Goal: Task Accomplishment & Management: Use online tool/utility

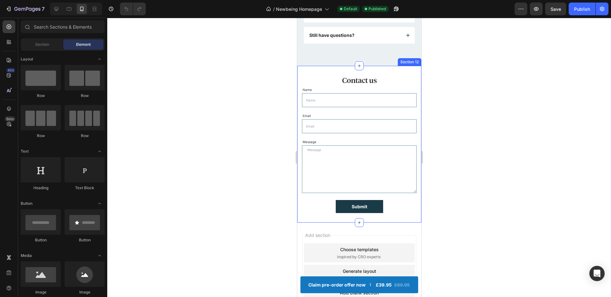
scroll to position [2182, 0]
click at [255, 110] on div at bounding box center [359, 157] width 504 height 279
click at [60, 11] on div at bounding box center [56, 9] width 10 height 10
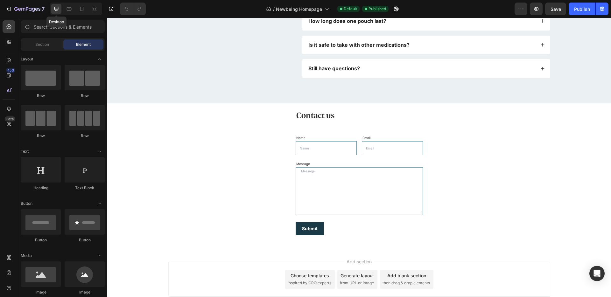
scroll to position [2168, 0]
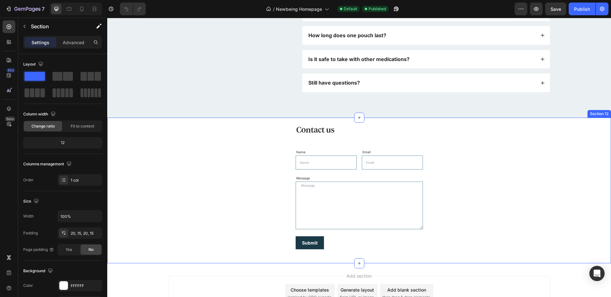
click at [450, 138] on div "Contact us Heading Name Text Block Text Field Email Text Block Email Field Row …" at bounding box center [359, 190] width 494 height 133
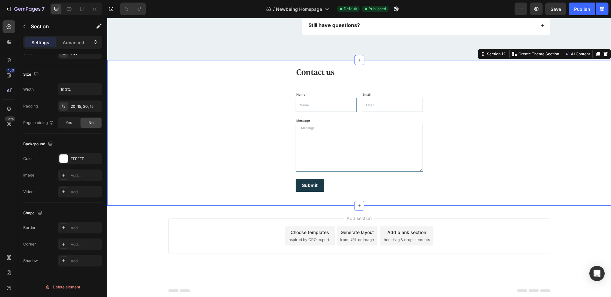
scroll to position [2226, 0]
click at [70, 160] on div "FFFFFF" at bounding box center [80, 158] width 45 height 11
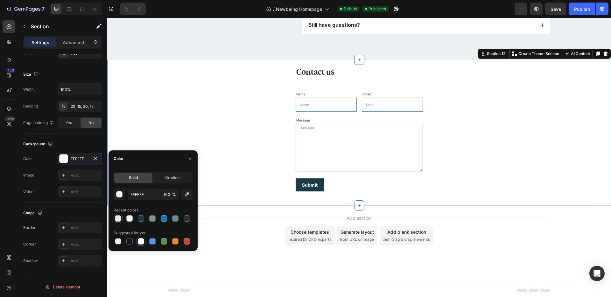
click at [120, 221] on div at bounding box center [118, 218] width 6 height 6
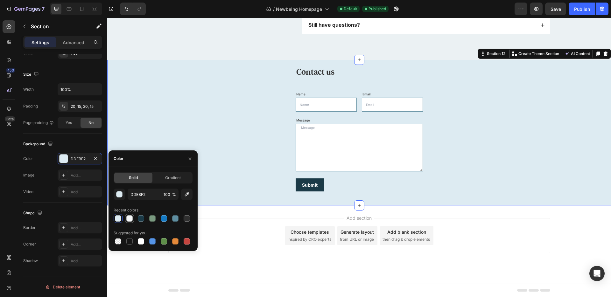
click at [127, 219] on div at bounding box center [129, 218] width 6 height 6
type input "F6F8F9"
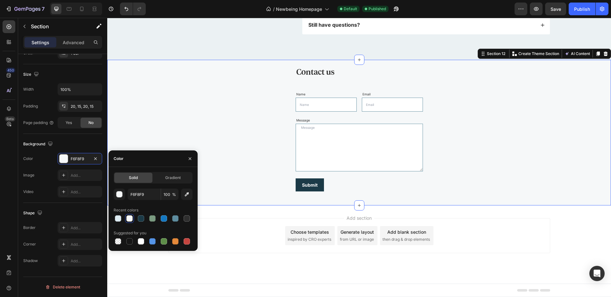
click at [224, 232] on div "Add section Choose templates inspired by CRO experts Generate layout from URL o…" at bounding box center [359, 235] width 382 height 35
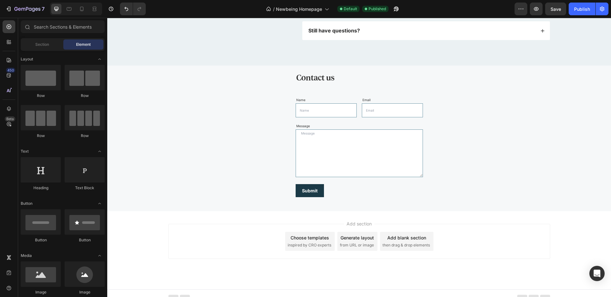
scroll to position [2215, 0]
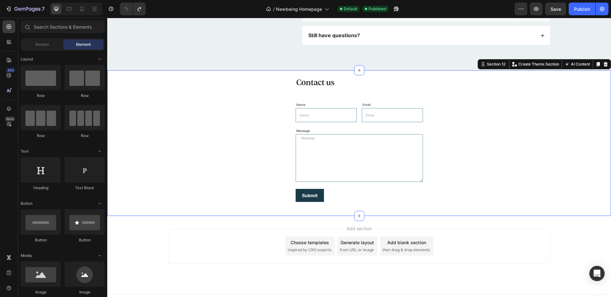
click at [151, 179] on div "Contact us Heading Name Text Block Text Field Email Text Block Email Field Row …" at bounding box center [359, 143] width 494 height 133
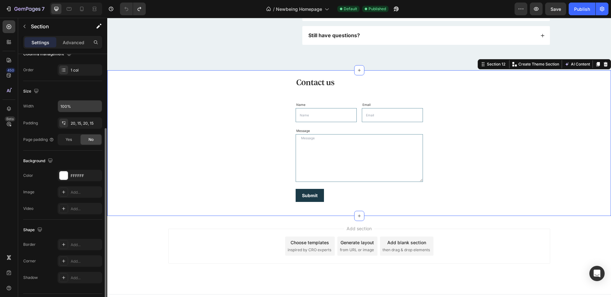
scroll to position [127, 0]
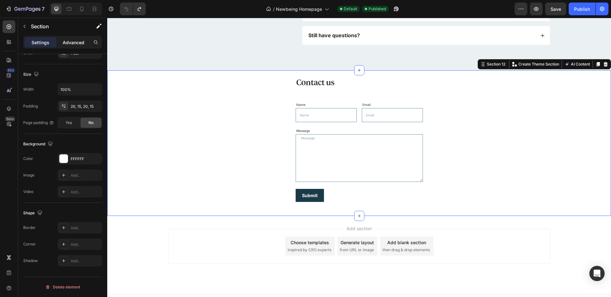
click at [71, 46] on div "Advanced" at bounding box center [74, 42] width 32 height 10
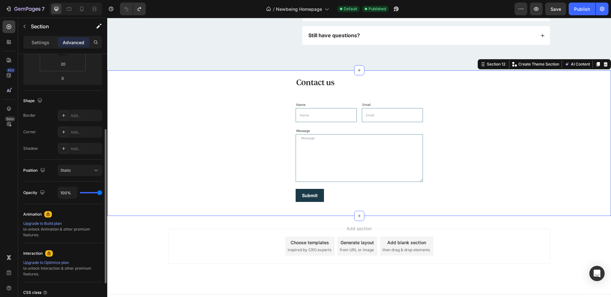
scroll to position [0, 0]
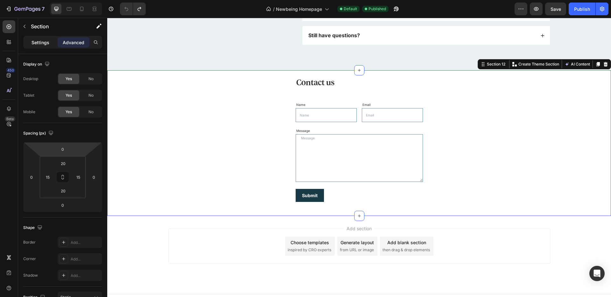
click at [49, 43] on div "Settings" at bounding box center [41, 42] width 32 height 10
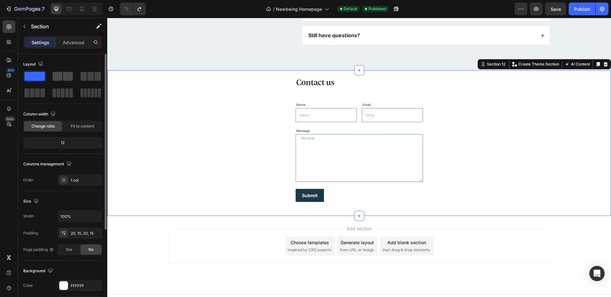
click at [54, 74] on span at bounding box center [58, 76] width 10 height 9
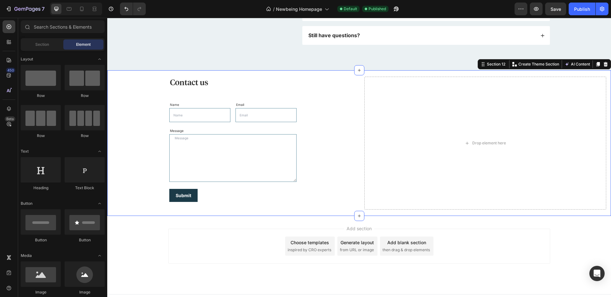
click at [508, 255] on div "Add section Choose templates inspired by CRO experts Generate layout from URL o…" at bounding box center [359, 246] width 382 height 35
click at [135, 128] on div "Contact us Heading Name Text Block Text Field Email Text Block Email Field Row …" at bounding box center [233, 143] width 242 height 133
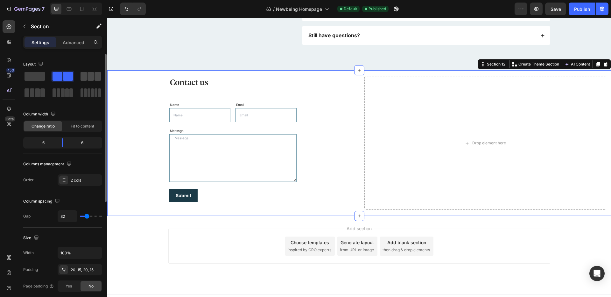
click at [86, 76] on span at bounding box center [84, 76] width 6 height 9
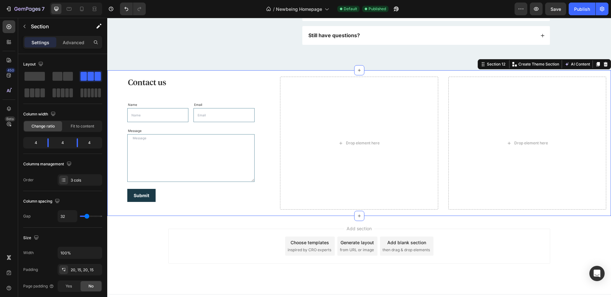
click at [566, 246] on div "Add section Choose templates inspired by CRO experts Generate layout from URL o…" at bounding box center [359, 255] width 504 height 78
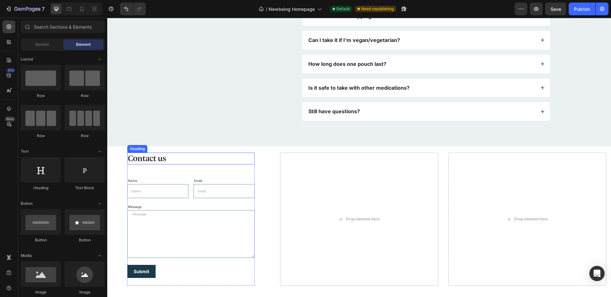
scroll to position [2140, 0]
click at [209, 151] on div "Contact us Heading Name Text Block Text Field Email Text Block Email Field Row …" at bounding box center [359, 219] width 504 height 146
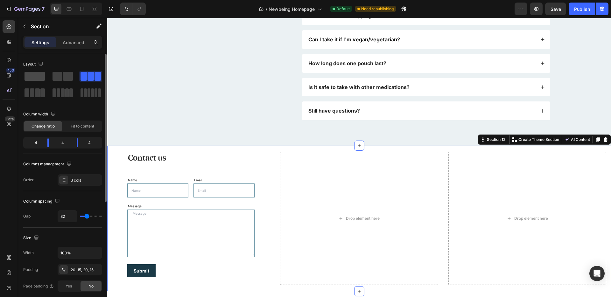
click at [39, 76] on span at bounding box center [35, 76] width 20 height 9
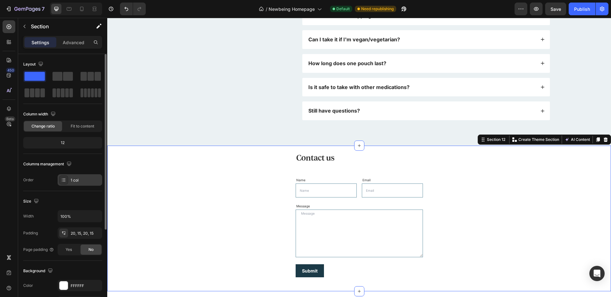
scroll to position [54, 0]
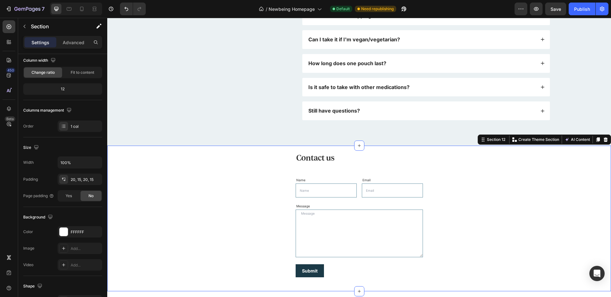
click at [264, 176] on div "Contact us Heading Name Text Block Text Field Email Text Block Email Field Row …" at bounding box center [359, 218] width 494 height 133
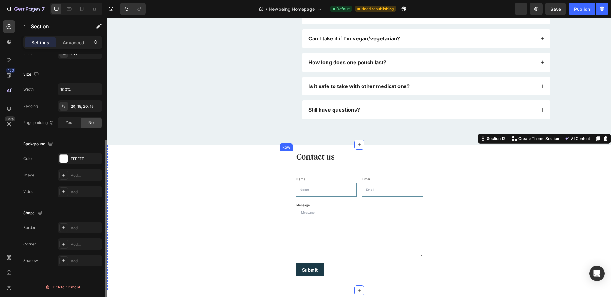
scroll to position [2141, 0]
click at [305, 161] on h2 "Contact us" at bounding box center [359, 157] width 127 height 12
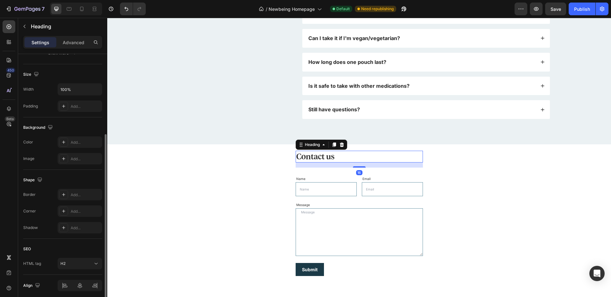
scroll to position [0, 0]
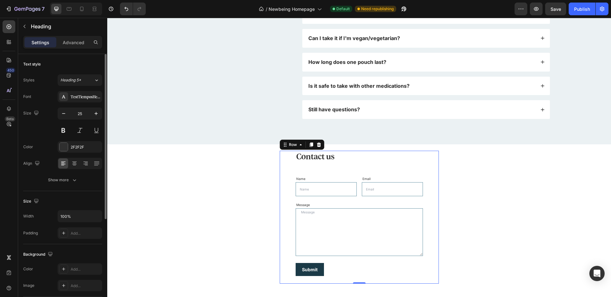
click at [284, 164] on div "Contact us Heading Name Text Block Text Field Email Text Block Email Field Row …" at bounding box center [359, 217] width 159 height 133
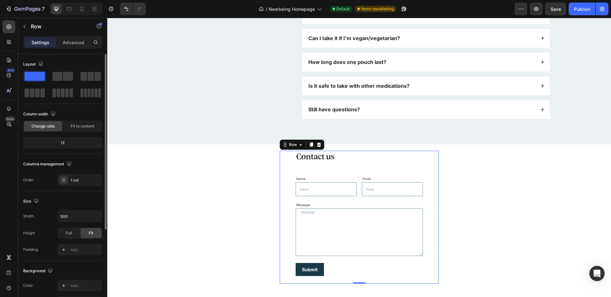
click at [62, 142] on div "12" at bounding box center [63, 142] width 76 height 9
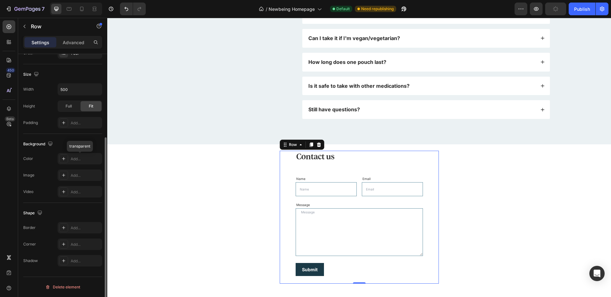
scroll to position [126, 0]
click at [77, 46] on div "Advanced" at bounding box center [74, 42] width 32 height 10
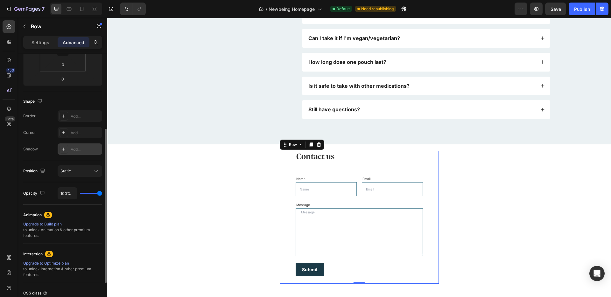
scroll to position [0, 0]
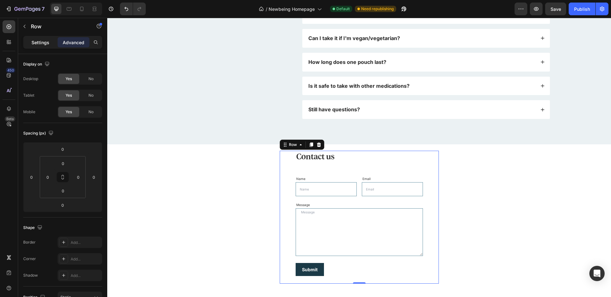
click at [49, 47] on div "Settings" at bounding box center [41, 42] width 32 height 10
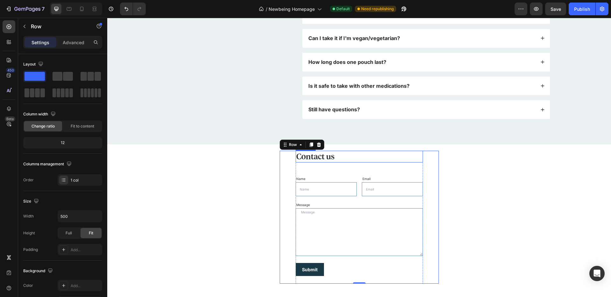
click at [306, 158] on h2 "Contact us" at bounding box center [359, 157] width 127 height 12
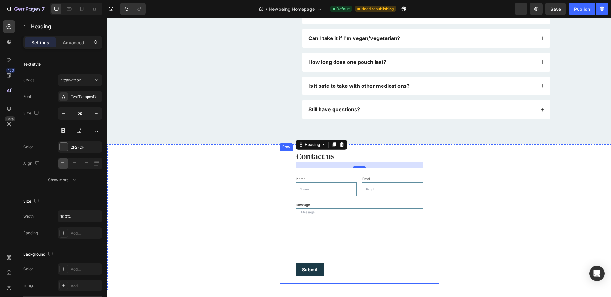
click at [280, 166] on div "Contact us Heading 16 Name Text Block Text Field Email Text Block Email Field R…" at bounding box center [359, 217] width 159 height 133
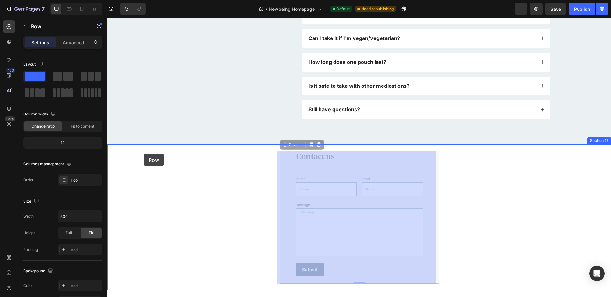
drag, startPoint x: 280, startPoint y: 146, endPoint x: 144, endPoint y: 154, distance: 137.1
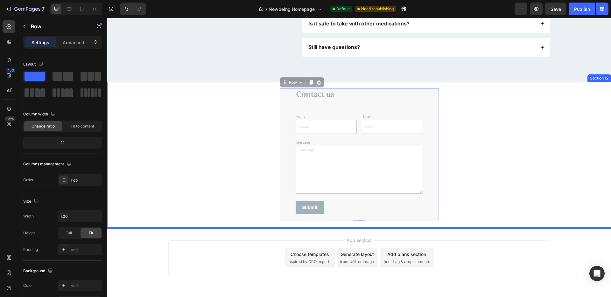
scroll to position [2226, 0]
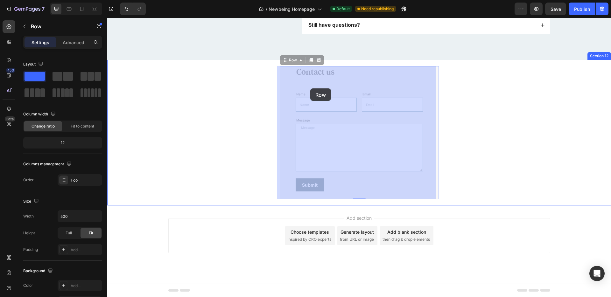
drag, startPoint x: 283, startPoint y: 146, endPoint x: 312, endPoint y: 68, distance: 83.9
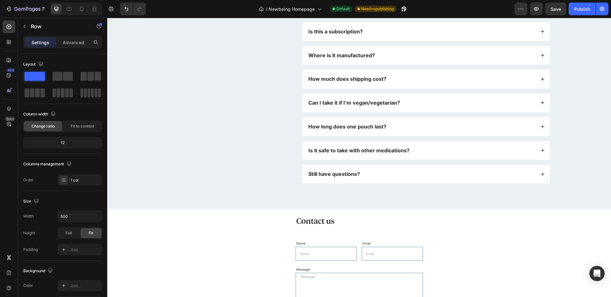
scroll to position [2241, 0]
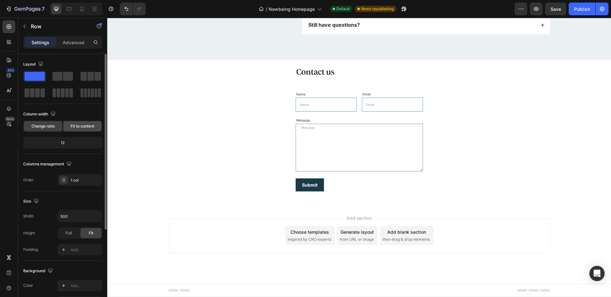
click at [75, 130] on div "Fit to content" at bounding box center [82, 126] width 38 height 10
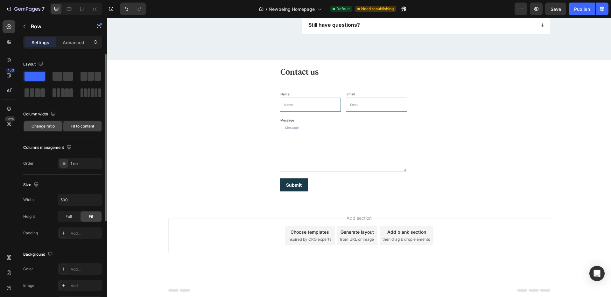
click at [45, 131] on div "Change ratio" at bounding box center [43, 126] width 38 height 10
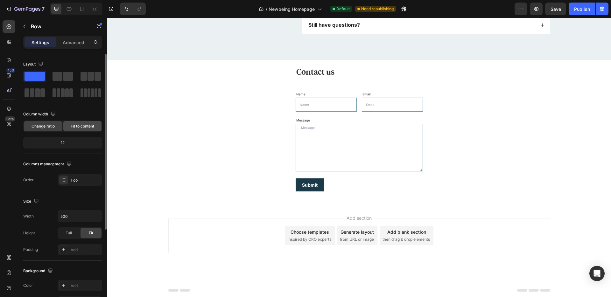
click at [80, 127] on span "Fit to content" at bounding box center [83, 126] width 24 height 6
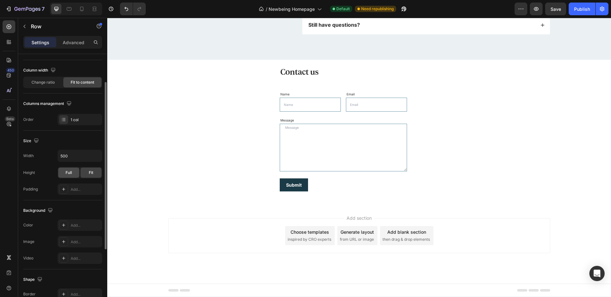
scroll to position [146, 0]
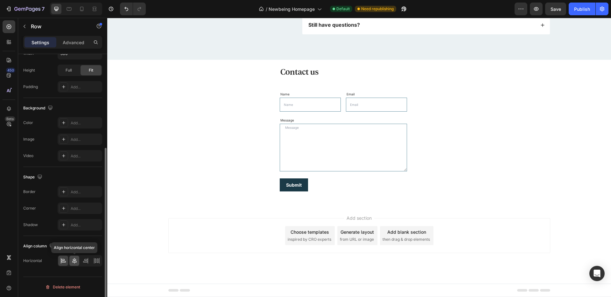
click at [77, 260] on div at bounding box center [74, 261] width 10 height 10
click at [64, 262] on icon at bounding box center [63, 262] width 4 height 2
click at [72, 259] on icon at bounding box center [74, 261] width 6 height 6
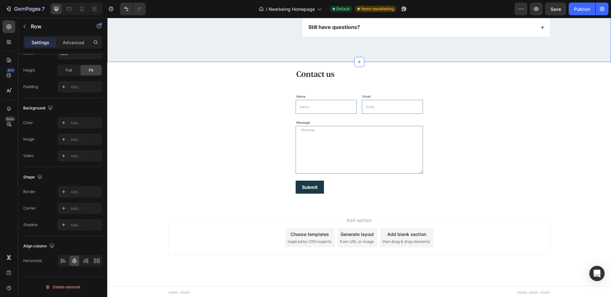
scroll to position [2241, 0]
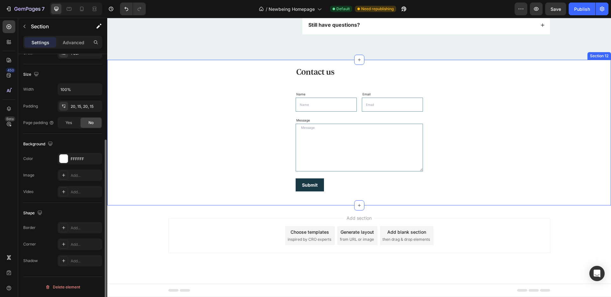
click at [214, 165] on div "Contact us Heading Name Text Block Text Field Email Text Block Email Field Row …" at bounding box center [359, 132] width 494 height 133
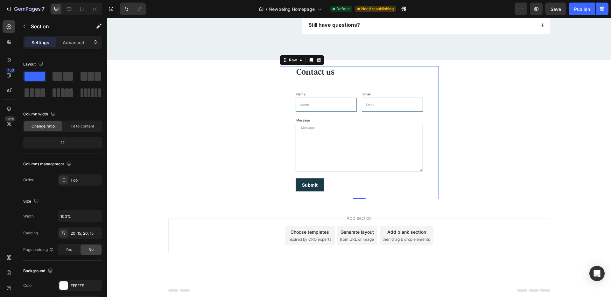
click at [281, 179] on div "Contact us Heading Name Text Block Text Field Email Text Block Email Field Row …" at bounding box center [359, 132] width 159 height 133
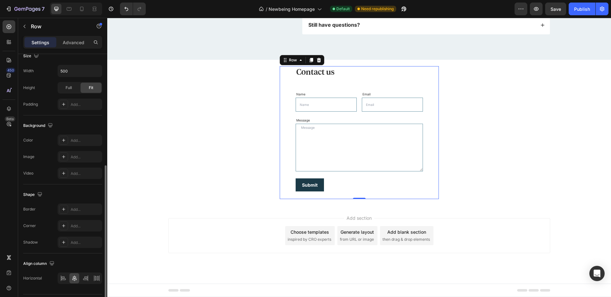
scroll to position [146, 0]
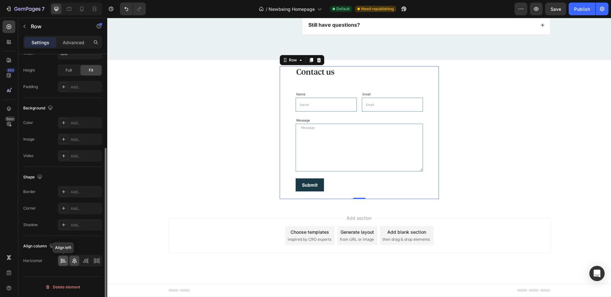
click at [66, 264] on icon at bounding box center [63, 261] width 6 height 6
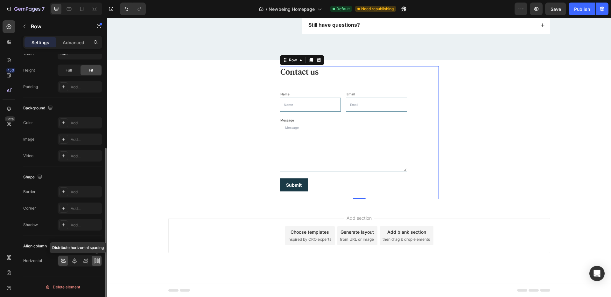
click at [100, 262] on icon at bounding box center [97, 261] width 6 height 6
click at [78, 263] on div at bounding box center [74, 261] width 10 height 10
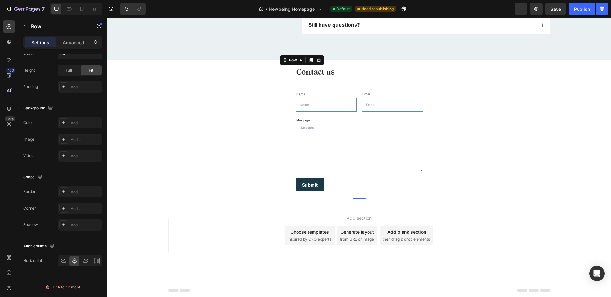
scroll to position [0, 0]
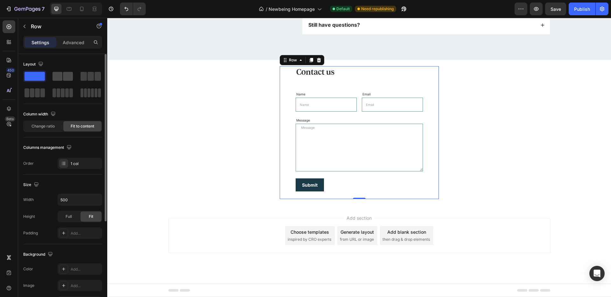
click at [66, 77] on span at bounding box center [68, 76] width 10 height 9
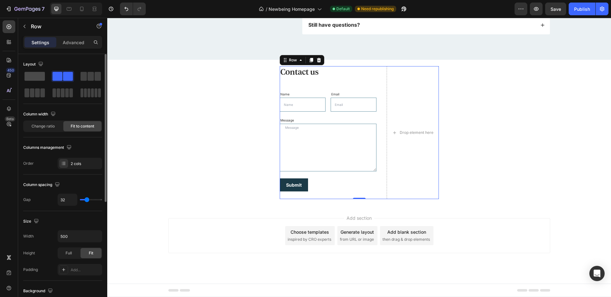
click at [36, 78] on span at bounding box center [35, 76] width 20 height 9
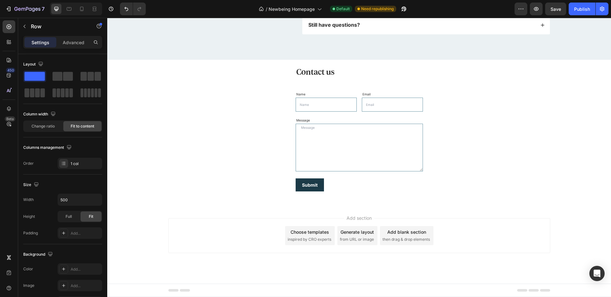
click at [223, 236] on div "Add section Choose templates inspired by CRO experts Generate layout from URL o…" at bounding box center [359, 235] width 382 height 35
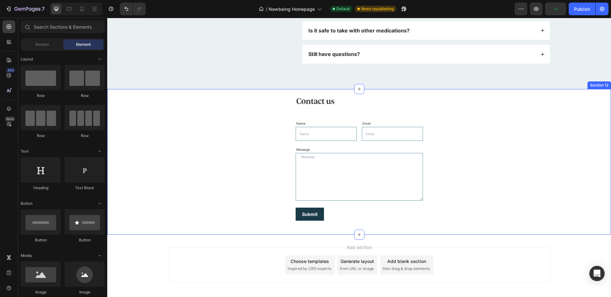
scroll to position [2127, 0]
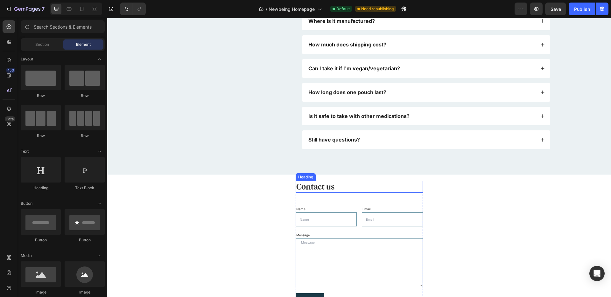
click at [310, 187] on h2 "Contact us" at bounding box center [359, 187] width 127 height 12
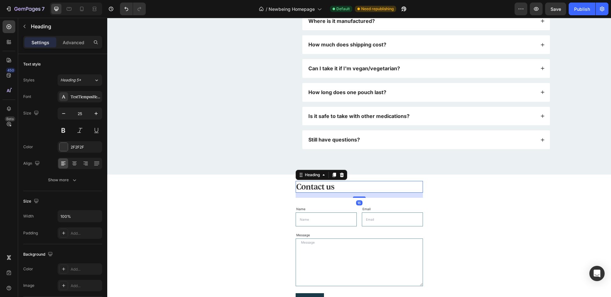
click at [310, 187] on h2 "Contact us" at bounding box center [359, 187] width 127 height 12
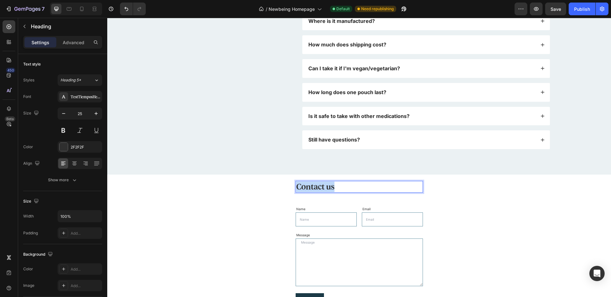
click at [310, 187] on p "Contact us" at bounding box center [359, 187] width 126 height 11
click at [208, 223] on div "Get in touch Heading 16 Name Text Block Text Field Email Text Block Email Field…" at bounding box center [359, 247] width 494 height 133
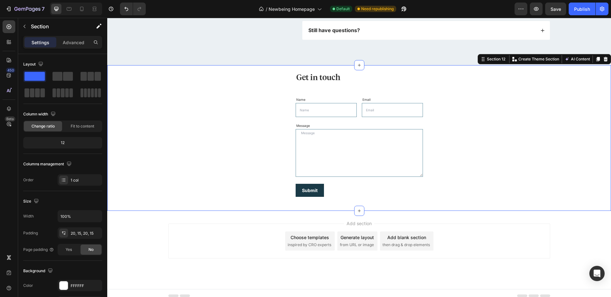
scroll to position [2237, 0]
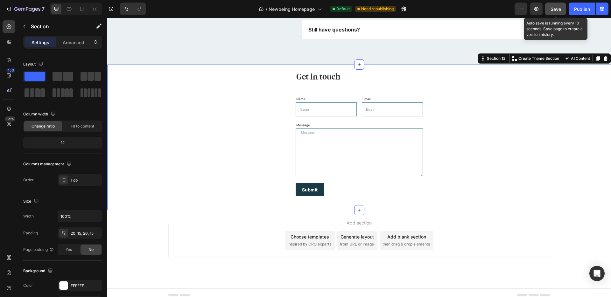
click at [553, 4] on button "Save" at bounding box center [555, 9] width 21 height 13
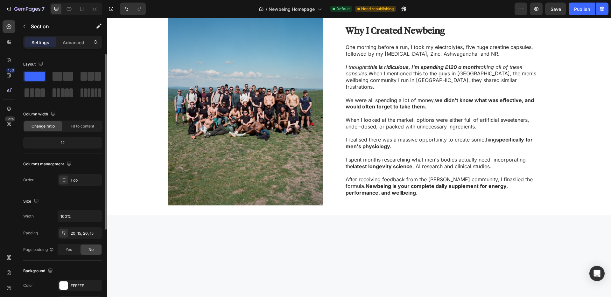
scroll to position [694, 0]
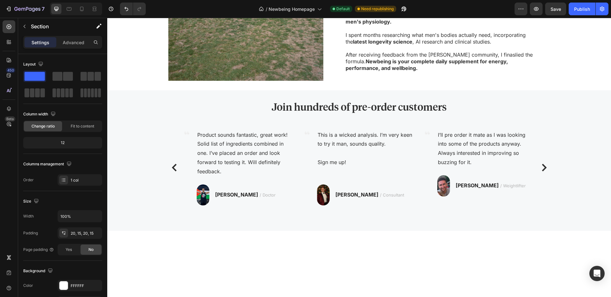
click at [401, 45] on strong "latest longevity science" at bounding box center [383, 42] width 60 height 6
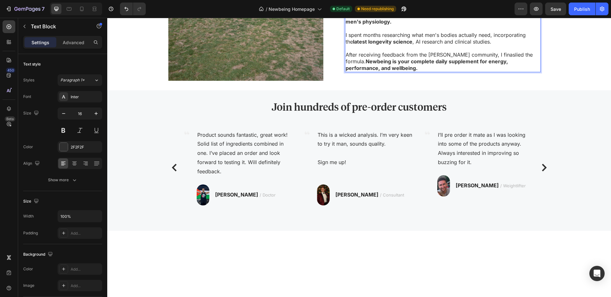
click at [441, 45] on p "I spent months researching what men's bodies actually need, incorporating the l…" at bounding box center [443, 38] width 194 height 13
click at [376, 45] on strong "latest longevity science" at bounding box center [383, 42] width 60 height 6
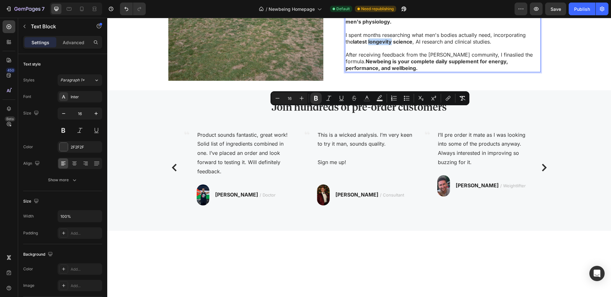
click at [402, 52] on p "Rich Text Editor. Editing area: main" at bounding box center [443, 48] width 194 height 7
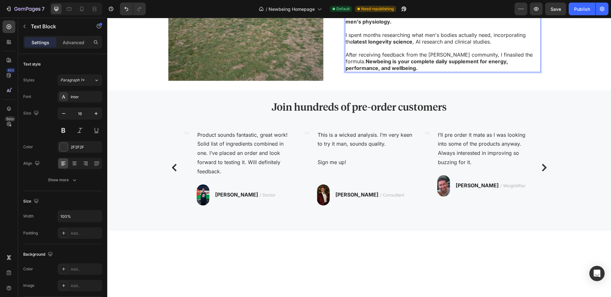
click at [376, 45] on strong "latest longevity science" at bounding box center [383, 42] width 60 height 6
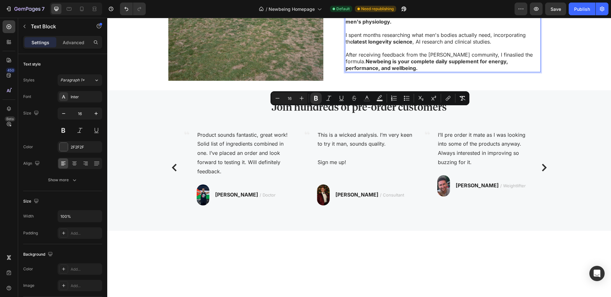
click at [405, 45] on p "I spent months researching what men's bodies actually need, incorporating the l…" at bounding box center [443, 38] width 194 height 13
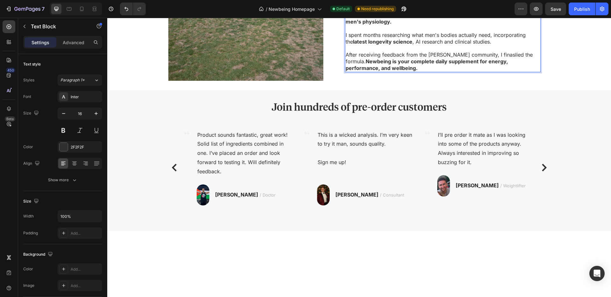
click at [374, 45] on strong "latest longevity science" at bounding box center [383, 42] width 60 height 6
drag, startPoint x: 378, startPoint y: 113, endPoint x: 409, endPoint y: 110, distance: 30.4
click at [409, 45] on p "I spent months researching what men's bodies actually need, incorporating the l…" at bounding box center [443, 38] width 194 height 13
click at [408, 45] on p "I spent months researching what men's bodies actually need, incorporating the l…" at bounding box center [443, 38] width 194 height 13
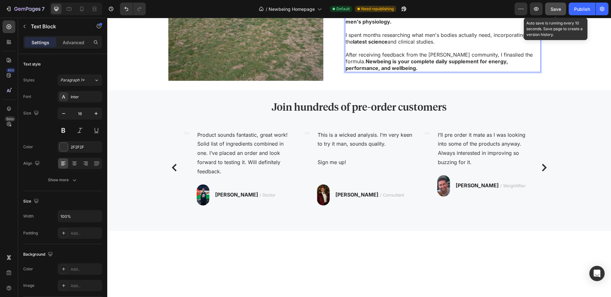
click at [562, 14] on button "Save" at bounding box center [555, 9] width 21 height 13
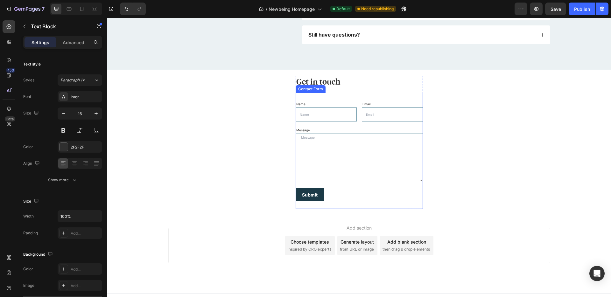
scroll to position [2197, 0]
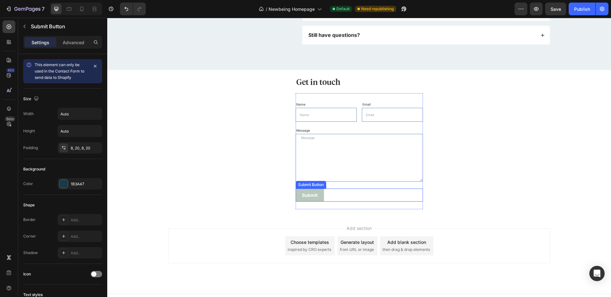
click at [319, 198] on button "Submit" at bounding box center [310, 195] width 28 height 13
click at [312, 191] on div "Submit" at bounding box center [310, 195] width 16 height 8
click at [312, 191] on p "Submit" at bounding box center [310, 195] width 16 height 8
click at [316, 193] on button "Submit" at bounding box center [310, 195] width 28 height 13
click at [325, 184] on div "Submit Button" at bounding box center [318, 183] width 28 height 6
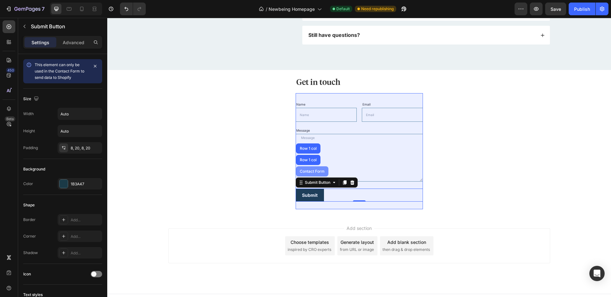
click at [301, 170] on div "Contact Form" at bounding box center [312, 172] width 27 height 4
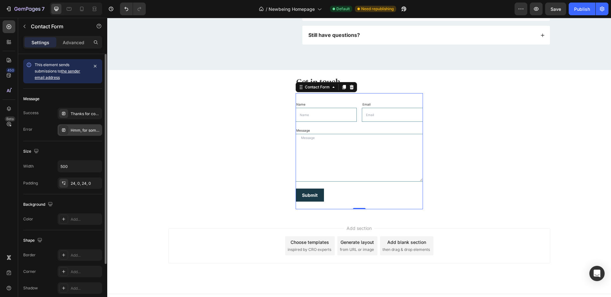
scroll to position [63, 0]
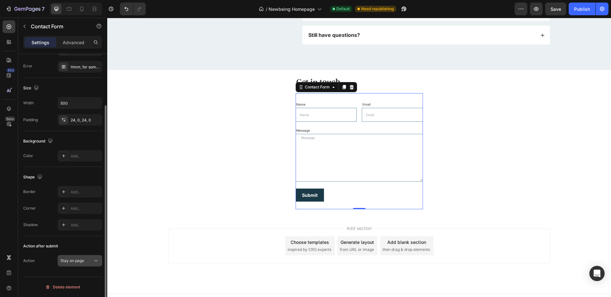
click at [90, 262] on div "Stay on page" at bounding box center [76, 261] width 32 height 6
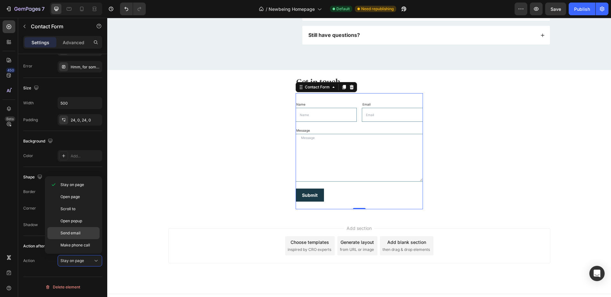
click at [74, 232] on span "Send email" at bounding box center [70, 233] width 20 height 6
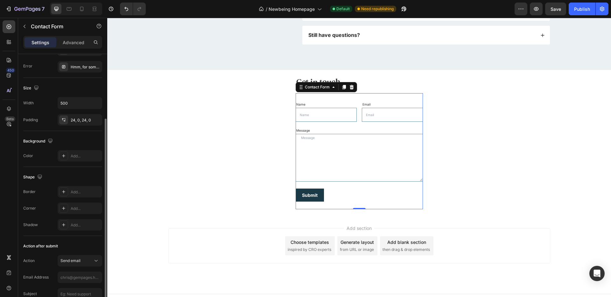
scroll to position [113, 0]
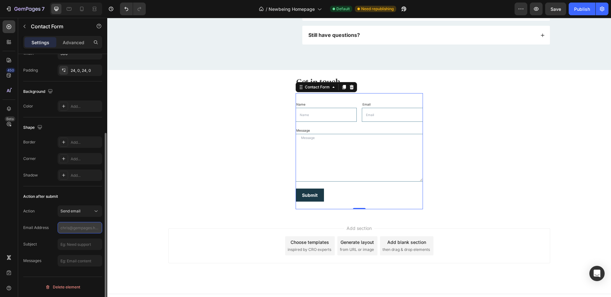
click at [72, 231] on input "text" at bounding box center [80, 227] width 45 height 11
type input "[EMAIL_ADDRESS][DOMAIN_NAME]"
click at [87, 249] on input "text" at bounding box center [80, 244] width 45 height 11
click at [90, 230] on input "text" at bounding box center [80, 227] width 45 height 11
type input "[EMAIL_ADDRESS][DOMAIN_NAME]"
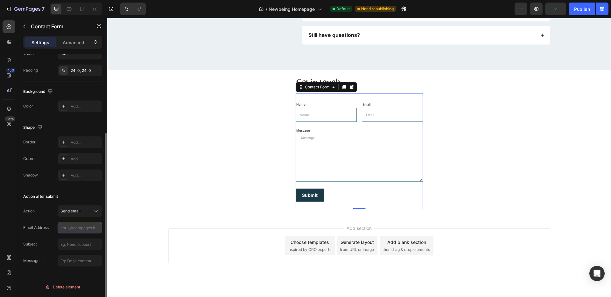
click at [91, 225] on input "text" at bounding box center [80, 227] width 45 height 11
type input "[EMAIL_ADDRESS][DOMAIN_NAME]"
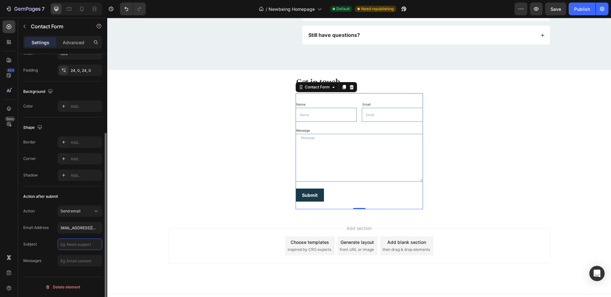
scroll to position [0, 0]
click at [91, 246] on input "text" at bounding box center [80, 244] width 45 height 11
type input "Website contact form"
click at [64, 260] on input "text" at bounding box center [80, 260] width 45 height 11
click at [47, 267] on div "Action after submit Action Send email Email Address [EMAIL_ADDRESS][DOMAIN_NAME…" at bounding box center [62, 228] width 79 height 85
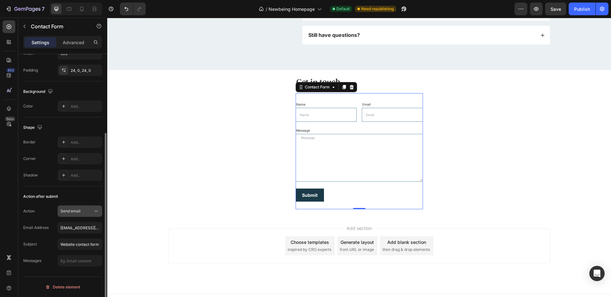
click at [93, 209] on icon at bounding box center [96, 211] width 6 height 6
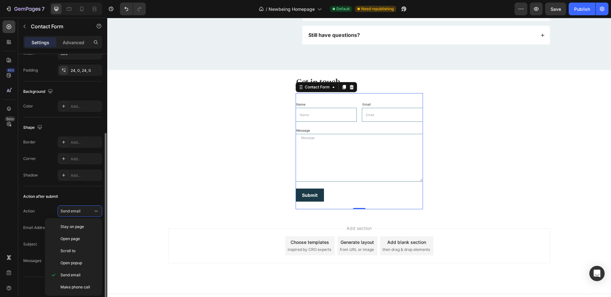
click at [41, 189] on div "Action after submit Action Send email Email Address [EMAIL_ADDRESS][DOMAIN_NAME…" at bounding box center [62, 228] width 79 height 85
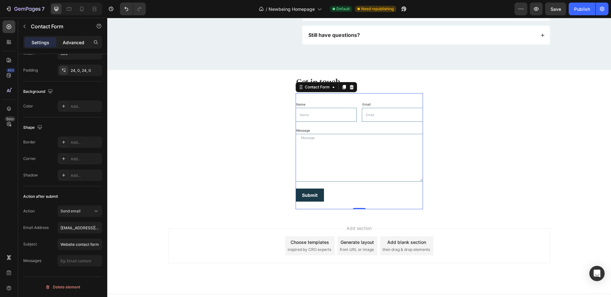
click at [62, 40] on div "Advanced" at bounding box center [74, 42] width 32 height 10
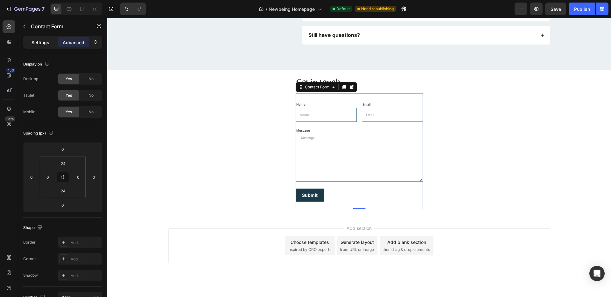
click at [47, 45] on p "Settings" at bounding box center [41, 42] width 18 height 7
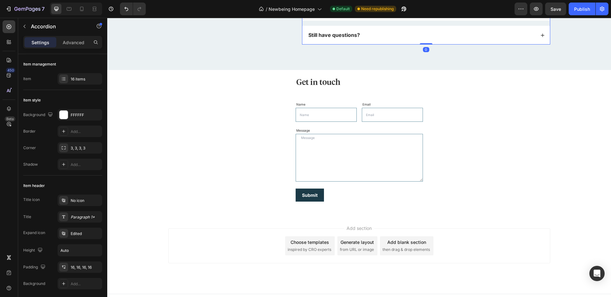
click at [433, 38] on div "Still have questions?" at bounding box center [421, 35] width 228 height 9
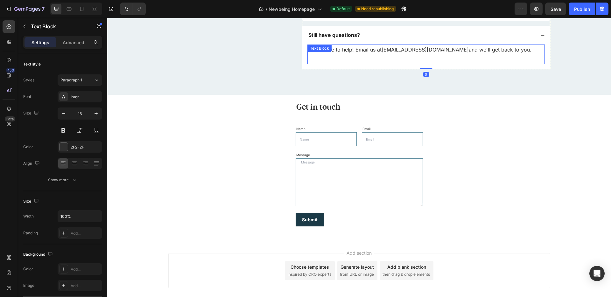
click at [404, 52] on link "[EMAIL_ADDRESS][DOMAIN_NAME]" at bounding box center [425, 49] width 87 height 6
click at [405, 50] on link "[EMAIL_ADDRESS][DOMAIN_NAME]" at bounding box center [425, 49] width 87 height 6
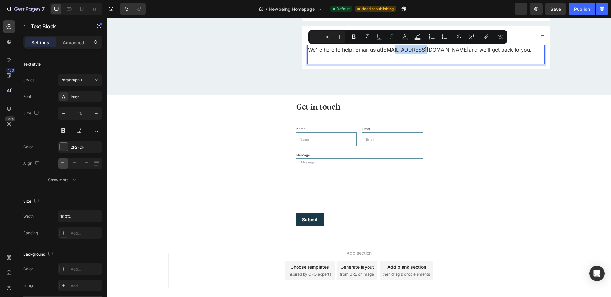
click at [405, 50] on link "[EMAIL_ADDRESS][DOMAIN_NAME]" at bounding box center [425, 49] width 87 height 6
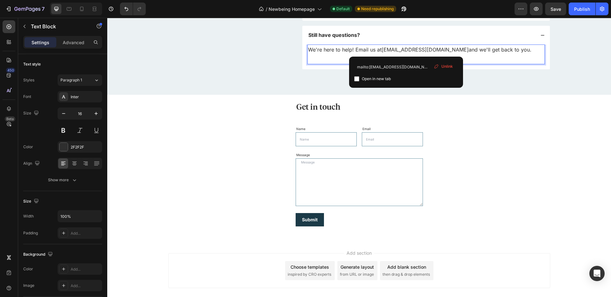
click at [405, 53] on link "[EMAIL_ADDRESS][DOMAIN_NAME]" at bounding box center [425, 49] width 87 height 6
click at [371, 66] on input "mailto:[EMAIL_ADDRESS][DOMAIN_NAME]" at bounding box center [406, 67] width 104 height 10
type input "mailto:[EMAIL_ADDRESS][DOMAIN_NAME]"
click at [358, 80] on input "checkbox" at bounding box center [356, 78] width 5 height 5
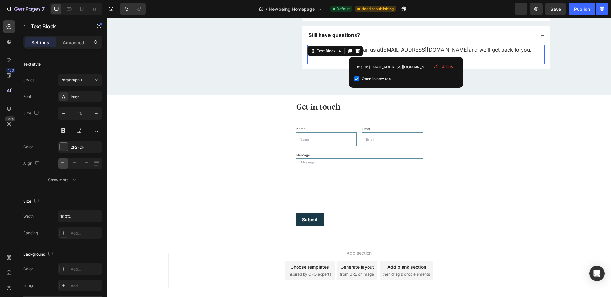
checkbox input "true"
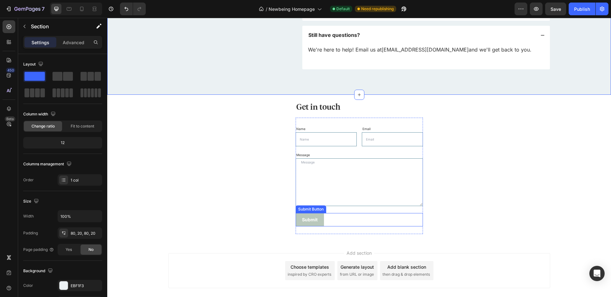
click at [315, 220] on button "Submit" at bounding box center [310, 219] width 28 height 13
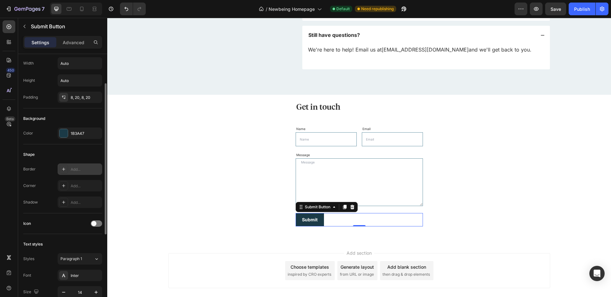
scroll to position [190, 0]
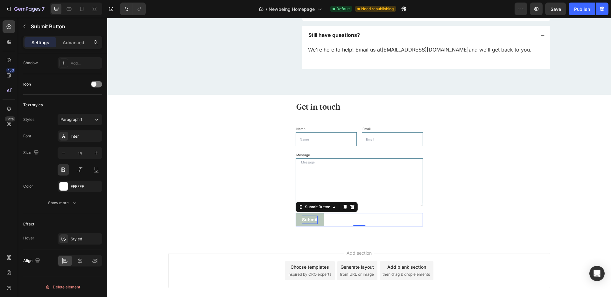
click at [315, 220] on button "Submit" at bounding box center [310, 219] width 28 height 13
click at [73, 46] on div "Advanced" at bounding box center [74, 42] width 32 height 10
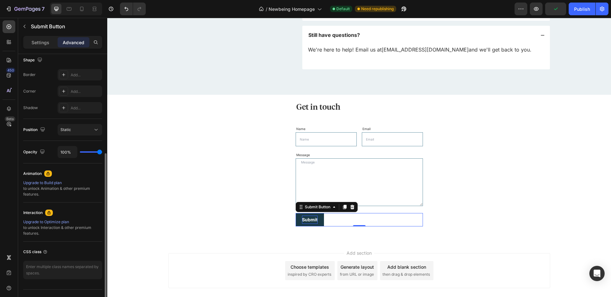
scroll to position [0, 0]
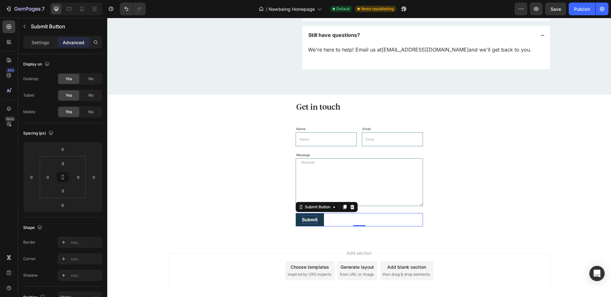
click at [348, 220] on div "Submit Submit Button 0" at bounding box center [359, 219] width 127 height 13
click at [313, 209] on div "Submit Button" at bounding box center [318, 207] width 28 height 6
click at [50, 45] on div "Settings" at bounding box center [41, 42] width 32 height 10
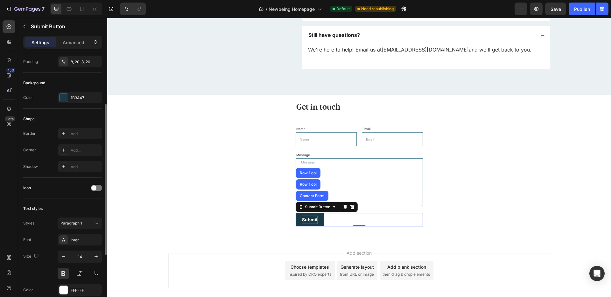
scroll to position [190, 0]
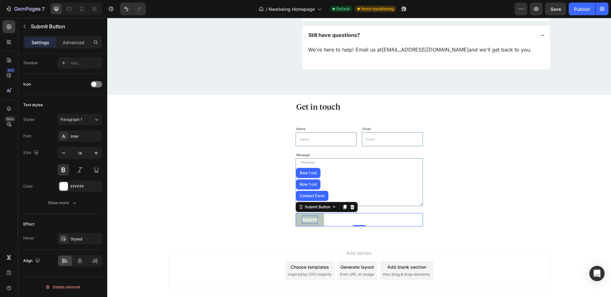
click at [296, 221] on button "Submit" at bounding box center [310, 219] width 28 height 13
click at [340, 222] on div "Submit Submit Button Contact Form Row 1 col Row 1 col 0" at bounding box center [359, 219] width 127 height 13
click at [332, 208] on icon at bounding box center [334, 207] width 5 height 5
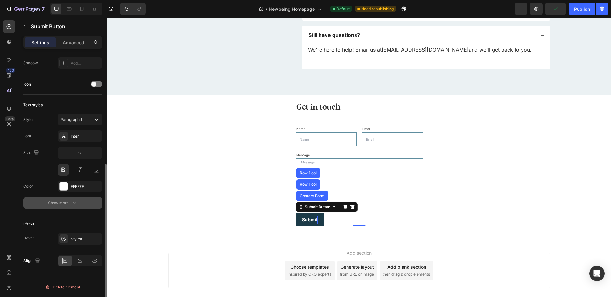
click at [75, 202] on icon "button" at bounding box center [74, 203] width 6 height 6
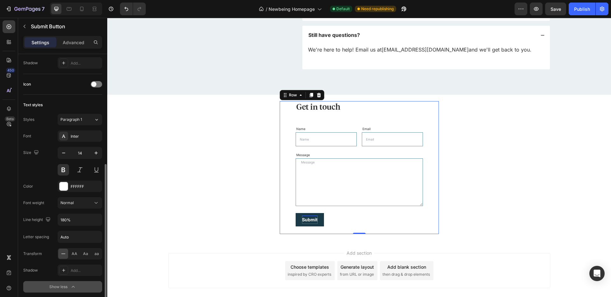
click at [287, 174] on div "Get in touch Heading Name Text Block Text Field Email Text Block Email Field Ro…" at bounding box center [359, 167] width 159 height 133
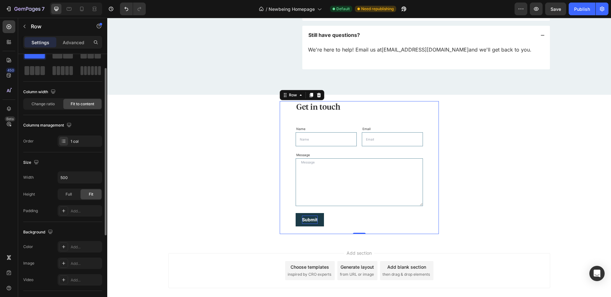
scroll to position [0, 0]
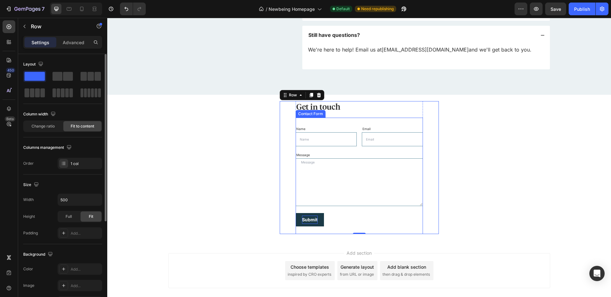
click at [310, 121] on div "Name Text Block Text Field Email Text Block Email Field Row Message Text Block …" at bounding box center [359, 176] width 127 height 116
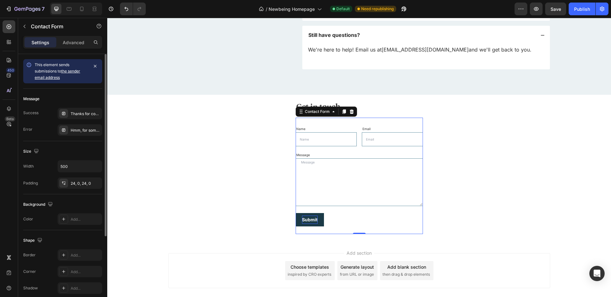
scroll to position [113, 0]
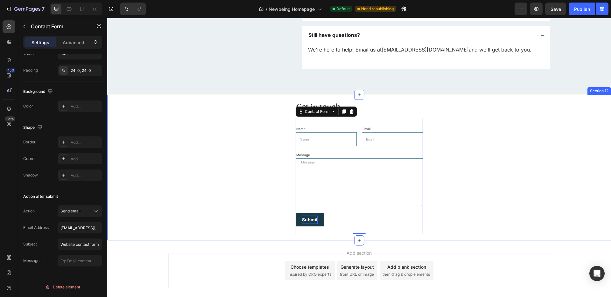
click at [197, 111] on div "Get in touch Heading Name Text Block Text Field Email Text Block Email Field Ro…" at bounding box center [359, 167] width 494 height 133
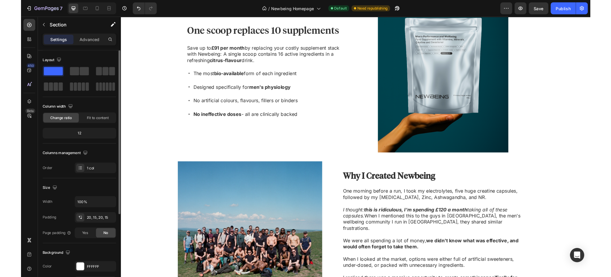
scroll to position [705, 0]
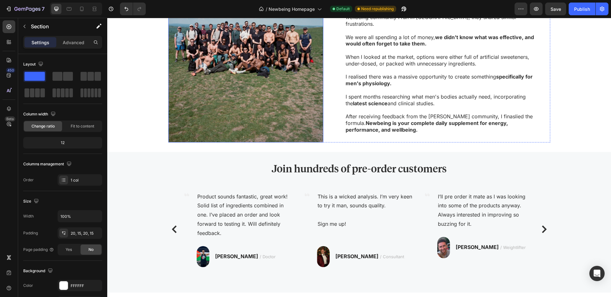
click at [218, 56] on img at bounding box center [245, 47] width 155 height 190
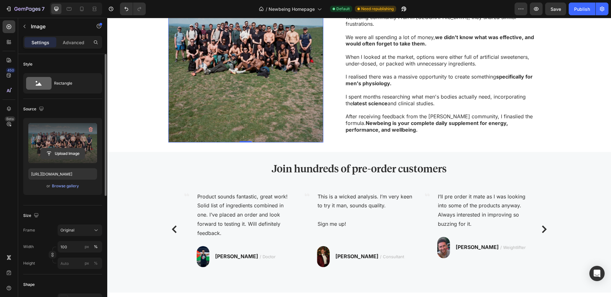
click at [74, 153] on input "file" at bounding box center [63, 153] width 44 height 11
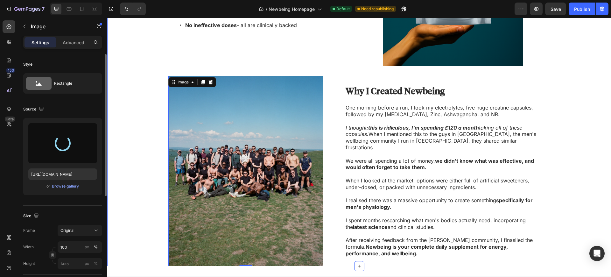
scroll to position [581, 0]
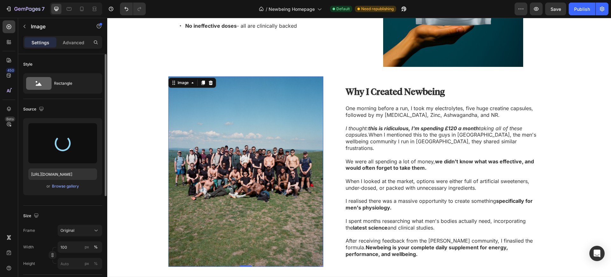
type input "[URL][DOMAIN_NAME]"
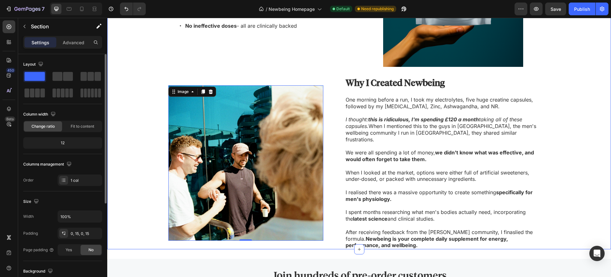
click at [131, 123] on div "One scoop replaces 10 supplements Heading Save up to £91 per month by replacing…" at bounding box center [359, 70] width 494 height 357
click at [77, 7] on div at bounding box center [82, 9] width 10 height 10
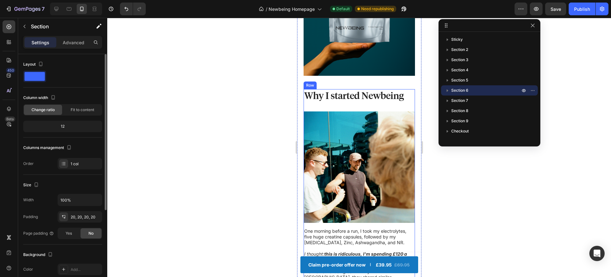
scroll to position [632, 0]
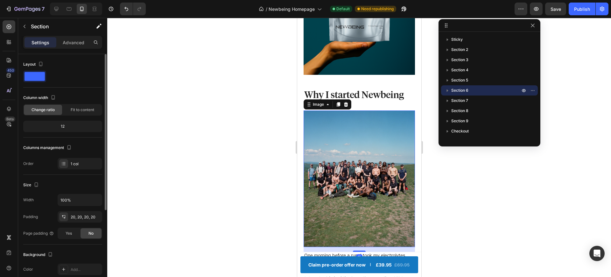
click at [358, 175] on img at bounding box center [358, 178] width 111 height 137
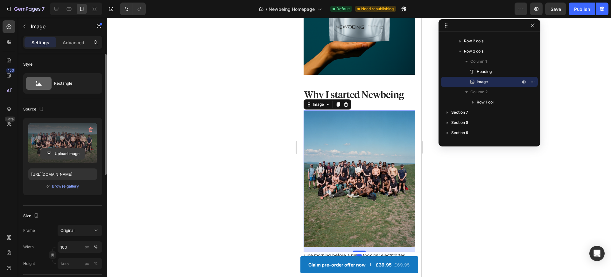
click at [59, 154] on input "file" at bounding box center [63, 153] width 44 height 11
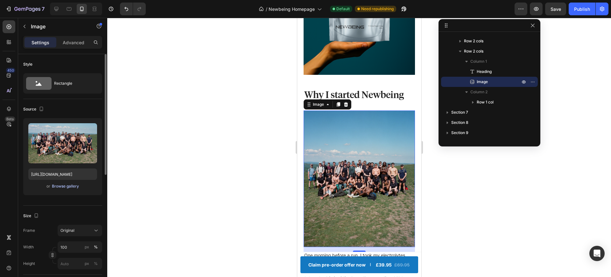
click at [75, 188] on div "Browse gallery" at bounding box center [65, 186] width 27 height 6
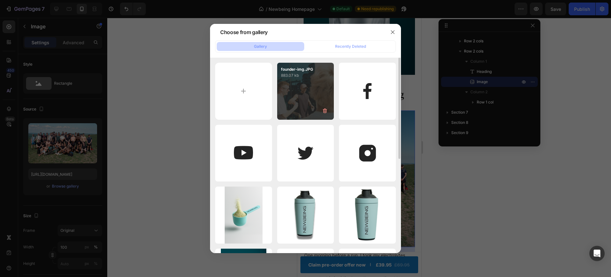
click at [316, 95] on div "founder-img.JPG 883.07 kb" at bounding box center [305, 91] width 57 height 57
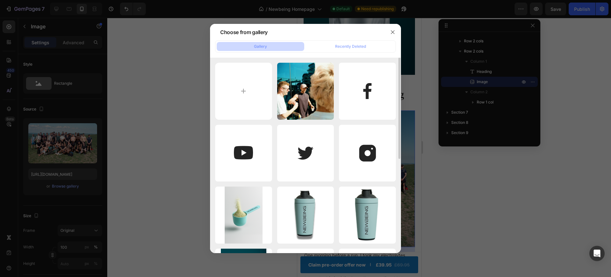
type input "[URL][DOMAIN_NAME]"
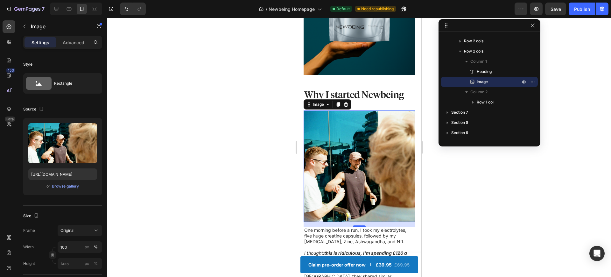
click at [224, 131] on div at bounding box center [359, 147] width 504 height 259
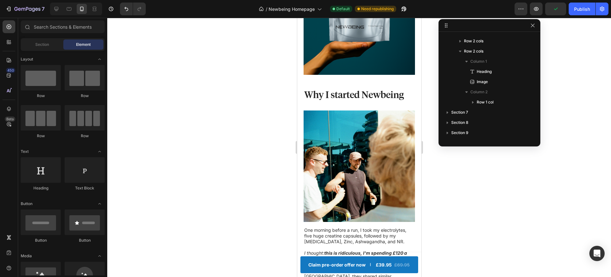
click at [581, 100] on div at bounding box center [359, 147] width 504 height 259
click at [532, 28] on icon "button" at bounding box center [532, 25] width 5 height 5
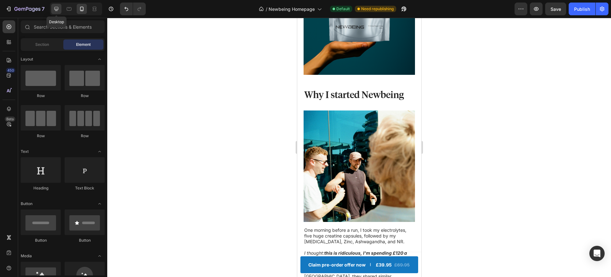
click at [60, 14] on div at bounding box center [56, 9] width 10 height 10
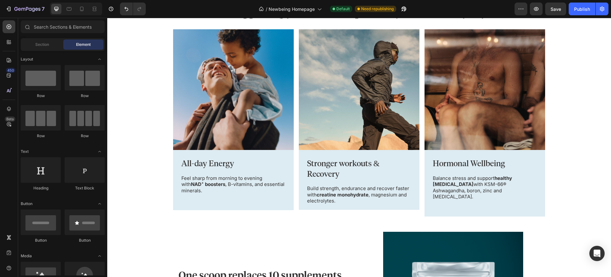
scroll to position [252, 0]
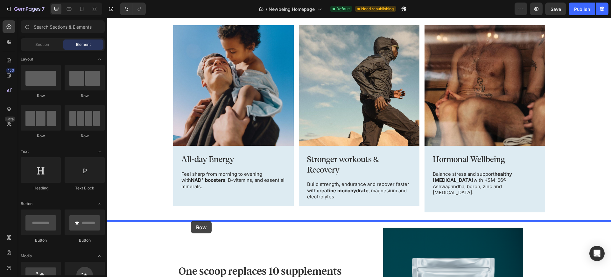
drag, startPoint x: 162, startPoint y: 144, endPoint x: 191, endPoint y: 221, distance: 81.9
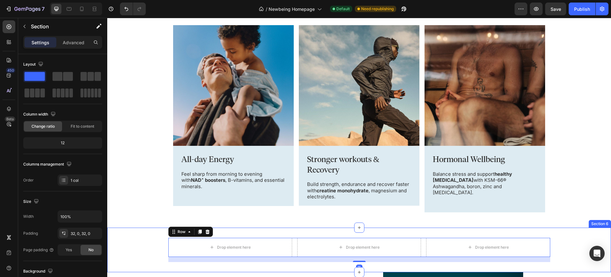
click at [126, 238] on div "Drop element here Drop element here Drop element here Row 16" at bounding box center [359, 250] width 504 height 24
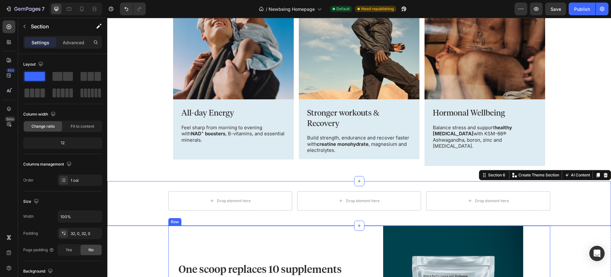
scroll to position [304, 0]
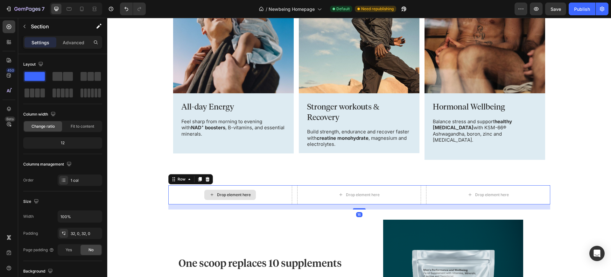
click at [186, 190] on div "Drop element here" at bounding box center [230, 194] width 124 height 19
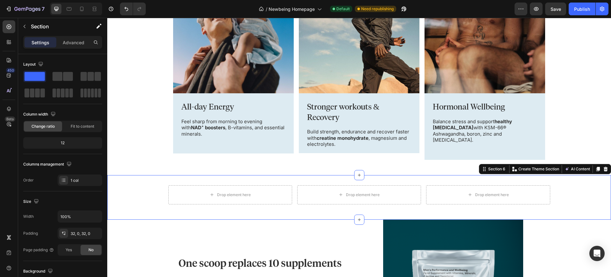
click at [266, 179] on div "Drop element here Drop element here Drop element here Row Section 6 You can cre…" at bounding box center [359, 197] width 504 height 45
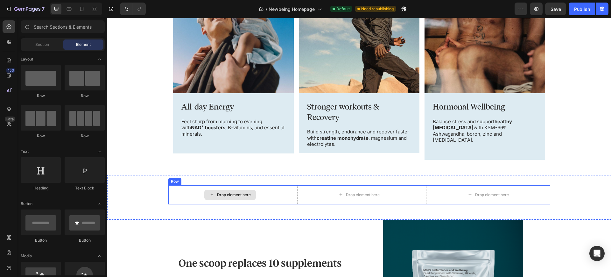
click at [241, 192] on div "Drop element here" at bounding box center [234, 194] width 34 height 5
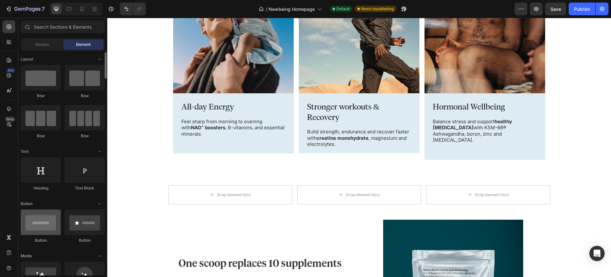
scroll to position [43, 0]
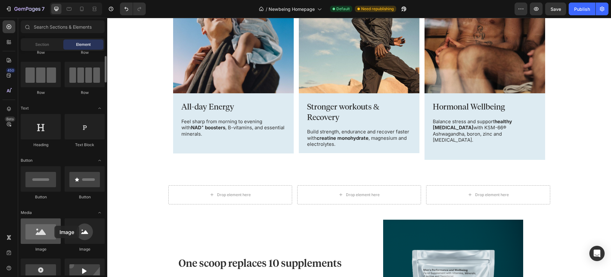
click at [54, 226] on div at bounding box center [41, 230] width 40 height 25
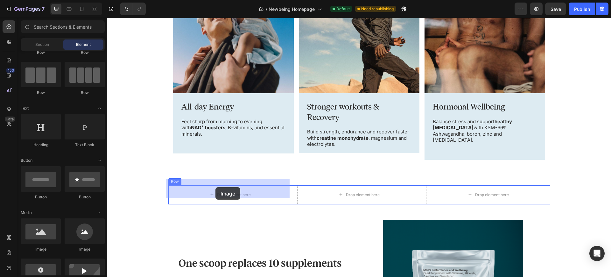
drag, startPoint x: 154, startPoint y: 256, endPoint x: 215, endPoint y: 187, distance: 92.4
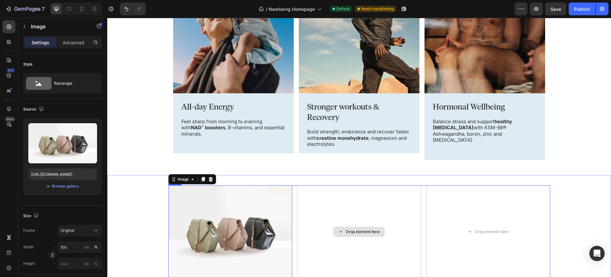
click at [369, 232] on div "Drop element here" at bounding box center [359, 231] width 124 height 93
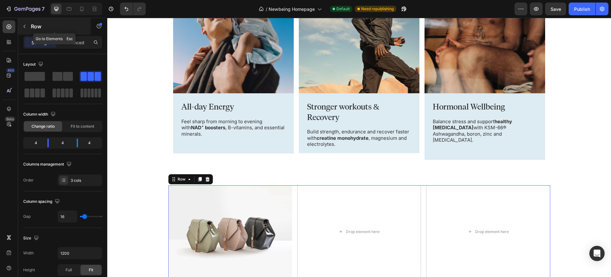
click at [27, 26] on button "button" at bounding box center [24, 26] width 10 height 10
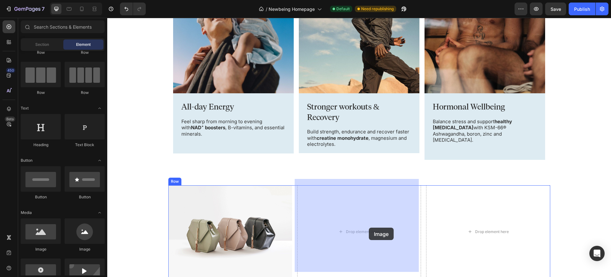
drag, startPoint x: 201, startPoint y: 257, endPoint x: 369, endPoint y: 228, distance: 170.1
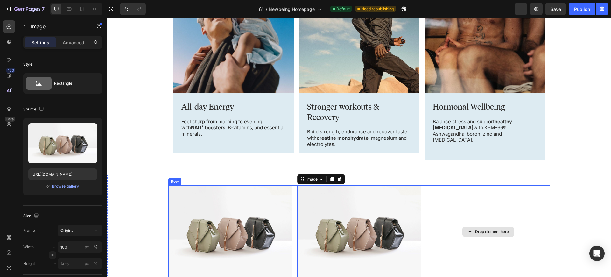
click at [483, 233] on div "Drop element here" at bounding box center [488, 231] width 124 height 93
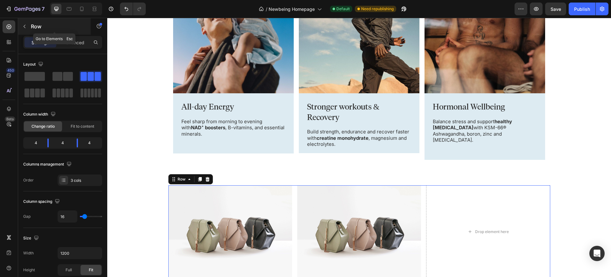
click at [28, 31] on button "button" at bounding box center [24, 26] width 10 height 10
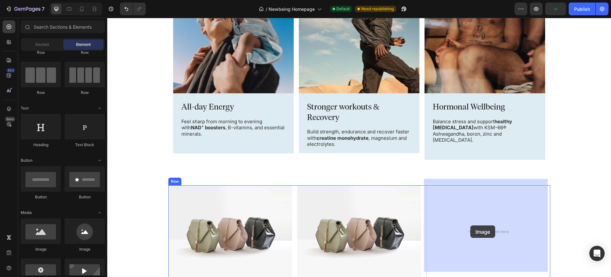
drag, startPoint x: 143, startPoint y: 245, endPoint x: 470, endPoint y: 225, distance: 327.7
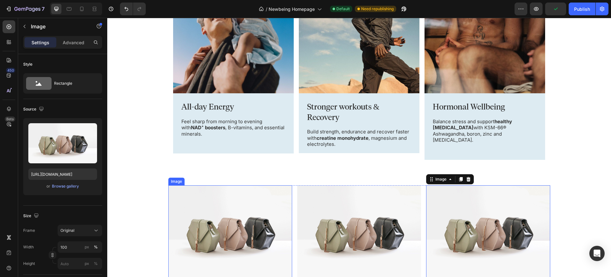
click at [211, 215] on img at bounding box center [230, 231] width 124 height 93
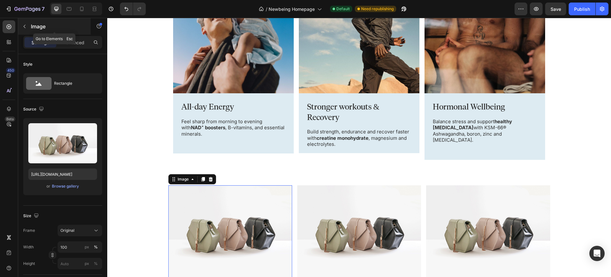
click at [21, 28] on button "button" at bounding box center [24, 26] width 10 height 10
click at [15, 28] on div at bounding box center [9, 26] width 13 height 13
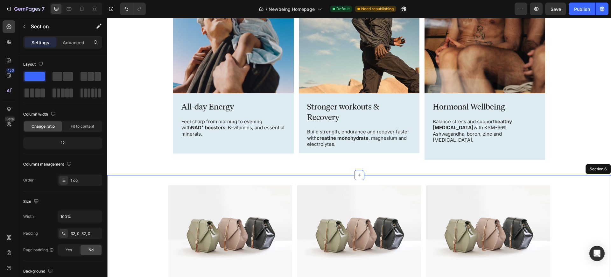
click at [176, 177] on div "Image Image Image Row Section 6" at bounding box center [359, 234] width 504 height 118
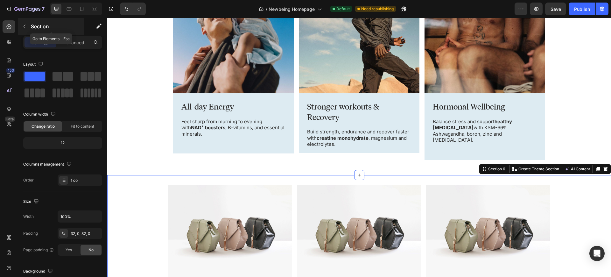
click at [26, 29] on button "button" at bounding box center [24, 26] width 10 height 10
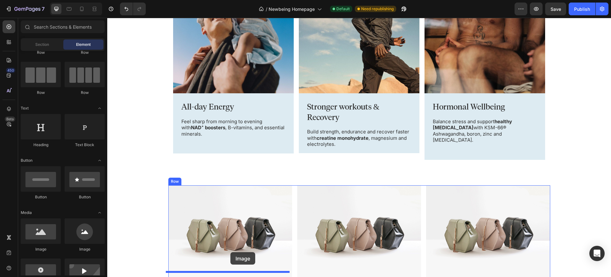
drag, startPoint x: 187, startPoint y: 247, endPoint x: 230, endPoint y: 252, distance: 43.9
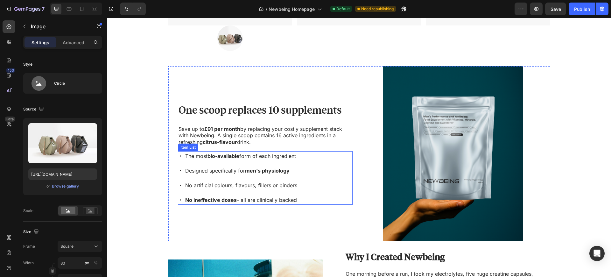
scroll to position [409, 0]
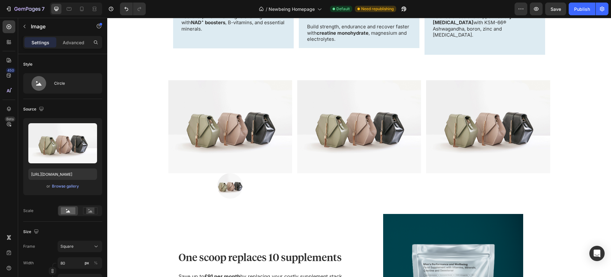
click at [231, 182] on img at bounding box center [229, 185] width 25 height 25
click at [249, 182] on div at bounding box center [230, 185] width 124 height 25
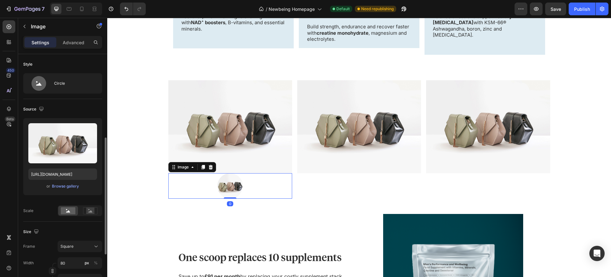
scroll to position [112, 0]
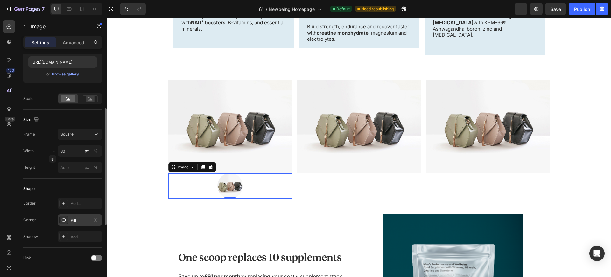
click at [70, 222] on div "Pill" at bounding box center [80, 219] width 45 height 11
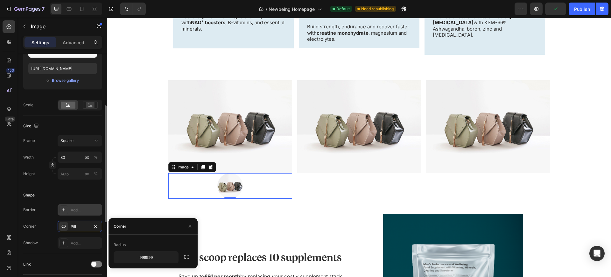
scroll to position [0, 0]
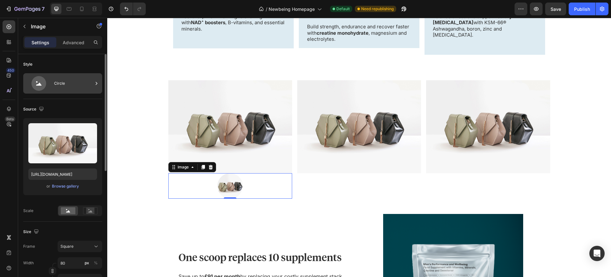
click at [48, 84] on icon at bounding box center [38, 83] width 25 height 15
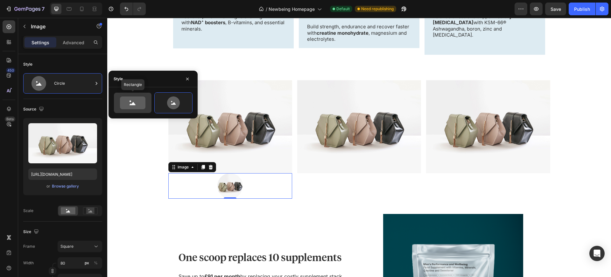
click at [134, 109] on div at bounding box center [133, 103] width 38 height 20
type input "100"
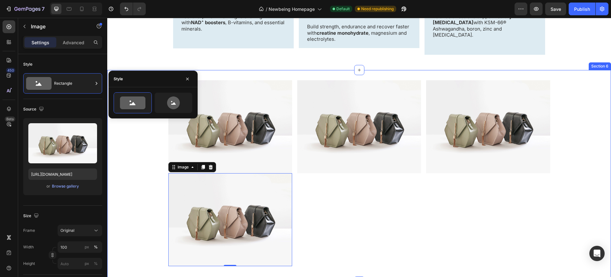
click at [142, 189] on div "Image Image 0 Image Image Row" at bounding box center [359, 175] width 504 height 191
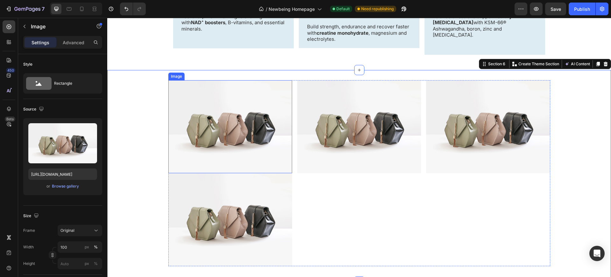
click at [266, 135] on img at bounding box center [230, 126] width 124 height 93
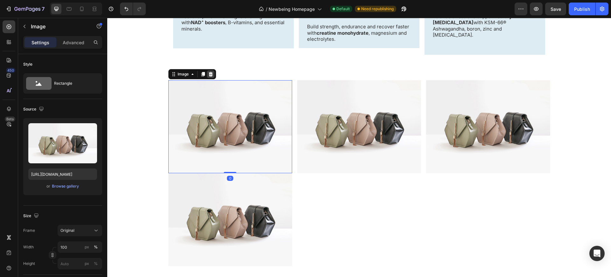
click at [208, 72] on icon at bounding box center [210, 74] width 5 height 5
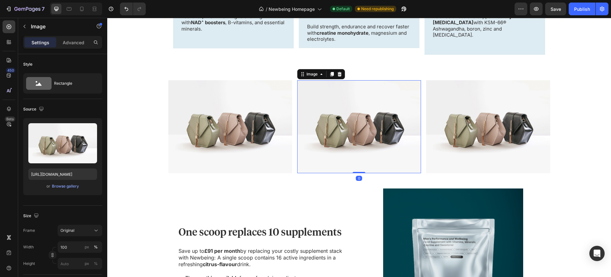
click at [365, 129] on img at bounding box center [359, 126] width 124 height 93
click at [337, 72] on icon at bounding box center [339, 74] width 4 height 4
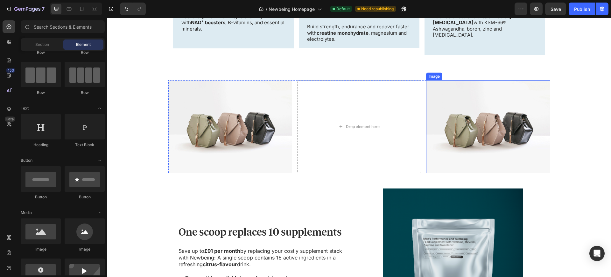
click at [439, 102] on img at bounding box center [488, 126] width 124 height 93
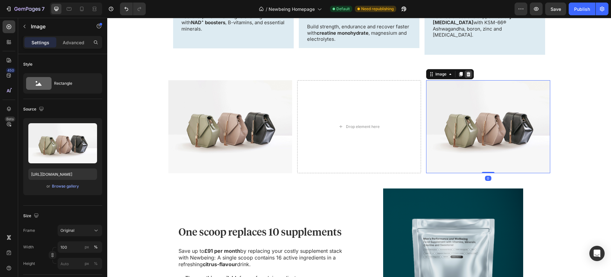
click at [465, 70] on div at bounding box center [469, 74] width 8 height 8
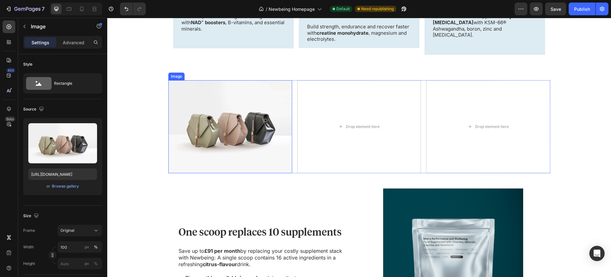
click at [227, 127] on img at bounding box center [230, 126] width 124 height 93
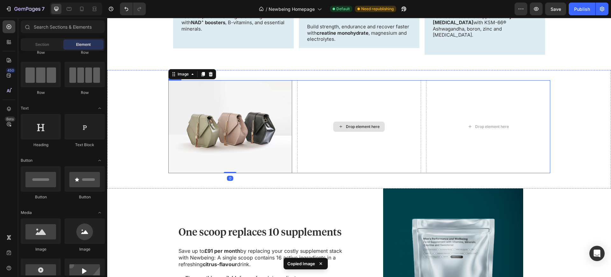
click at [342, 123] on div "Drop element here" at bounding box center [359, 127] width 52 height 10
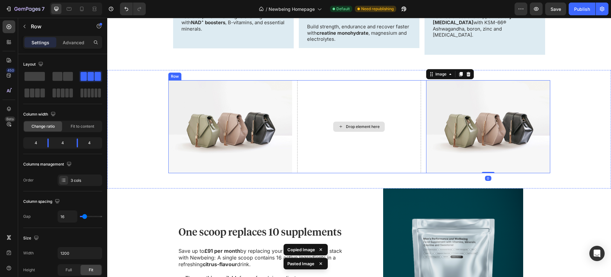
click at [321, 157] on div "Drop element here" at bounding box center [359, 126] width 124 height 93
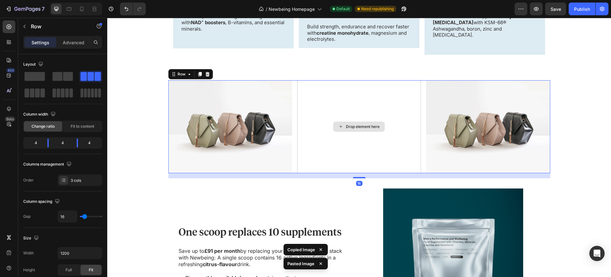
click at [322, 152] on div "Drop element here" at bounding box center [359, 126] width 124 height 93
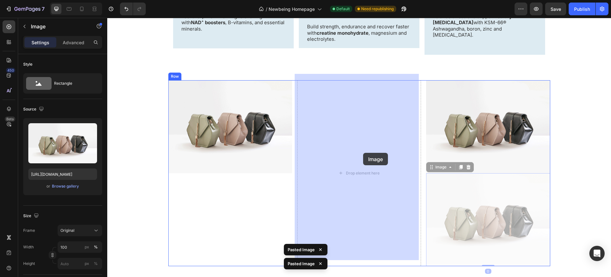
drag, startPoint x: 437, startPoint y: 191, endPoint x: 364, endPoint y: 154, distance: 81.1
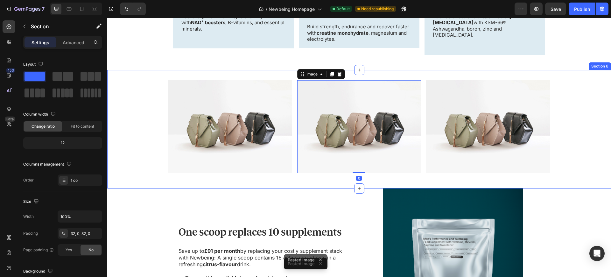
click at [584, 159] on div "Image Image 0 Image Row" at bounding box center [359, 129] width 504 height 98
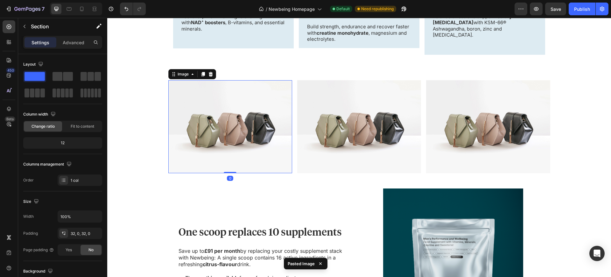
click at [227, 138] on img at bounding box center [230, 126] width 124 height 93
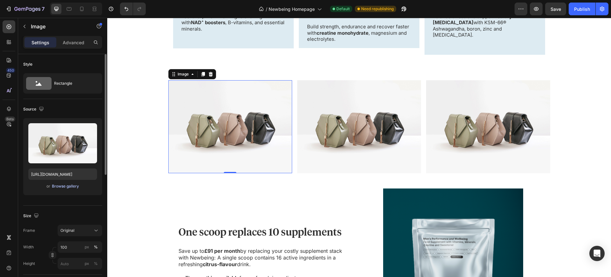
click at [53, 184] on div "Browse gallery" at bounding box center [65, 186] width 27 height 6
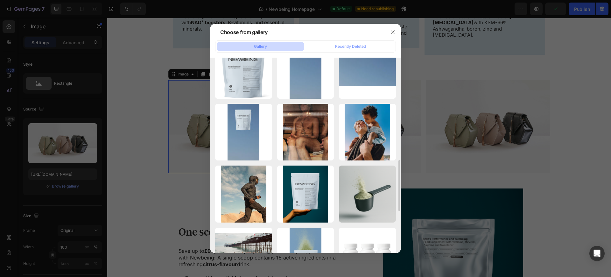
scroll to position [406, 0]
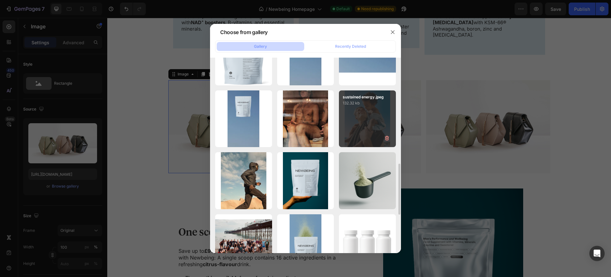
click at [359, 121] on div "sustained energy.jpeg 132.32 kb" at bounding box center [367, 118] width 57 height 57
type input "[URL][DOMAIN_NAME]"
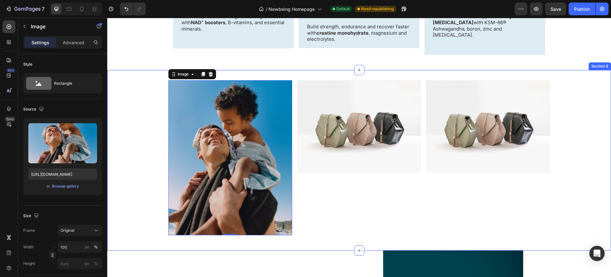
click at [109, 154] on div "Image 0 Image Image Row" at bounding box center [359, 160] width 504 height 160
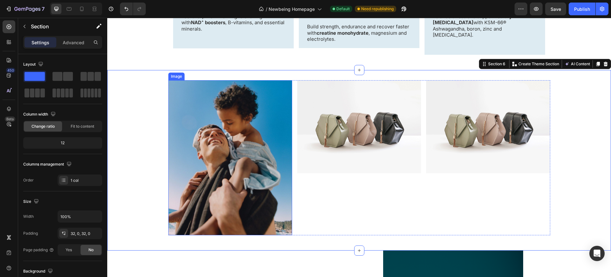
click at [214, 145] on img at bounding box center [230, 157] width 124 height 155
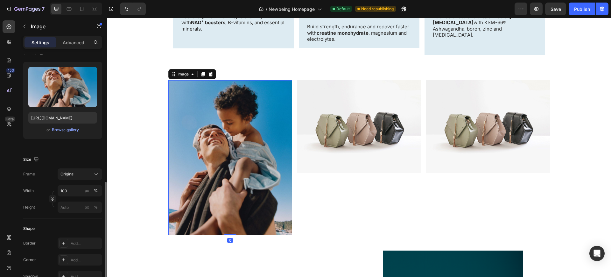
scroll to position [123, 0]
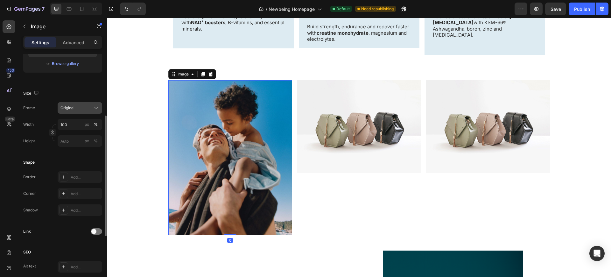
click at [95, 110] on icon at bounding box center [96, 108] width 6 height 6
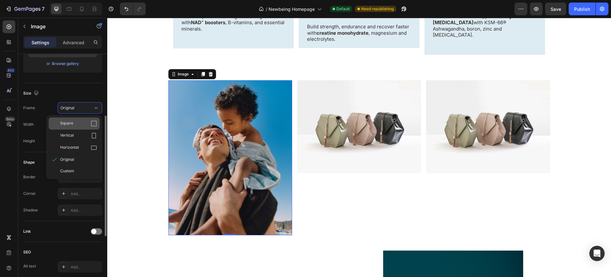
click at [94, 121] on icon at bounding box center [94, 124] width 6 height 6
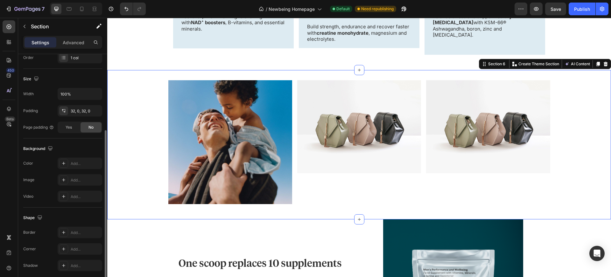
click at [141, 131] on div "Image Image Image Row" at bounding box center [359, 144] width 504 height 129
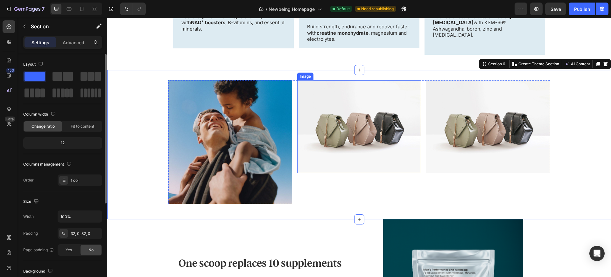
click at [369, 130] on img at bounding box center [359, 126] width 124 height 93
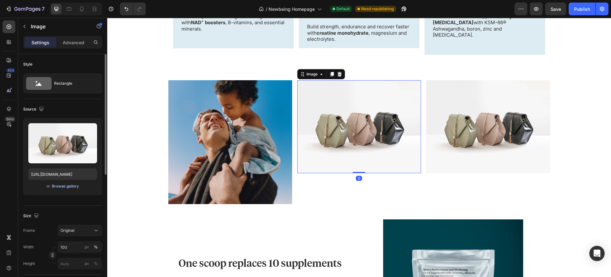
click at [66, 185] on div "Browse gallery" at bounding box center [65, 186] width 27 height 6
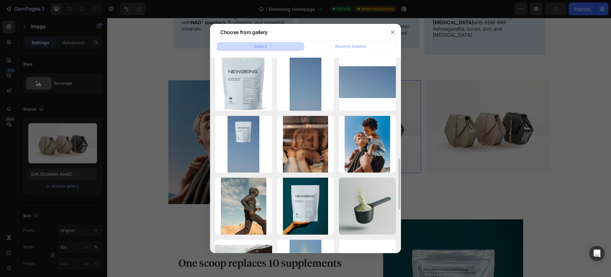
scroll to position [382, 0]
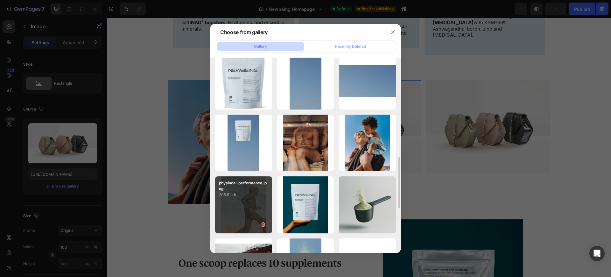
click at [248, 197] on p "205.51 kb" at bounding box center [243, 195] width 49 height 6
type input "[URL][DOMAIN_NAME]"
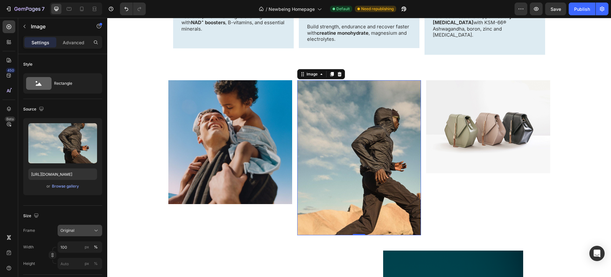
click at [86, 226] on button "Original" at bounding box center [80, 230] width 45 height 11
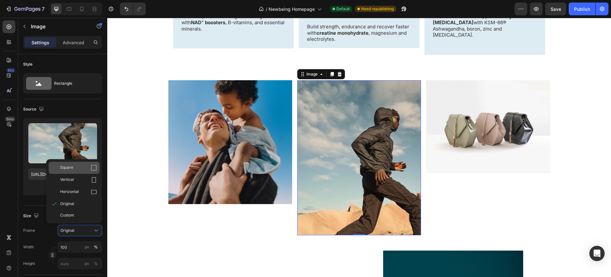
click at [72, 168] on span "Square" at bounding box center [66, 168] width 13 height 6
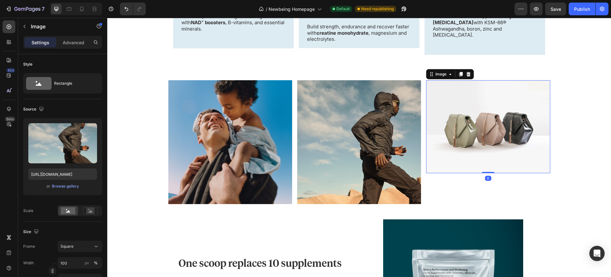
click at [493, 148] on img at bounding box center [488, 126] width 124 height 93
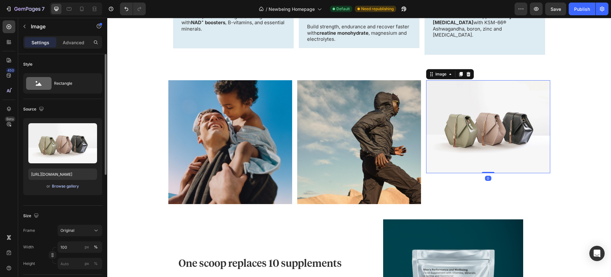
click at [63, 189] on div "Browse gallery" at bounding box center [65, 186] width 27 height 6
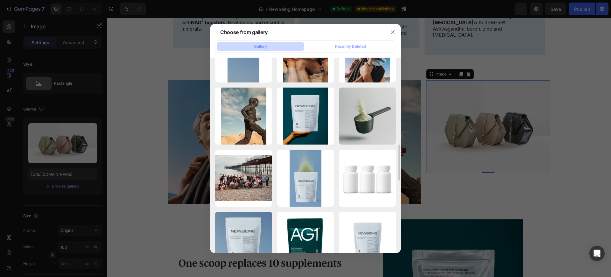
scroll to position [469, 0]
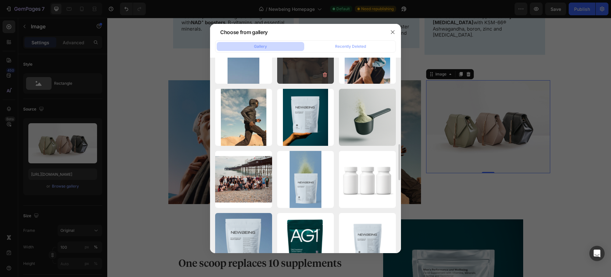
click at [306, 66] on div "hormone.jpeg 187.58 kb" at bounding box center [305, 55] width 57 height 57
type input "[URL][DOMAIN_NAME]"
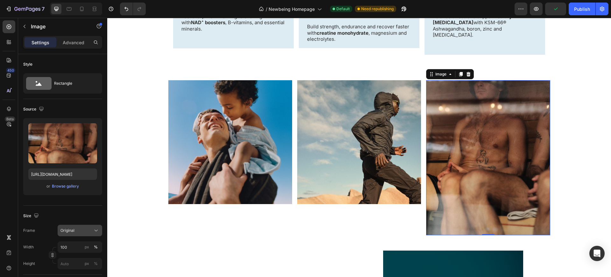
click at [70, 229] on span "Original" at bounding box center [67, 231] width 14 height 6
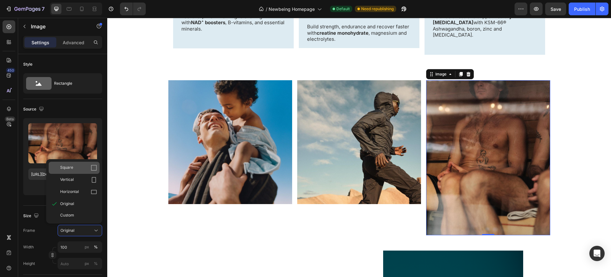
click at [67, 172] on div "Square" at bounding box center [74, 168] width 51 height 12
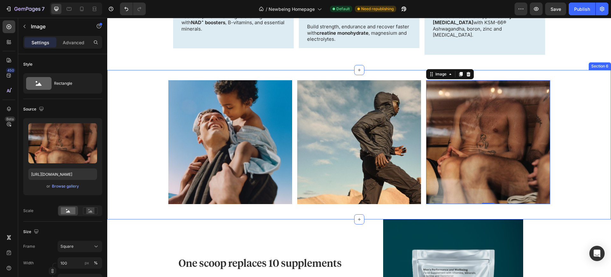
click at [581, 137] on div "Image Image Image 0 Row" at bounding box center [359, 144] width 504 height 129
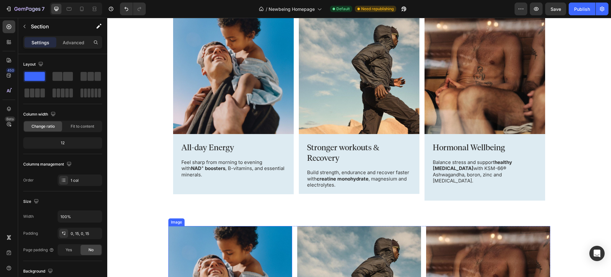
scroll to position [382, 0]
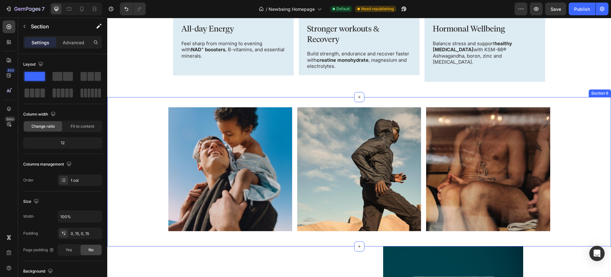
click at [150, 177] on div "Image Image Image Row" at bounding box center [359, 171] width 504 height 129
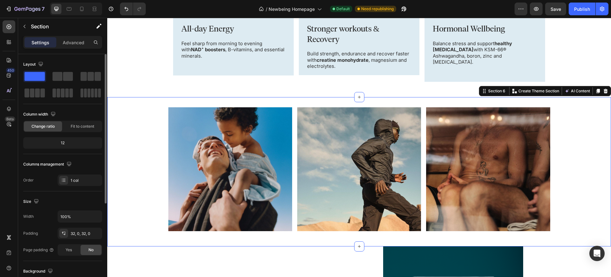
scroll to position [31, 0]
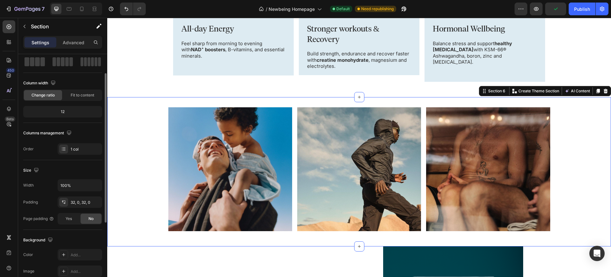
click at [64, 115] on div "12" at bounding box center [63, 111] width 76 height 9
click at [146, 107] on div "Image Image Image Row" at bounding box center [359, 171] width 504 height 129
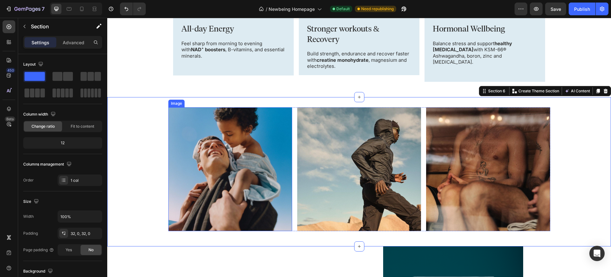
click at [203, 108] on img at bounding box center [230, 169] width 124 height 124
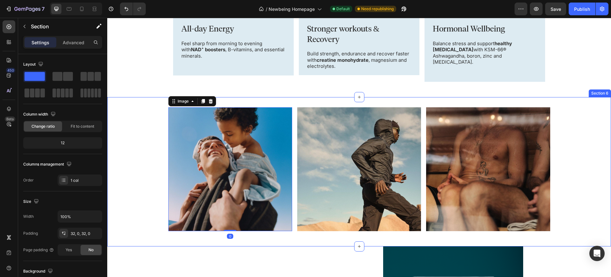
click at [229, 97] on div "Image 0 Image Image Row Section 6" at bounding box center [359, 171] width 504 height 149
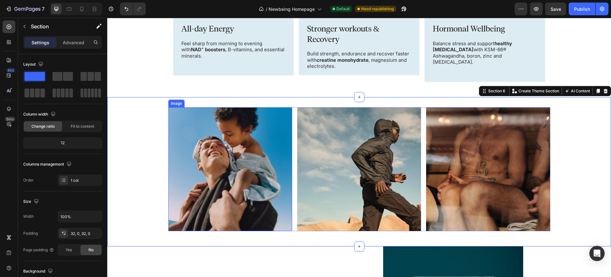
click at [227, 107] on img at bounding box center [230, 169] width 124 height 124
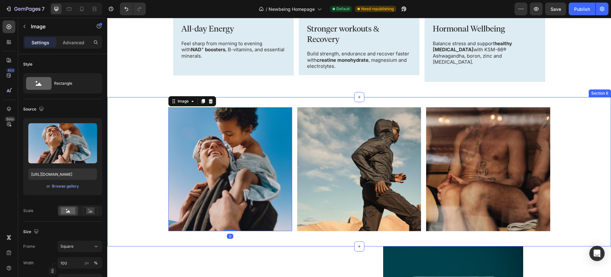
click at [241, 97] on div "Image 0 Image Image Row Section 6" at bounding box center [359, 171] width 504 height 149
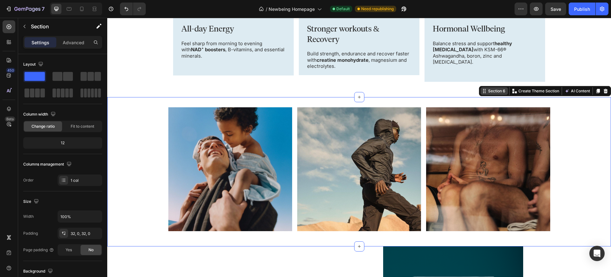
click at [482, 88] on icon at bounding box center [484, 90] width 5 height 5
click at [83, 125] on span "Fit to content" at bounding box center [83, 126] width 24 height 6
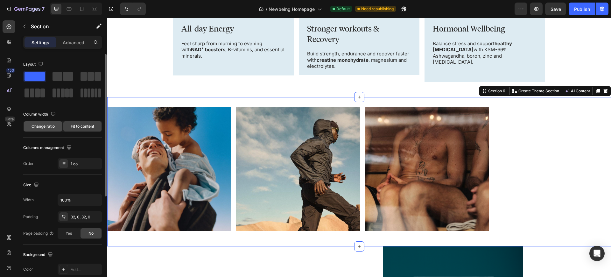
click at [50, 130] on div "Change ratio" at bounding box center [43, 126] width 38 height 10
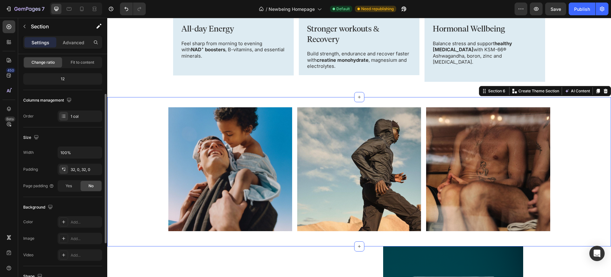
scroll to position [65, 0]
click at [66, 185] on span "Yes" at bounding box center [69, 185] width 6 height 6
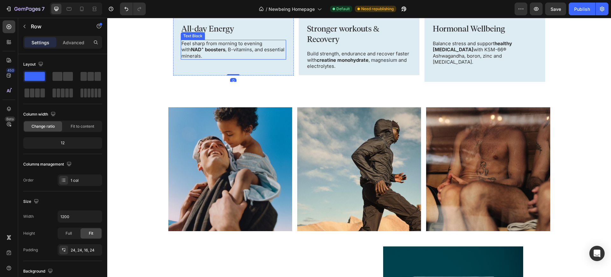
scroll to position [352, 0]
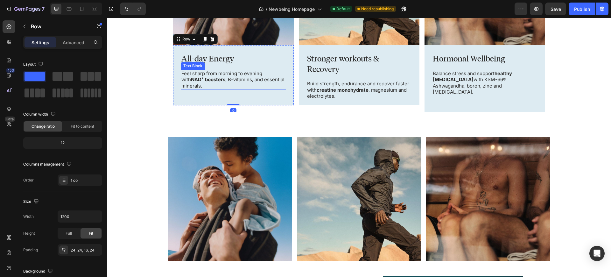
click at [191, 78] on strong "NAD⁺ boosters" at bounding box center [208, 79] width 34 height 6
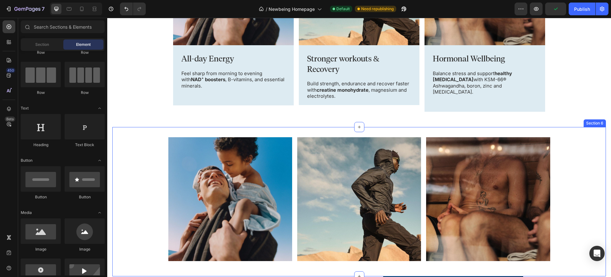
click at [132, 148] on div "Image Image Image Row" at bounding box center [359, 201] width 494 height 129
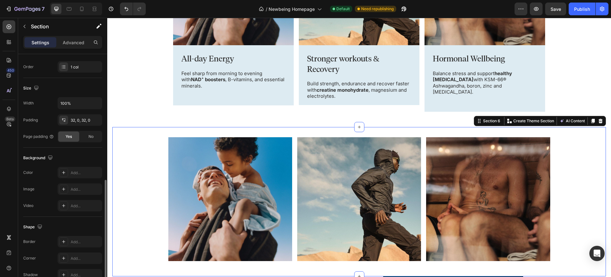
scroll to position [147, 0]
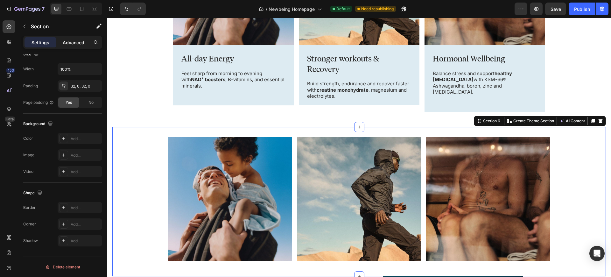
click at [67, 42] on p "Advanced" at bounding box center [74, 42] width 22 height 7
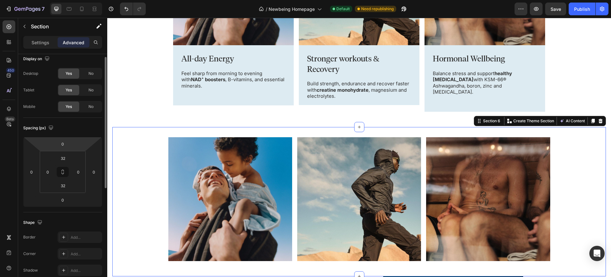
scroll to position [0, 0]
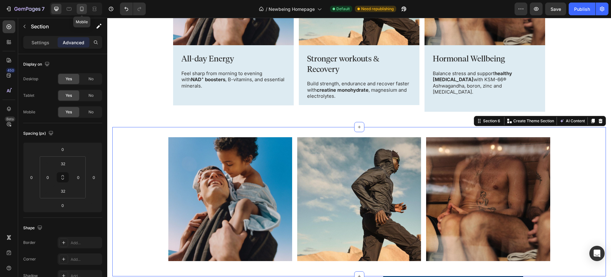
click at [80, 10] on icon at bounding box center [82, 9] width 4 height 4
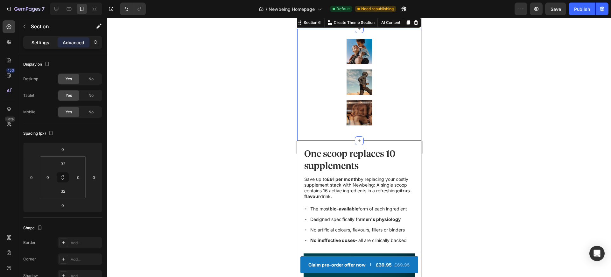
click at [44, 45] on p "Settings" at bounding box center [41, 42] width 18 height 7
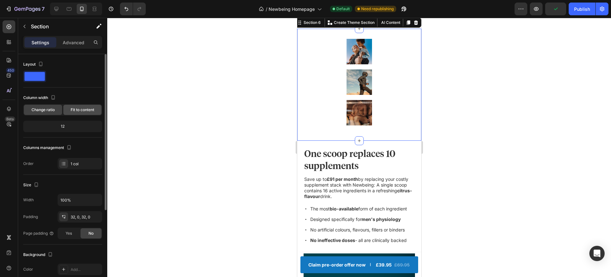
click at [80, 111] on span "Fit to content" at bounding box center [83, 110] width 24 height 6
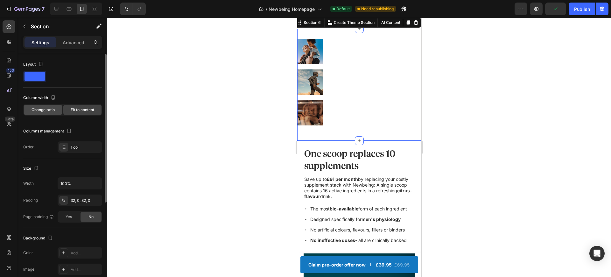
click at [46, 108] on span "Change ratio" at bounding box center [43, 110] width 23 height 6
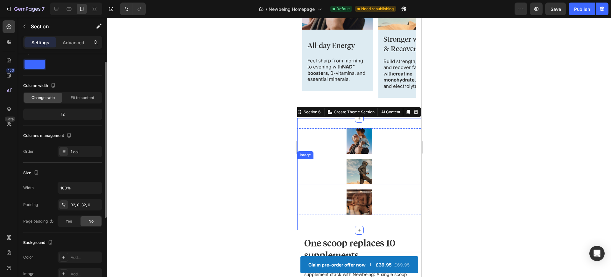
scroll to position [313, 0]
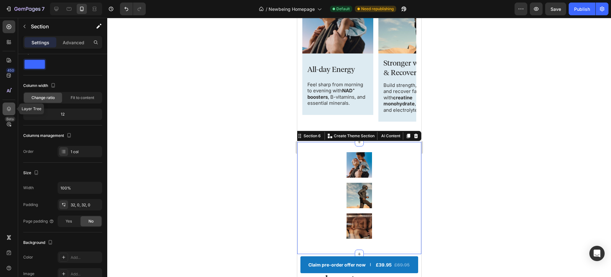
click at [11, 110] on icon at bounding box center [9, 109] width 6 height 6
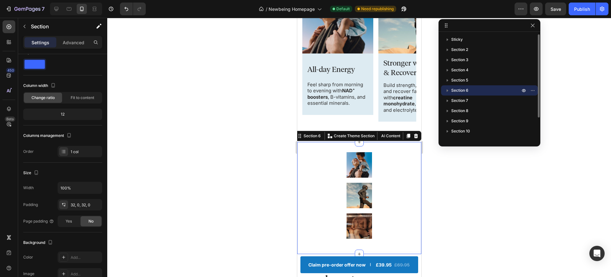
click at [448, 90] on icon "button" at bounding box center [447, 90] width 6 height 6
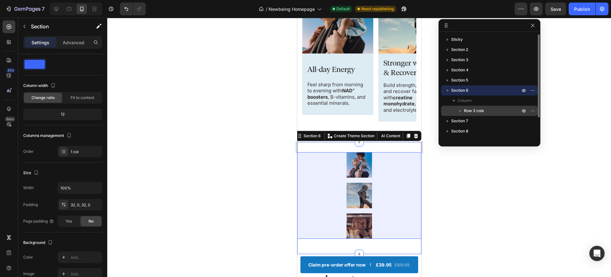
click at [469, 109] on span "Row 3 cols" at bounding box center [474, 111] width 20 height 6
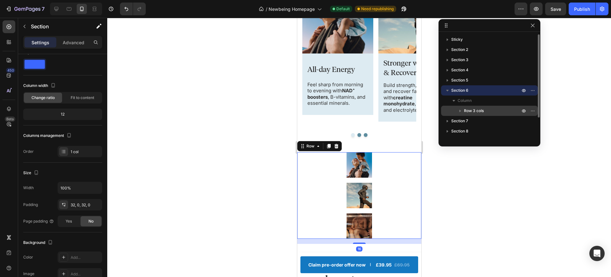
scroll to position [0, 0]
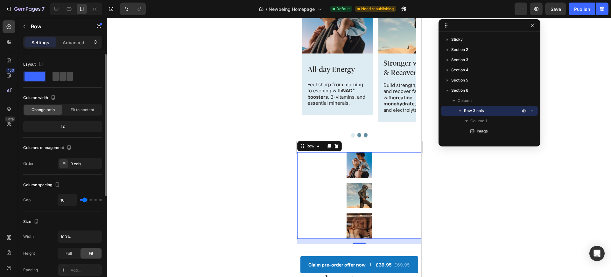
click at [67, 79] on span at bounding box center [70, 76] width 6 height 9
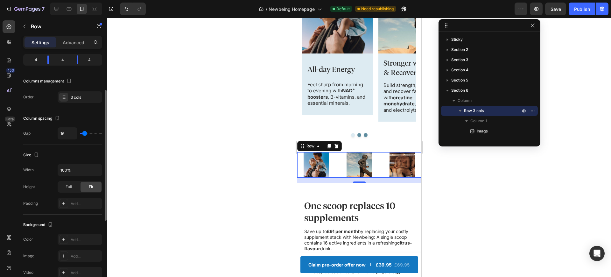
scroll to position [1, 0]
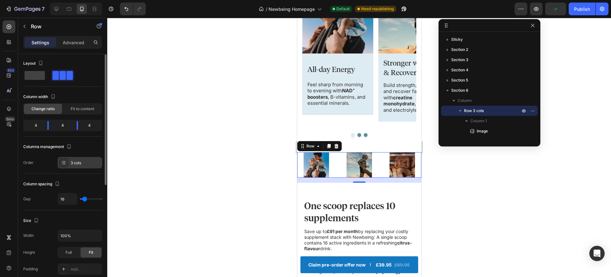
click at [63, 164] on icon at bounding box center [64, 164] width 3 height 0
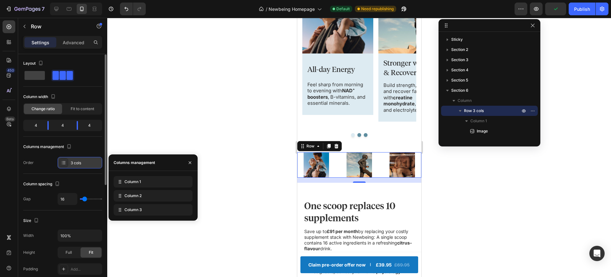
click at [80, 160] on div "3 cols" at bounding box center [86, 163] width 30 height 6
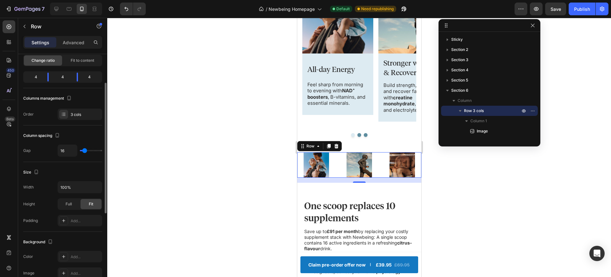
scroll to position [84, 0]
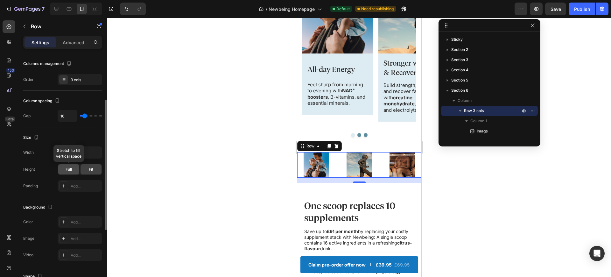
click at [63, 173] on div "Full" at bounding box center [68, 169] width 21 height 10
click at [86, 170] on div "Fit" at bounding box center [91, 169] width 21 height 10
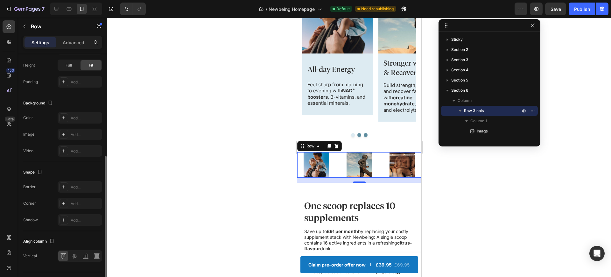
scroll to position [203, 0]
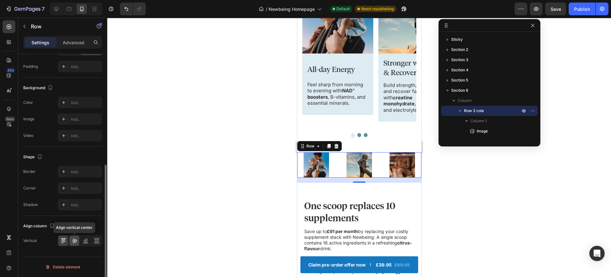
click at [76, 243] on icon at bounding box center [74, 240] width 6 height 6
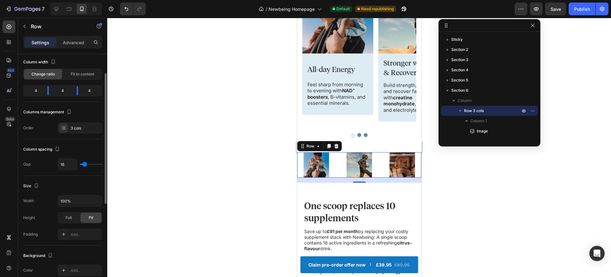
scroll to position [0, 0]
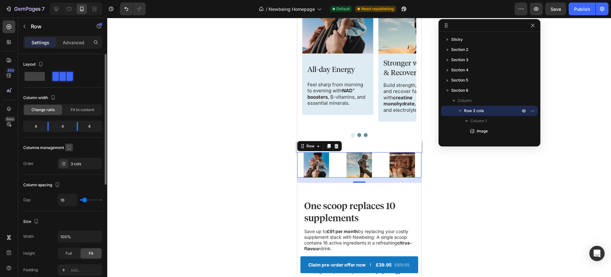
click at [68, 146] on icon "button" at bounding box center [69, 147] width 4 height 4
click at [65, 45] on p "Advanced" at bounding box center [74, 42] width 22 height 7
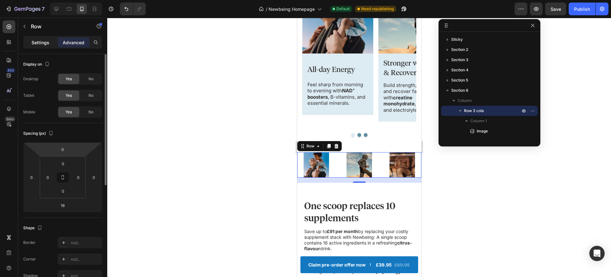
click at [35, 44] on p "Settings" at bounding box center [41, 42] width 18 height 7
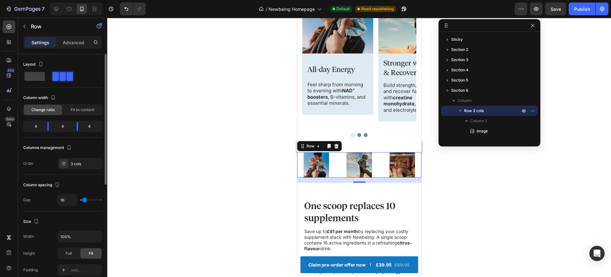
type input "11"
type input "10"
type input "9"
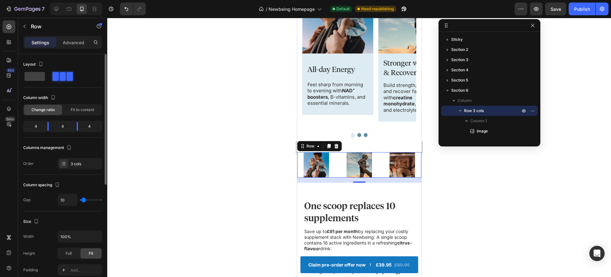
type input "9"
type input "8"
type input "7"
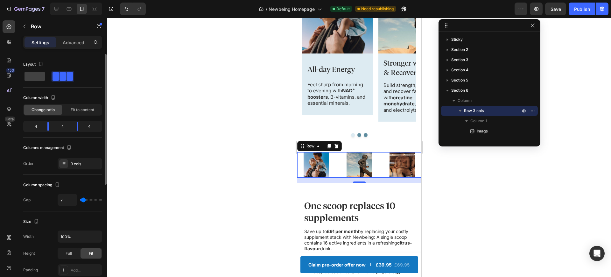
type input "6"
type input "5"
type input "4"
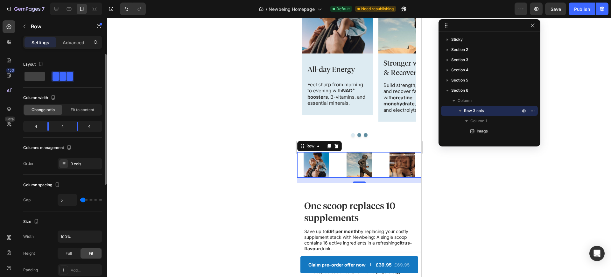
type input "4"
type input "3"
type input "0"
drag, startPoint x: 84, startPoint y: 202, endPoint x: 80, endPoint y: 201, distance: 4.5
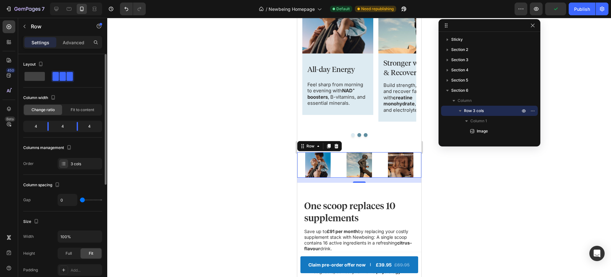
type input "0"
click at [80, 201] on input "range" at bounding box center [91, 199] width 22 height 1
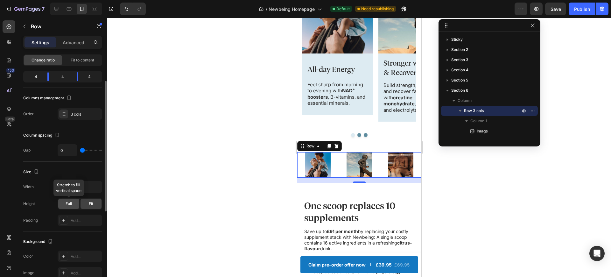
click at [71, 207] on div "Full" at bounding box center [68, 204] width 21 height 10
click at [95, 203] on div "Fit" at bounding box center [91, 204] width 21 height 10
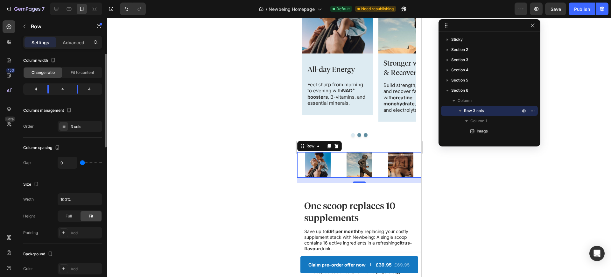
scroll to position [0, 0]
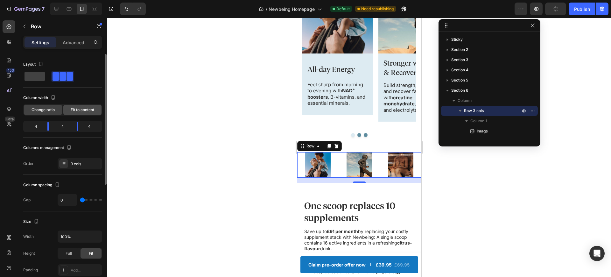
click at [77, 107] on span "Fit to content" at bounding box center [83, 110] width 24 height 6
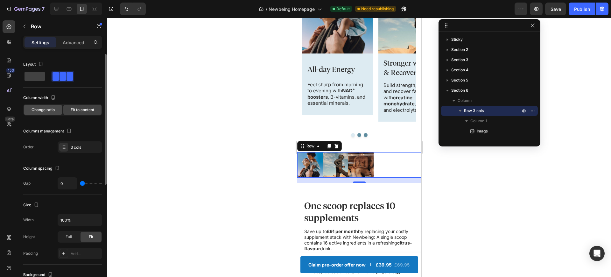
click at [45, 109] on span "Change ratio" at bounding box center [43, 110] width 23 height 6
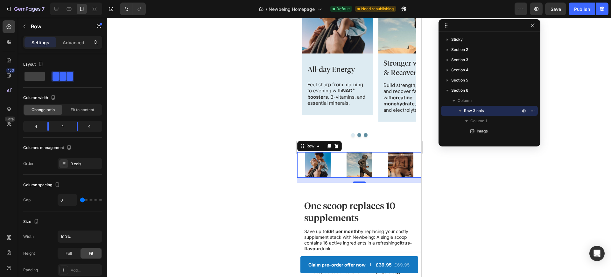
click at [74, 47] on div "Settings Advanced" at bounding box center [62, 42] width 79 height 13
click at [75, 46] on div "Advanced" at bounding box center [74, 42] width 32 height 10
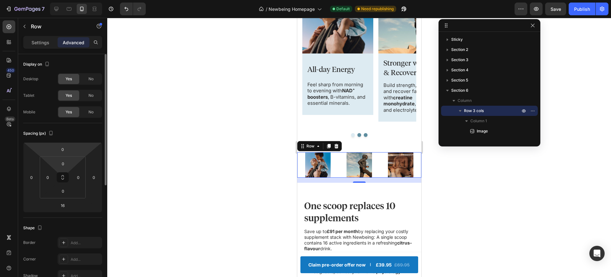
scroll to position [56, 0]
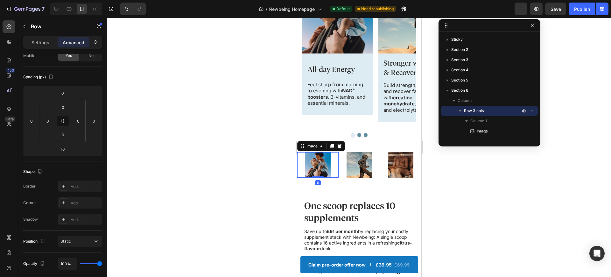
click at [325, 170] on img at bounding box center [317, 164] width 25 height 25
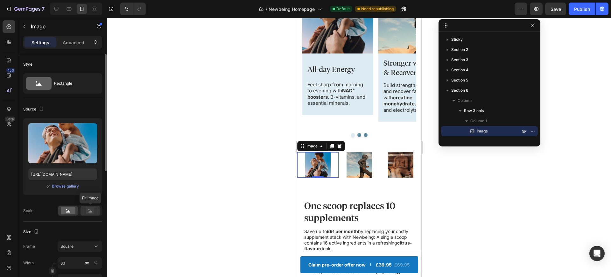
click at [89, 214] on rect at bounding box center [90, 210] width 14 height 7
click at [73, 212] on rect at bounding box center [68, 210] width 15 height 7
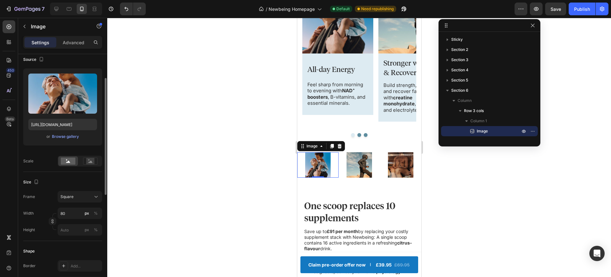
click at [77, 203] on div "Frame Square Width 80 px % Height px %" at bounding box center [62, 213] width 79 height 45
click at [83, 197] on div "Square" at bounding box center [75, 197] width 31 height 6
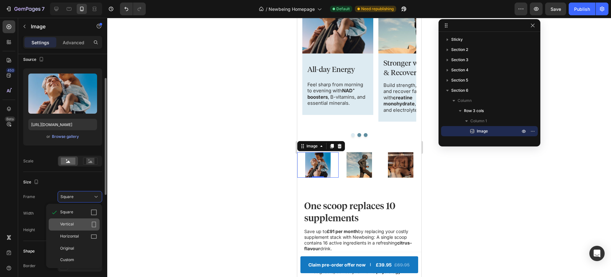
click at [85, 219] on div "Vertical" at bounding box center [74, 224] width 51 height 12
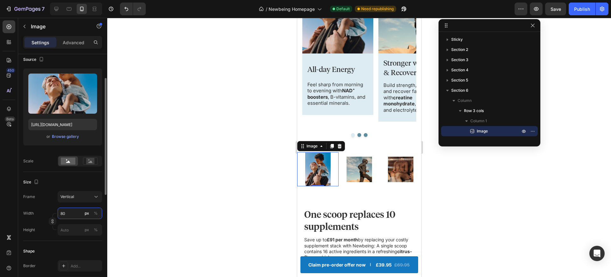
click at [75, 215] on input "80" at bounding box center [80, 213] width 45 height 11
click at [95, 211] on div "%" at bounding box center [96, 213] width 4 height 6
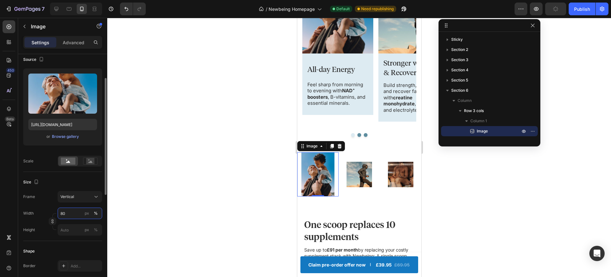
click at [75, 215] on input "80" at bounding box center [80, 213] width 45 height 11
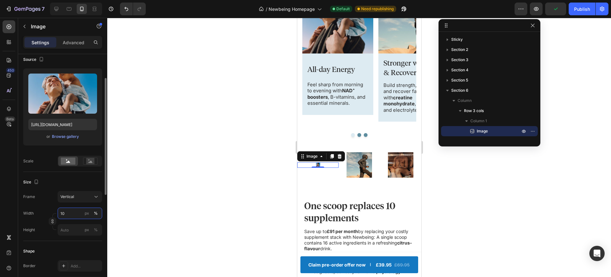
type input "100"
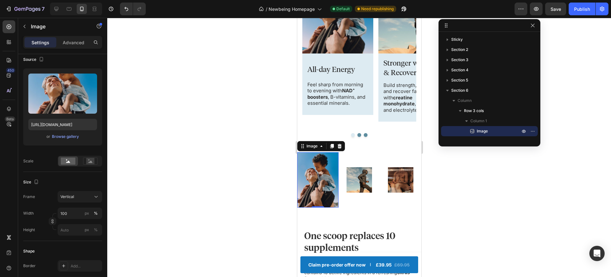
click at [123, 215] on div at bounding box center [359, 147] width 504 height 259
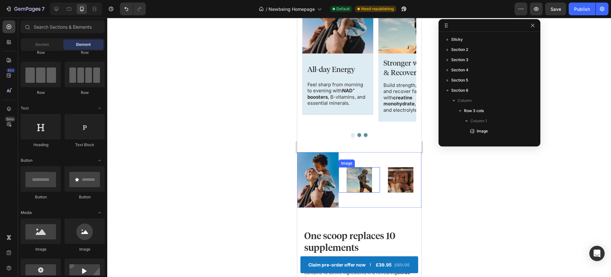
click at [361, 189] on img at bounding box center [358, 179] width 25 height 25
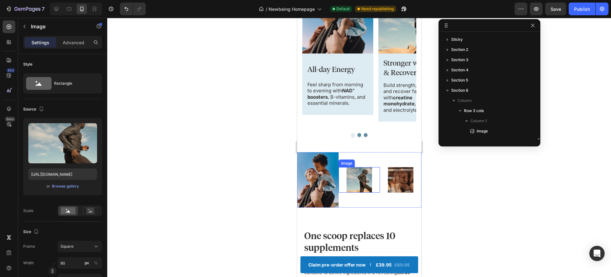
scroll to position [70, 0]
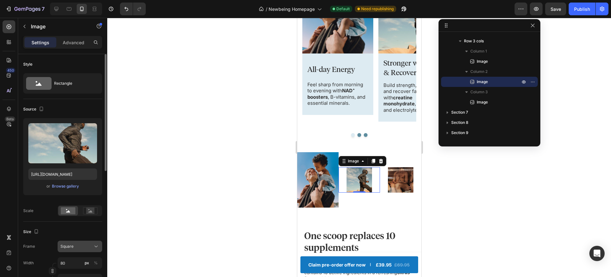
click at [86, 251] on button "Square" at bounding box center [80, 246] width 45 height 11
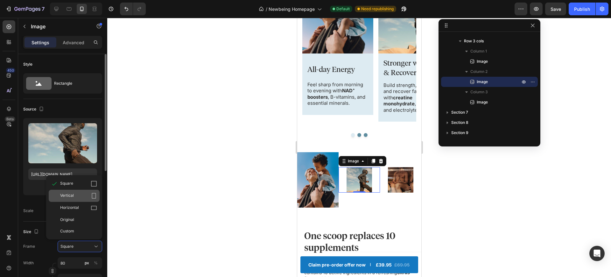
click at [81, 196] on div "Vertical" at bounding box center [78, 196] width 37 height 6
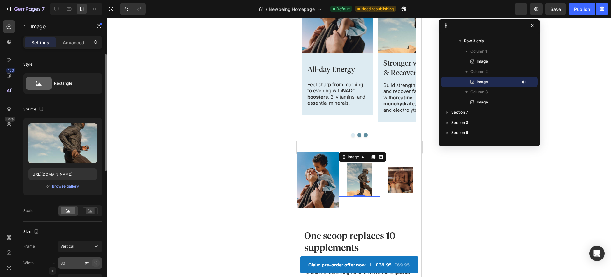
click at [95, 263] on div "%" at bounding box center [96, 263] width 4 height 6
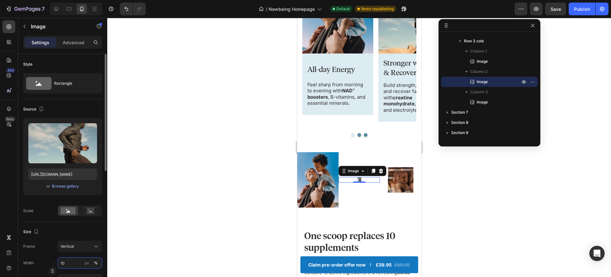
type input "100"
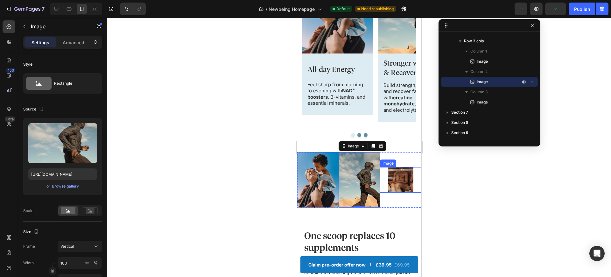
click at [404, 182] on img at bounding box center [400, 179] width 25 height 25
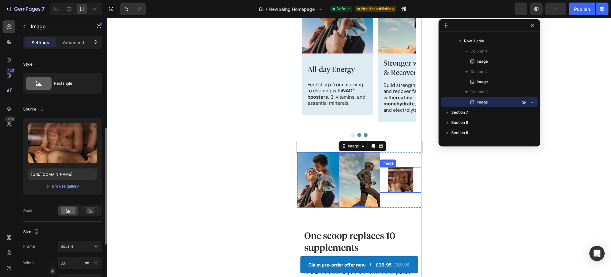
scroll to position [50, 0]
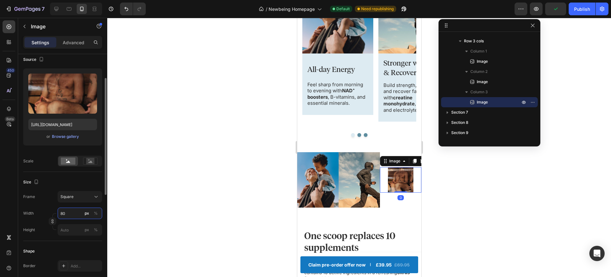
click at [75, 214] on input "80" at bounding box center [80, 213] width 45 height 11
type input "1"
type input "10"
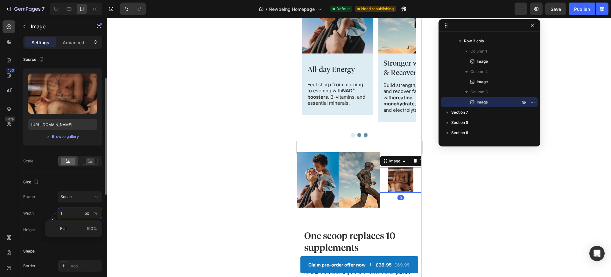
type input "10"
type input "100"
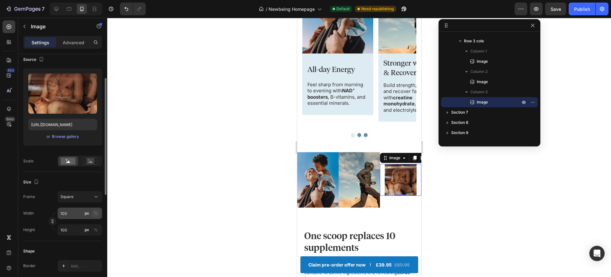
click at [95, 214] on div "%" at bounding box center [96, 213] width 4 height 6
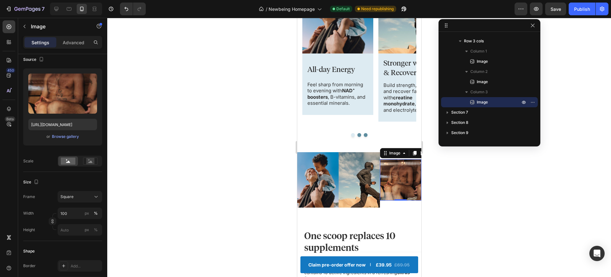
click at [132, 225] on div at bounding box center [359, 147] width 504 height 259
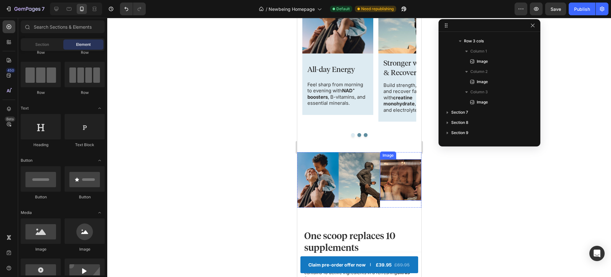
click at [386, 179] on img at bounding box center [400, 179] width 41 height 41
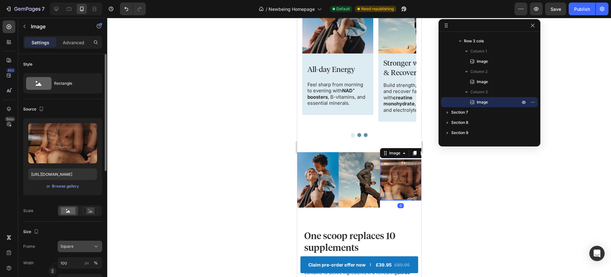
click at [86, 250] on button "Square" at bounding box center [80, 246] width 45 height 11
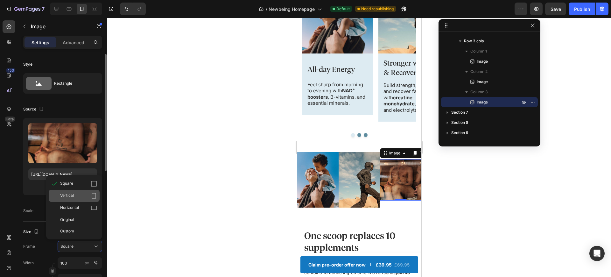
click at [78, 196] on div "Vertical" at bounding box center [78, 196] width 37 height 6
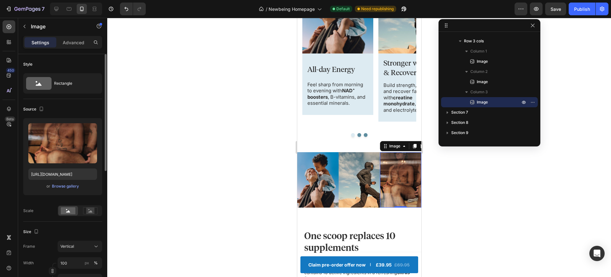
click at [238, 185] on div at bounding box center [359, 147] width 504 height 259
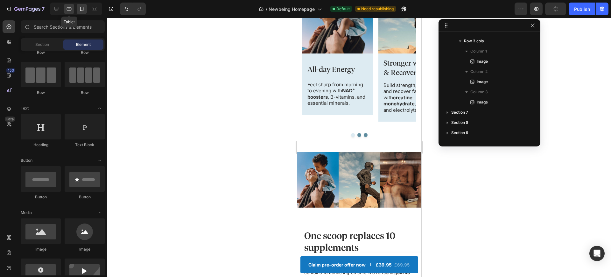
click at [69, 11] on icon at bounding box center [69, 9] width 6 height 6
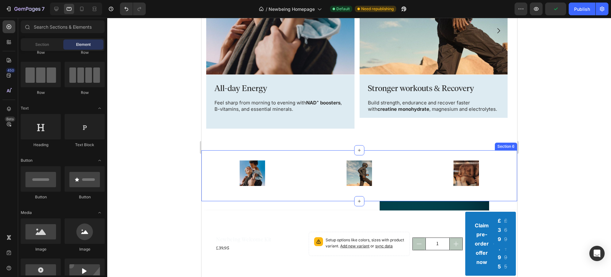
scroll to position [428, 0]
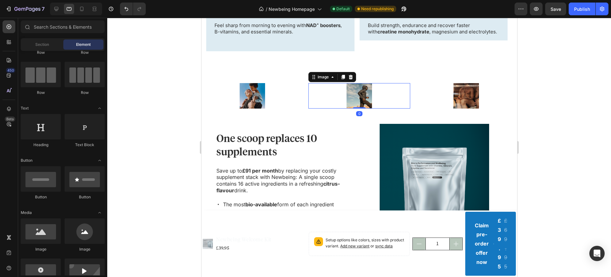
click at [329, 95] on div at bounding box center [359, 95] width 102 height 25
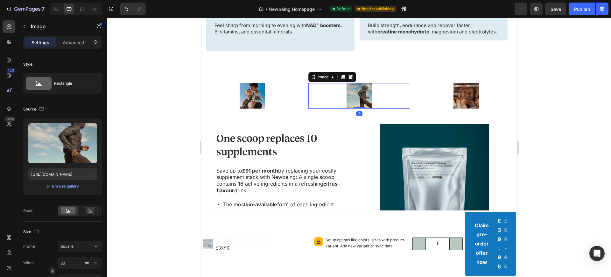
click at [308, 95] on div at bounding box center [359, 95] width 102 height 25
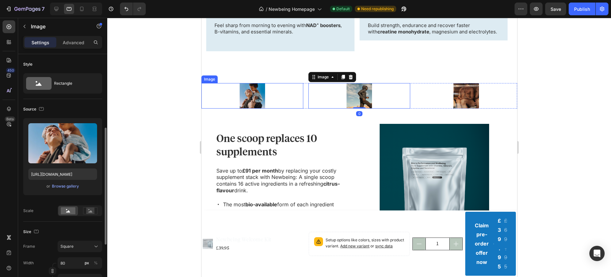
click at [281, 99] on div at bounding box center [252, 95] width 102 height 25
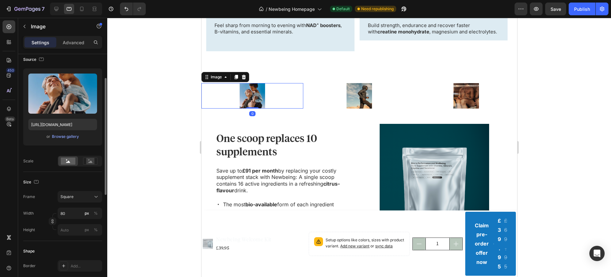
click at [217, 98] on div at bounding box center [252, 95] width 102 height 25
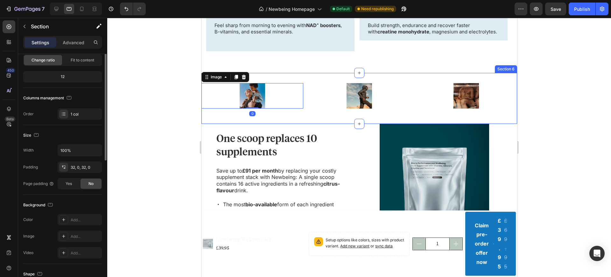
click at [215, 106] on div "Image 0 Image Image Row" at bounding box center [359, 98] width 316 height 31
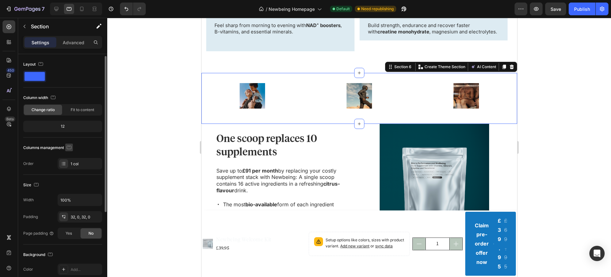
scroll to position [38, 0]
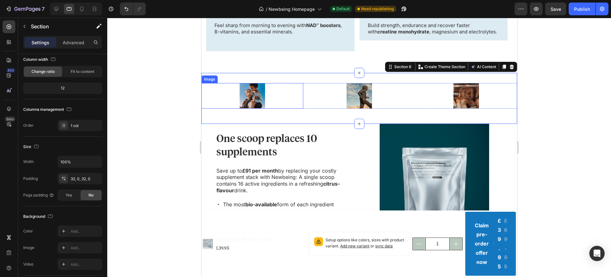
click at [282, 83] on div at bounding box center [252, 95] width 102 height 25
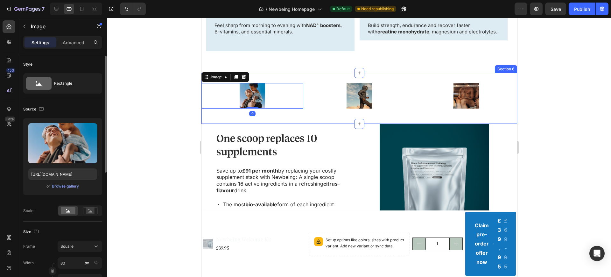
scroll to position [12, 0]
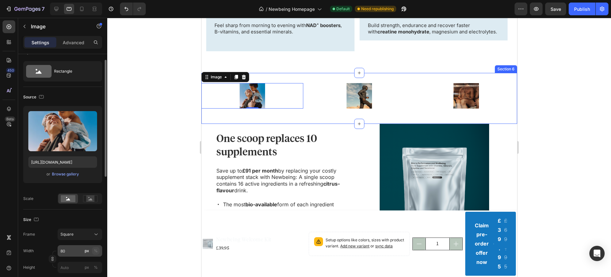
click at [95, 249] on div "%" at bounding box center [96, 251] width 4 height 6
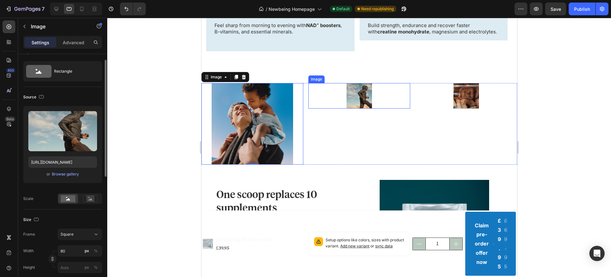
click at [351, 97] on img at bounding box center [358, 95] width 25 height 25
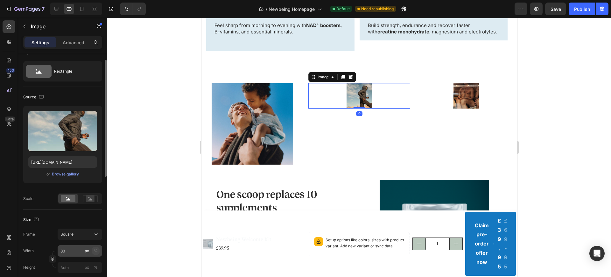
click at [99, 251] on button "%" at bounding box center [96, 251] width 8 height 8
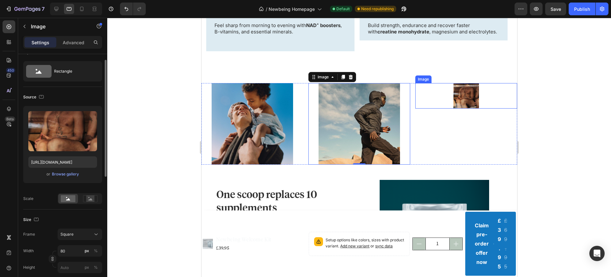
click at [446, 91] on div at bounding box center [466, 95] width 102 height 25
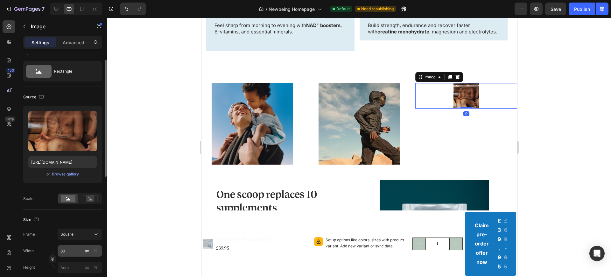
click at [97, 246] on div "px %" at bounding box center [91, 250] width 17 height 11
click at [97, 246] on input "80" at bounding box center [80, 250] width 45 height 11
click at [96, 249] on div "%" at bounding box center [96, 251] width 4 height 6
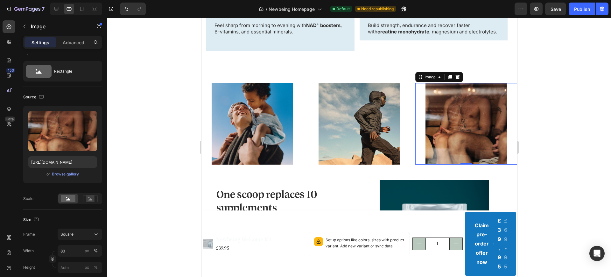
click at [163, 124] on div at bounding box center [359, 147] width 504 height 259
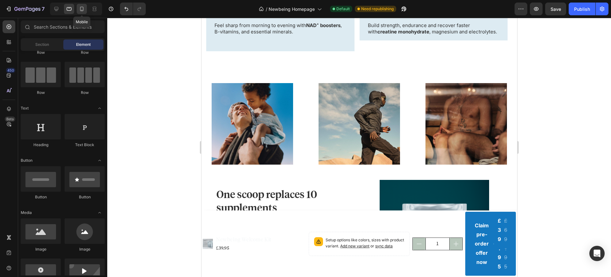
click at [85, 6] on icon at bounding box center [82, 9] width 6 height 6
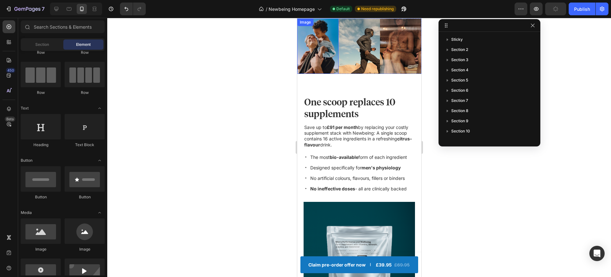
scroll to position [389, 0]
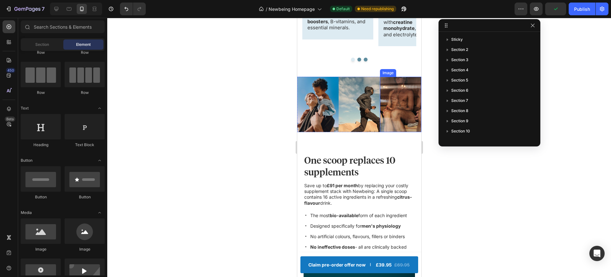
click at [380, 126] on img at bounding box center [400, 104] width 41 height 55
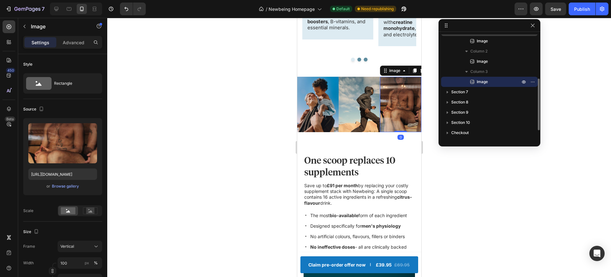
scroll to position [36, 0]
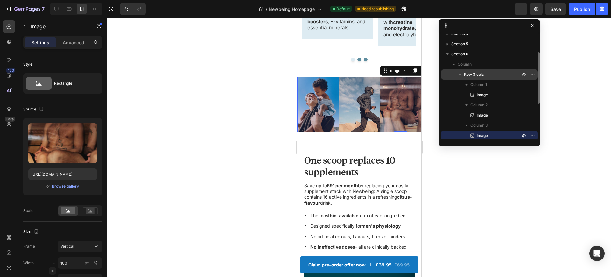
click at [479, 75] on span "Row 3 cols" at bounding box center [474, 74] width 20 height 6
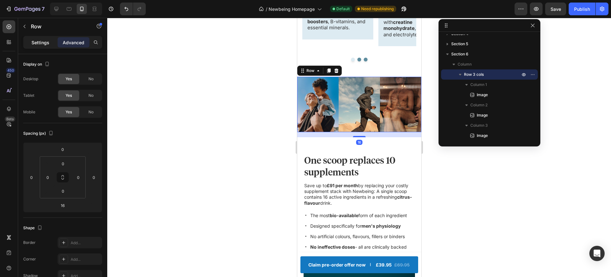
click at [41, 41] on p "Settings" at bounding box center [41, 42] width 18 height 7
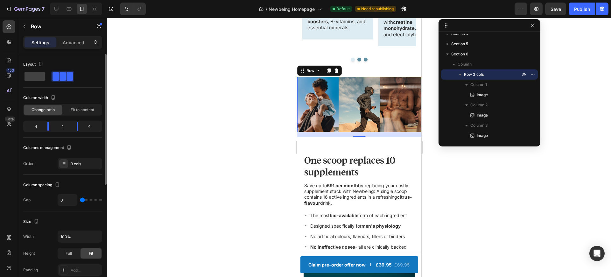
type input "12"
type input "13"
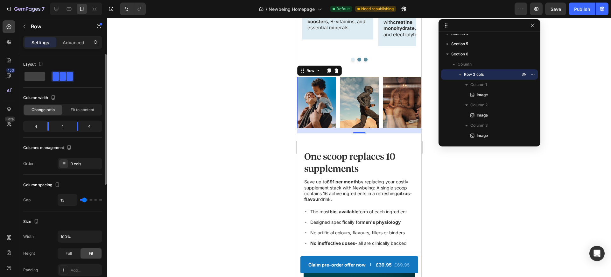
type input "14"
type input "13"
type input "12"
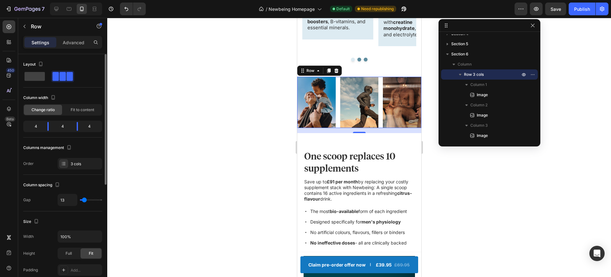
type input "12"
type input "11"
type input "10"
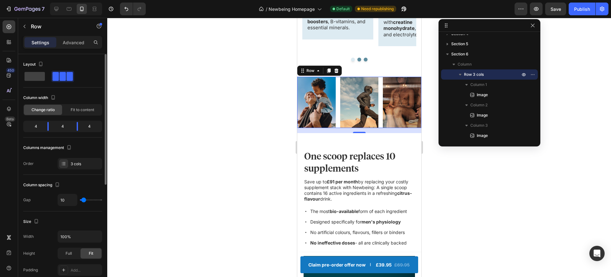
type input "9"
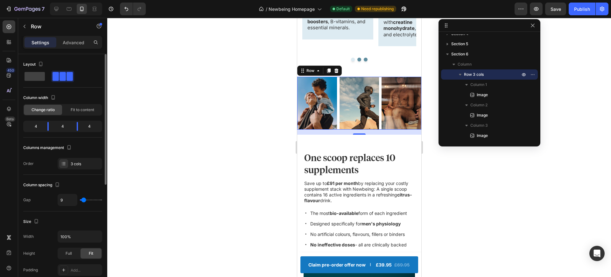
type input "8"
type input "7"
type input "6"
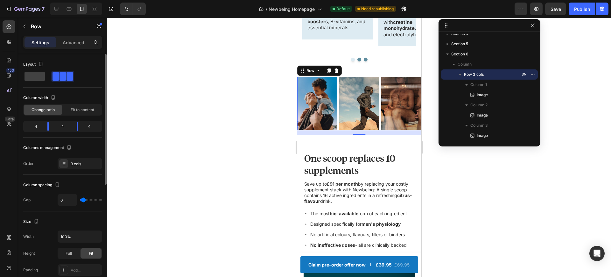
type input "6"
click at [83, 201] on input "range" at bounding box center [91, 199] width 22 height 1
click at [189, 164] on div at bounding box center [359, 147] width 504 height 259
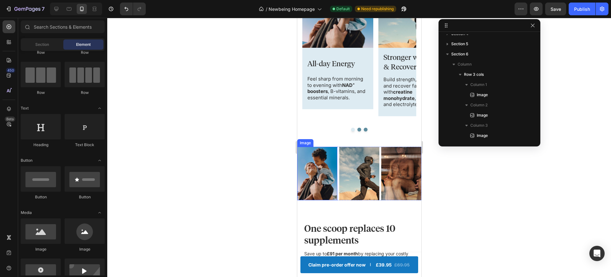
scroll to position [369, 0]
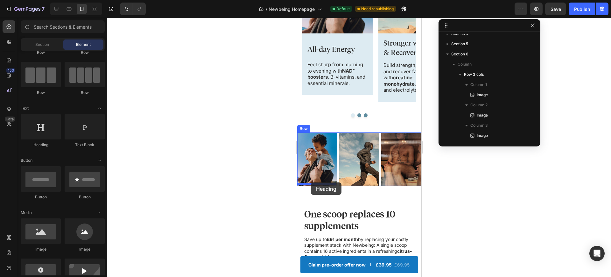
drag, startPoint x: 329, startPoint y: 148, endPoint x: 311, endPoint y: 182, distance: 39.3
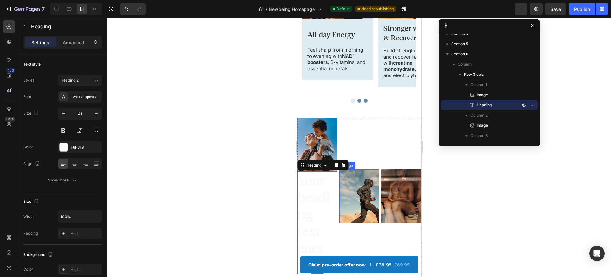
scroll to position [425, 0]
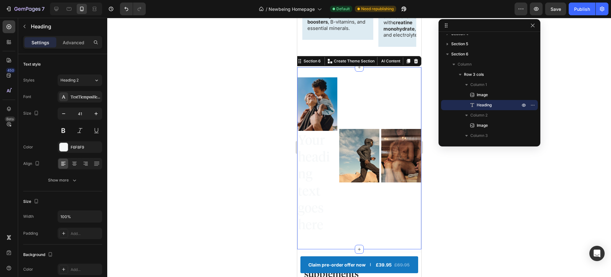
click at [383, 236] on div "Image Your heading text goes here Heading Image Image Row" at bounding box center [359, 158] width 124 height 162
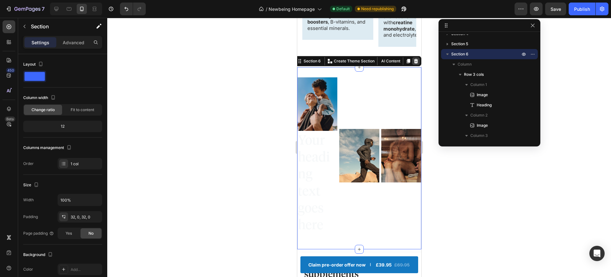
click at [414, 60] on icon at bounding box center [416, 61] width 4 height 4
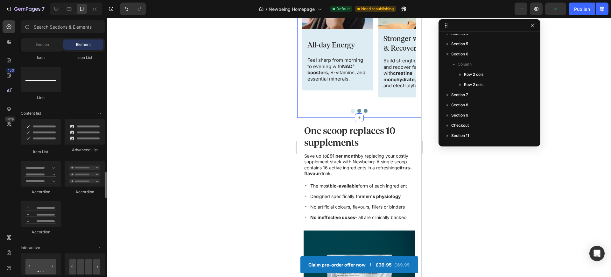
scroll to position [574, 0]
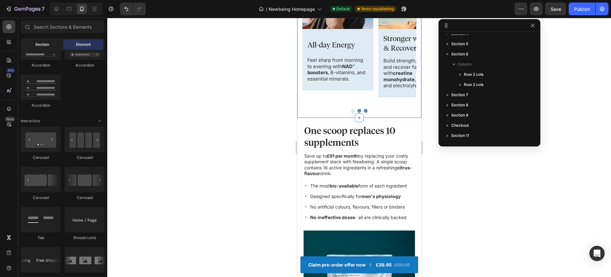
click at [41, 43] on span "Section" at bounding box center [42, 45] width 14 height 6
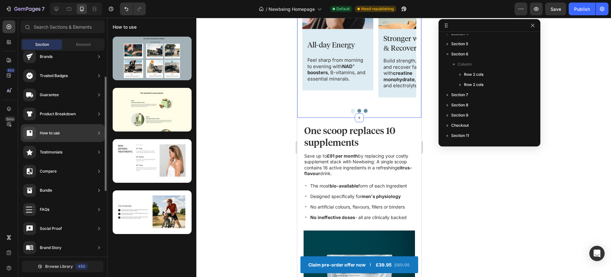
scroll to position [48, 0]
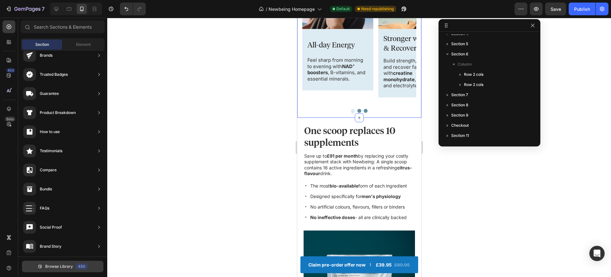
click at [58, 270] on button "Browse Library 450" at bounding box center [62, 266] width 81 height 11
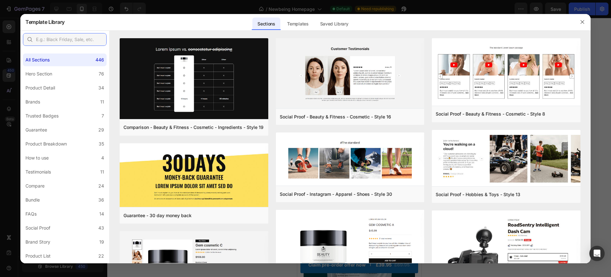
click at [77, 43] on input "text" at bounding box center [65, 39] width 84 height 13
type input "carousel"
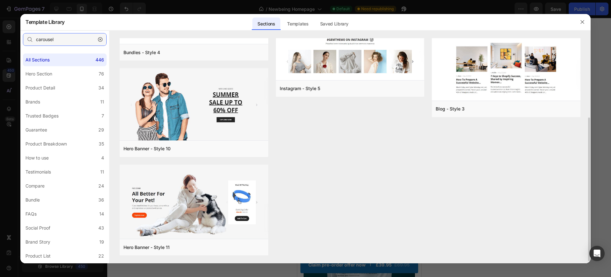
scroll to position [0, 0]
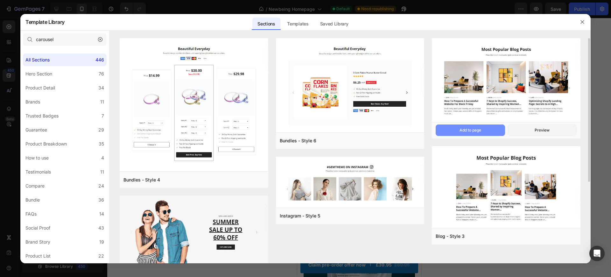
click at [460, 128] on div "Add to page" at bounding box center [471, 130] width 22 height 6
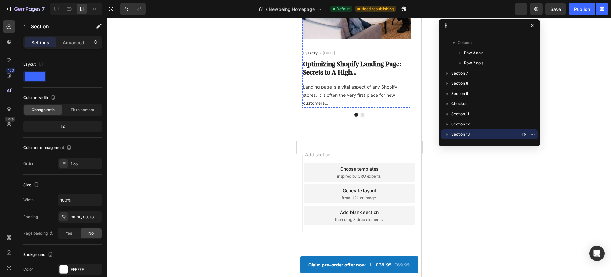
scroll to position [3166, 0]
click at [359, 253] on div "Product Images Newbeing Welcome Kit Product Title £39.95 Product Price Product …" at bounding box center [359, 264] width 124 height 25
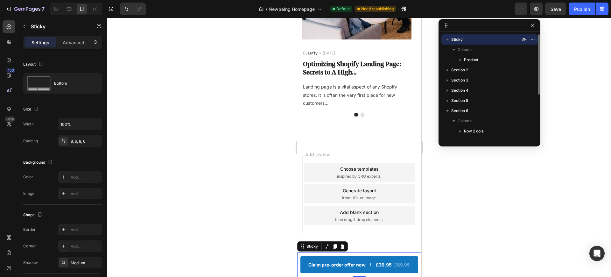
click at [360, 252] on div "Product Images Newbeing Welcome Kit Product Title £39.95 Product Price Product …" at bounding box center [359, 264] width 124 height 25
click at [360, 116] on button "Dot" at bounding box center [362, 115] width 4 height 4
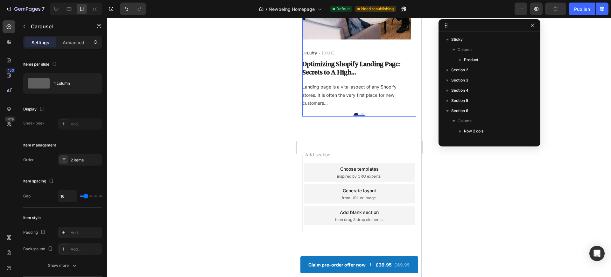
scroll to position [139, 0]
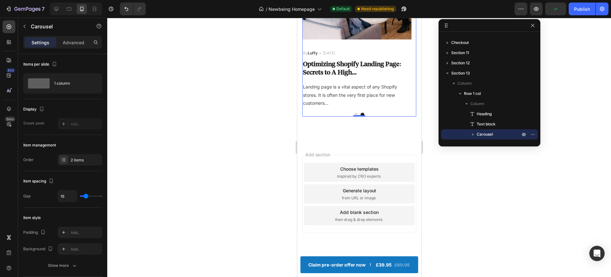
click at [356, 119] on div "0" at bounding box center [359, 116] width 6 height 5
click at [354, 116] on button "Dot" at bounding box center [356, 115] width 4 height 4
click at [57, 13] on div at bounding box center [56, 9] width 10 height 10
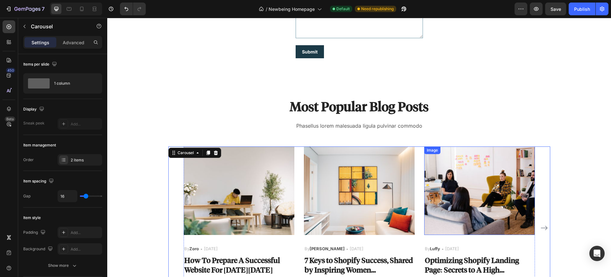
scroll to position [2803, 0]
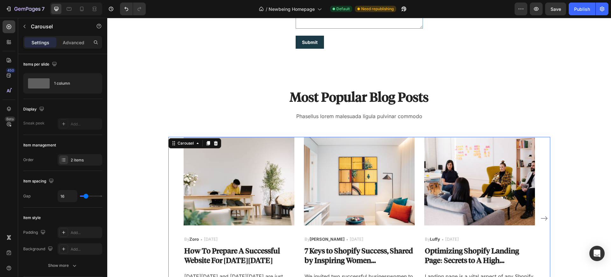
click at [542, 218] on icon "Carousel Next Arrow" at bounding box center [544, 219] width 8 height 8
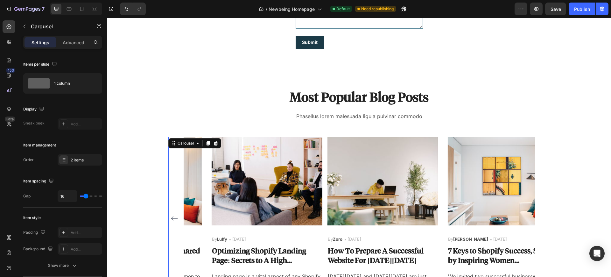
click at [542, 218] on div "Image By Zoro Text block Icon [DATE] Text block Row How To Prepare A Successful…" at bounding box center [359, 218] width 382 height 163
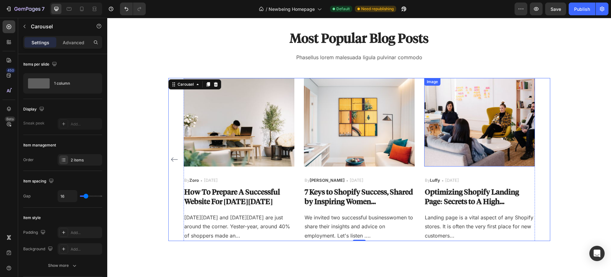
scroll to position [2863, 0]
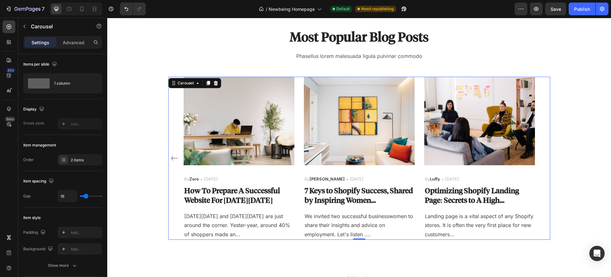
click at [172, 156] on icon "Carousel Back Arrow" at bounding box center [175, 158] width 8 height 8
click at [146, 44] on div "Most Popular Blog Posts Heading Phasellus lorem malesuada ligula pulvinar commo…" at bounding box center [359, 134] width 494 height 212
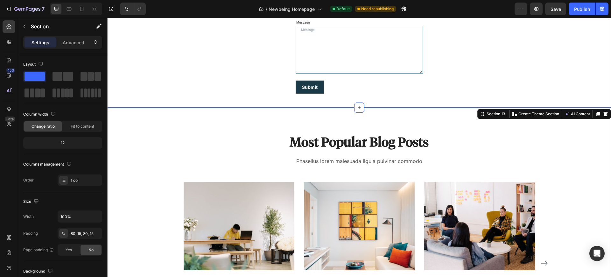
scroll to position [2744, 0]
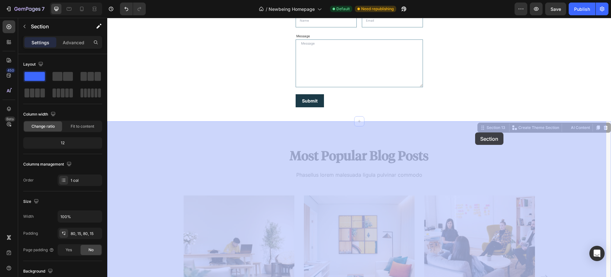
drag, startPoint x: 479, startPoint y: 129, endPoint x: 475, endPoint y: 132, distance: 5.4
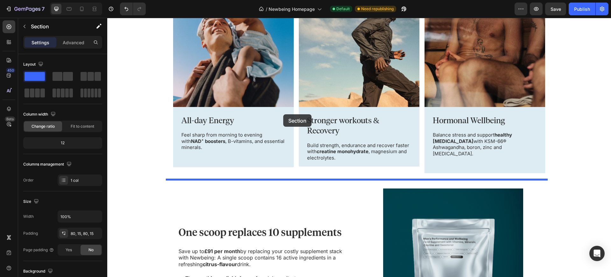
scroll to position [324, 0]
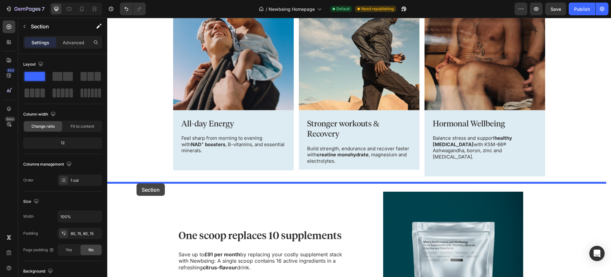
drag, startPoint x: 265, startPoint y: 134, endPoint x: 137, endPoint y: 183, distance: 137.5
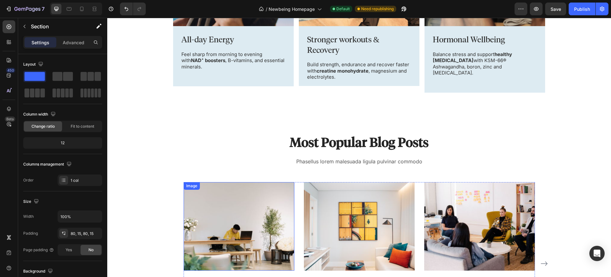
scroll to position [417, 0]
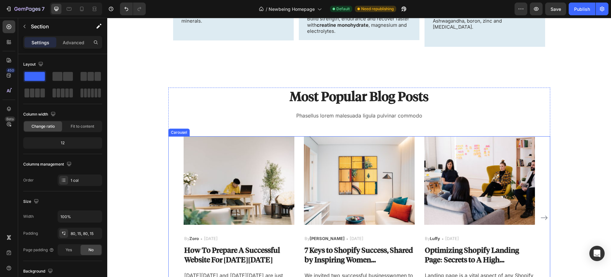
click at [171, 147] on div "Image By Zoro Text block Icon [DATE] Text block Row How To Prepare A Successful…" at bounding box center [359, 217] width 382 height 163
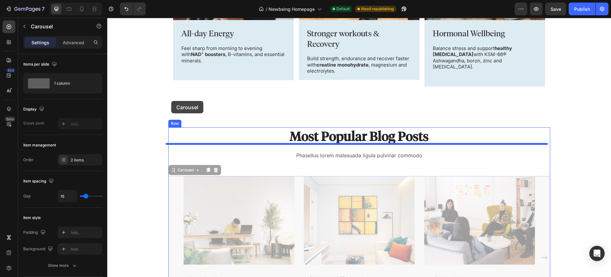
scroll to position [209, 0]
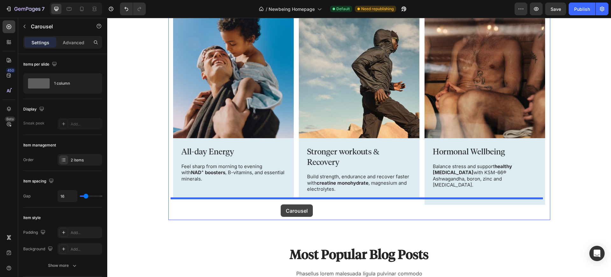
drag, startPoint x: 171, startPoint y: 147, endPoint x: 281, endPoint y: 204, distance: 124.3
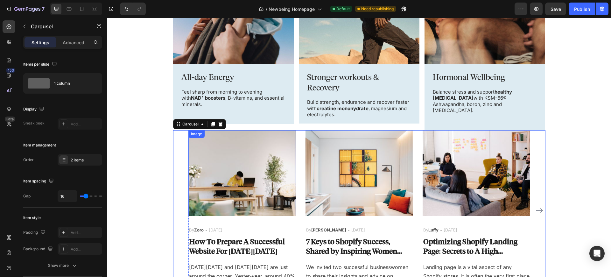
scroll to position [289, 0]
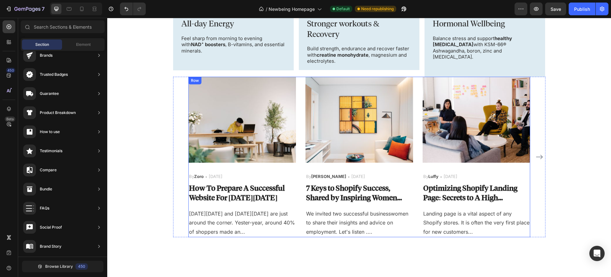
scroll to position [459, 0]
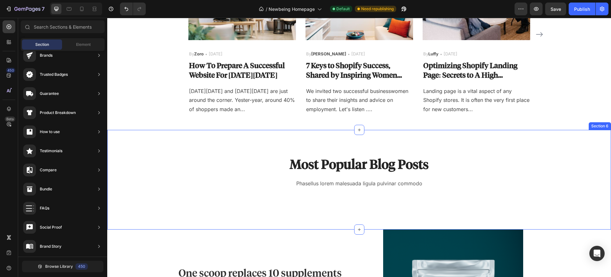
click at [220, 144] on div "Most Popular Blog Posts Heading Phasellus lorem malesuada ligula pulvinar commo…" at bounding box center [359, 180] width 504 height 100
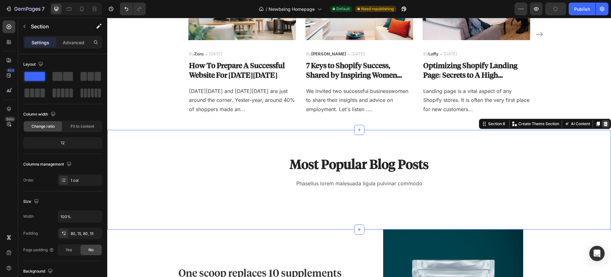
click at [603, 121] on icon at bounding box center [605, 123] width 5 height 5
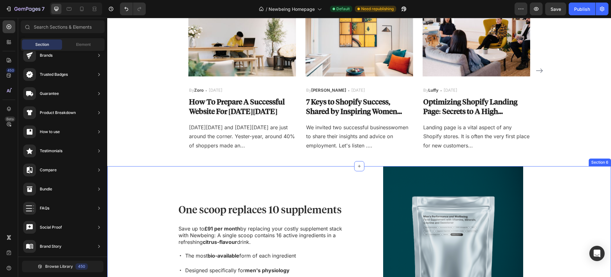
scroll to position [327, 0]
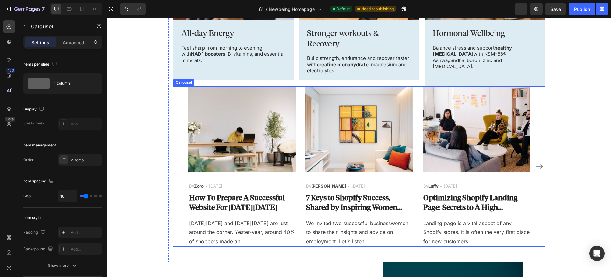
click at [174, 151] on div "Image By Zoro Text block Icon [DATE] Text block Row How To Prepare A Successful…" at bounding box center [359, 166] width 372 height 160
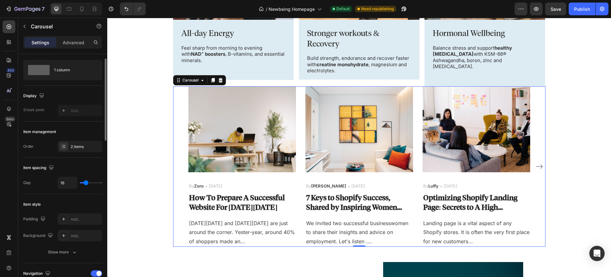
scroll to position [5, 0]
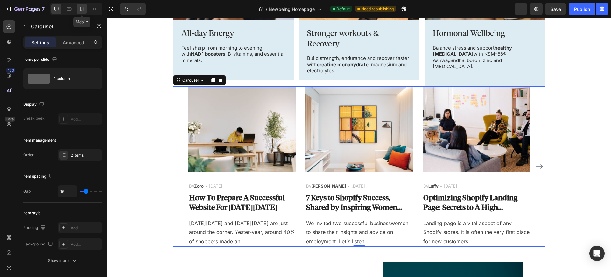
click at [79, 9] on icon at bounding box center [82, 9] width 6 height 6
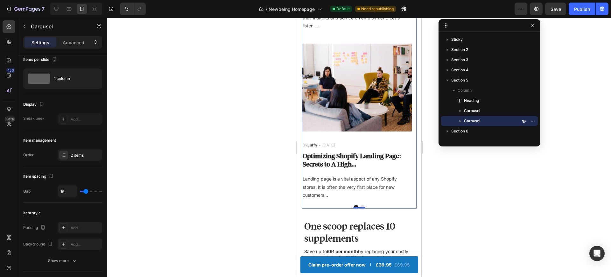
scroll to position [618, 0]
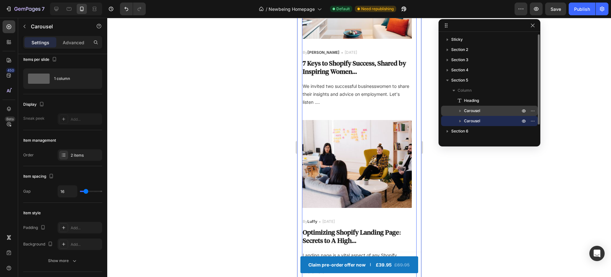
click at [467, 112] on span "Carousel" at bounding box center [472, 111] width 16 height 6
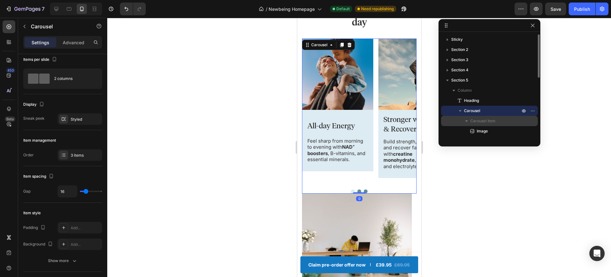
scroll to position [205, 0]
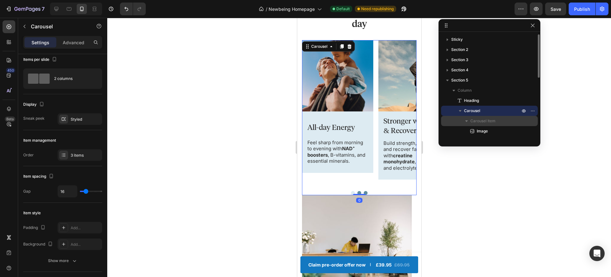
click at [468, 119] on icon "button" at bounding box center [466, 121] width 6 height 6
click at [463, 110] on icon "button" at bounding box center [460, 111] width 6 height 6
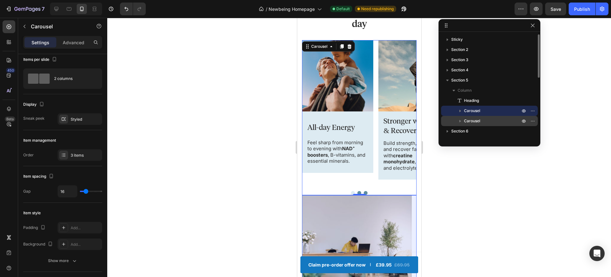
click at [465, 119] on span "Carousel" at bounding box center [472, 121] width 16 height 6
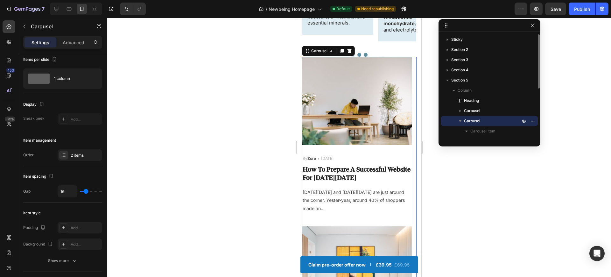
scroll to position [360, 0]
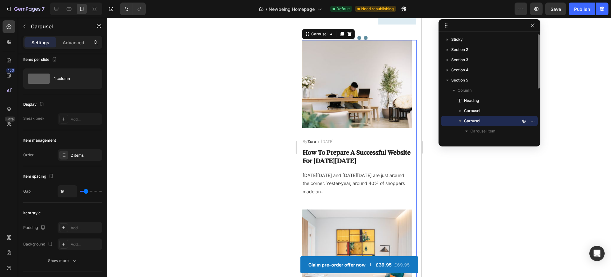
click at [461, 120] on icon "button" at bounding box center [460, 121] width 3 height 2
click at [461, 120] on icon "button" at bounding box center [460, 121] width 6 height 6
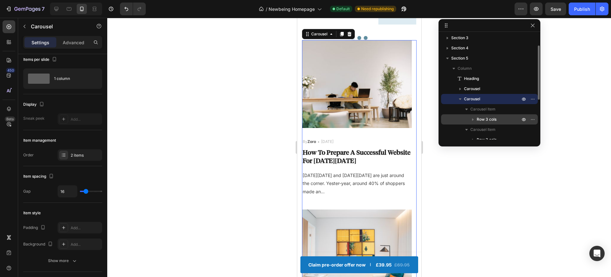
scroll to position [32, 0]
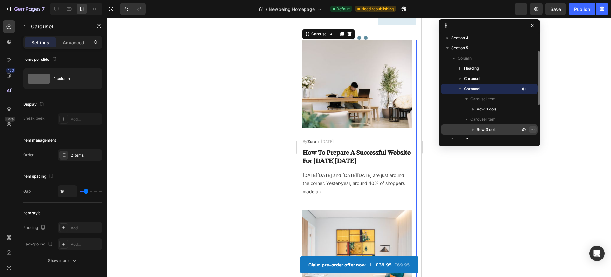
click at [531, 130] on icon "button" at bounding box center [532, 129] width 5 height 5
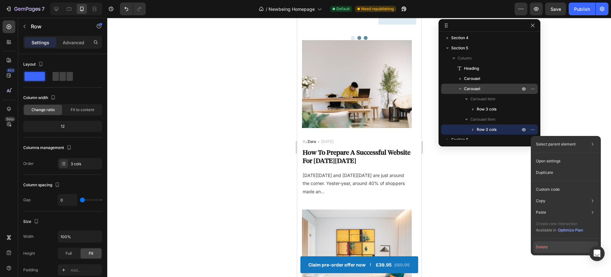
click at [549, 246] on button "Delete" at bounding box center [565, 246] width 65 height 11
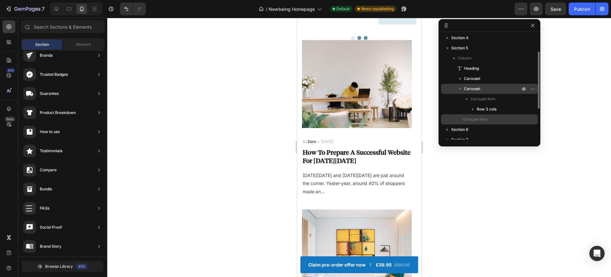
click at [479, 119] on span "Carousel Item" at bounding box center [475, 119] width 25 height 6
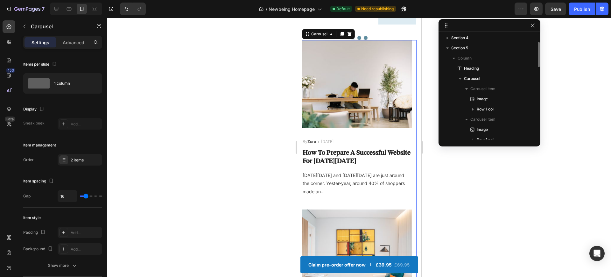
click at [479, 119] on span "Carousel Item" at bounding box center [482, 119] width 25 height 6
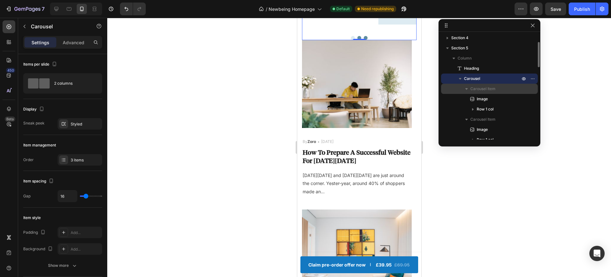
click at [466, 86] on icon "button" at bounding box center [466, 89] width 6 height 6
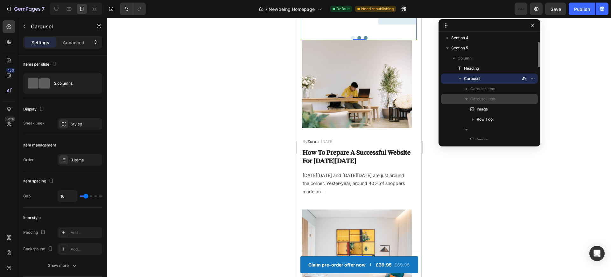
click at [471, 100] on span "Carousel Item" at bounding box center [482, 99] width 25 height 6
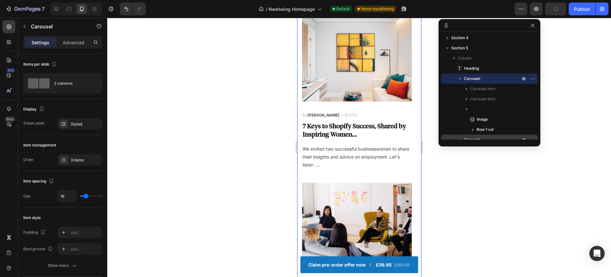
scroll to position [555, 0]
click at [57, 12] on icon at bounding box center [56, 9] width 6 height 6
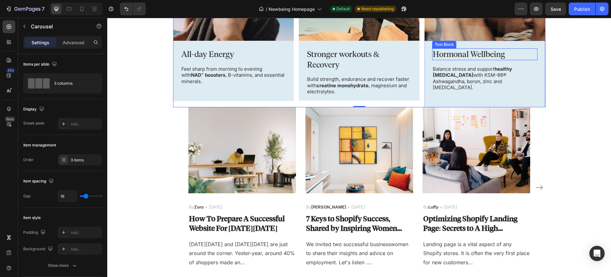
scroll to position [307, 0]
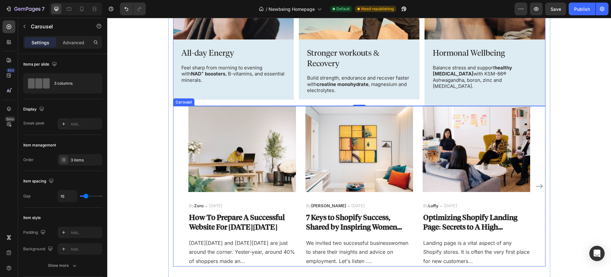
click at [536, 182] on icon "Carousel Next Arrow" at bounding box center [540, 186] width 8 height 8
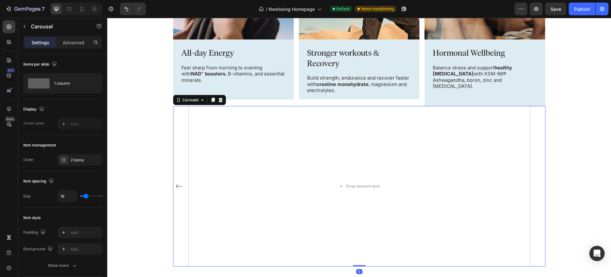
click at [175, 182] on icon "Carousel Back Arrow" at bounding box center [179, 186] width 8 height 8
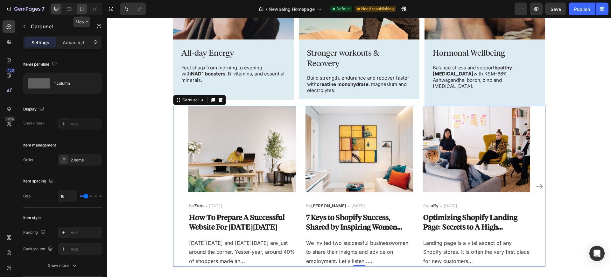
click at [85, 13] on div at bounding box center [82, 9] width 10 height 10
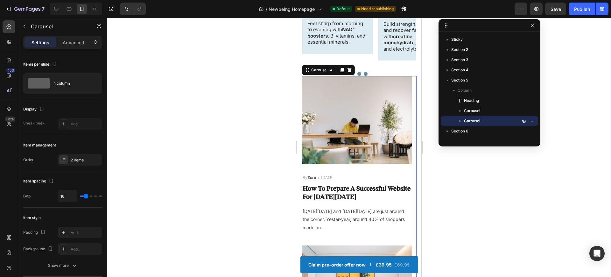
scroll to position [360, 0]
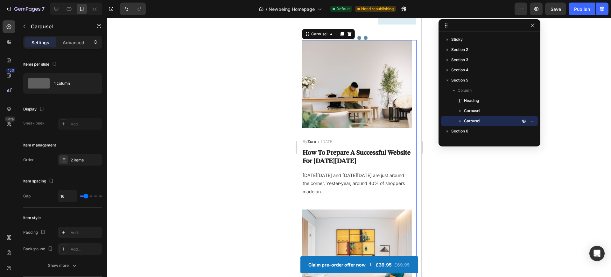
click at [454, 206] on div at bounding box center [359, 147] width 504 height 259
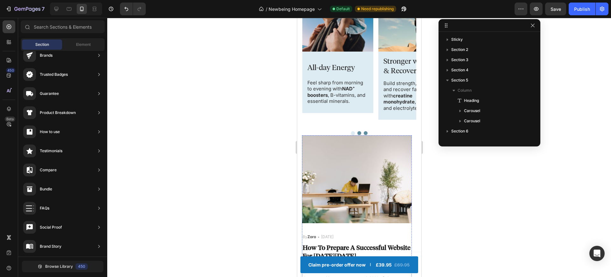
scroll to position [264, 0]
click at [364, 192] on img at bounding box center [357, 180] width 110 height 88
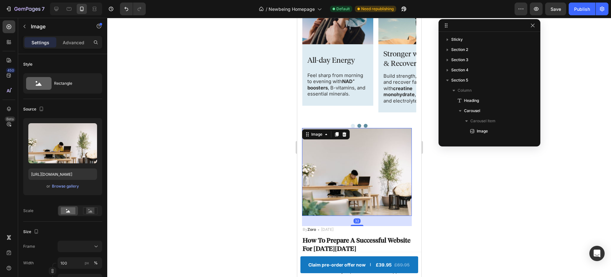
scroll to position [321, 0]
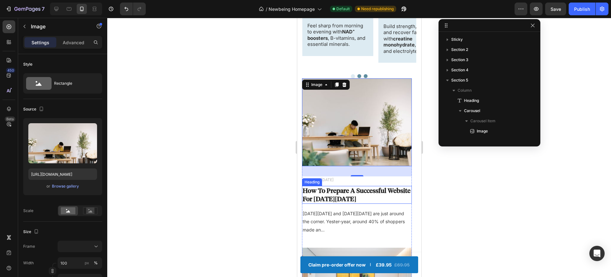
click at [359, 192] on p "How To Prepare A Successful Website For [DATE][DATE]" at bounding box center [356, 194] width 109 height 17
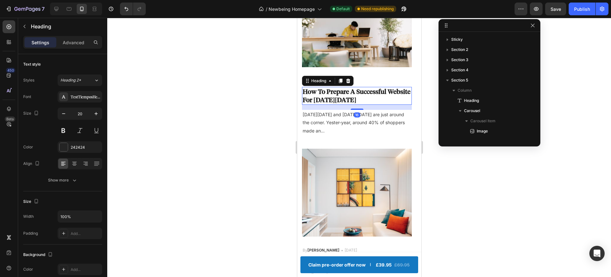
scroll to position [428, 0]
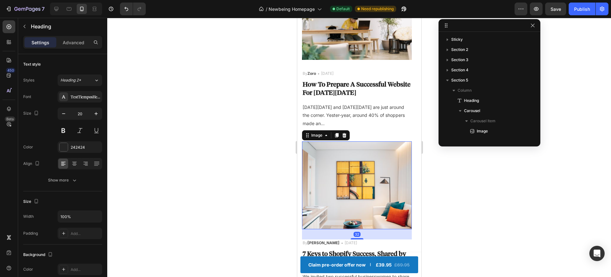
click at [359, 194] on img at bounding box center [357, 185] width 110 height 88
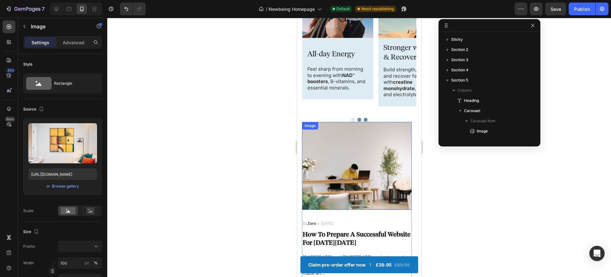
scroll to position [350, 0]
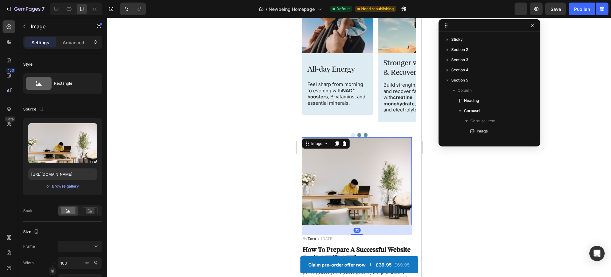
click at [382, 191] on img at bounding box center [357, 181] width 110 height 88
click at [67, 184] on div "Browse gallery" at bounding box center [65, 186] width 27 height 6
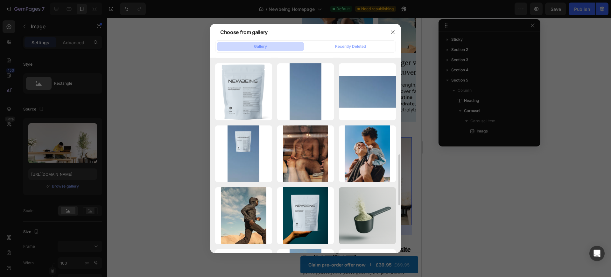
scroll to position [372, 0]
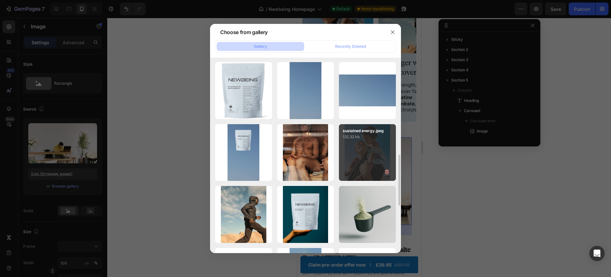
click at [370, 160] on div "sustained energy.jpeg 132.32 kb" at bounding box center [367, 152] width 57 height 57
type input "[URL][DOMAIN_NAME]"
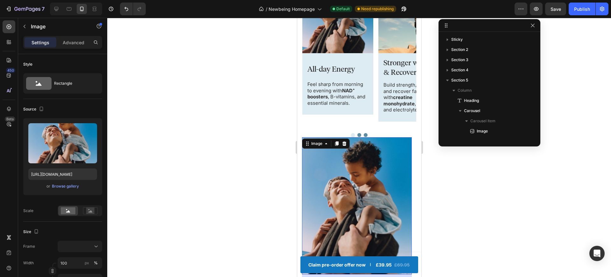
click at [257, 169] on div at bounding box center [359, 147] width 504 height 259
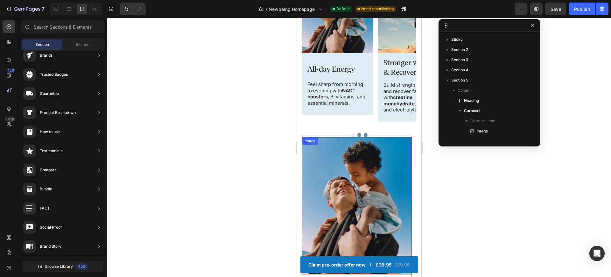
click at [346, 184] on img at bounding box center [357, 205] width 110 height 137
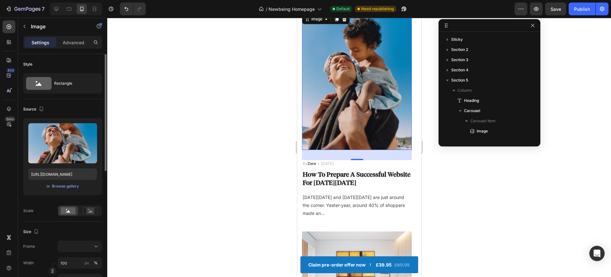
scroll to position [49, 0]
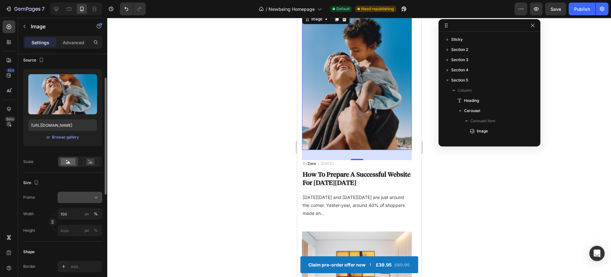
click at [95, 200] on icon at bounding box center [96, 197] width 6 height 6
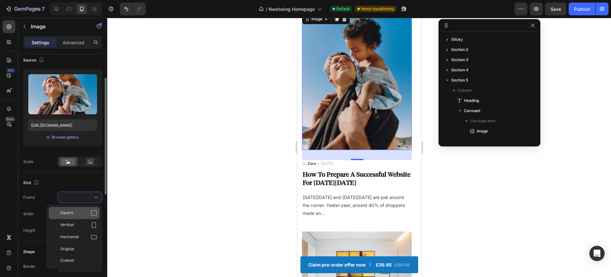
click at [94, 216] on icon at bounding box center [94, 213] width 6 height 6
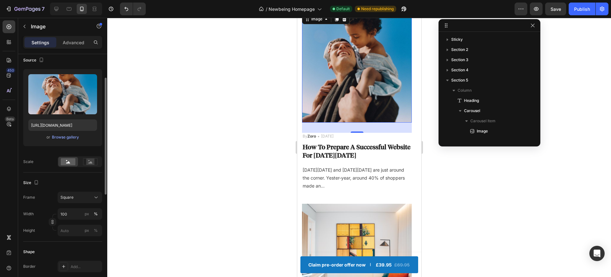
click at [212, 173] on div at bounding box center [359, 147] width 504 height 259
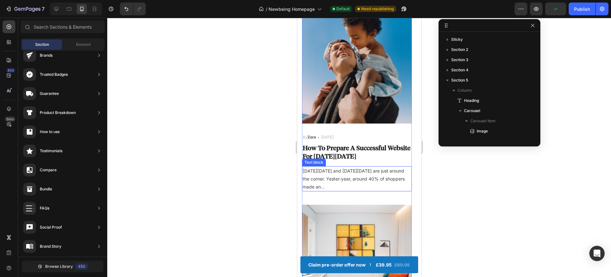
scroll to position [473, 0]
click at [349, 137] on div "By Zoro Text block Icon [DATE] Text block Row" at bounding box center [357, 137] width 110 height 7
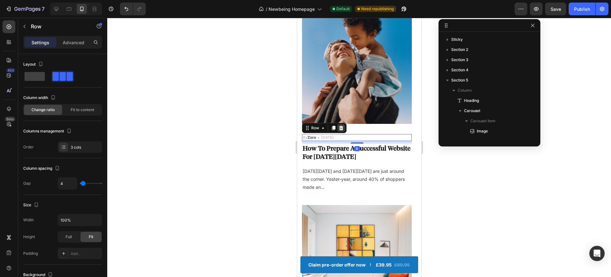
click at [340, 128] on icon at bounding box center [341, 128] width 4 height 4
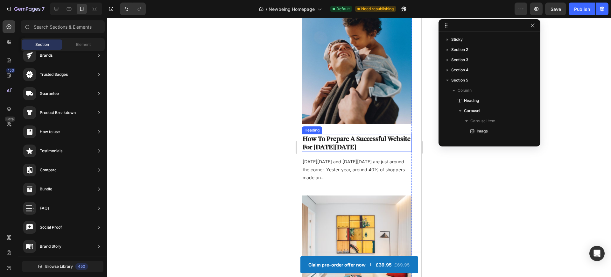
click at [340, 145] on p "How To Prepare A Successful Website For [DATE][DATE]" at bounding box center [356, 143] width 109 height 17
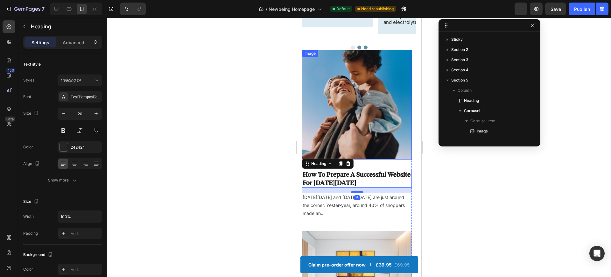
scroll to position [546, 0]
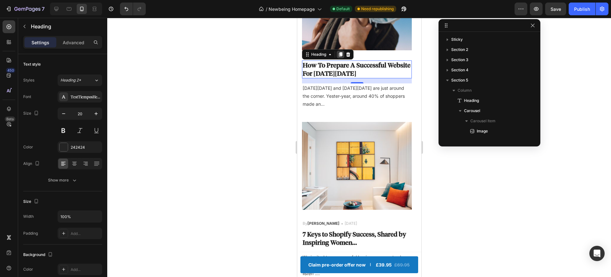
click at [337, 57] on div at bounding box center [340, 55] width 8 height 8
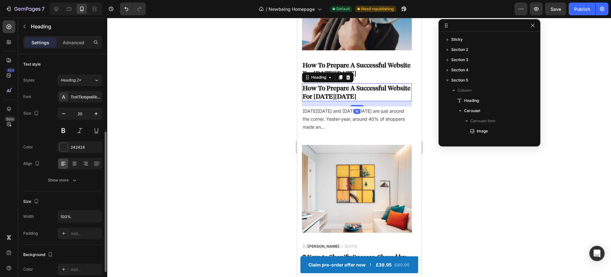
scroll to position [49, 0]
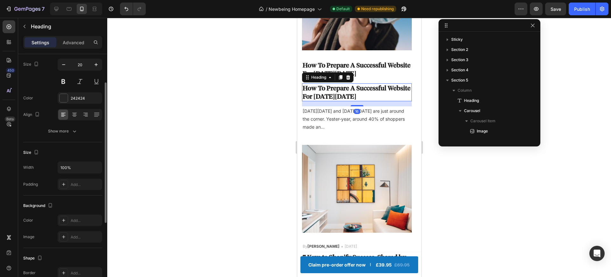
click at [336, 71] on p "How To Prepare A Successful Website For [DATE][DATE]" at bounding box center [356, 69] width 109 height 17
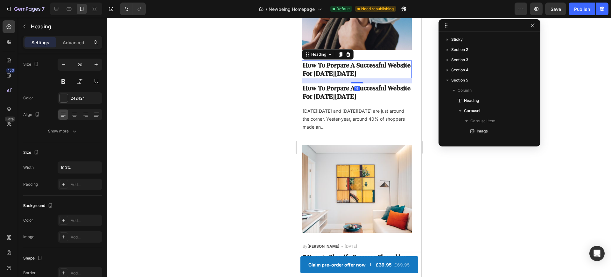
click at [347, 58] on div "Heading" at bounding box center [328, 54] width 52 height 10
click at [351, 55] on div at bounding box center [348, 55] width 8 height 8
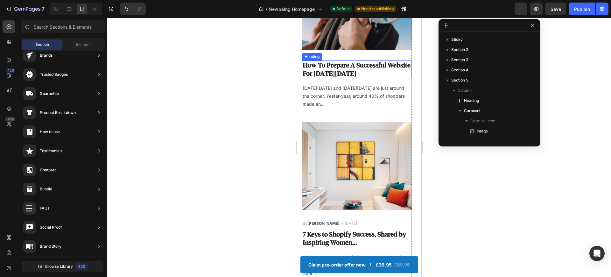
click at [336, 65] on p "How To Prepare A Successful Website For [DATE][DATE]" at bounding box center [356, 69] width 109 height 17
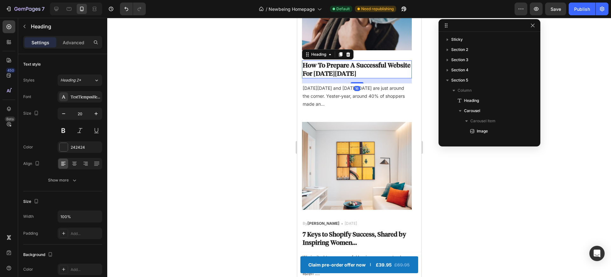
click at [336, 65] on p "How To Prepare A Successful Website For [DATE][DATE]" at bounding box center [356, 69] width 109 height 17
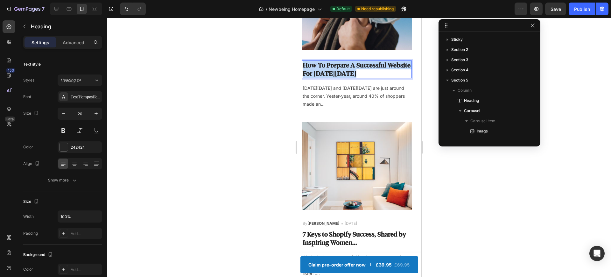
click at [336, 65] on p "How To Prepare A Successful Website For [DATE][DATE]" at bounding box center [356, 69] width 109 height 17
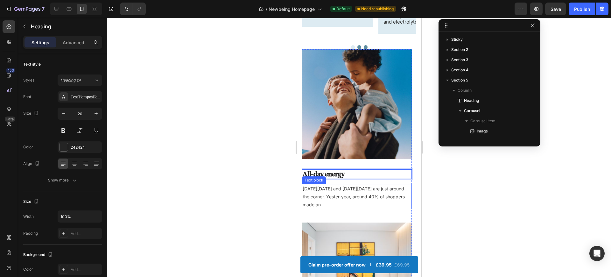
scroll to position [446, 0]
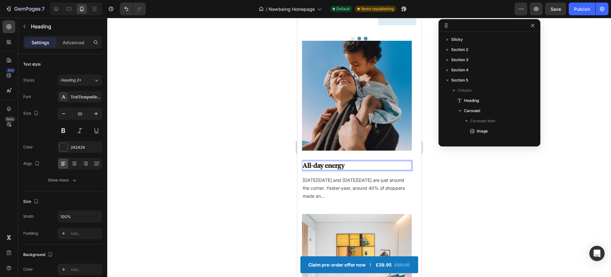
click at [327, 164] on p "All-day energy" at bounding box center [356, 165] width 109 height 8
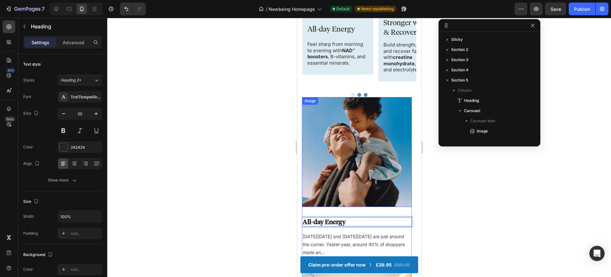
scroll to position [390, 0]
click at [342, 56] on p "Feel sharp from morning to evening with NAD⁺ boosters , B-vitamins, and essenti…" at bounding box center [337, 53] width 61 height 25
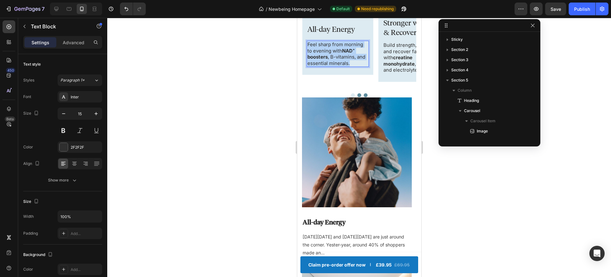
click at [342, 56] on p "Feel sharp from morning to evening with NAD⁺ boosters , B-vitamins, and essenti…" at bounding box center [337, 53] width 61 height 25
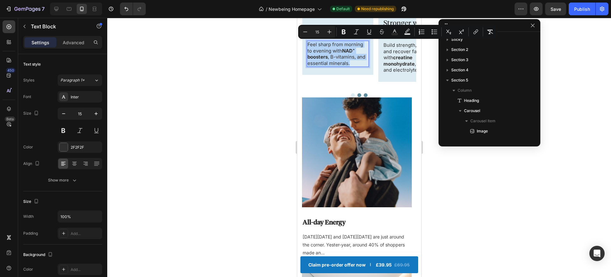
copy p "Feel sharp from morning to evening with NAD⁺ boosters , B-vitamins, and essenti…"
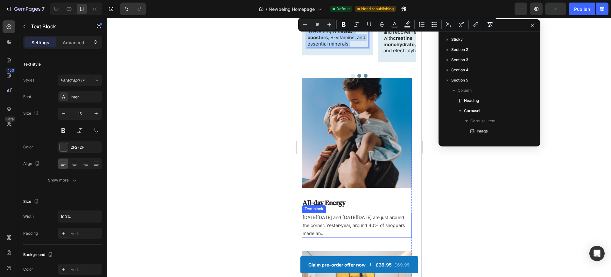
scroll to position [436, 0]
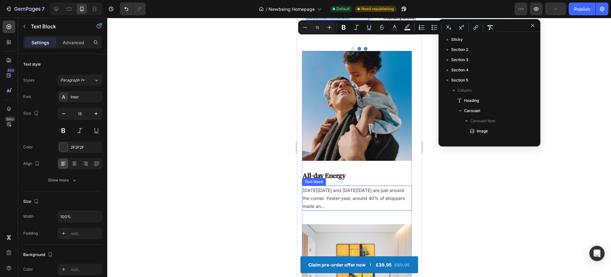
click at [344, 194] on p "[DATE][DATE] and [DATE][DATE] are just around the corner. Yester-year, around 4…" at bounding box center [356, 198] width 109 height 24
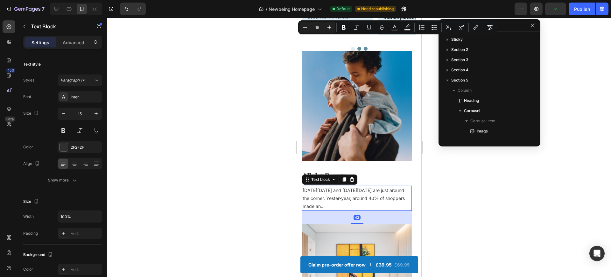
scroll to position [49, 0]
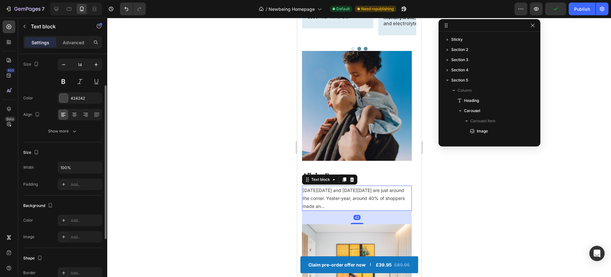
click at [344, 194] on p "[DATE][DATE] and [DATE][DATE] are just around the corner. Yester-year, around 4…" at bounding box center [356, 198] width 109 height 24
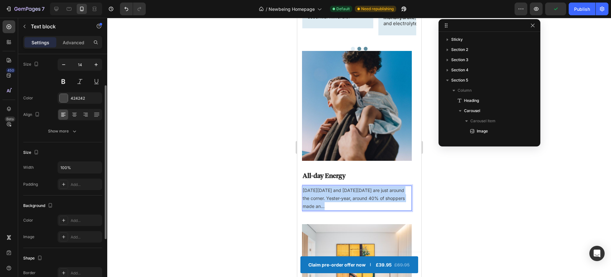
click at [344, 194] on p "[DATE][DATE] and [DATE][DATE] are just around the corner. Yester-year, around 4…" at bounding box center [356, 198] width 109 height 24
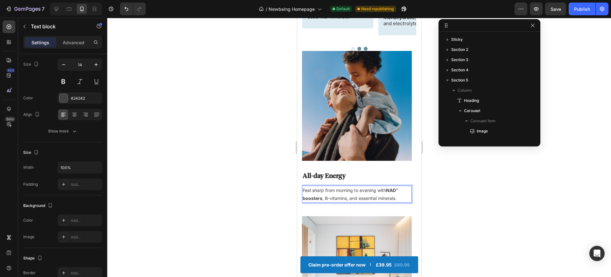
click at [460, 219] on div at bounding box center [359, 147] width 504 height 259
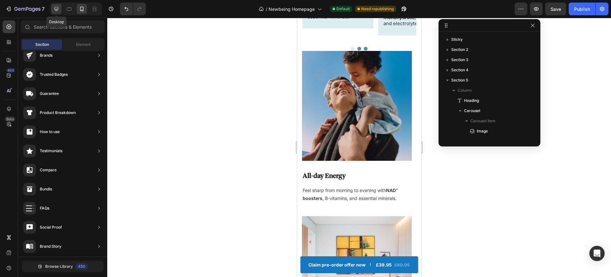
click at [58, 9] on icon at bounding box center [56, 9] width 4 height 4
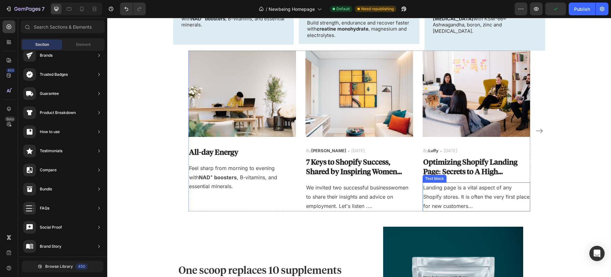
scroll to position [453, 0]
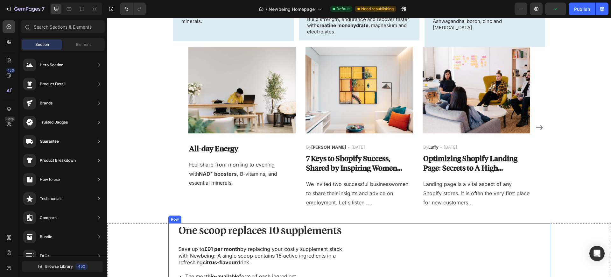
scroll to position [48, 0]
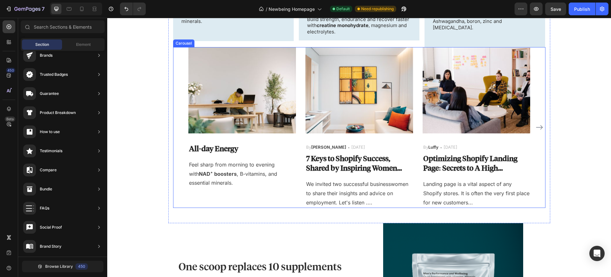
click at [175, 135] on div "Image All-day Energy Heading Feel sharp from morning to evening with NAD⁺ boost…" at bounding box center [359, 127] width 372 height 160
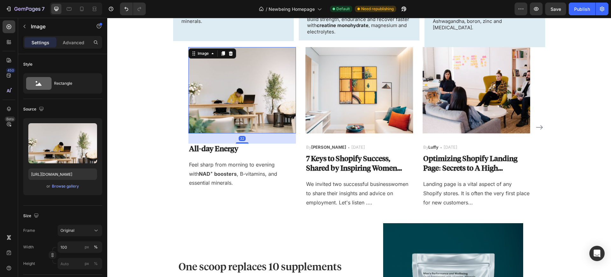
click at [223, 108] on img at bounding box center [242, 90] width 108 height 86
click at [64, 184] on div "Browse gallery" at bounding box center [65, 186] width 27 height 6
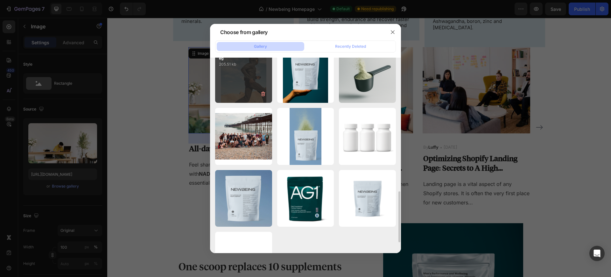
scroll to position [462, 0]
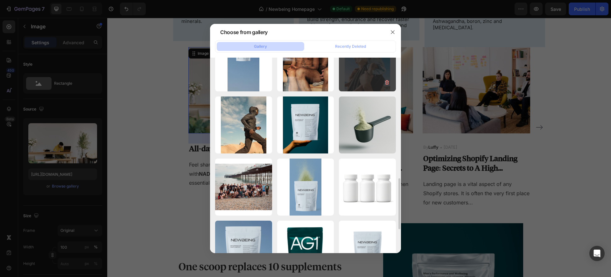
click at [371, 84] on div "sustained energy.jpeg 132.32 kb" at bounding box center [367, 63] width 57 height 57
type input "[URL][DOMAIN_NAME]"
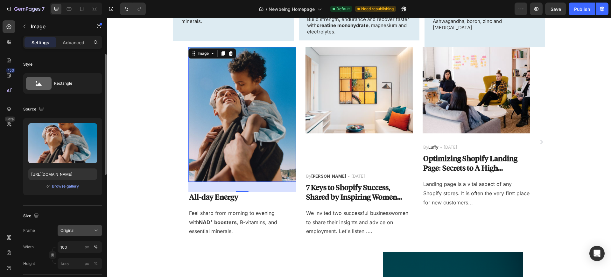
click at [78, 232] on div "Original" at bounding box center [75, 231] width 31 height 6
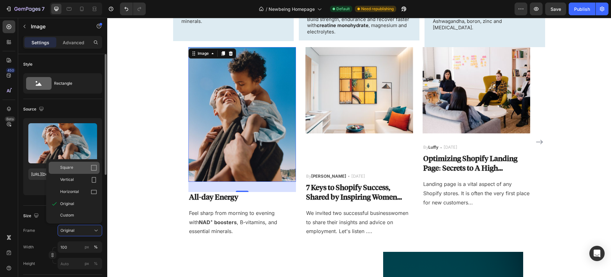
click at [83, 172] on div "Square" at bounding box center [74, 168] width 51 height 12
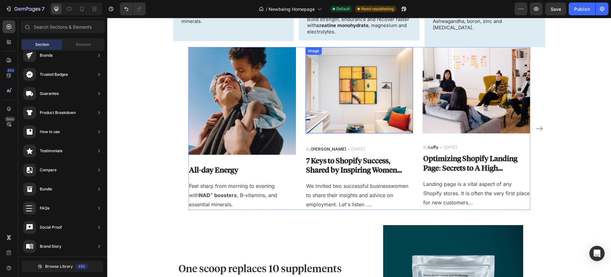
click at [320, 120] on img at bounding box center [360, 90] width 108 height 86
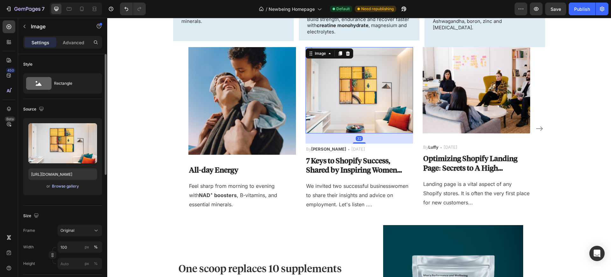
click at [66, 187] on div "Browse gallery" at bounding box center [65, 186] width 27 height 6
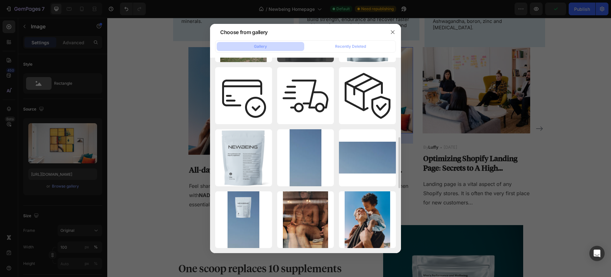
scroll to position [352, 0]
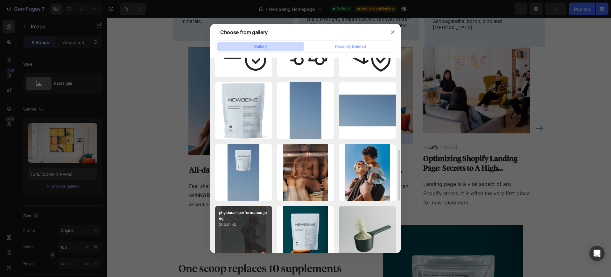
click at [254, 225] on p "205.51 kb" at bounding box center [243, 224] width 49 height 6
type input "[URL][DOMAIN_NAME]"
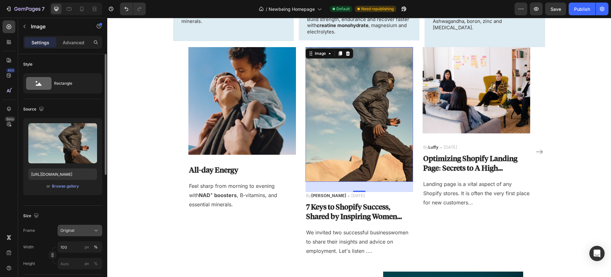
click at [67, 229] on span "Original" at bounding box center [67, 231] width 14 height 6
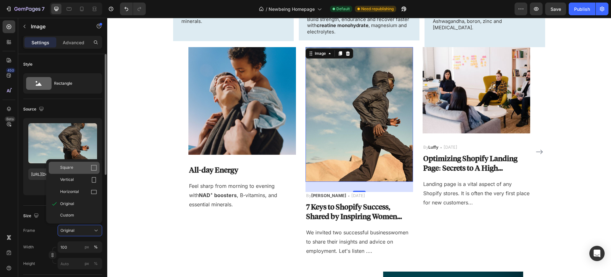
click at [76, 171] on div "Square" at bounding box center [74, 168] width 51 height 12
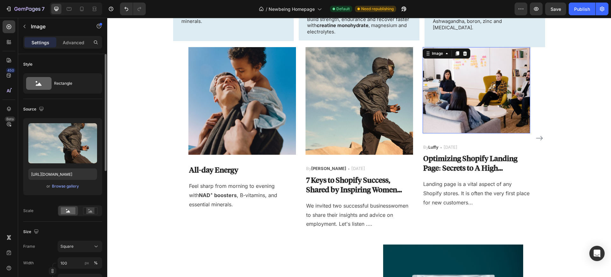
click at [505, 114] on img at bounding box center [477, 90] width 108 height 86
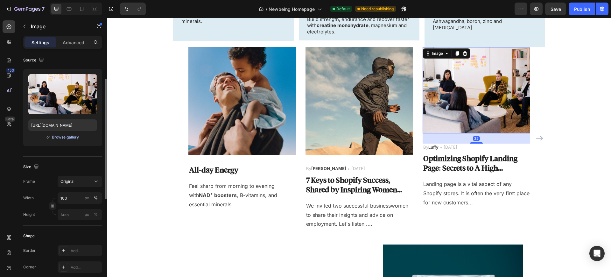
click at [72, 140] on div "Browse gallery" at bounding box center [65, 137] width 27 height 6
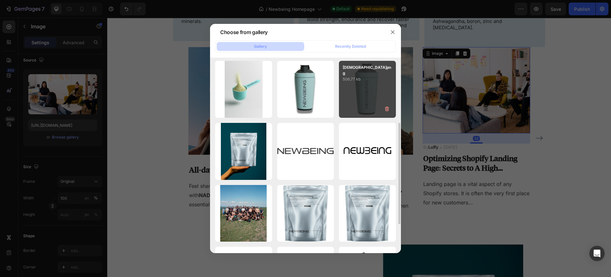
scroll to position [330, 0]
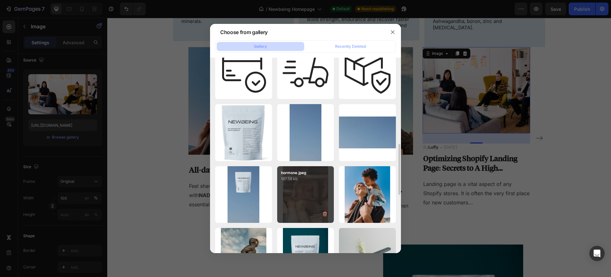
click at [301, 202] on div "hormone.jpeg 187.58 kb" at bounding box center [305, 194] width 57 height 57
type input "[URL][DOMAIN_NAME]"
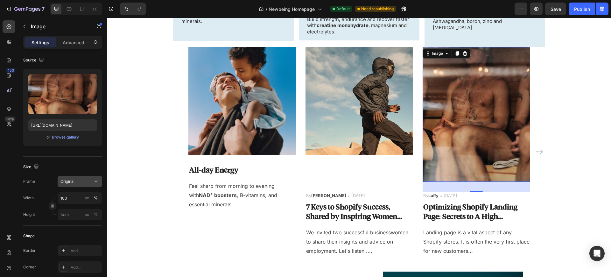
click at [86, 185] on button "Original" at bounding box center [80, 181] width 45 height 11
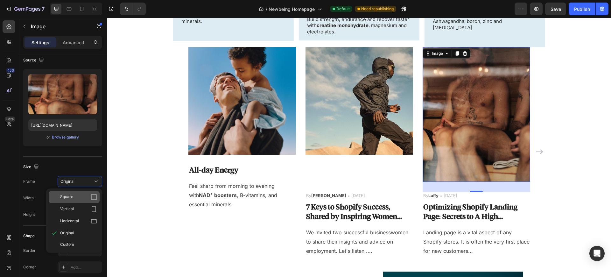
click at [79, 196] on div "Square" at bounding box center [78, 197] width 37 height 6
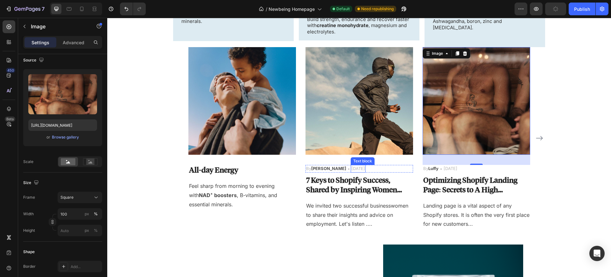
click at [351, 165] on p "[DATE]" at bounding box center [358, 168] width 14 height 6
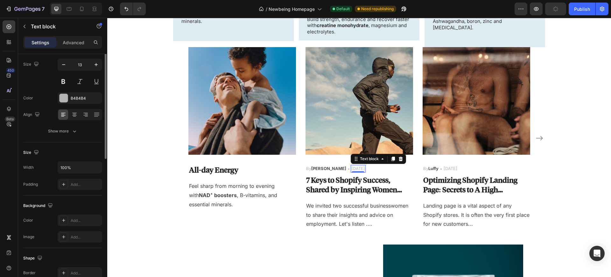
scroll to position [0, 0]
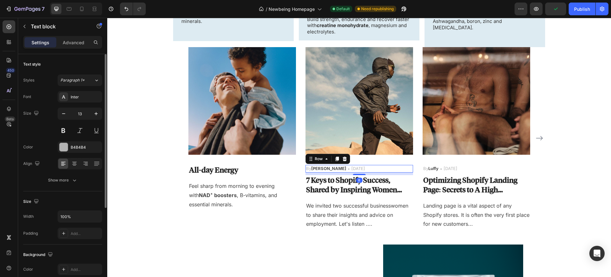
click at [357, 165] on div "By Robin Text block Icon May 29,2022 Text block Row 8" at bounding box center [360, 169] width 108 height 8
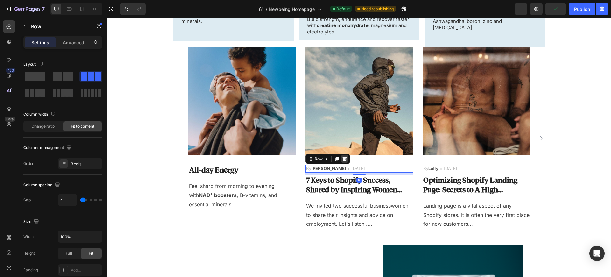
click at [342, 157] on icon at bounding box center [344, 159] width 4 height 4
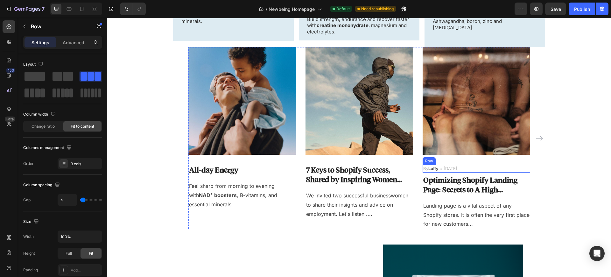
click at [485, 165] on div "By Luffy Text block Icon May 29,2022 Text block Row" at bounding box center [477, 169] width 108 height 8
click at [460, 155] on div at bounding box center [462, 159] width 8 height 8
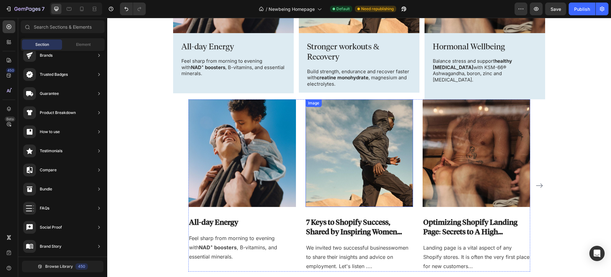
scroll to position [399, 0]
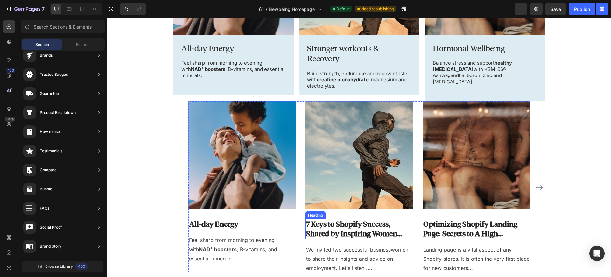
click at [328, 223] on p "7 Keys to Shopify Success, Shared by Inspiring Women..." at bounding box center [359, 229] width 106 height 19
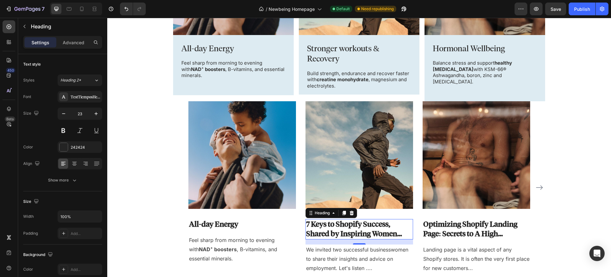
click at [328, 223] on p "7 Keys to Shopify Success, Shared by Inspiring Women..." at bounding box center [359, 229] width 106 height 19
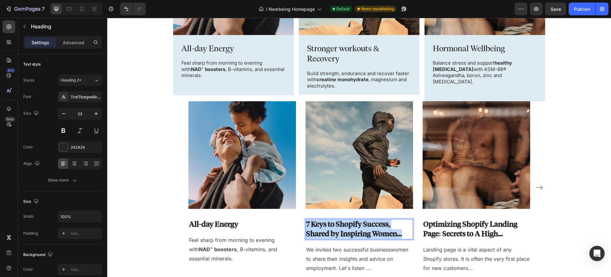
click at [328, 223] on p "7 Keys to Shopify Success, Shared by Inspiring Women..." at bounding box center [359, 229] width 106 height 19
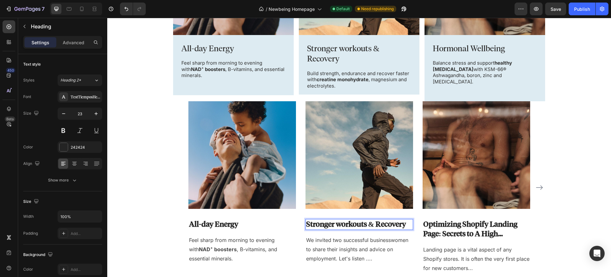
click at [338, 220] on p "Stronger workouts & Recovery" at bounding box center [359, 225] width 106 height 10
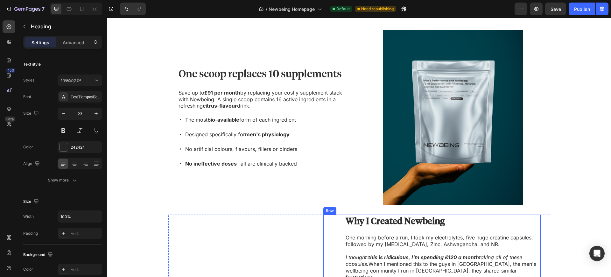
scroll to position [656, 0]
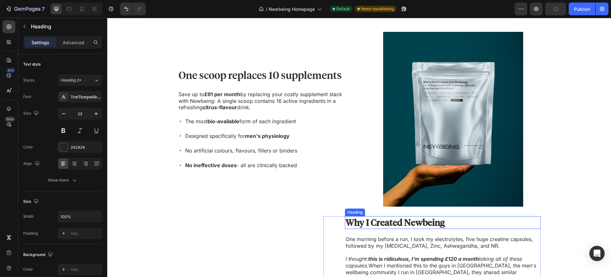
click at [378, 216] on h3 "Why I Created Newbeing" at bounding box center [443, 222] width 196 height 13
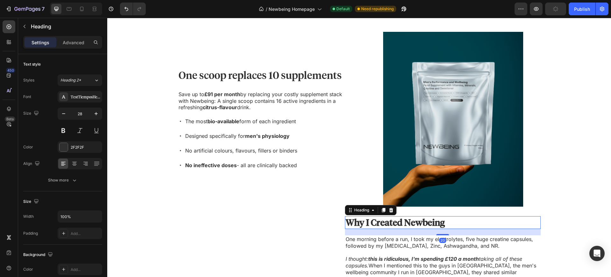
click at [378, 216] on h3 "Why I Created Newbeing" at bounding box center [443, 222] width 196 height 13
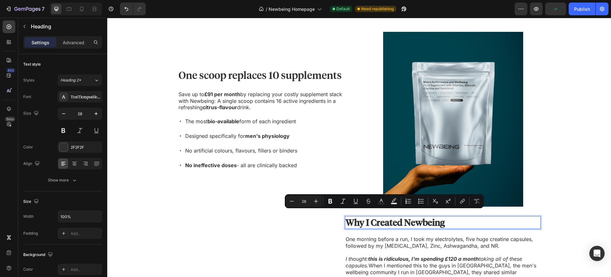
click at [375, 217] on p "Why I Created Newbeing" at bounding box center [443, 222] width 194 height 11
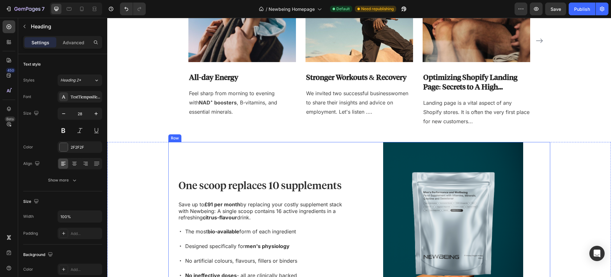
scroll to position [443, 0]
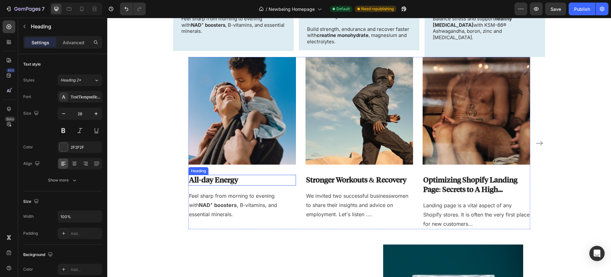
click at [221, 177] on h3 "All-day Energy" at bounding box center [242, 180] width 108 height 11
click at [220, 176] on h3 "All-day Energy" at bounding box center [242, 180] width 108 height 11
click at [216, 175] on p "All-day Energy" at bounding box center [242, 180] width 106 height 10
click at [338, 175] on h3 "Stronger Workouts & Recovery" at bounding box center [360, 180] width 108 height 11
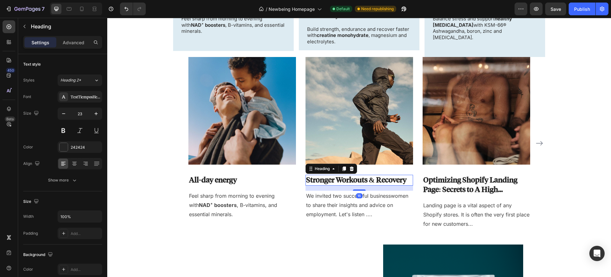
click at [339, 175] on h3 "Stronger Workouts & Recovery" at bounding box center [360, 180] width 108 height 11
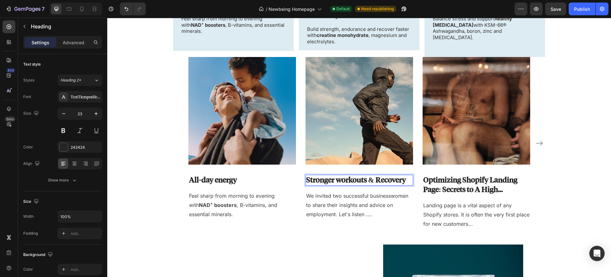
click at [378, 175] on p "Stronger workouts & Recovery" at bounding box center [359, 180] width 106 height 10
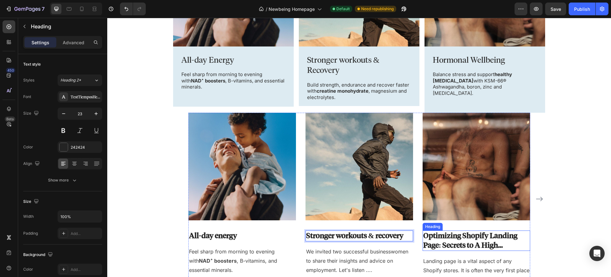
scroll to position [370, 0]
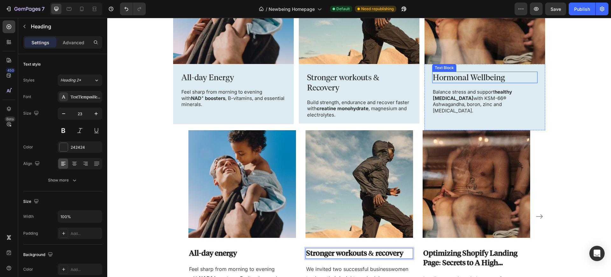
click at [474, 82] on p "Hormonal Wellbeing" at bounding box center [485, 77] width 104 height 11
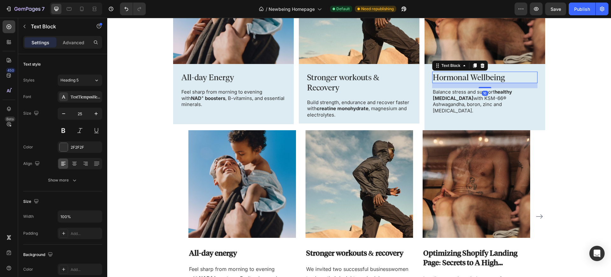
click at [474, 82] on p "Hormonal Wellbeing" at bounding box center [485, 77] width 104 height 11
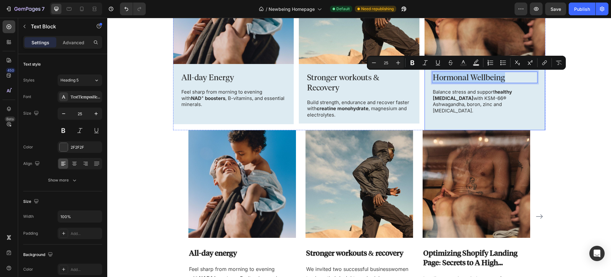
copy p "Hormonal Wellbeing"
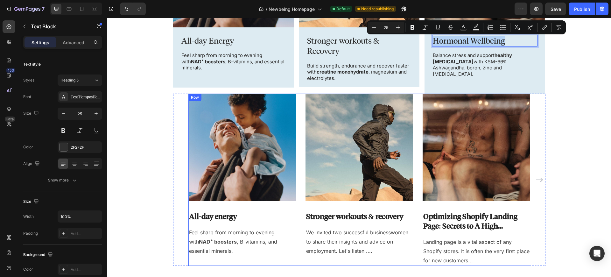
scroll to position [416, 0]
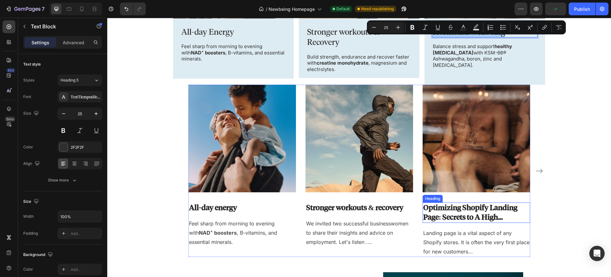
click at [464, 210] on p "Optimizing Shopify Landing Page: Secrets to A High..." at bounding box center [476, 212] width 106 height 19
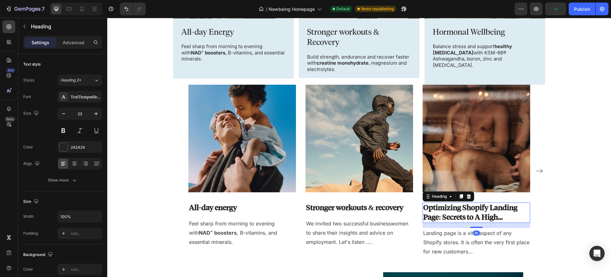
click at [464, 210] on p "Optimizing Shopify Landing Page: Secrets to A High..." at bounding box center [476, 212] width 106 height 19
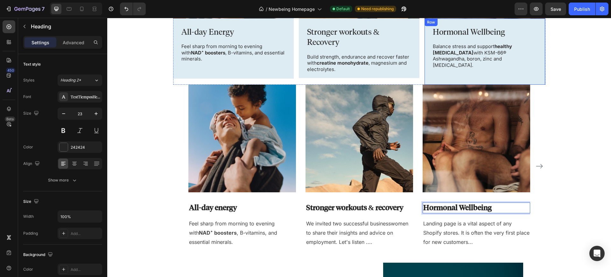
click at [476, 62] on div "Balance stress and support healthy testosterone with KSM-66® Ashwagandha, boron…" at bounding box center [484, 56] width 105 height 26
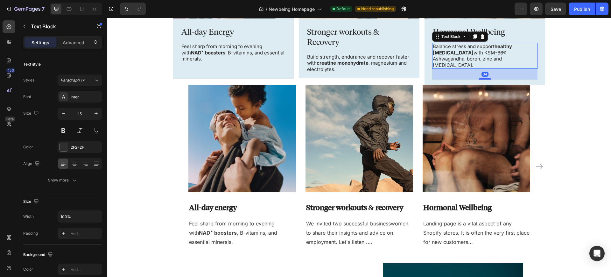
click at [481, 47] on p "Balance stress and support healthy testosterone with KSM-66® Ashwagandha, boron…" at bounding box center [485, 55] width 104 height 25
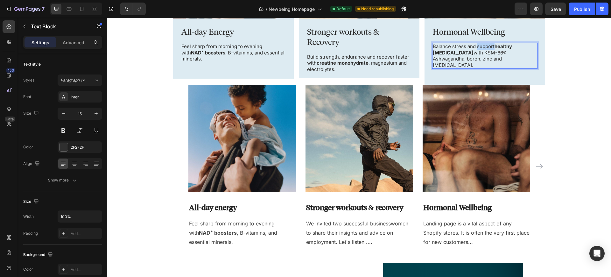
click at [481, 47] on p "Balance stress and support healthy testosterone with KSM-66® Ashwagandha, boron…" at bounding box center [485, 55] width 104 height 25
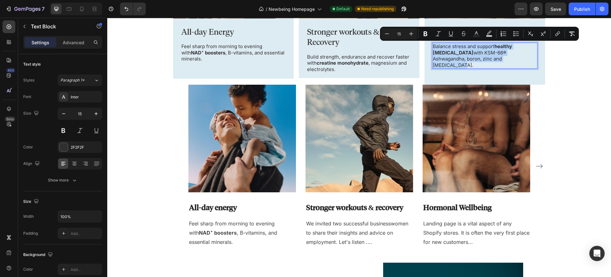
copy p "Balance stress and support healthy testosterone with KSM-66® Ashwagandha, boron…"
click at [443, 228] on p "Landing page is a vital aspect of any Shopify stores. It is often the very firs…" at bounding box center [476, 232] width 106 height 27
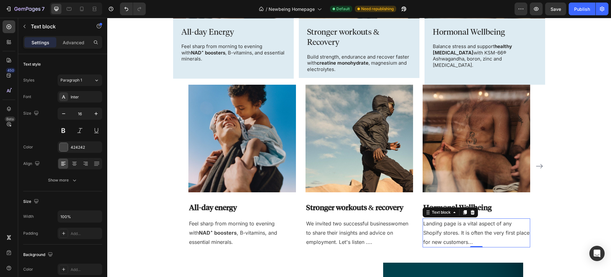
click at [443, 228] on p "Landing page is a vital aspect of any Shopify stores. It is often the very firs…" at bounding box center [476, 232] width 106 height 27
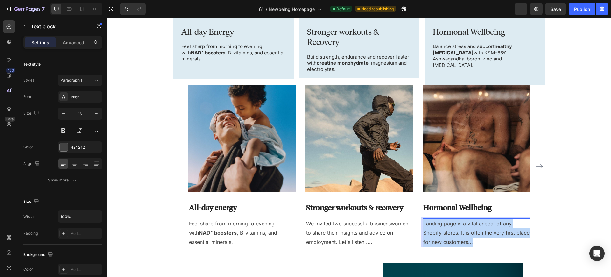
click at [443, 228] on p "Landing page is a vital aspect of any Shopify stores. It is often the very firs…" at bounding box center [476, 232] width 106 height 27
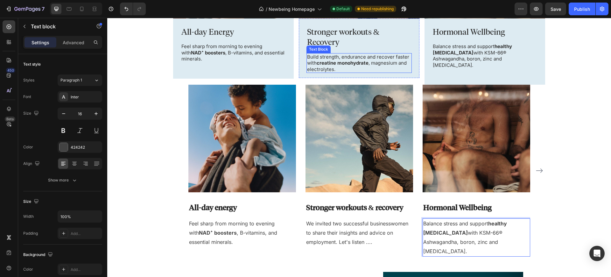
click at [367, 59] on p "Build strength, endurance and recover faster with creatine monohydrate , magnes…" at bounding box center [359, 63] width 104 height 19
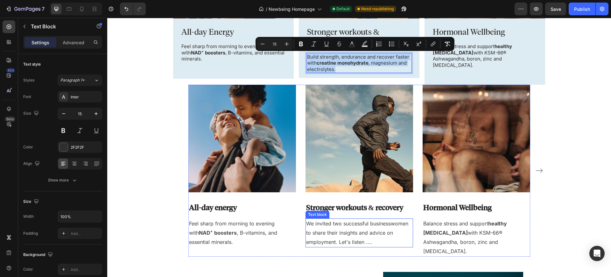
click at [338, 219] on p "We invited two successful businesswomen to share their insights and advice on e…" at bounding box center [359, 232] width 106 height 27
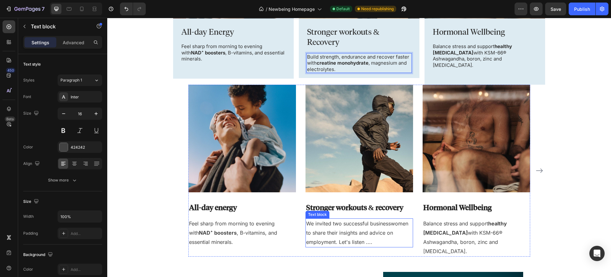
click at [338, 219] on p "We invited two successful businesswomen to share their insights and advice on e…" at bounding box center [359, 232] width 106 height 27
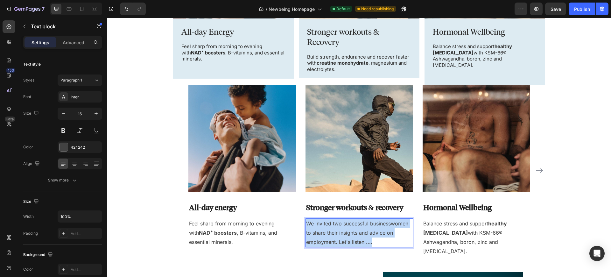
click at [338, 219] on p "We invited two successful businesswomen to share their insights and advice on e…" at bounding box center [359, 232] width 106 height 27
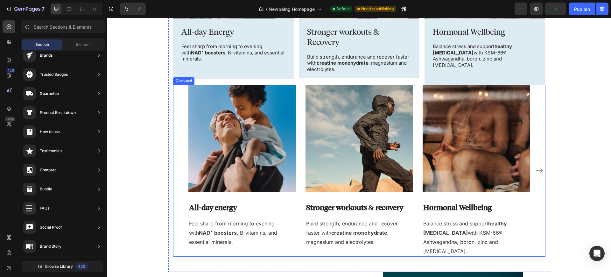
click at [537, 167] on icon "Carousel Next Arrow" at bounding box center [540, 171] width 8 height 8
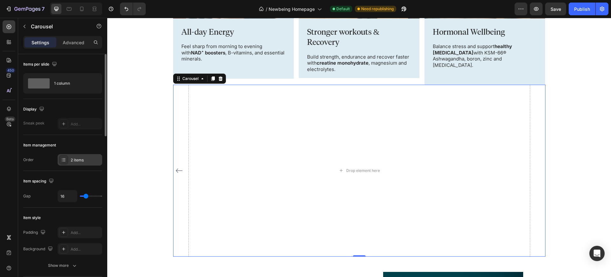
click at [74, 162] on div "2 items" at bounding box center [86, 160] width 30 height 6
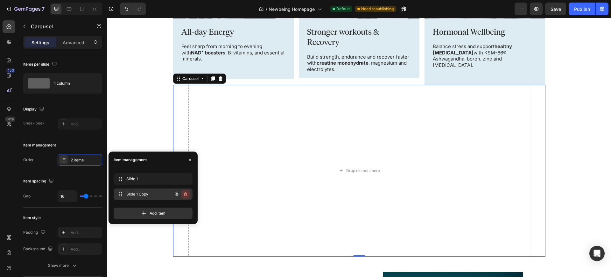
click at [185, 194] on icon "button" at bounding box center [185, 195] width 0 height 2
click at [184, 193] on div "Delete" at bounding box center [181, 194] width 12 height 6
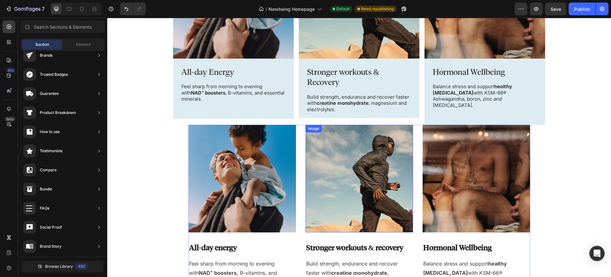
scroll to position [376, 0]
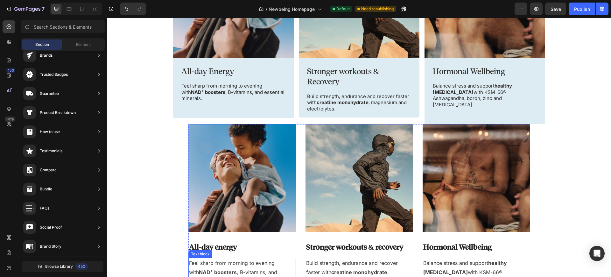
click at [256, 258] on p "Feel sharp from morning to evening with NAD⁺ boosters , B-vitamins, and essenti…" at bounding box center [242, 271] width 106 height 27
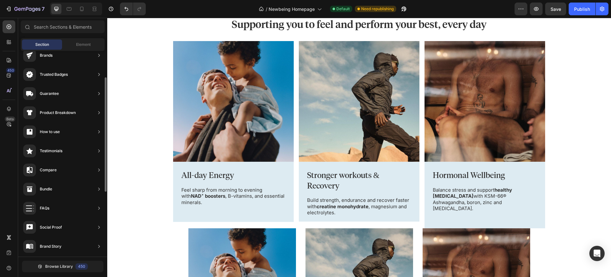
scroll to position [0, 0]
click at [490, 67] on img at bounding box center [485, 101] width 121 height 121
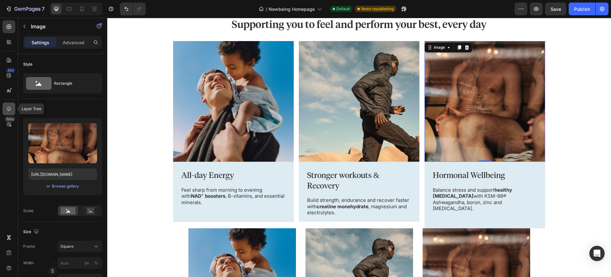
click at [11, 111] on icon at bounding box center [9, 109] width 6 height 6
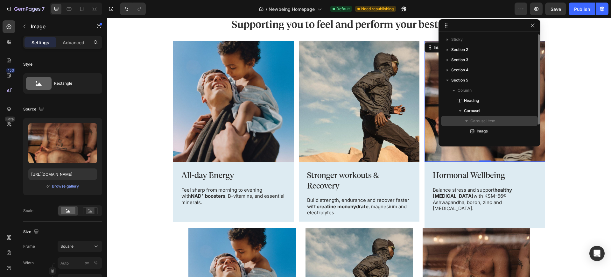
scroll to position [12, 0]
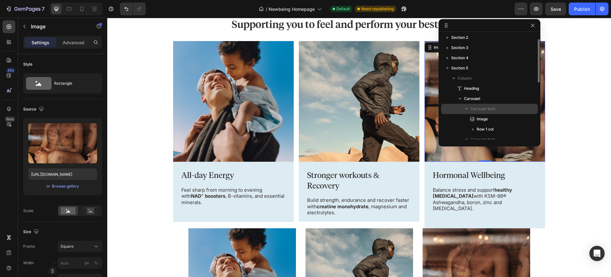
click at [464, 108] on icon "button" at bounding box center [466, 109] width 6 height 6
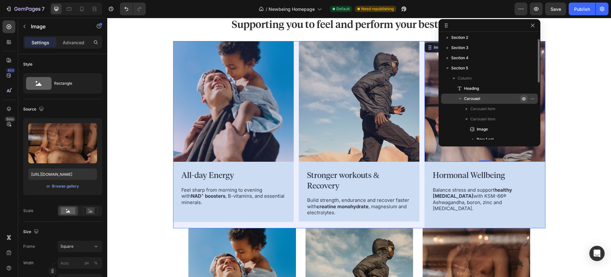
click at [521, 97] on icon "button" at bounding box center [523, 98] width 5 height 5
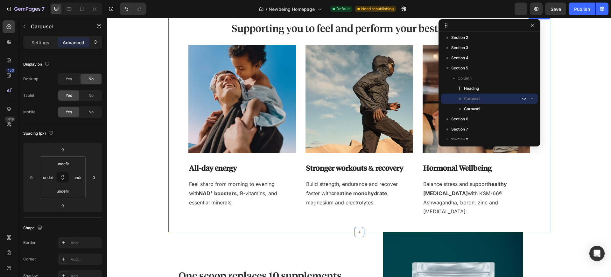
scroll to position [231, 0]
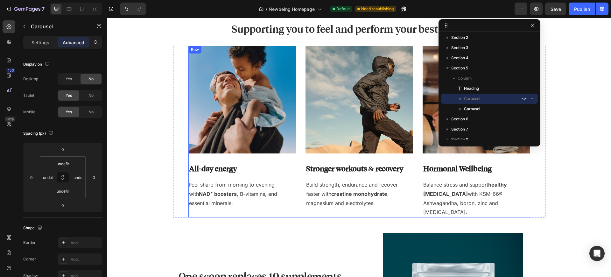
click at [249, 176] on div "Image All-day energy Heading Feel sharp from morning to evening with NAD⁺ boost…" at bounding box center [242, 132] width 108 height 172
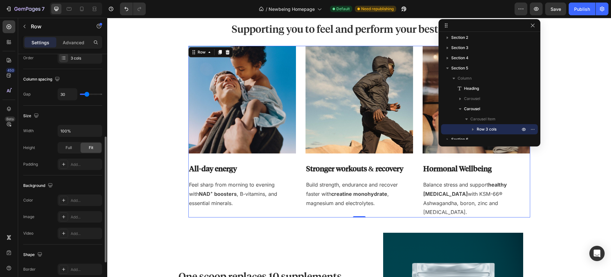
scroll to position [171, 0]
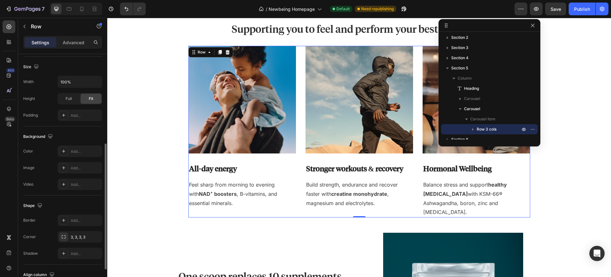
click at [40, 47] on div "Settings Advanced" at bounding box center [62, 42] width 79 height 13
click at [72, 151] on div "Add..." at bounding box center [86, 152] width 30 height 6
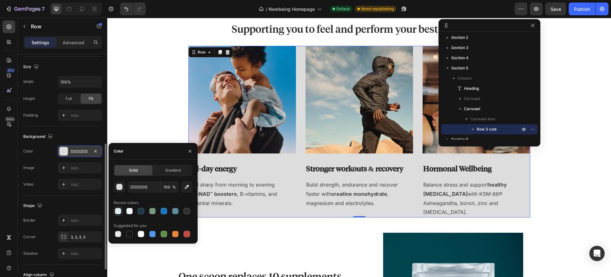
click at [120, 213] on div at bounding box center [118, 211] width 6 height 6
type input "DDEBF2"
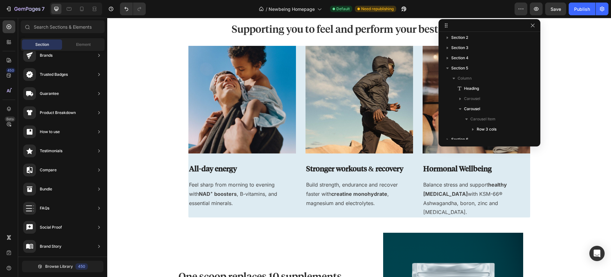
scroll to position [99, 0]
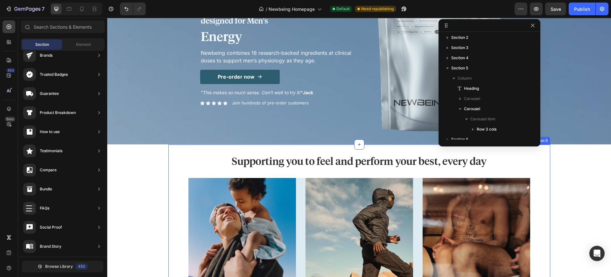
click at [169, 157] on div "Supporting you to feel and perform your best, every day Heading Image All-day E…" at bounding box center [359, 254] width 382 height 221
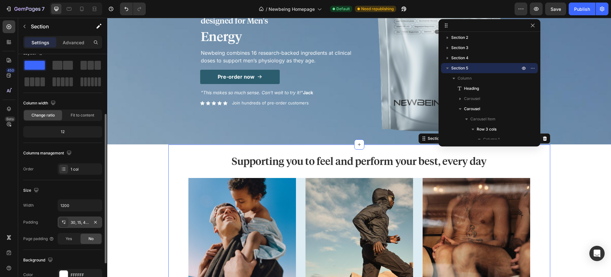
scroll to position [44, 0]
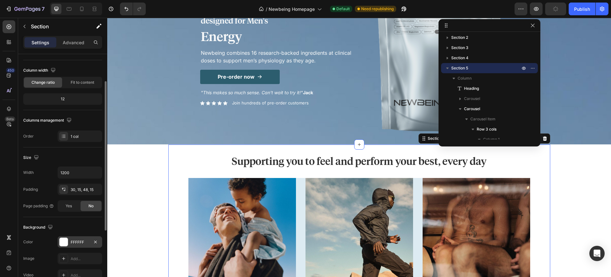
click at [71, 242] on div "FFFFFF" at bounding box center [80, 242] width 18 height 6
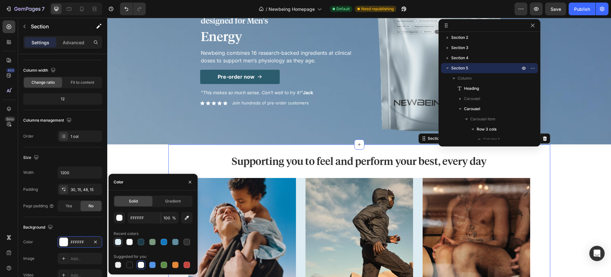
click at [119, 243] on div at bounding box center [118, 242] width 6 height 6
type input "DDEBF2"
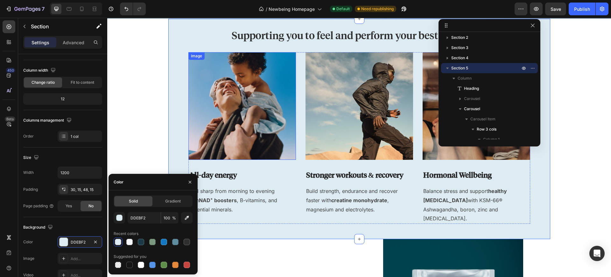
scroll to position [113, 0]
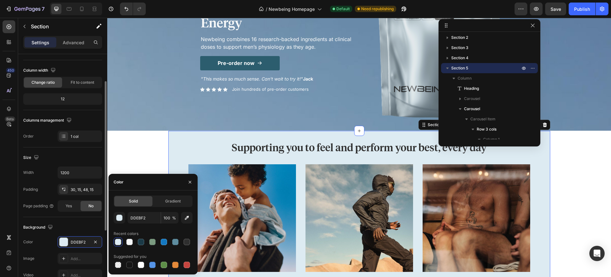
click at [76, 69] on div "Column width" at bounding box center [62, 70] width 79 height 10
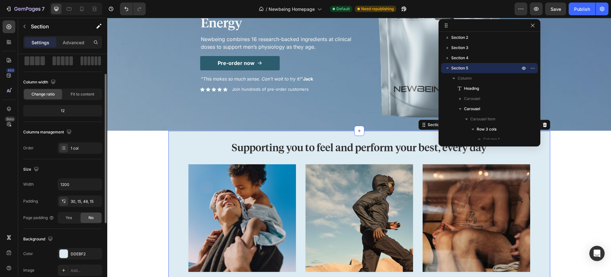
scroll to position [0, 0]
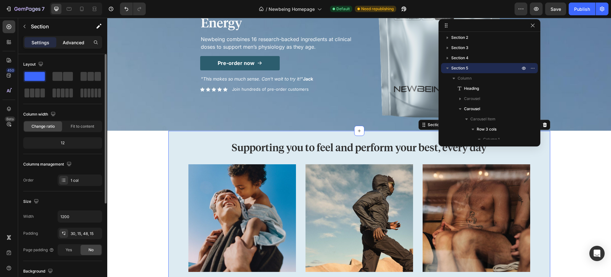
click at [67, 44] on p "Advanced" at bounding box center [74, 42] width 22 height 7
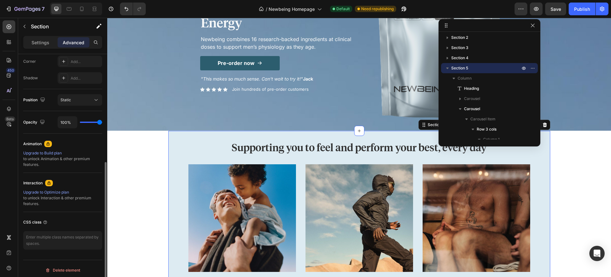
scroll to position [201, 0]
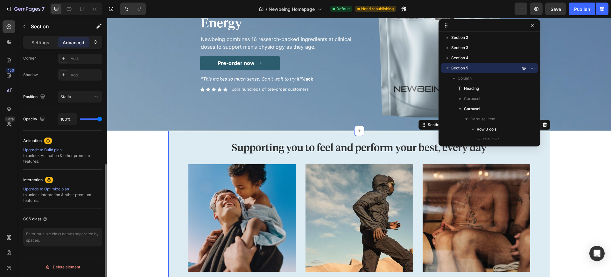
click at [168, 176] on div "Supporting you to feel and perform your best, every day Heading Image All-day E…" at bounding box center [359, 241] width 382 height 221
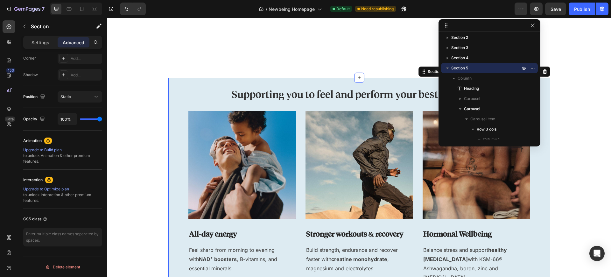
scroll to position [257, 0]
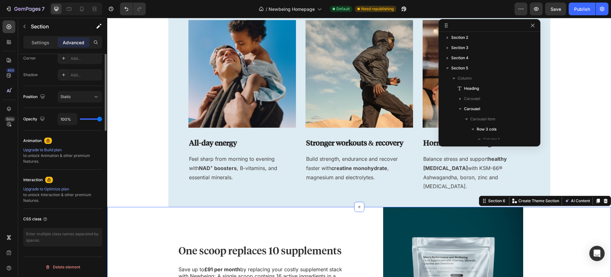
scroll to position [0, 0]
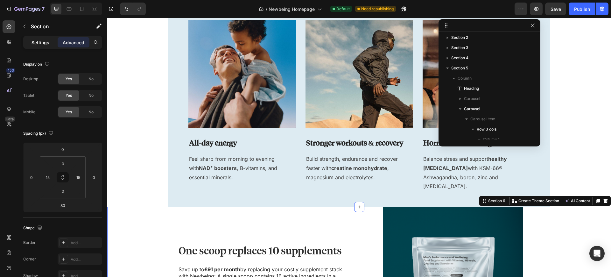
click at [31, 43] on div "Settings" at bounding box center [41, 42] width 32 height 10
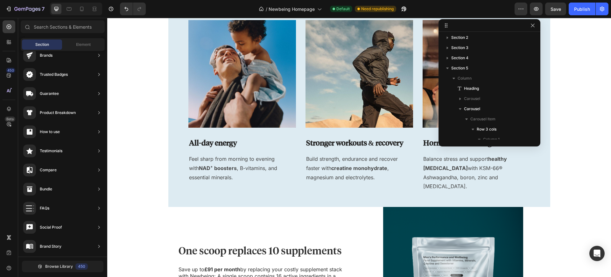
click at [163, 158] on section "Supporting you to feel and perform your best, every day Heading Image All-day E…" at bounding box center [359, 97] width 392 height 221
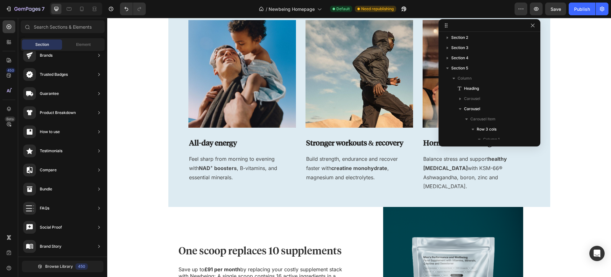
click at [163, 187] on section "Supporting you to feel and perform your best, every day Heading Image All-day E…" at bounding box center [359, 97] width 392 height 221
click at [164, 189] on section "Supporting you to feel and perform your best, every day Heading Image All-day E…" at bounding box center [359, 97] width 392 height 221
click at [168, 189] on div "Supporting you to feel and perform your best, every day Heading Image All-day E…" at bounding box center [359, 97] width 382 height 221
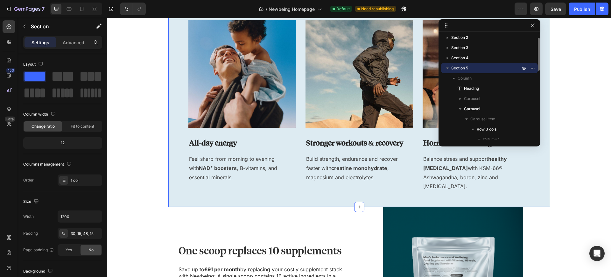
click at [447, 69] on icon "button" at bounding box center [447, 68] width 6 height 6
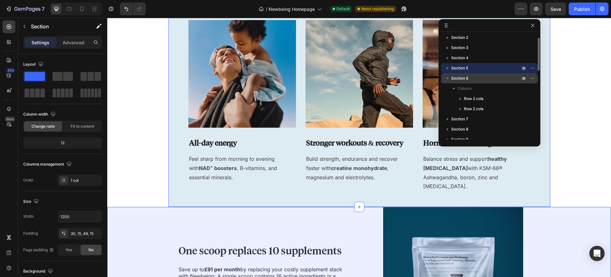
click at [454, 78] on span "Section 6" at bounding box center [459, 78] width 17 height 6
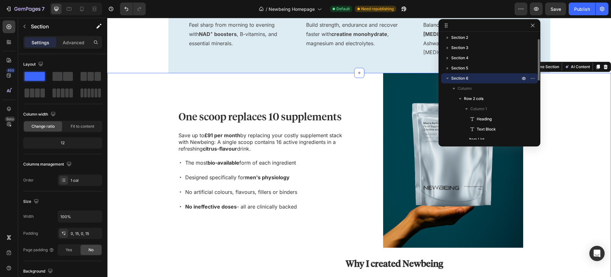
scroll to position [414, 0]
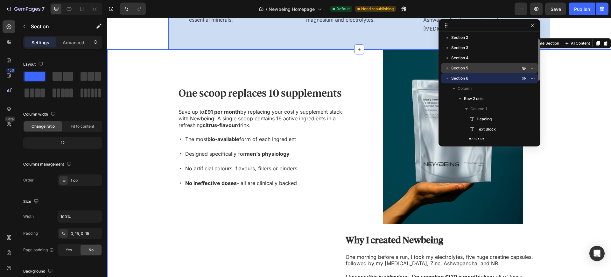
click at [456, 67] on span "Section 5" at bounding box center [459, 68] width 17 height 6
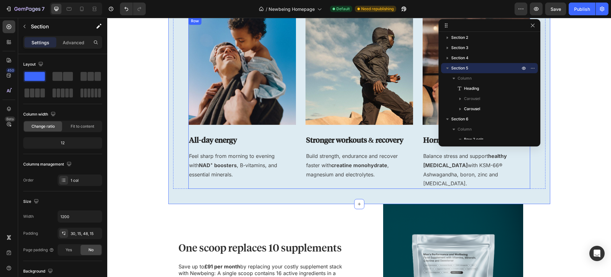
scroll to position [203, 0]
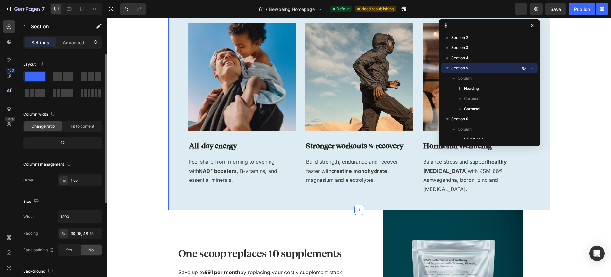
click at [67, 143] on div "12" at bounding box center [63, 142] width 76 height 9
click at [75, 129] on span "Fit to content" at bounding box center [83, 126] width 24 height 6
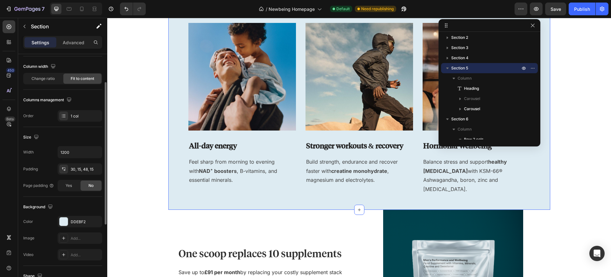
scroll to position [40, 0]
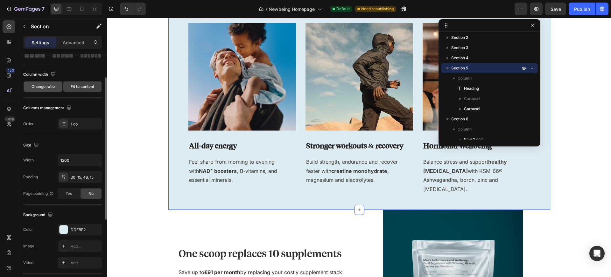
click at [45, 84] on span "Change ratio" at bounding box center [43, 87] width 23 height 6
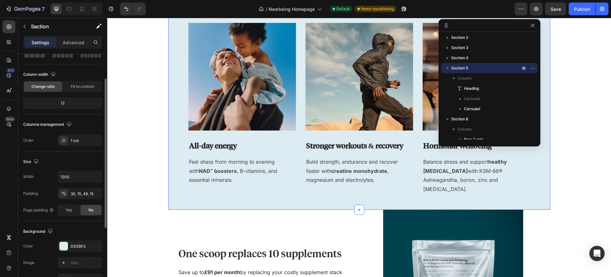
click at [53, 102] on div "12" at bounding box center [63, 103] width 76 height 9
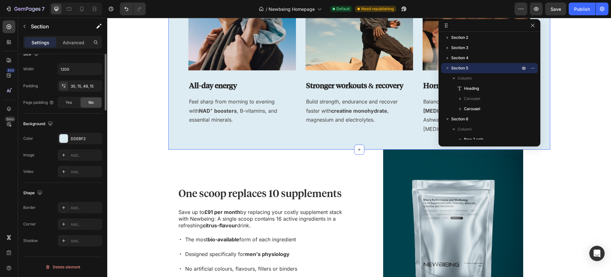
scroll to position [0, 0]
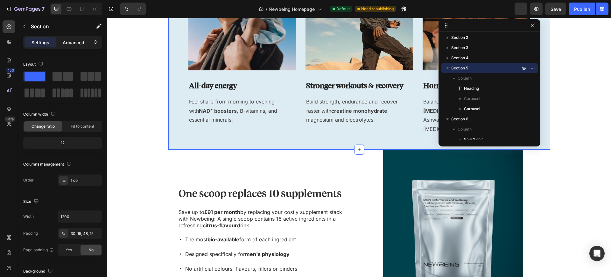
click at [81, 38] on div "Advanced" at bounding box center [74, 42] width 32 height 10
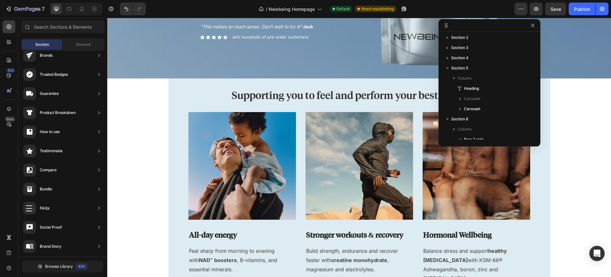
scroll to position [162, 0]
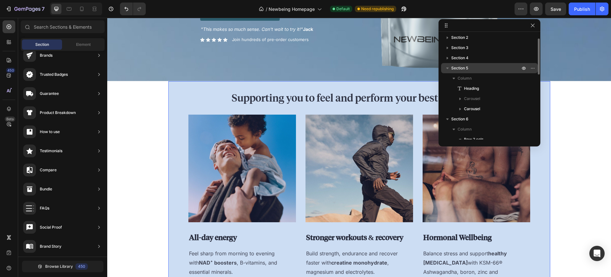
click at [472, 63] on div "Section 5" at bounding box center [490, 68] width 92 height 10
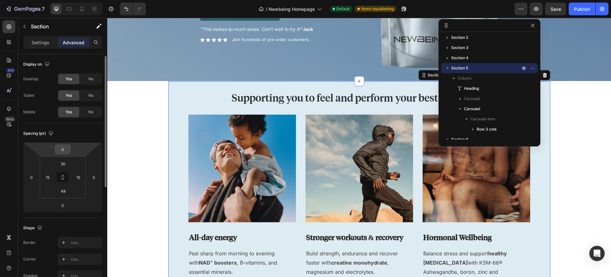
scroll to position [82, 0]
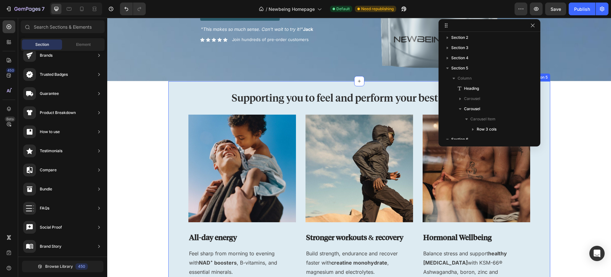
click at [199, 105] on div "Supporting you to feel and perform your best, every day Heading Image All-day E…" at bounding box center [359, 189] width 372 height 196
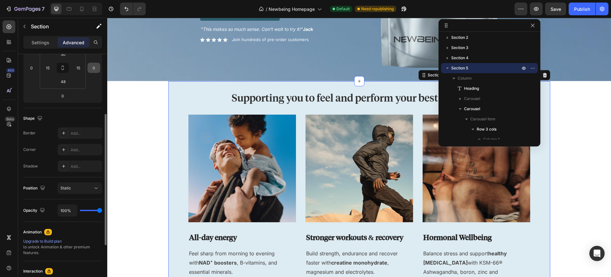
scroll to position [0, 0]
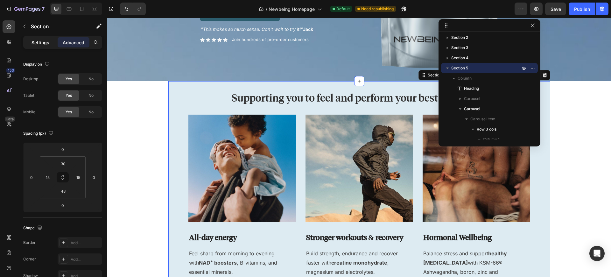
click at [49, 46] on div "Settings" at bounding box center [41, 42] width 32 height 10
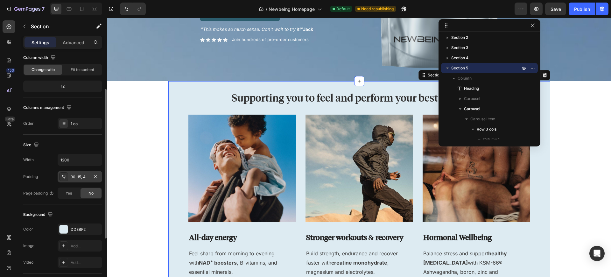
scroll to position [110, 0]
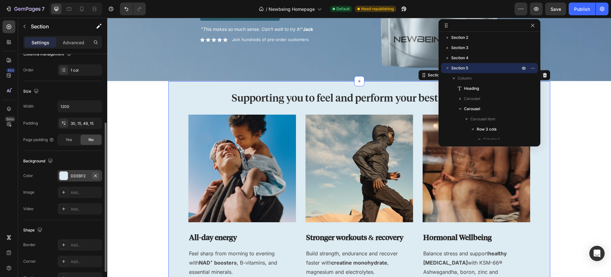
click at [96, 174] on icon "button" at bounding box center [95, 175] width 5 height 5
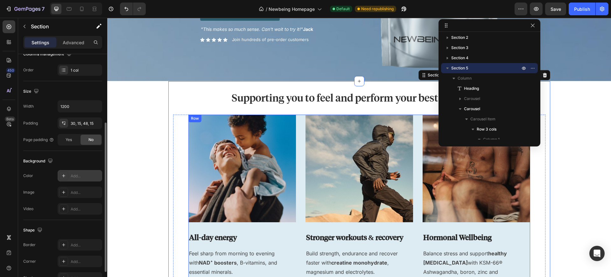
click at [299, 225] on div "Image All-day energy Heading Feel sharp from morning to evening with NAD⁺ boost…" at bounding box center [359, 201] width 342 height 172
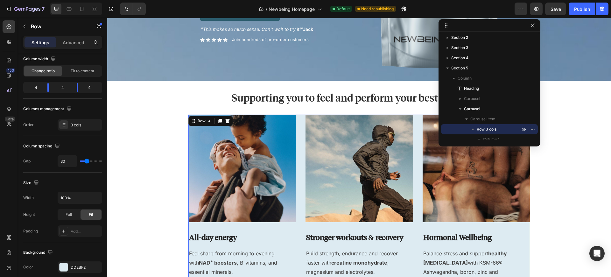
scroll to position [186, 0]
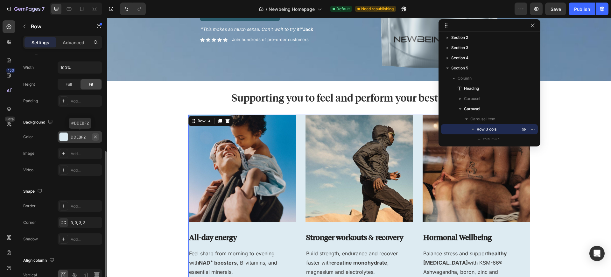
click at [96, 136] on icon "button" at bounding box center [95, 136] width 3 height 3
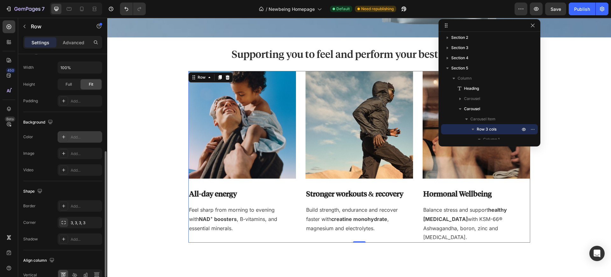
scroll to position [269, 0]
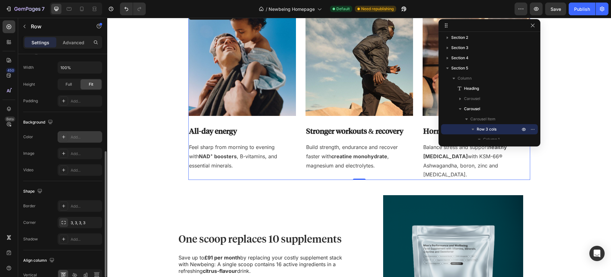
click at [225, 123] on div "Image All-day energy Heading Feel sharp from morning to evening with NAD⁺ boost…" at bounding box center [242, 94] width 108 height 172
click at [266, 129] on h3 "All-day energy" at bounding box center [242, 131] width 108 height 11
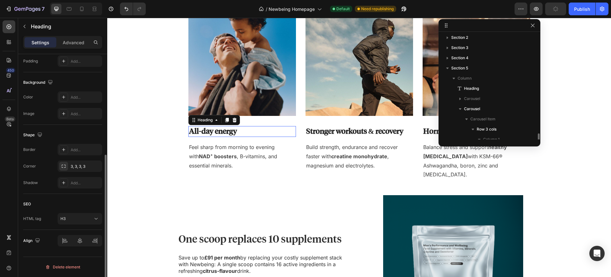
scroll to position [0, 0]
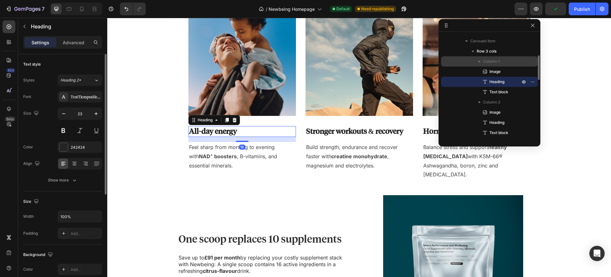
click at [489, 62] on span "Column 1" at bounding box center [491, 61] width 17 height 6
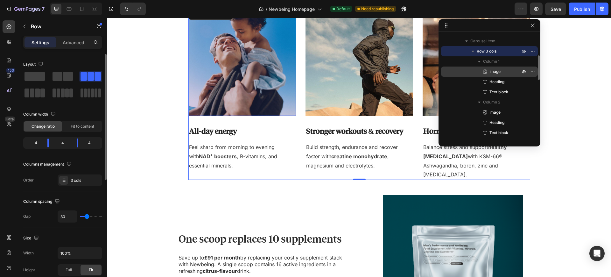
click at [490, 67] on div "Image" at bounding box center [490, 72] width 92 height 10
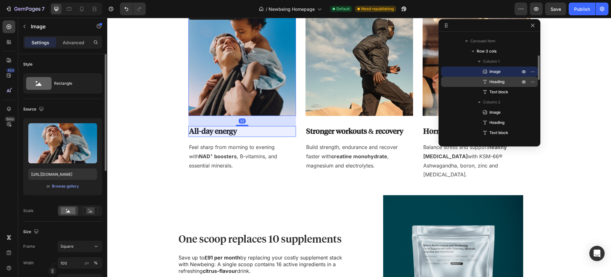
click at [491, 80] on span "Heading" at bounding box center [496, 82] width 15 height 6
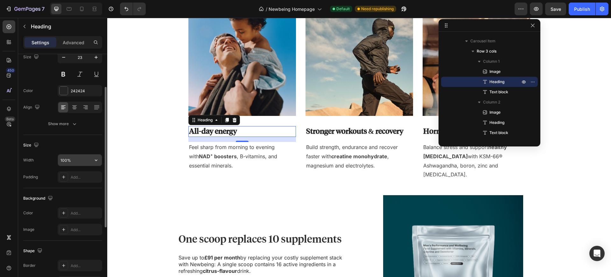
scroll to position [108, 0]
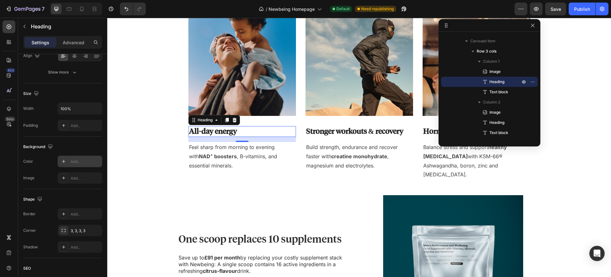
click at [72, 163] on div "Add..." at bounding box center [86, 162] width 30 height 6
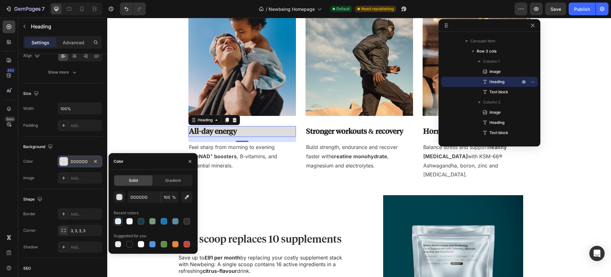
click at [121, 222] on div at bounding box center [118, 221] width 8 height 8
type input "DDEBF2"
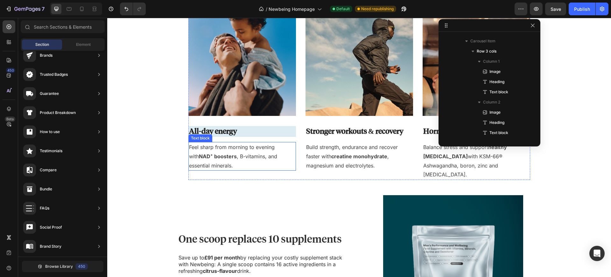
click at [206, 148] on p "Feel sharp from morning to evening with NAD⁺ boosters , B-vitamins, and essenti…" at bounding box center [242, 156] width 106 height 27
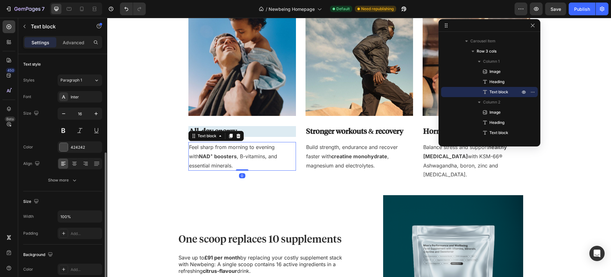
scroll to position [120, 0]
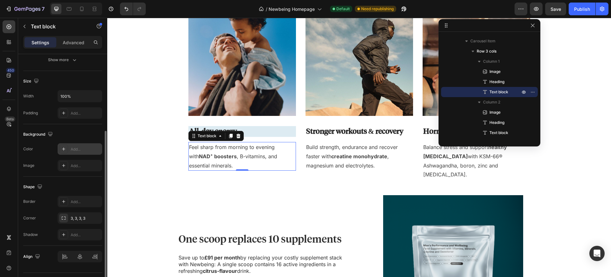
click at [71, 147] on div "Add..." at bounding box center [86, 149] width 30 height 6
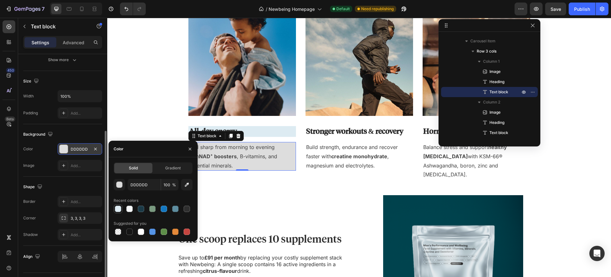
click at [117, 210] on div at bounding box center [118, 209] width 6 height 6
type input "DDEBF2"
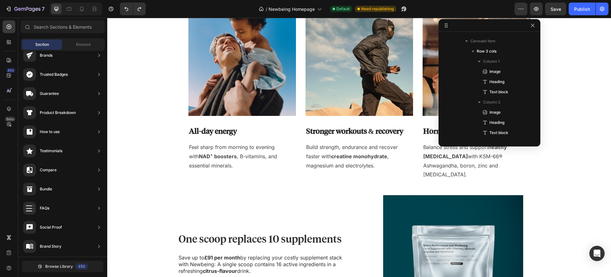
click at [534, 25] on icon "button" at bounding box center [532, 25] width 5 height 5
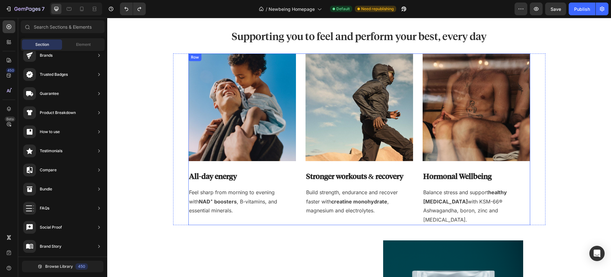
scroll to position [168, 0]
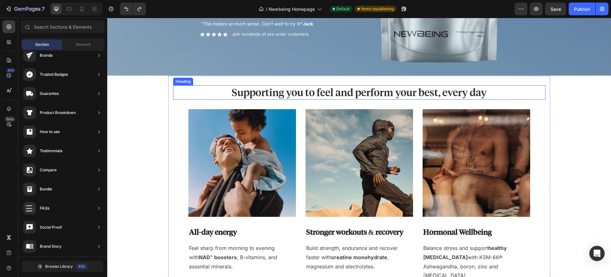
click at [319, 93] on h2 "Supporting you to feel and perform your best, every day" at bounding box center [359, 92] width 372 height 15
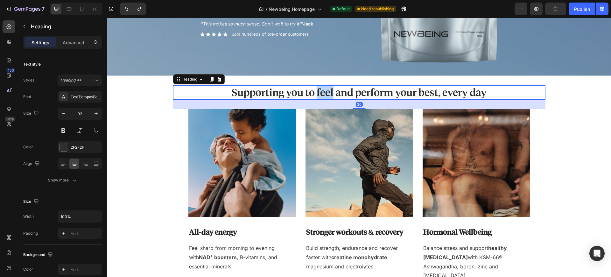
click at [319, 93] on h2 "Supporting you to feel and perform your best, every day" at bounding box center [359, 92] width 372 height 15
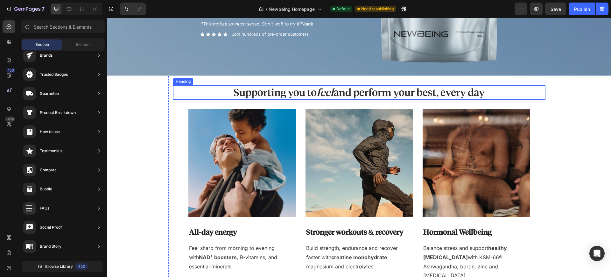
click at [387, 95] on p "Supporting you to feel and perform your best, every day" at bounding box center [359, 92] width 371 height 13
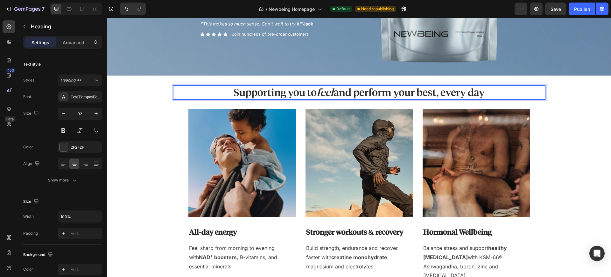
click at [361, 91] on p "Supporting you to feel and perform your best, every day" at bounding box center [359, 92] width 371 height 13
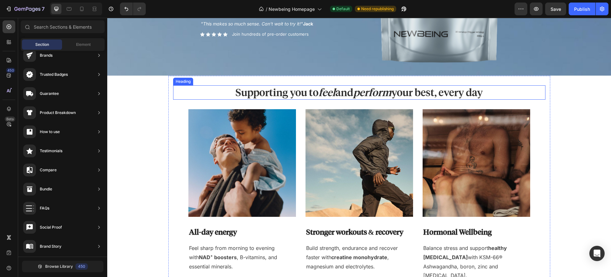
click at [368, 90] on icon "perform" at bounding box center [372, 92] width 38 height 12
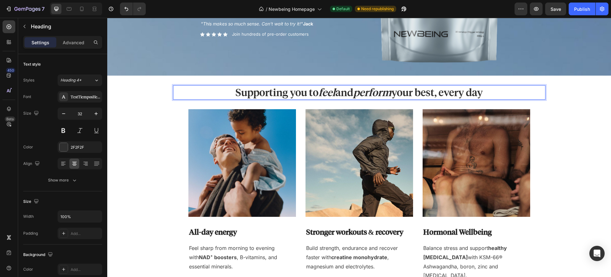
click at [367, 95] on icon "perform" at bounding box center [372, 92] width 38 height 12
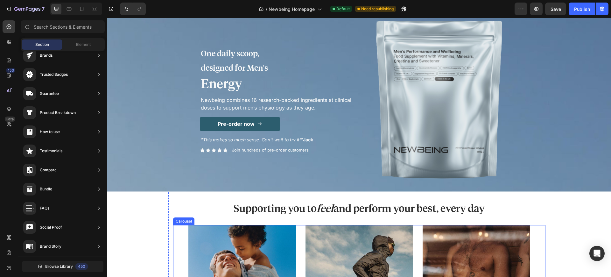
scroll to position [51, 0]
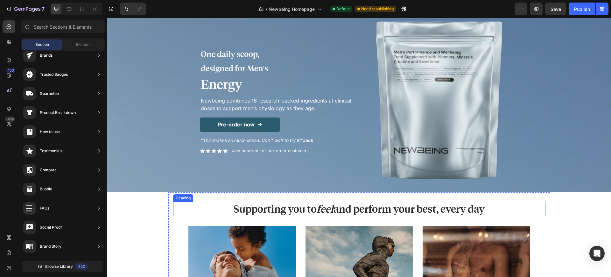
click at [326, 211] on icon "feel" at bounding box center [325, 209] width 17 height 12
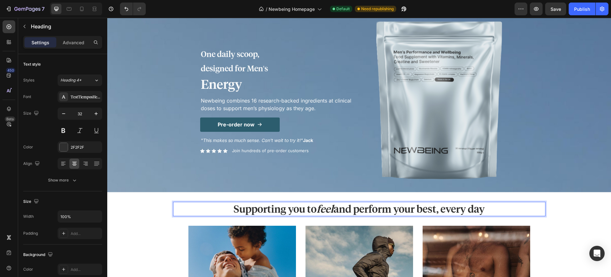
click at [323, 210] on icon "feel" at bounding box center [325, 209] width 17 height 12
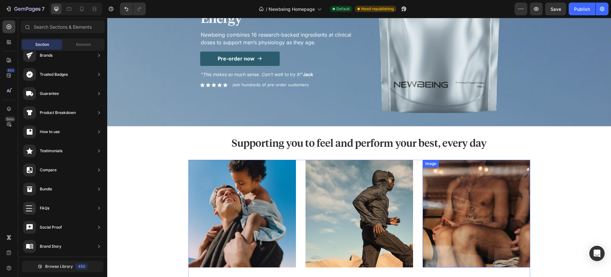
scroll to position [150, 0]
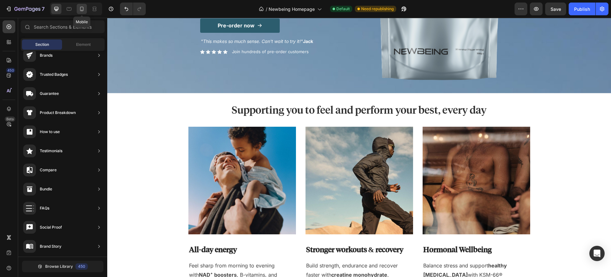
click at [79, 7] on icon at bounding box center [82, 9] width 6 height 6
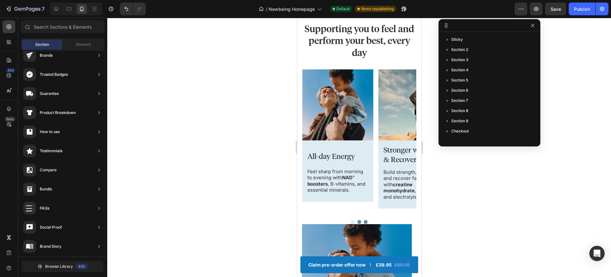
click at [497, 214] on div at bounding box center [359, 147] width 504 height 259
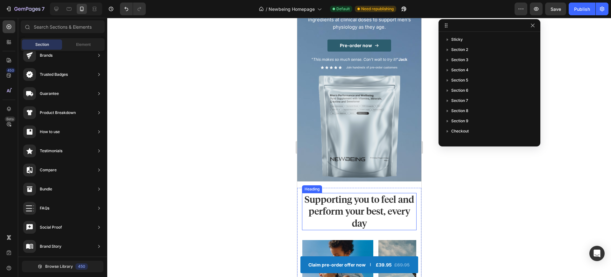
scroll to position [302, 0]
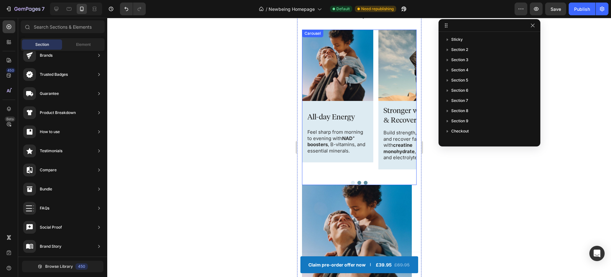
click at [327, 168] on div "Image All-day Energy Text Block Feel sharp from morning to evening with NAD⁺ bo…" at bounding box center [337, 104] width 71 height 149
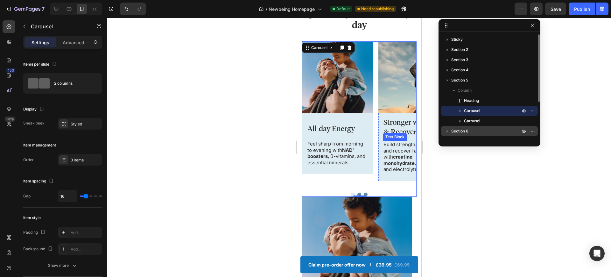
scroll to position [290, 0]
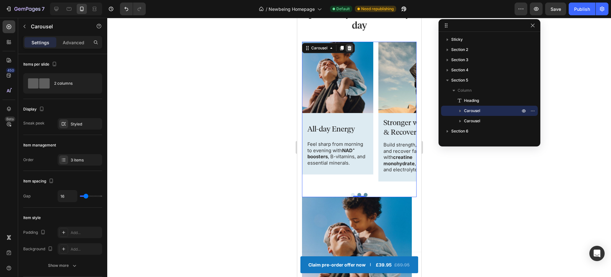
click at [348, 47] on icon at bounding box center [349, 48] width 4 height 4
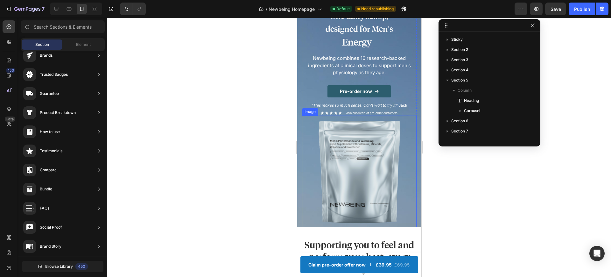
scroll to position [48, 0]
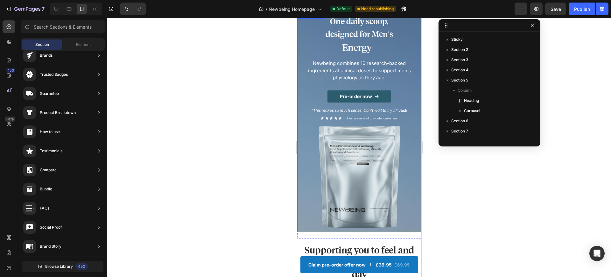
click at [415, 219] on div "One daily scoop, designed for Men's Heading Energy Heading Physical Performance…" at bounding box center [359, 121] width 124 height 277
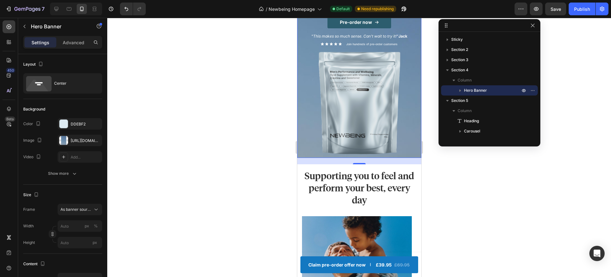
scroll to position [132, 0]
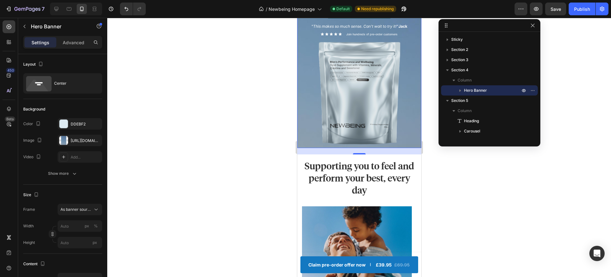
click at [458, 236] on div at bounding box center [359, 147] width 504 height 259
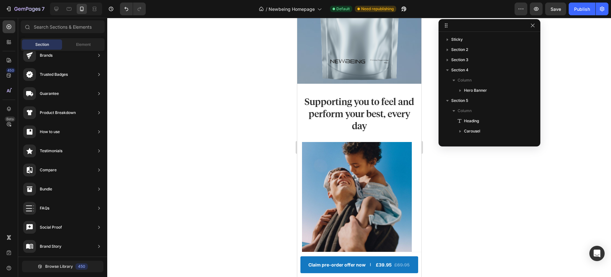
scroll to position [197, 0]
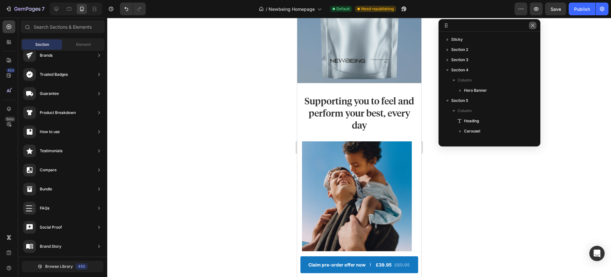
click at [534, 25] on icon "button" at bounding box center [532, 25] width 5 height 5
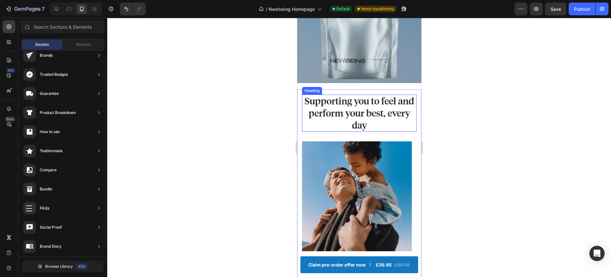
click at [398, 95] on h2 "Supporting you to feel and perform your best, every day" at bounding box center [359, 113] width 115 height 37
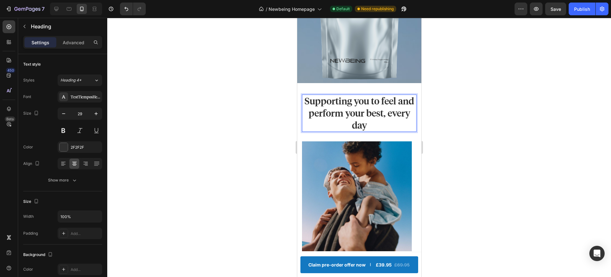
click at [398, 95] on h2 "Supporting you to feel and perform your best, every day" at bounding box center [359, 113] width 115 height 37
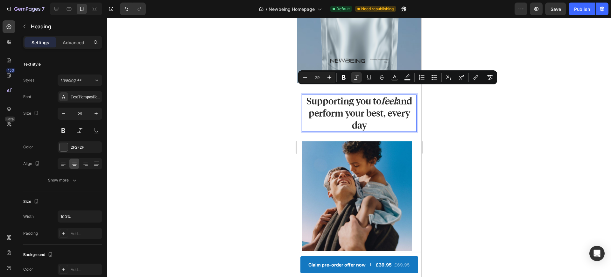
click at [525, 121] on div at bounding box center [359, 147] width 504 height 259
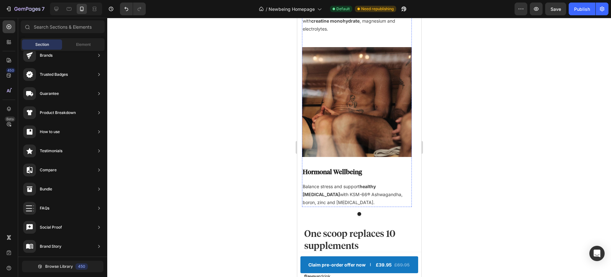
scroll to position [629, 0]
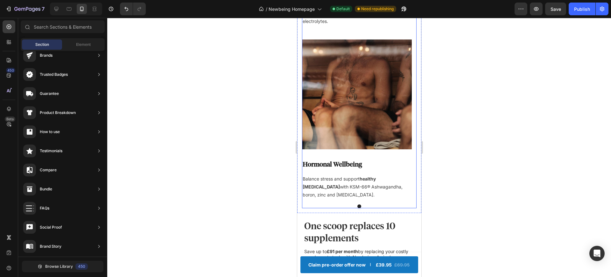
click at [359, 205] on div at bounding box center [359, 206] width 115 height 4
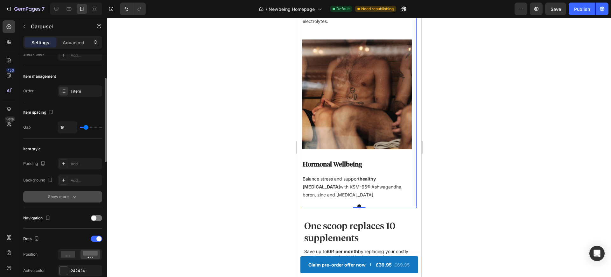
scroll to position [123, 0]
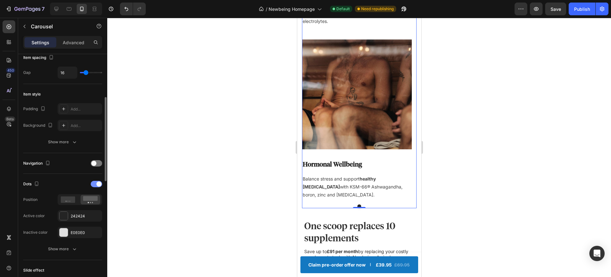
click at [96, 186] on div at bounding box center [96, 184] width 11 height 6
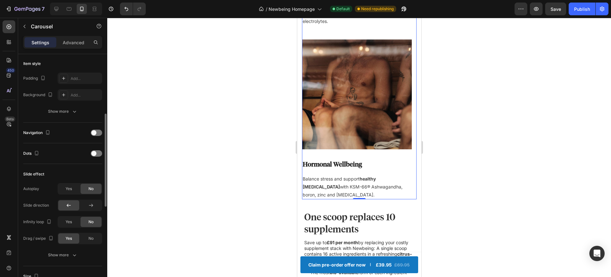
scroll to position [184, 0]
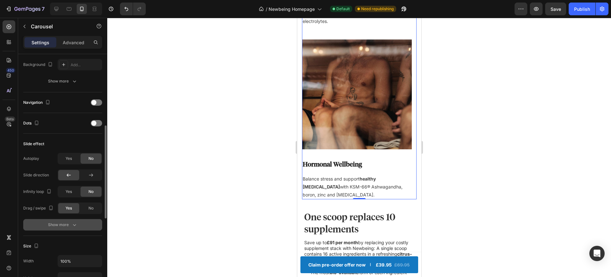
click at [60, 225] on div "Show more" at bounding box center [63, 225] width 30 height 6
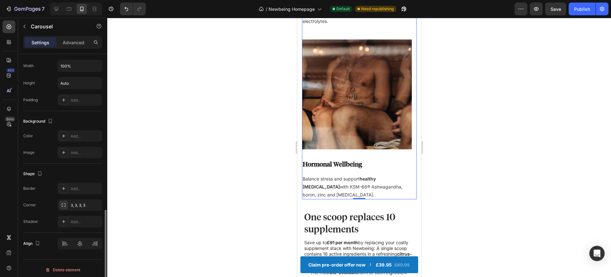
scroll to position [416, 0]
click at [247, 174] on div at bounding box center [359, 147] width 504 height 259
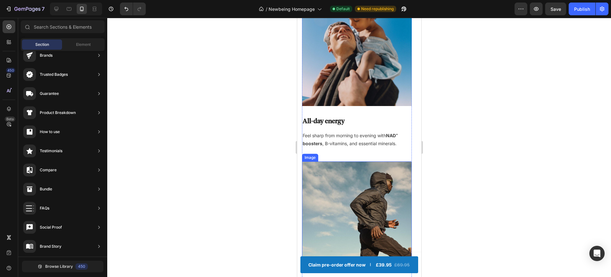
scroll to position [290, 0]
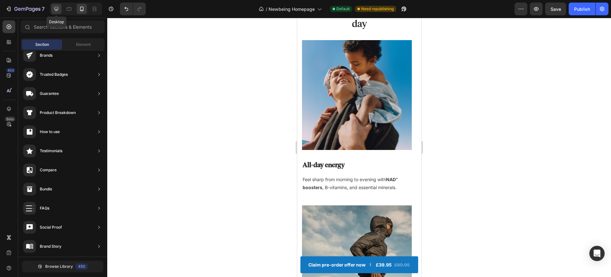
click at [53, 9] on icon at bounding box center [56, 9] width 6 height 6
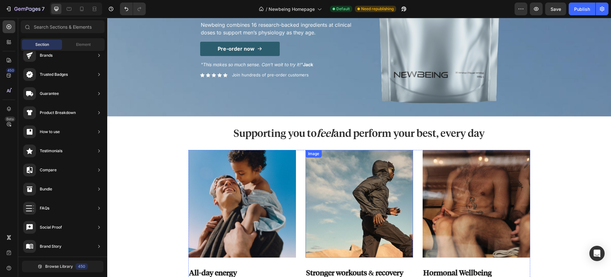
scroll to position [137, 0]
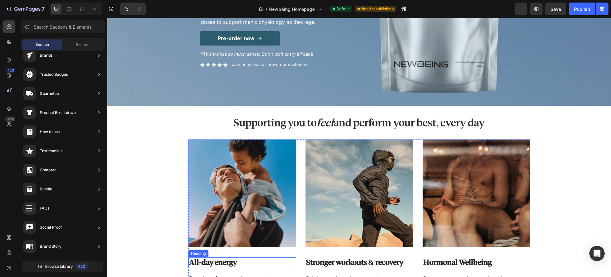
click at [211, 259] on h3 "All-day energy" at bounding box center [242, 262] width 108 height 11
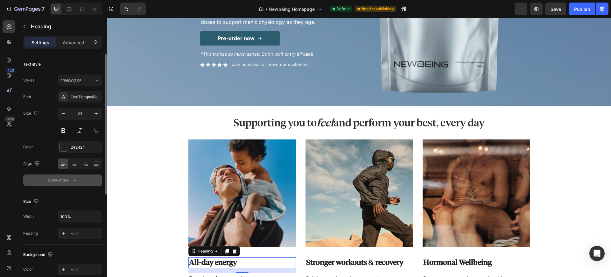
click at [66, 182] on div "Show more" at bounding box center [63, 180] width 30 height 6
click at [77, 180] on div "Normal" at bounding box center [76, 180] width 32 height 6
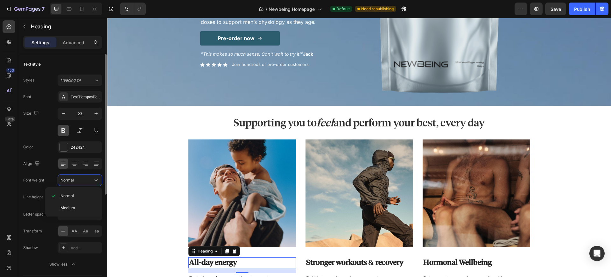
click at [66, 129] on button at bounding box center [63, 130] width 11 height 11
click at [65, 130] on button at bounding box center [63, 130] width 11 height 11
click at [203, 264] on h3 "All-day energy" at bounding box center [242, 262] width 108 height 11
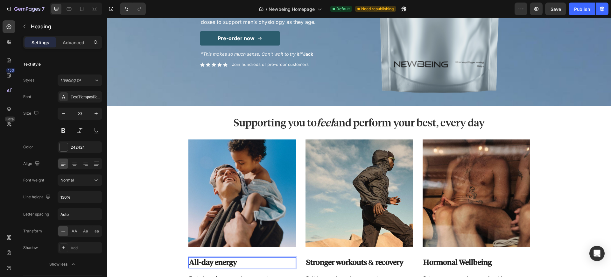
click at [203, 264] on p "All-day energy" at bounding box center [242, 263] width 106 height 10
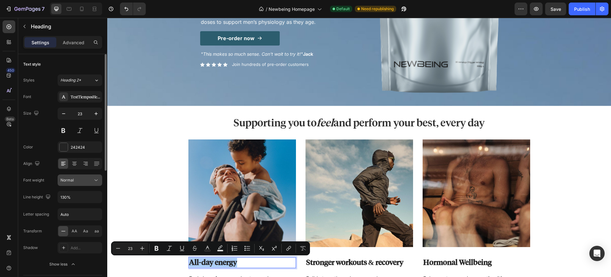
click at [70, 183] on button "Normal" at bounding box center [80, 179] width 45 height 11
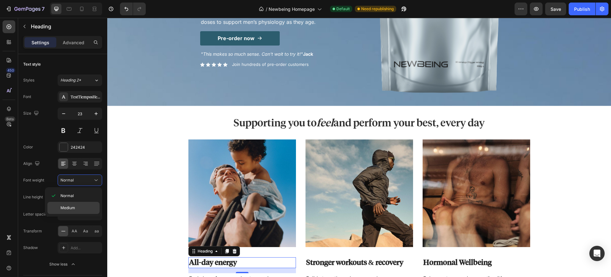
click at [70, 206] on span "Medium" at bounding box center [67, 208] width 15 height 6
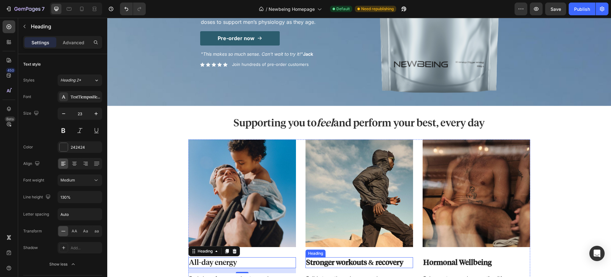
click at [319, 264] on h3 "Stronger workouts & recovery" at bounding box center [360, 262] width 108 height 11
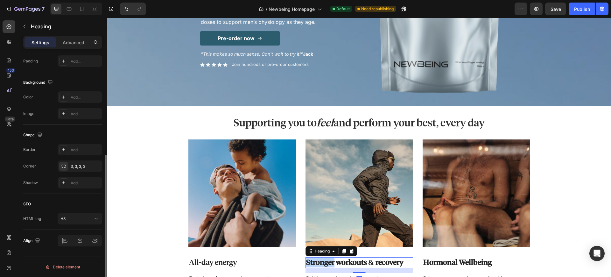
click at [319, 264] on h3 "Stronger workouts & recovery" at bounding box center [360, 262] width 108 height 11
click at [319, 264] on p "Stronger workouts & recovery" at bounding box center [359, 263] width 106 height 10
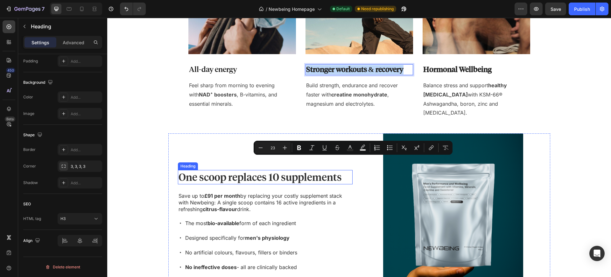
scroll to position [334, 0]
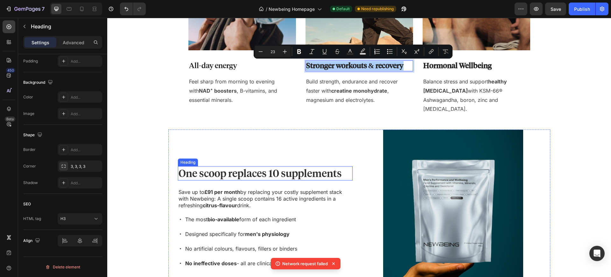
click at [216, 166] on h2 "One scoop replaces 10 supplements" at bounding box center [265, 173] width 175 height 15
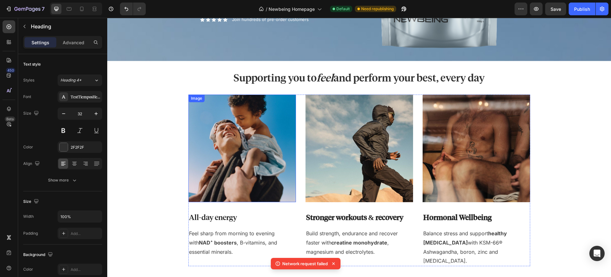
scroll to position [178, 0]
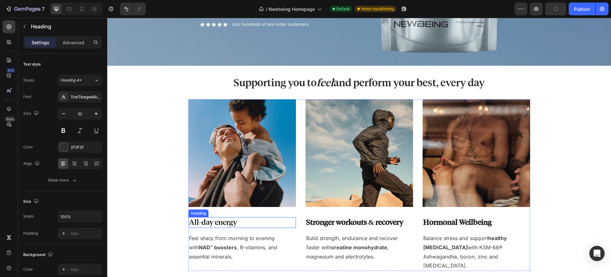
click at [212, 224] on p "All-day energy" at bounding box center [242, 223] width 106 height 10
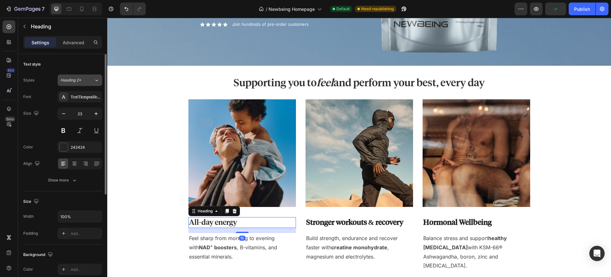
click at [84, 75] on button "Heading 2*" at bounding box center [80, 79] width 45 height 11
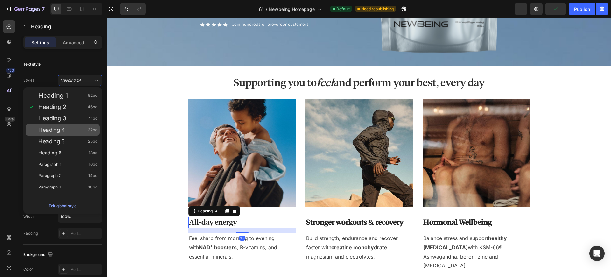
click at [65, 125] on div "Heading 4 32px" at bounding box center [63, 129] width 74 height 11
type input "32"
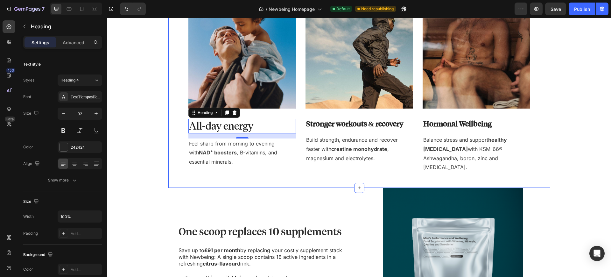
scroll to position [280, 0]
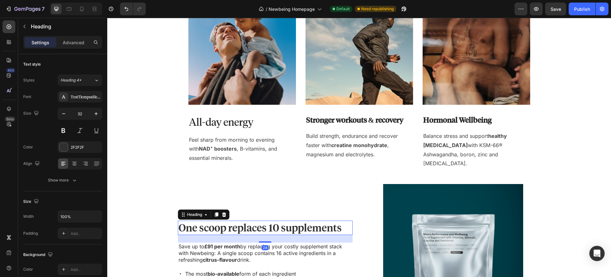
click at [213, 221] on h2 "One scoop replaces 10 supplements" at bounding box center [265, 228] width 175 height 15
click at [53, 178] on div "Show more" at bounding box center [63, 180] width 30 height 6
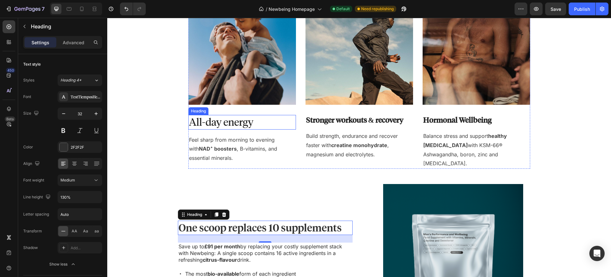
click at [204, 123] on p "All-day energy" at bounding box center [242, 122] width 106 height 13
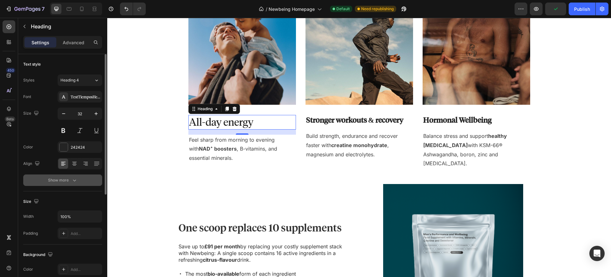
click at [70, 178] on div "Show more" at bounding box center [63, 180] width 30 height 6
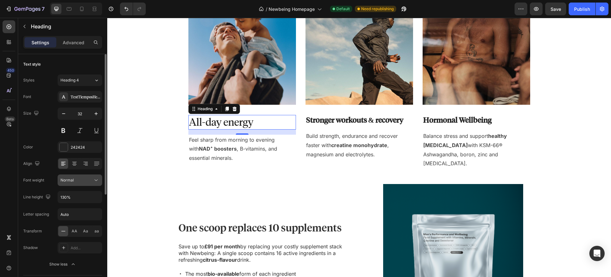
click at [77, 185] on div "Font TestTiemposHeadline Size 32 Color 242424 Align Font weight Normal Line hei…" at bounding box center [62, 180] width 79 height 179
click at [79, 184] on button "Normal" at bounding box center [80, 179] width 45 height 11
click at [76, 208] on p "Medium" at bounding box center [78, 208] width 36 height 6
click at [67, 115] on button "button" at bounding box center [63, 113] width 11 height 11
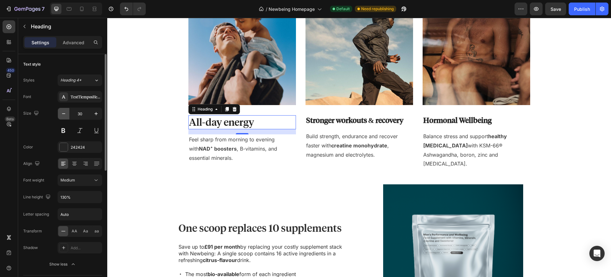
click at [67, 115] on button "button" at bounding box center [63, 113] width 11 height 11
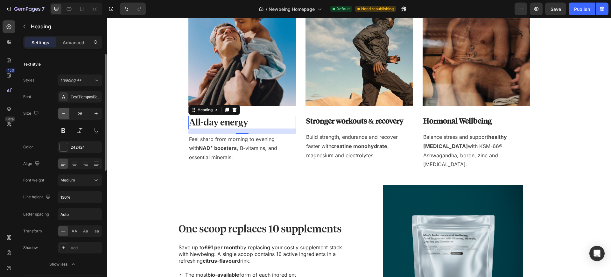
click at [67, 115] on button "button" at bounding box center [63, 113] width 11 height 11
type input "25"
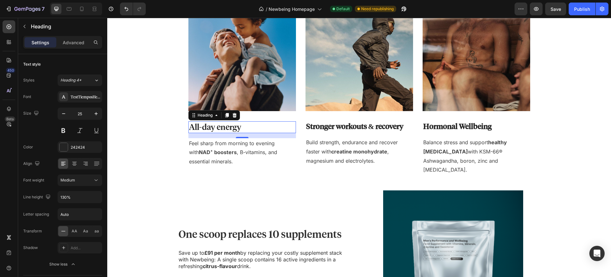
scroll to position [272, 0]
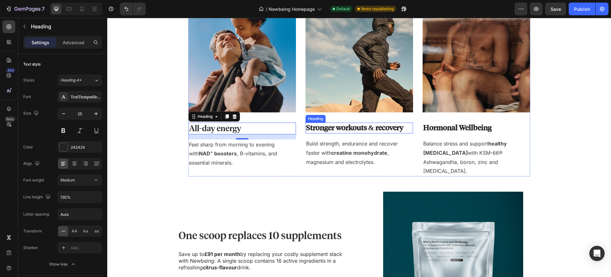
click at [354, 128] on p "Stronger workouts & recovery" at bounding box center [359, 128] width 106 height 10
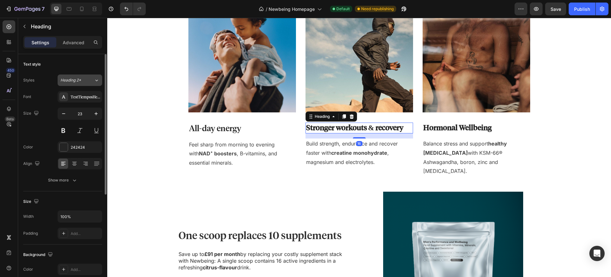
click at [86, 78] on div "Heading 2*" at bounding box center [73, 80] width 26 height 6
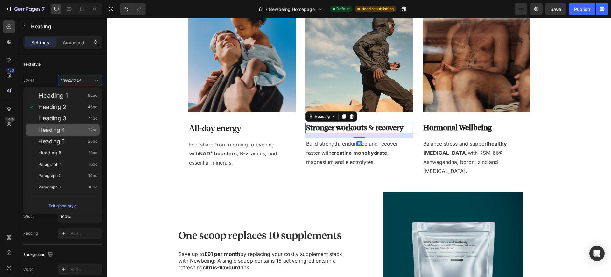
click at [64, 132] on span "Heading 4" at bounding box center [52, 130] width 26 height 6
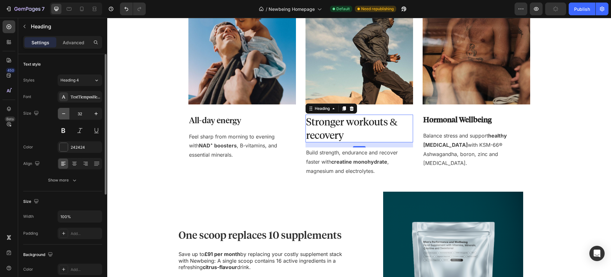
click at [64, 116] on icon "button" at bounding box center [63, 113] width 6 height 6
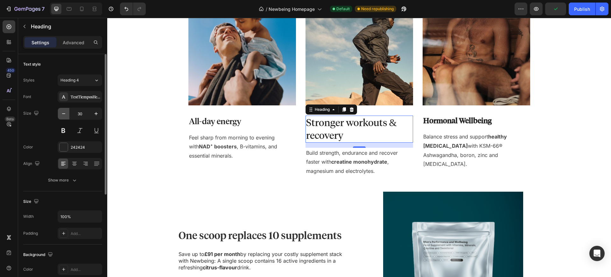
click at [64, 116] on icon "button" at bounding box center [63, 113] width 6 height 6
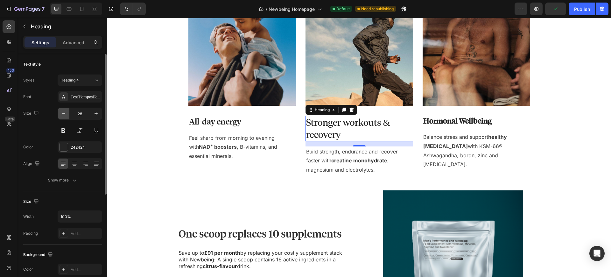
click at [64, 116] on icon "button" at bounding box center [63, 113] width 6 height 6
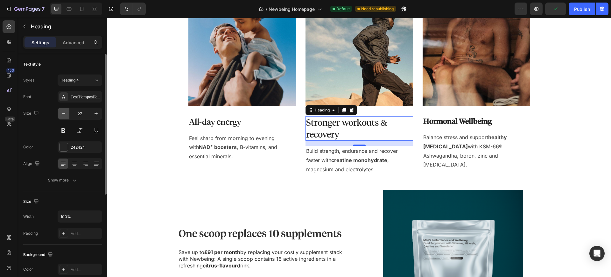
click at [64, 116] on icon "button" at bounding box center [63, 113] width 6 height 6
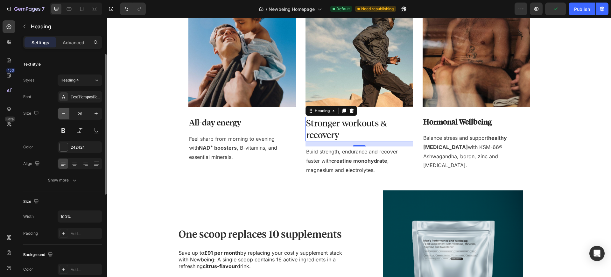
click at [64, 116] on icon "button" at bounding box center [63, 113] width 6 height 6
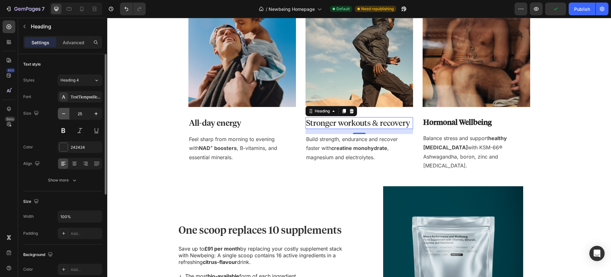
scroll to position [272, 0]
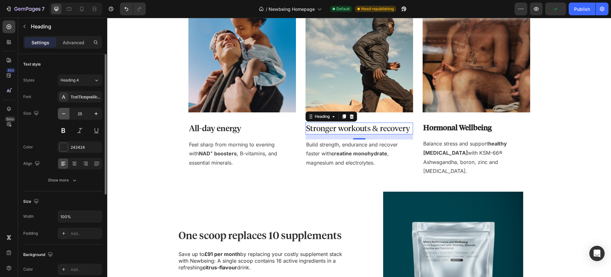
click at [64, 116] on icon "button" at bounding box center [63, 113] width 6 height 6
click at [96, 113] on icon "button" at bounding box center [96, 113] width 3 height 3
type input "25"
click at [73, 176] on button "Show more" at bounding box center [62, 179] width 79 height 11
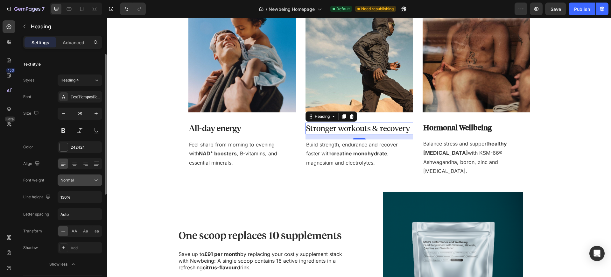
click at [83, 180] on div "Normal" at bounding box center [76, 180] width 32 height 6
click at [76, 205] on p "Medium" at bounding box center [78, 208] width 36 height 6
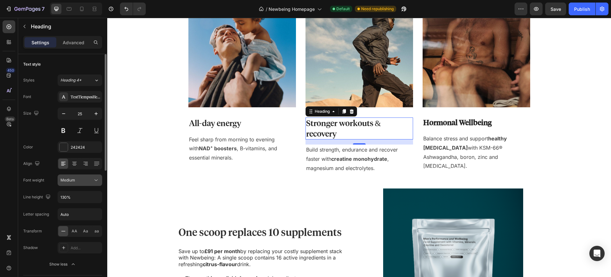
click at [73, 182] on span "Medium" at bounding box center [67, 180] width 15 height 5
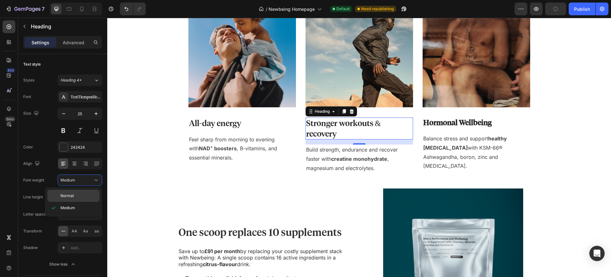
click at [73, 193] on span "Normal" at bounding box center [66, 196] width 13 height 6
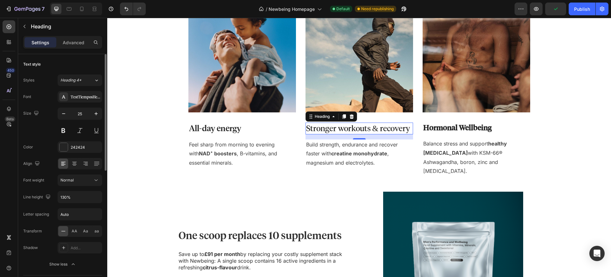
click at [90, 186] on div "Font TestTiemposHeadline Size 25 Color 242424 Align Font weight Normal Line hei…" at bounding box center [62, 180] width 79 height 179
click at [90, 184] on button "Normal" at bounding box center [80, 179] width 45 height 11
click at [80, 205] on p "Medium" at bounding box center [78, 208] width 36 height 6
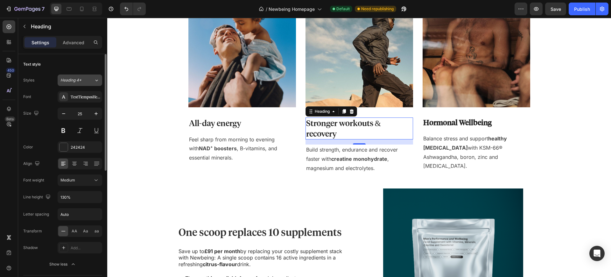
click at [77, 82] on span "Heading 4*" at bounding box center [70, 80] width 21 height 6
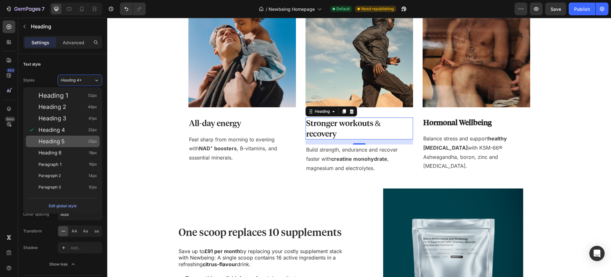
click at [75, 143] on div "Heading 5 25px" at bounding box center [68, 141] width 59 height 6
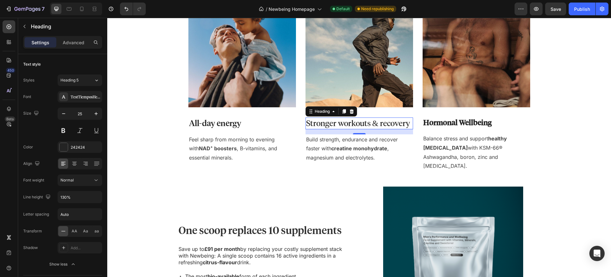
scroll to position [272, 0]
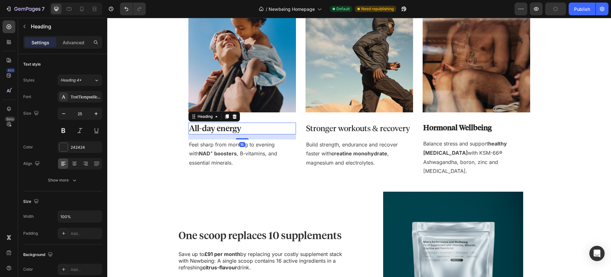
click at [208, 131] on p "All-day energy" at bounding box center [242, 128] width 106 height 11
click at [93, 87] on div "Styles Heading 4* Font TestTiemposHeadline Size 25 Color 242424 Align Show more" at bounding box center [62, 129] width 79 height 111
click at [93, 84] on button "Heading 4*" at bounding box center [80, 79] width 45 height 11
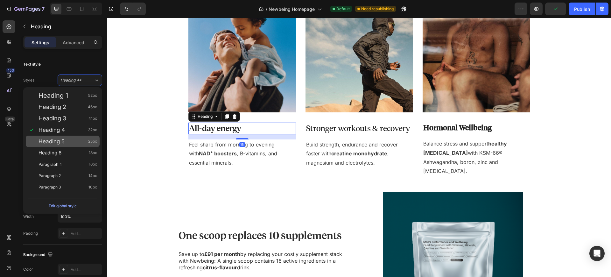
click at [67, 137] on div "Heading 5 25px" at bounding box center [63, 141] width 74 height 11
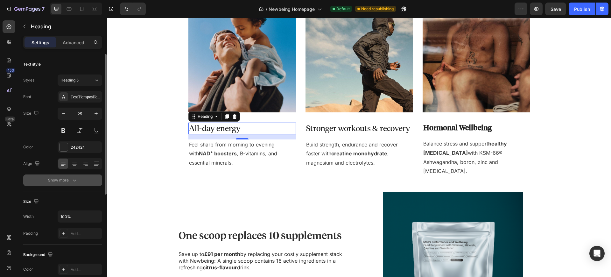
click at [68, 181] on div "Show more" at bounding box center [63, 180] width 30 height 6
click at [74, 181] on div "Normal" at bounding box center [76, 180] width 32 height 6
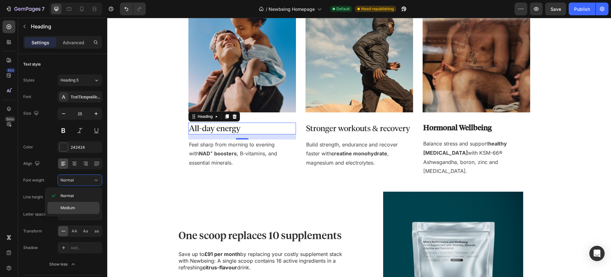
click at [72, 204] on div "Medium" at bounding box center [73, 208] width 52 height 12
click at [314, 126] on p "Stronger workouts & recovery" at bounding box center [359, 128] width 106 height 11
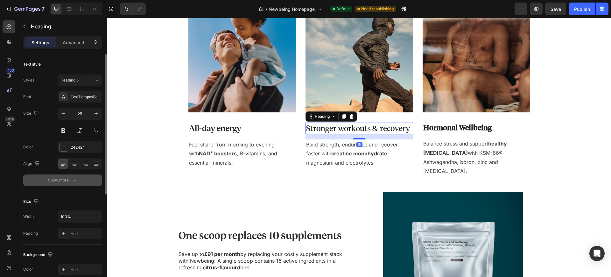
click at [69, 182] on div "Show more" at bounding box center [63, 180] width 30 height 6
click at [75, 182] on div "Normal" at bounding box center [76, 180] width 32 height 6
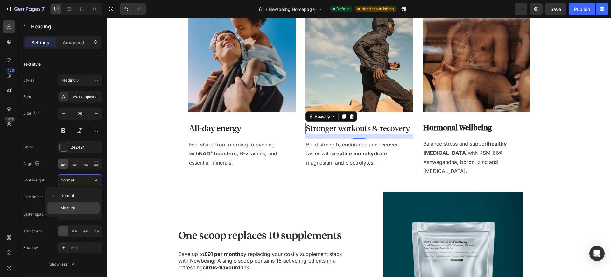
click at [73, 203] on div "Medium" at bounding box center [73, 208] width 52 height 12
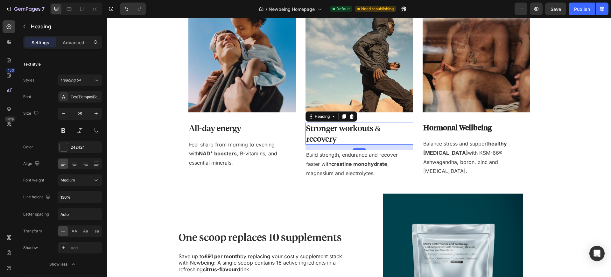
scroll to position [277, 0]
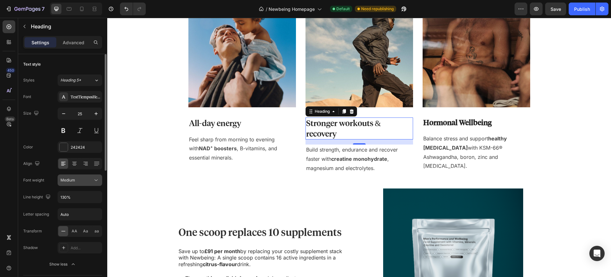
click at [78, 178] on div "Medium" at bounding box center [76, 180] width 32 height 6
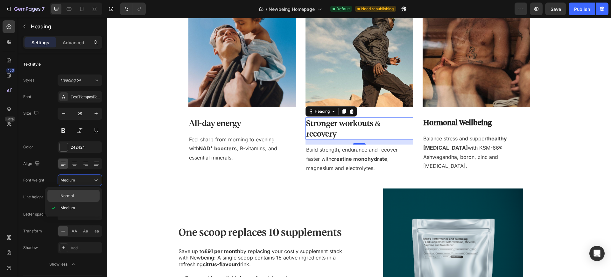
click at [74, 191] on div "Normal" at bounding box center [73, 196] width 52 height 12
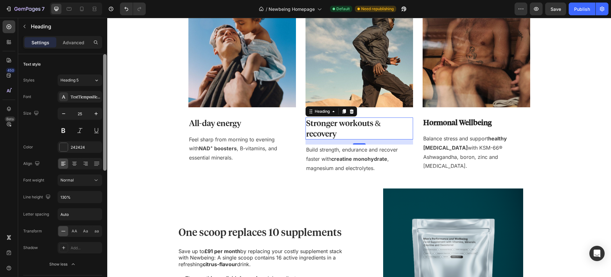
scroll to position [272, 0]
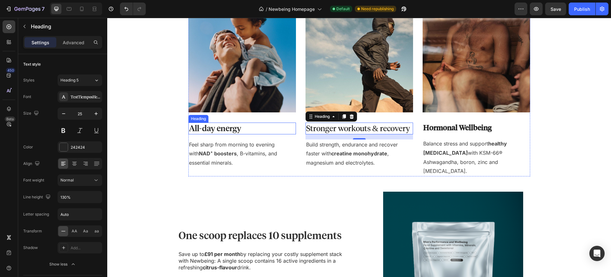
click at [193, 128] on p "All-day energy" at bounding box center [242, 128] width 106 height 11
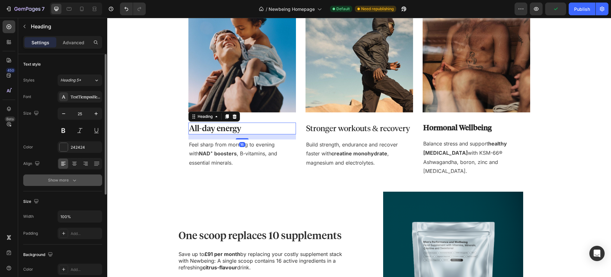
click at [73, 179] on icon "button" at bounding box center [74, 180] width 6 height 6
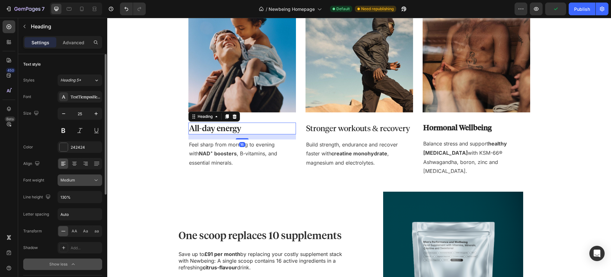
click at [78, 181] on div "Medium" at bounding box center [76, 180] width 32 height 6
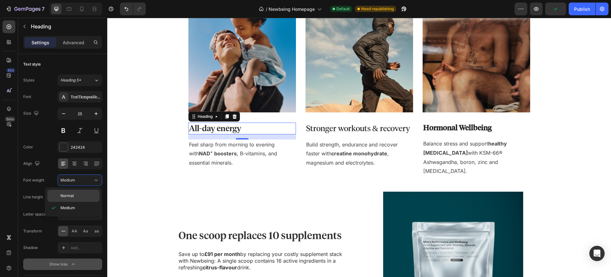
click at [76, 192] on div "Normal" at bounding box center [73, 196] width 52 height 12
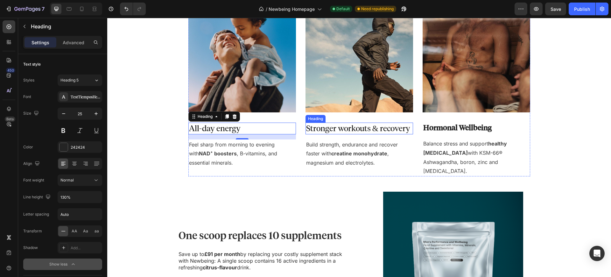
click at [322, 131] on p "Stronger workouts & recovery" at bounding box center [359, 128] width 106 height 11
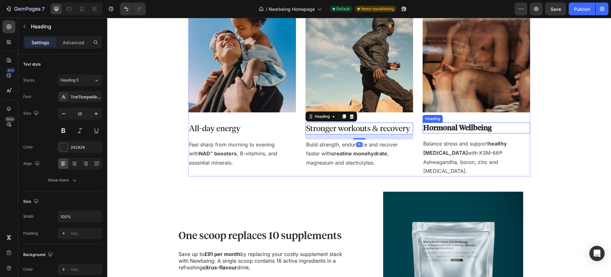
click at [454, 131] on h3 "Hormonal Wellbeing" at bounding box center [477, 128] width 108 height 11
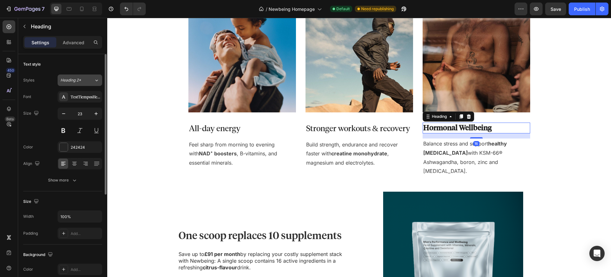
click at [98, 80] on icon at bounding box center [96, 80] width 5 height 6
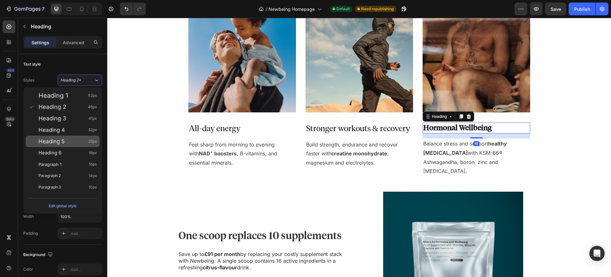
click at [71, 144] on div "Heading 5 25px" at bounding box center [68, 141] width 59 height 6
type input "25"
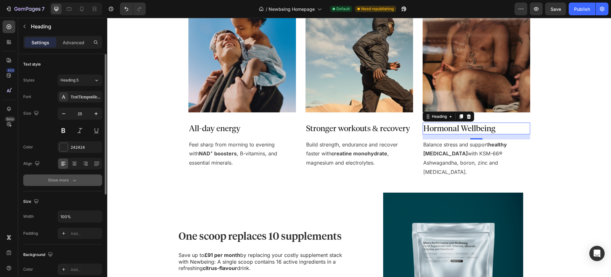
click at [62, 181] on div "Show more" at bounding box center [63, 180] width 30 height 6
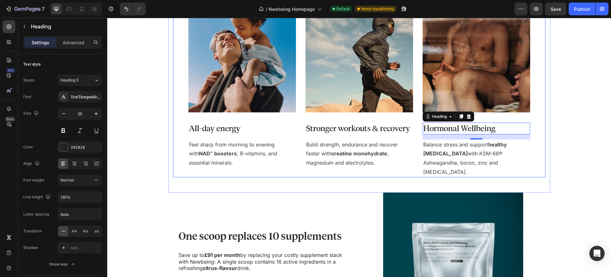
click at [545, 142] on div "Supporting you to feel and perform your best, every day Heading Image All-day e…" at bounding box center [359, 81] width 382 height 221
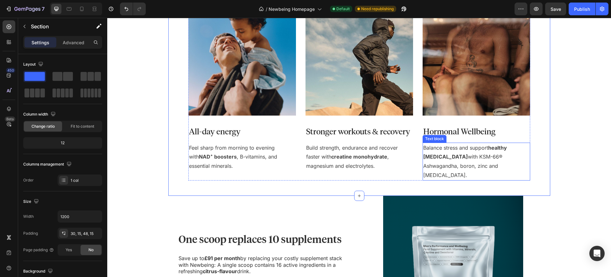
scroll to position [263, 0]
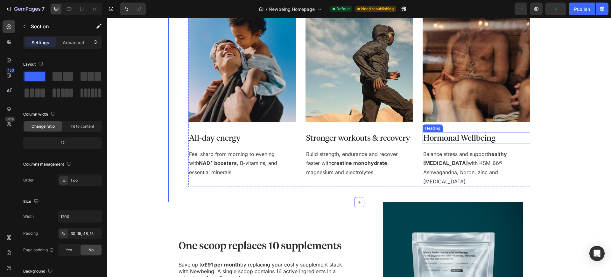
click at [457, 140] on h3 "Hormonal Wellbeing" at bounding box center [477, 138] width 108 height 12
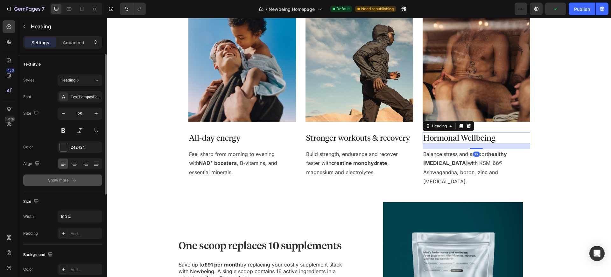
click at [52, 180] on div "Show more" at bounding box center [63, 180] width 30 height 6
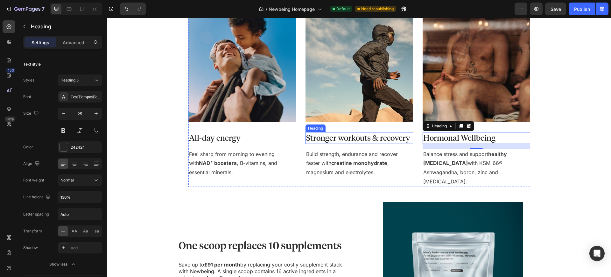
click at [329, 137] on p "Stronger workouts & recovery" at bounding box center [359, 138] width 106 height 11
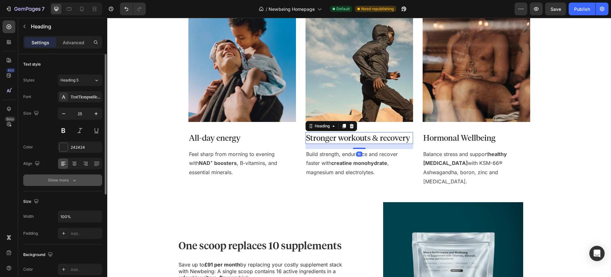
click at [71, 181] on icon "button" at bounding box center [74, 180] width 6 height 6
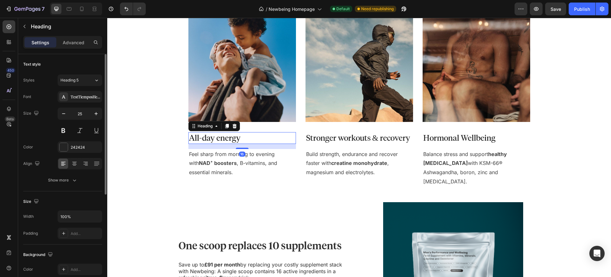
click at [199, 136] on p "All-day energy" at bounding box center [242, 138] width 106 height 11
click at [63, 177] on div "Show more" at bounding box center [63, 180] width 30 height 6
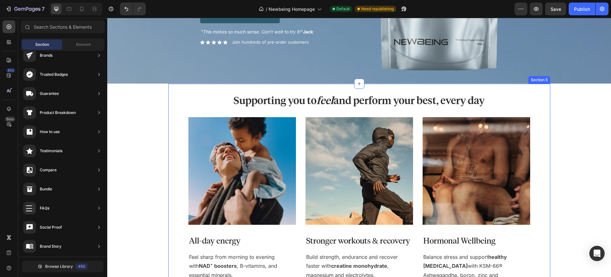
scroll to position [152, 0]
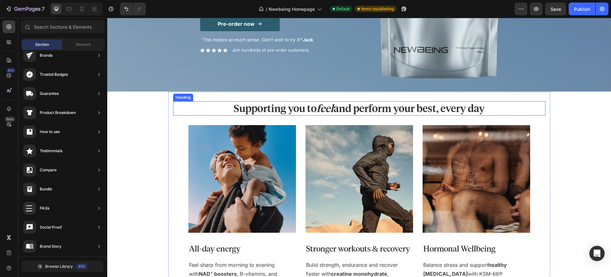
click at [327, 104] on icon "feel" at bounding box center [325, 108] width 17 height 12
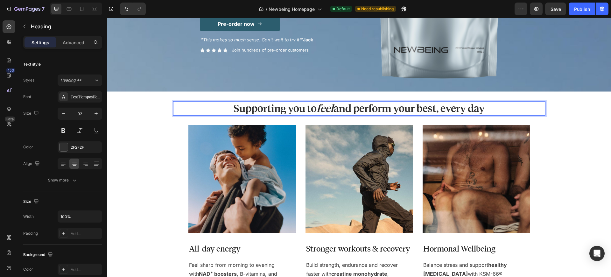
click at [334, 108] on p "Supporting you to feel and perform your best, every day" at bounding box center [359, 108] width 371 height 13
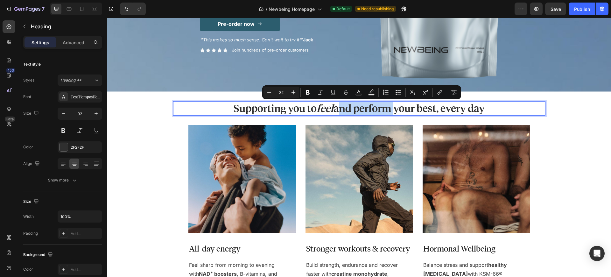
drag, startPoint x: 333, startPoint y: 110, endPoint x: 389, endPoint y: 112, distance: 56.4
click at [389, 112] on p "Supporting you to feel and perform your best, every day" at bounding box center [359, 108] width 371 height 13
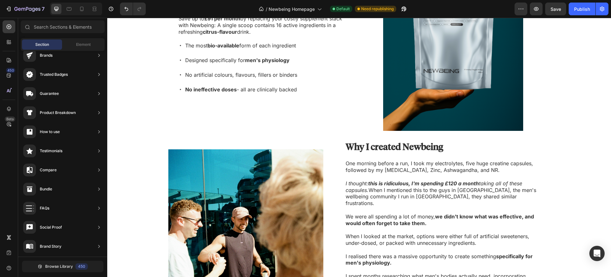
scroll to position [508, 0]
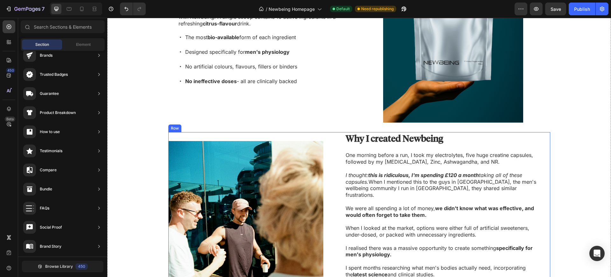
click at [540, 142] on div "Why I started Newbeing Heading Image Why I created Newbeing Heading One morning…" at bounding box center [359, 218] width 382 height 173
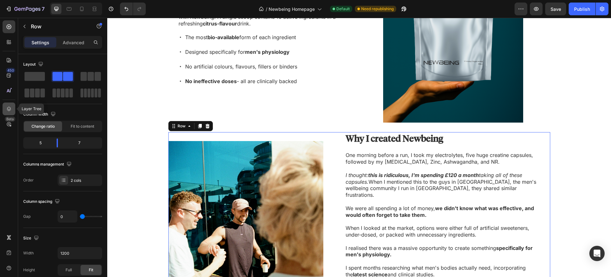
click at [11, 106] on icon at bounding box center [9, 109] width 6 height 6
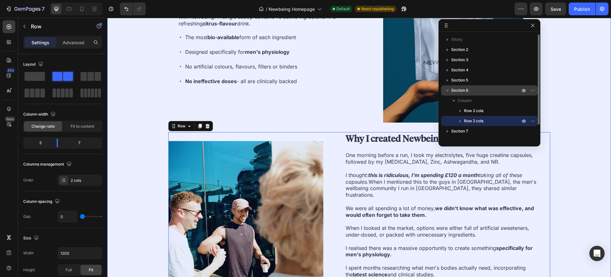
click at [479, 92] on p "Section 6" at bounding box center [486, 90] width 70 height 6
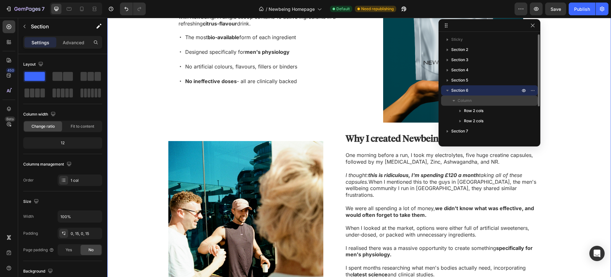
click at [478, 103] on p "Column" at bounding box center [490, 100] width 64 height 6
click at [480, 101] on p "Column" at bounding box center [490, 100] width 64 height 6
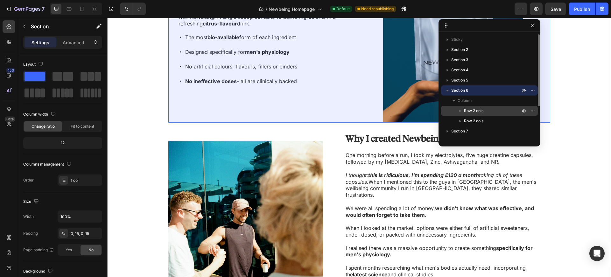
click at [476, 110] on span "Row 2 cols" at bounding box center [473, 111] width 19 height 6
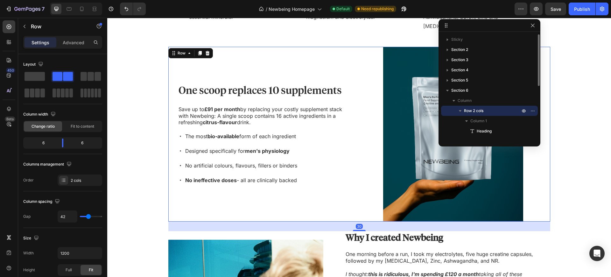
scroll to position [415, 0]
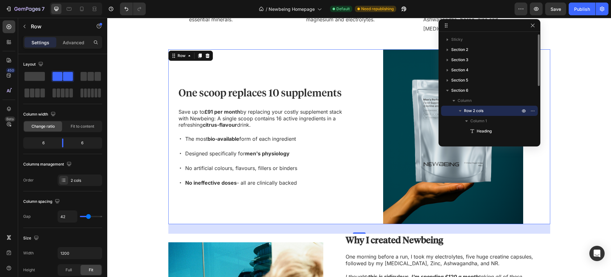
click at [459, 110] on icon "button" at bounding box center [460, 111] width 6 height 6
click at [58, 43] on div "Advanced" at bounding box center [74, 42] width 32 height 10
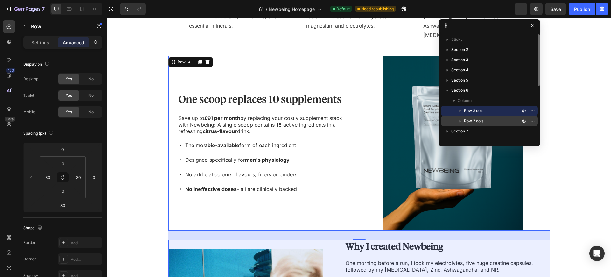
click at [481, 123] on span "Row 2 cols" at bounding box center [473, 121] width 19 height 6
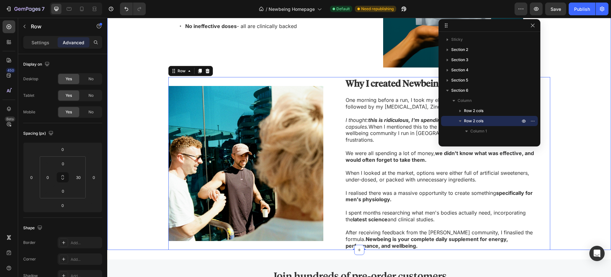
scroll to position [554, 0]
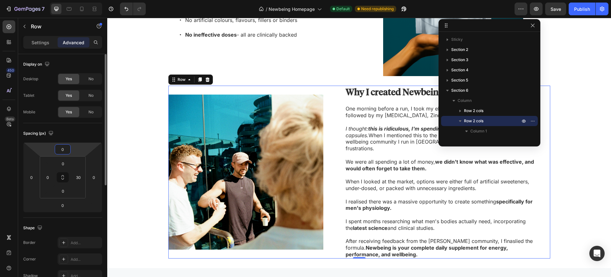
click at [58, 150] on input "0" at bounding box center [62, 149] width 13 height 10
click at [0, 0] on div "Spacing (px) 0 0 0 0 0 0 0 30" at bounding box center [0, 0] width 0 height 0
click at [67, 151] on input "0" at bounding box center [62, 149] width 13 height 10
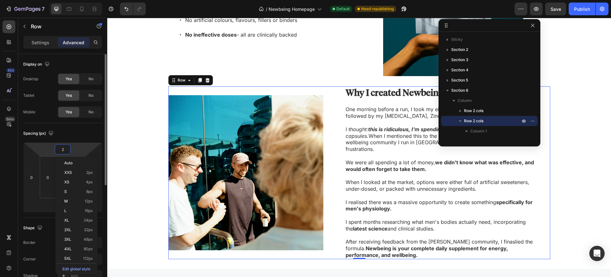
type input "20"
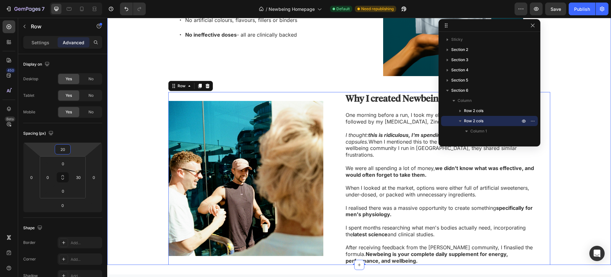
click at [568, 129] on div "One scoop replaces 10 supplements Heading Save up to £91 per month by replacing…" at bounding box center [359, 82] width 494 height 363
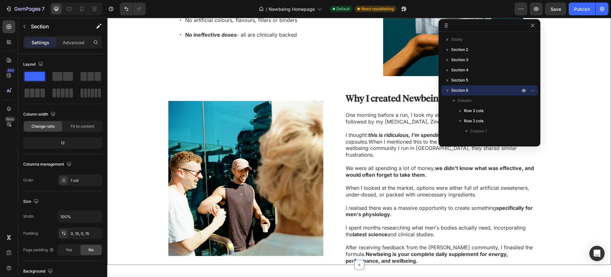
click at [583, 122] on div "One scoop replaces 10 supplements Heading Save up to £91 per month by replacing…" at bounding box center [359, 82] width 494 height 363
click at [534, 27] on icon "button" at bounding box center [533, 26] width 4 height 4
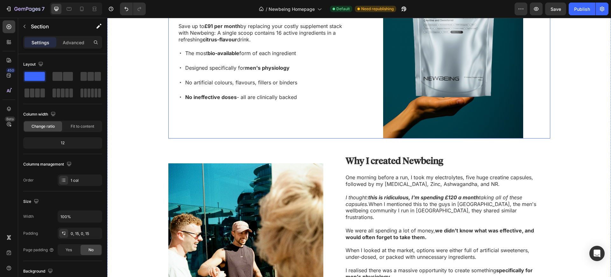
scroll to position [429, 0]
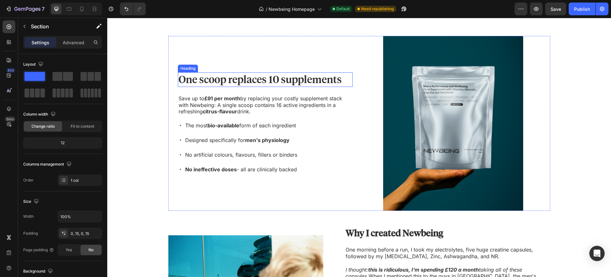
click at [236, 74] on h2 "One scoop replaces 10 supplements" at bounding box center [265, 79] width 175 height 15
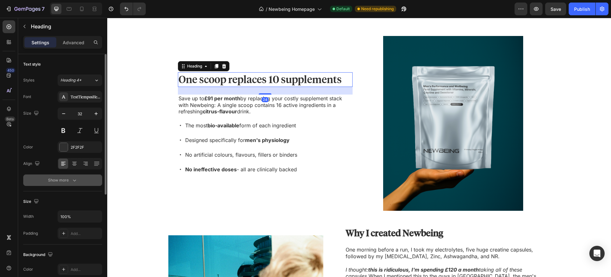
click at [68, 178] on div "Show more" at bounding box center [63, 180] width 30 height 6
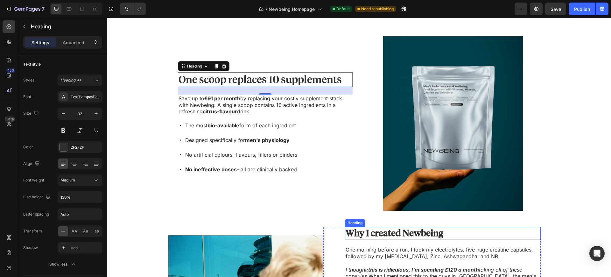
click at [401, 227] on h3 "Why I created Newbeing" at bounding box center [443, 233] width 196 height 13
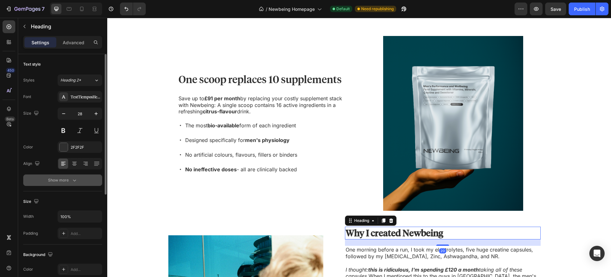
click at [61, 179] on div "Show more" at bounding box center [63, 180] width 30 height 6
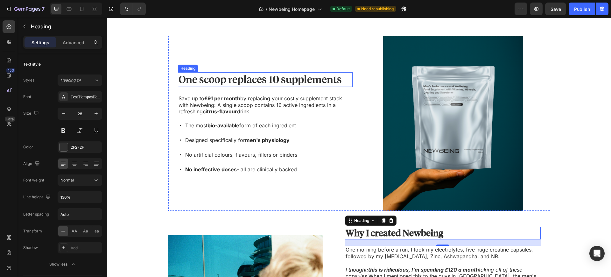
click at [252, 72] on h2 "One scoop replaces 10 supplements" at bounding box center [265, 79] width 175 height 15
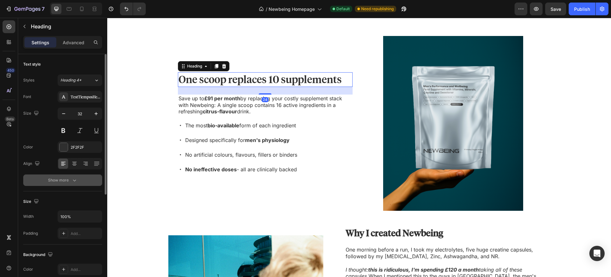
click at [75, 181] on icon "button" at bounding box center [74, 180] width 6 height 6
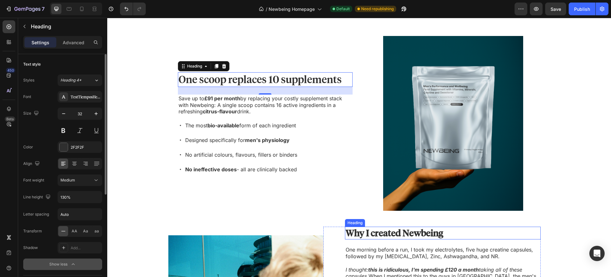
click at [399, 227] on h3 "Why I created Newbeing" at bounding box center [443, 233] width 196 height 13
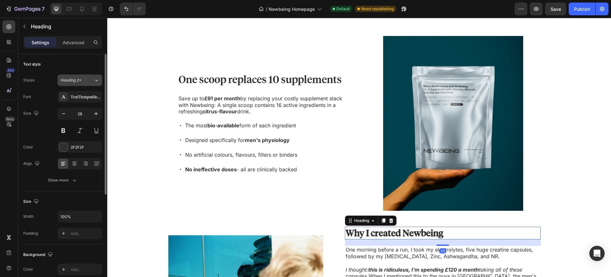
click at [75, 83] on button "Heading 2*" at bounding box center [80, 79] width 45 height 11
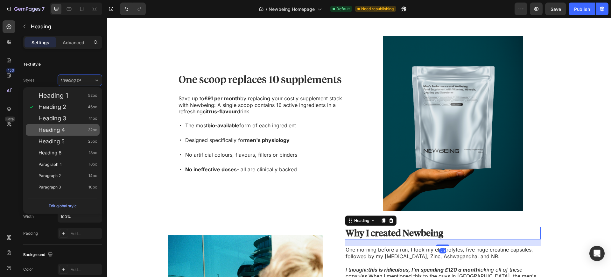
click at [71, 127] on div "Heading 4 32px" at bounding box center [68, 130] width 59 height 6
type input "32"
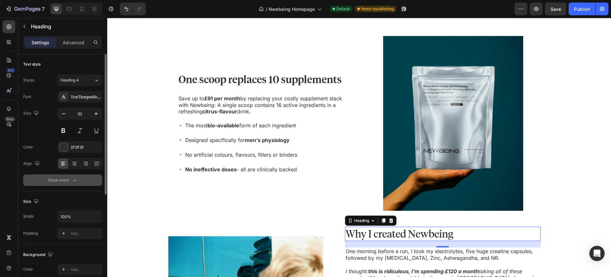
click at [72, 180] on icon "button" at bounding box center [74, 180] width 6 height 6
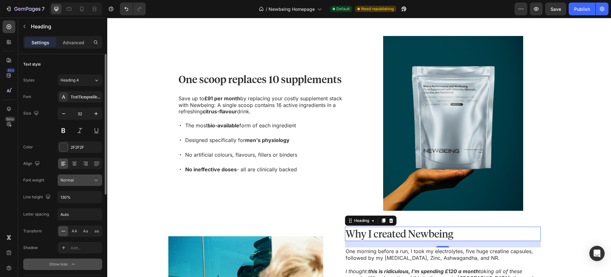
click at [78, 177] on div "Normal" at bounding box center [76, 180] width 32 height 6
click at [73, 205] on span "Medium" at bounding box center [67, 208] width 15 height 6
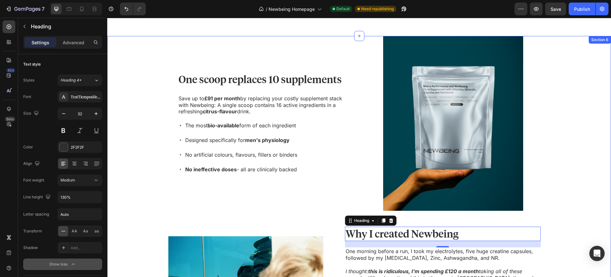
click at [156, 186] on div "One scoop replaces 10 supplements Heading Save up to £91 per month by replacing…" at bounding box center [359, 218] width 494 height 365
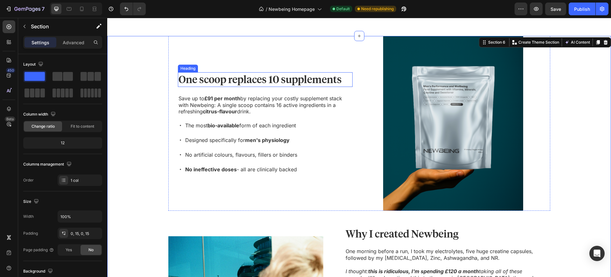
click at [295, 72] on h2 "One scoop replaces 10 supplements" at bounding box center [265, 79] width 175 height 15
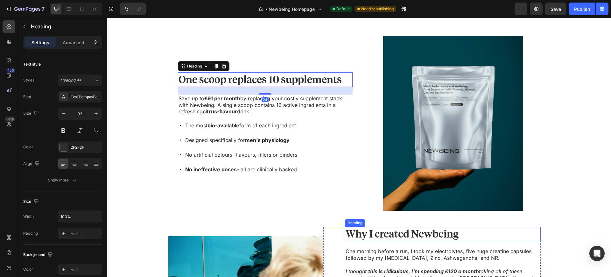
click at [381, 227] on h3 "Why I created Newbeing" at bounding box center [443, 234] width 196 height 15
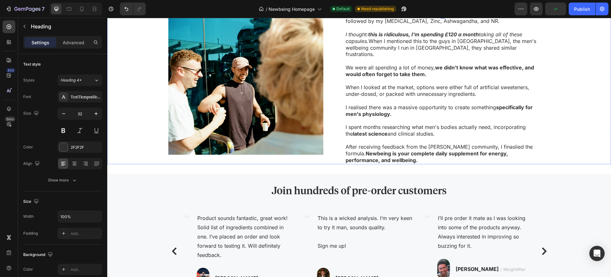
scroll to position [665, 0]
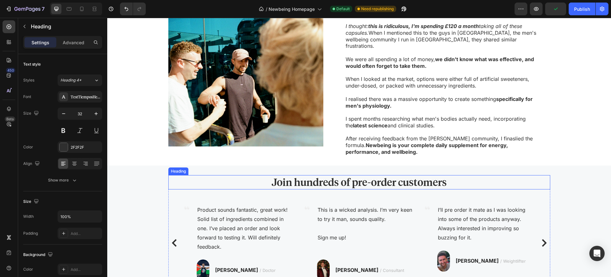
click at [319, 176] on h2 "Join hundreds of pre-order customers" at bounding box center [359, 182] width 382 height 15
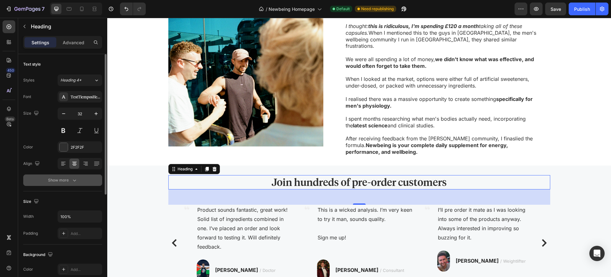
click at [58, 178] on div "Show more" at bounding box center [63, 180] width 30 height 6
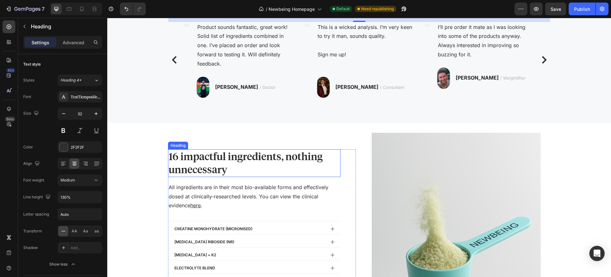
scroll to position [844, 0]
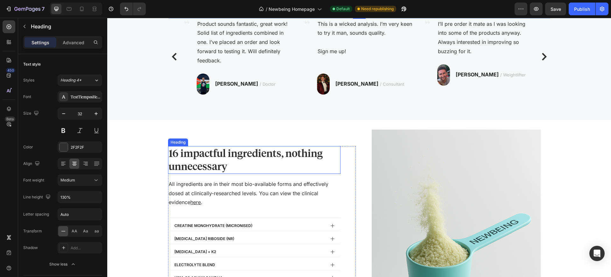
click at [211, 153] on h2 "16 impactful ingredients, nothing unnecessary" at bounding box center [254, 160] width 172 height 28
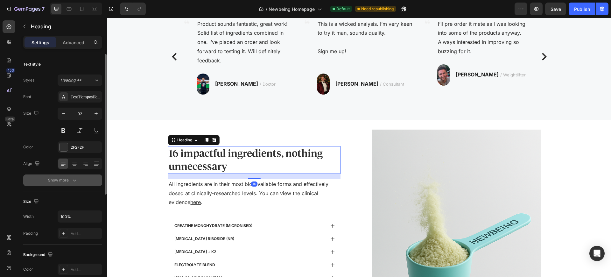
click at [60, 180] on div "Show more" at bounding box center [63, 180] width 30 height 6
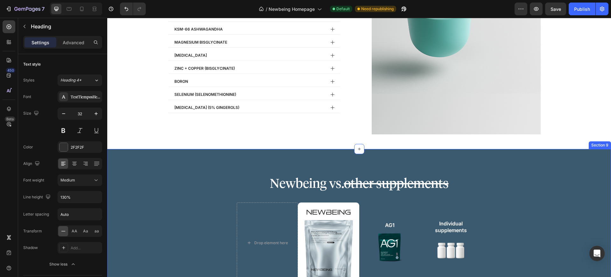
scroll to position [1094, 0]
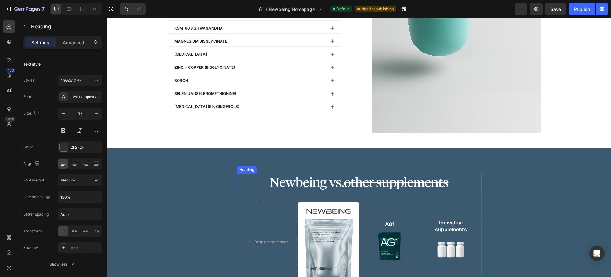
click at [273, 182] on h2 "Newbeing vs. other supplements" at bounding box center [359, 182] width 245 height 18
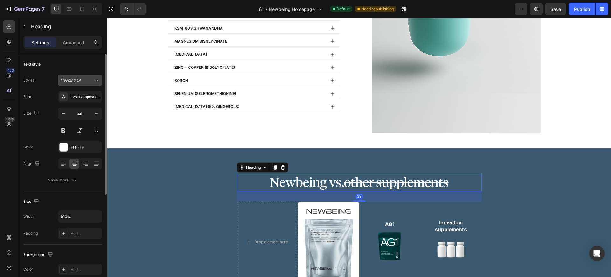
click at [83, 77] on button "Heading 2*" at bounding box center [80, 79] width 45 height 11
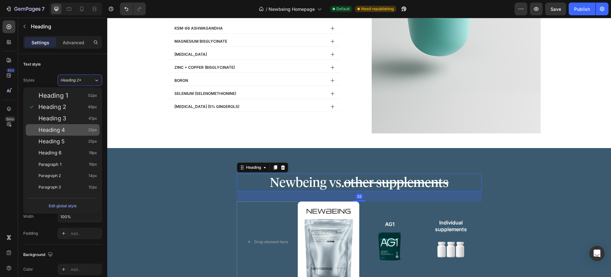
click at [63, 130] on span "Heading 4" at bounding box center [52, 130] width 26 height 6
type input "32"
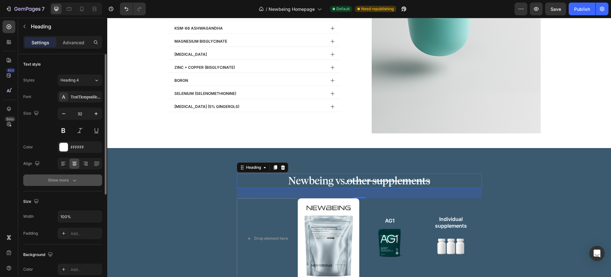
click at [59, 175] on button "Show more" at bounding box center [62, 179] width 79 height 11
click at [88, 182] on div "Normal" at bounding box center [76, 180] width 32 height 6
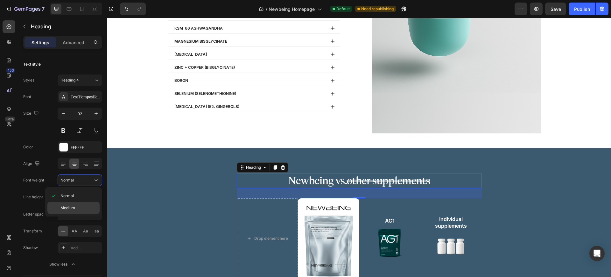
click at [85, 205] on p "Medium" at bounding box center [78, 208] width 36 height 6
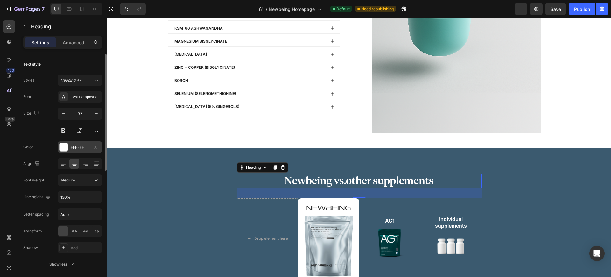
click at [72, 146] on div "FFFFFF" at bounding box center [80, 147] width 18 height 6
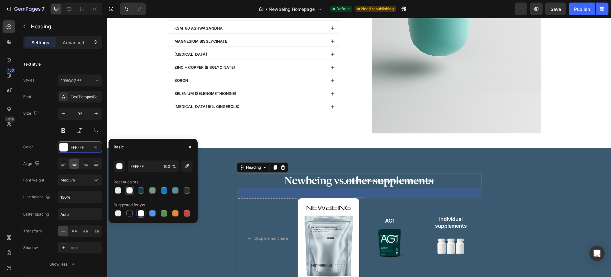
click at [128, 190] on div at bounding box center [129, 190] width 6 height 6
click at [143, 214] on div at bounding box center [141, 213] width 6 height 6
type input "FFFFFF"
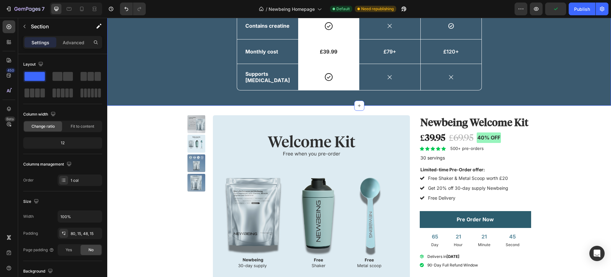
scroll to position [1441, 0]
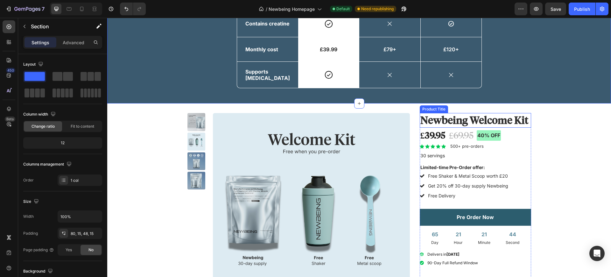
click at [506, 122] on h1 "Newbeing Welcome Kit" at bounding box center [475, 120] width 111 height 15
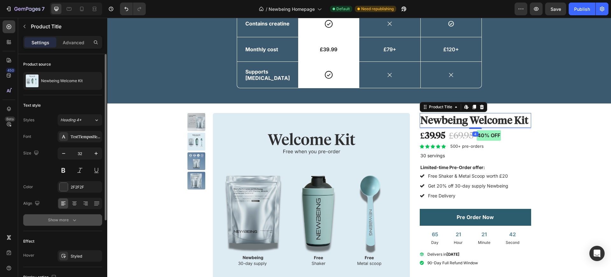
click at [69, 217] on div "Show more" at bounding box center [63, 220] width 30 height 6
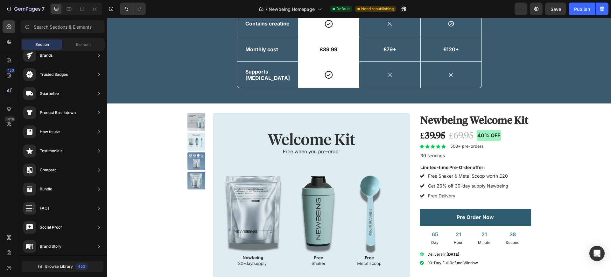
scroll to position [1442, 0]
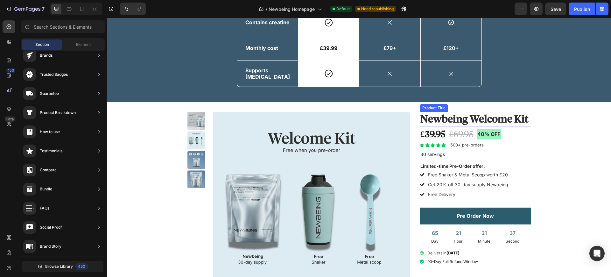
click at [439, 119] on h1 "Newbeing Welcome Kit" at bounding box center [475, 119] width 111 height 15
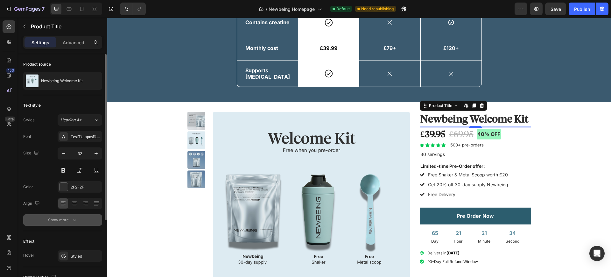
click at [54, 219] on div "Show more" at bounding box center [63, 220] width 30 height 6
click at [64, 221] on span "Normal" at bounding box center [66, 219] width 13 height 5
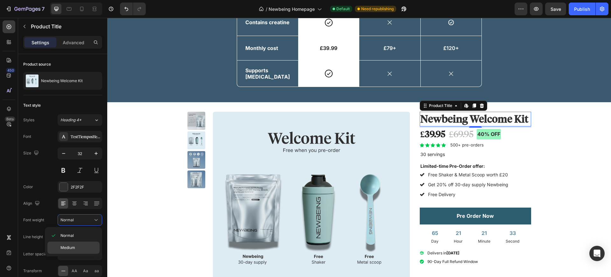
click at [68, 249] on span "Medium" at bounding box center [67, 248] width 15 height 6
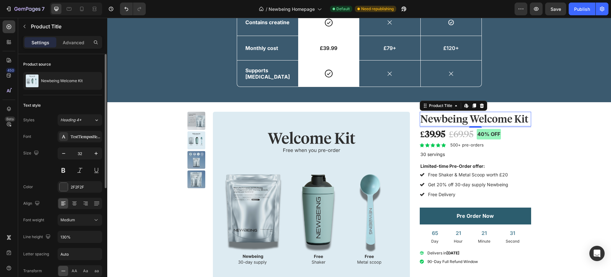
click at [88, 226] on div "Font TestTiemposHeadline Size 32 Color 2F2F2F Align Font weight Medium Line hei…" at bounding box center [62, 220] width 79 height 179
click at [88, 221] on div "Medium" at bounding box center [76, 220] width 32 height 6
click at [83, 229] on div "Normal" at bounding box center [73, 235] width 52 height 12
click at [90, 220] on div "Normal" at bounding box center [76, 220] width 32 height 6
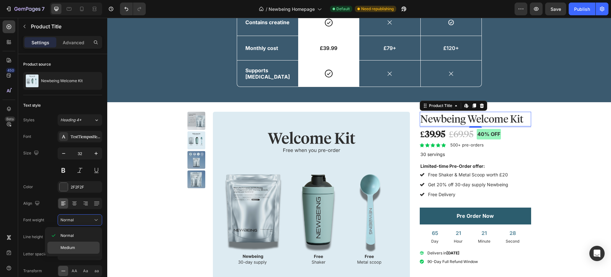
click at [74, 245] on span "Medium" at bounding box center [67, 248] width 15 height 6
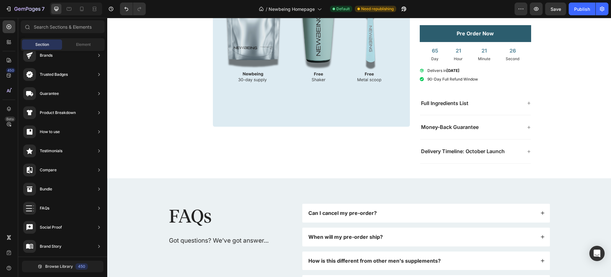
scroll to position [1662, 0]
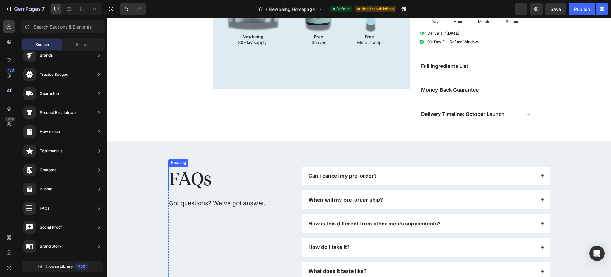
click at [176, 172] on h2 "FAQs" at bounding box center [230, 178] width 124 height 25
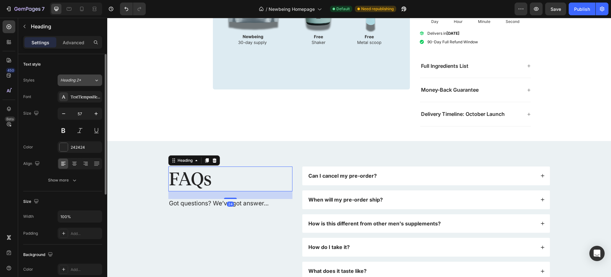
click at [84, 79] on div "Heading 2*" at bounding box center [73, 80] width 26 height 6
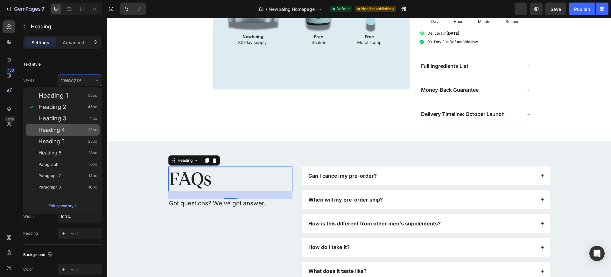
click at [75, 133] on div "Heading 4 32px" at bounding box center [63, 129] width 74 height 11
type input "32"
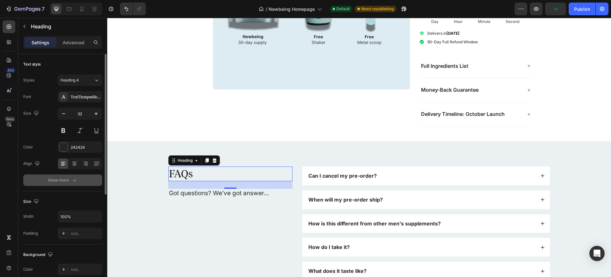
click at [66, 182] on div "Show more" at bounding box center [63, 180] width 30 height 6
click at [77, 183] on div "Normal" at bounding box center [76, 180] width 32 height 6
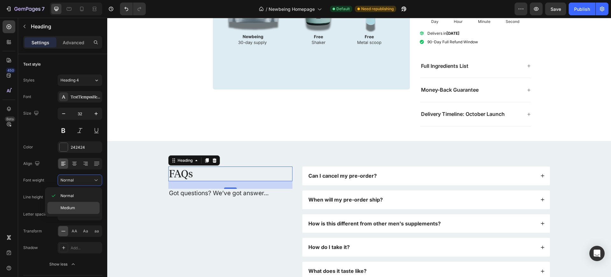
click at [76, 206] on p "Medium" at bounding box center [78, 208] width 36 height 6
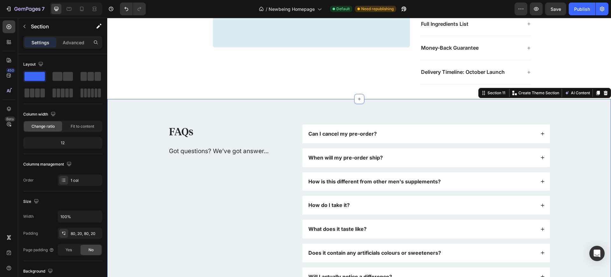
scroll to position [1710, 0]
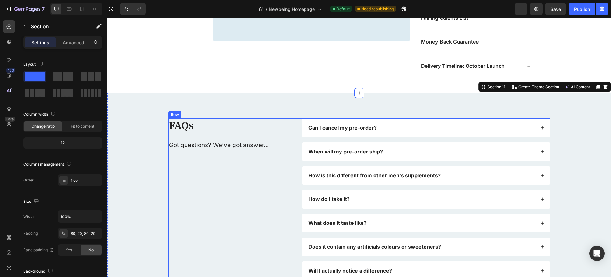
click at [198, 148] on p "Got questions? We’ve got answer..." at bounding box center [230, 145] width 123 height 8
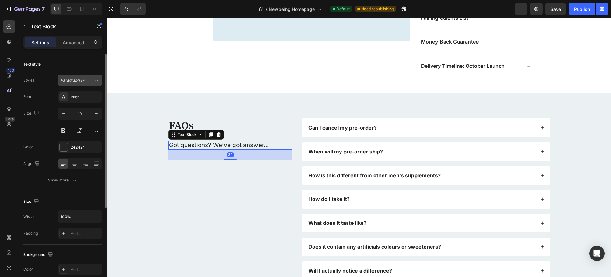
click at [89, 80] on div "Paragraph 1*" at bounding box center [76, 80] width 33 height 6
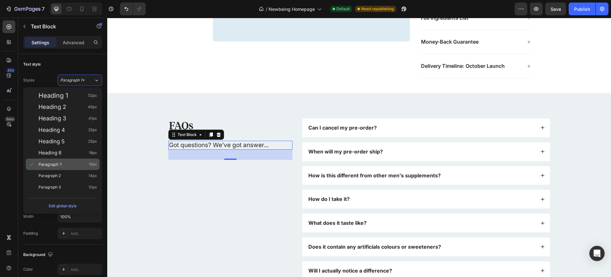
click at [76, 165] on div "Paragraph 1 16px" at bounding box center [68, 164] width 59 height 6
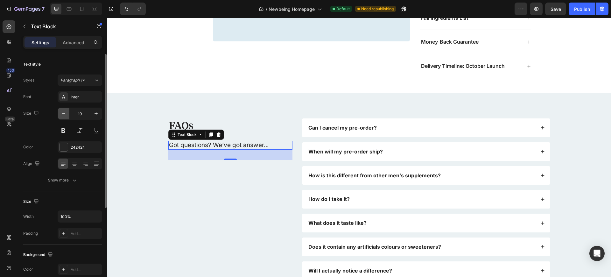
click at [60, 116] on button "button" at bounding box center [63, 113] width 11 height 11
type input "18"
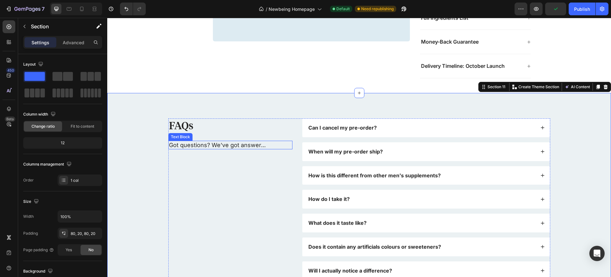
click at [217, 146] on p "Got questions? We’ve got answer..." at bounding box center [230, 144] width 123 height 7
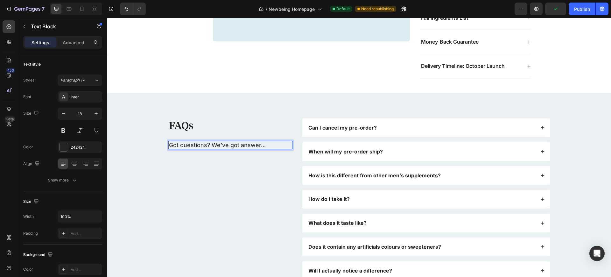
click at [218, 144] on p "Got questions? We’ve got answer..." at bounding box center [230, 144] width 123 height 7
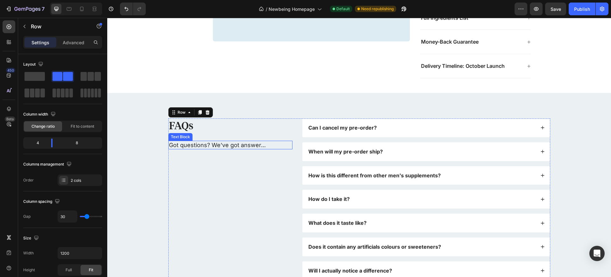
click at [252, 146] on p "Got questions? We’ve got answer..." at bounding box center [230, 144] width 123 height 7
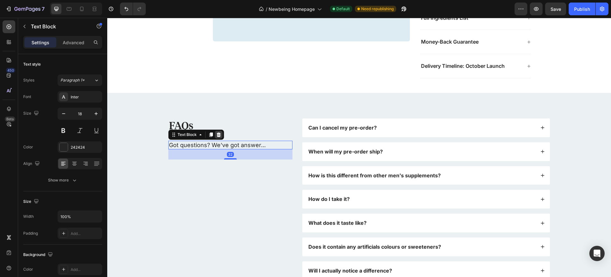
click at [217, 136] on icon at bounding box center [218, 134] width 4 height 4
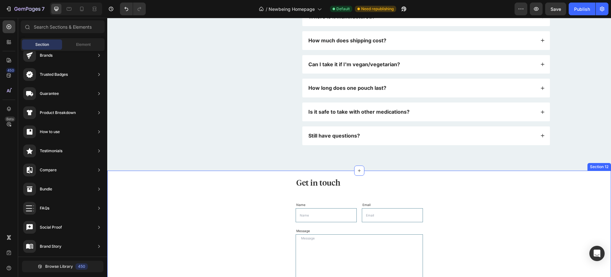
scroll to position [2070, 0]
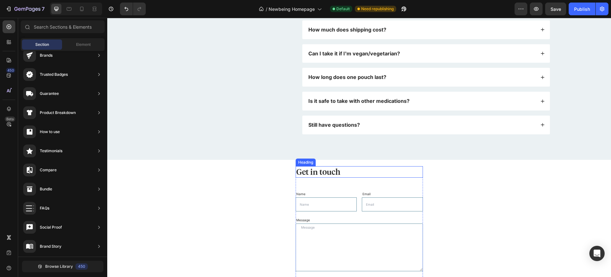
click at [341, 176] on h2 "Get in touch" at bounding box center [359, 172] width 127 height 12
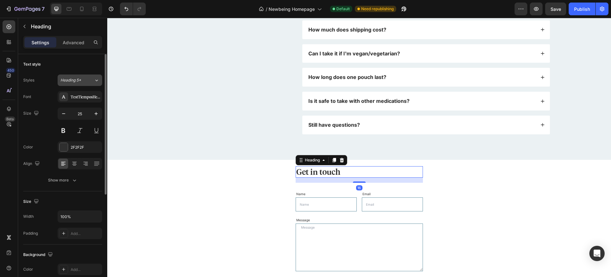
click at [81, 79] on div "Heading 5*" at bounding box center [73, 80] width 26 height 6
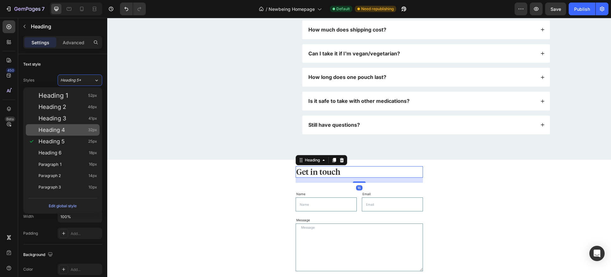
click at [66, 130] on div "Heading 4 32px" at bounding box center [68, 130] width 59 height 6
type input "32"
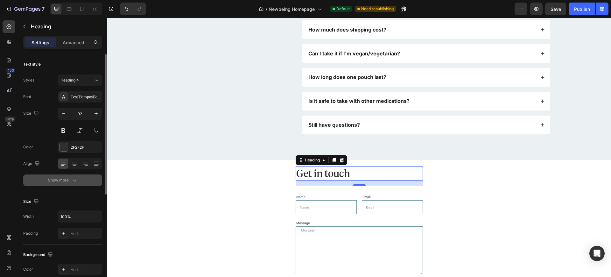
click at [65, 180] on div "Show more" at bounding box center [63, 180] width 30 height 6
click at [81, 180] on div "Normal" at bounding box center [76, 180] width 32 height 6
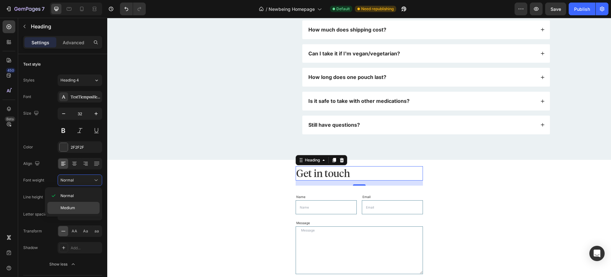
click at [76, 205] on p "Medium" at bounding box center [78, 208] width 36 height 6
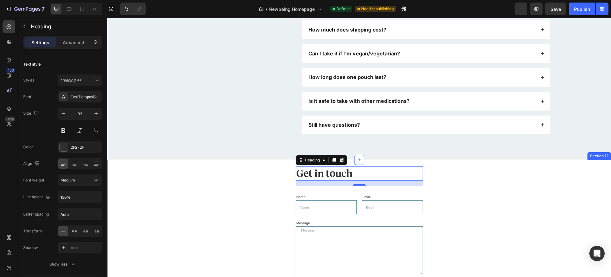
click at [152, 195] on div "Get in touch Heading 16 Name Text Block Text Field Email Text Block Email Field…" at bounding box center [359, 234] width 494 height 136
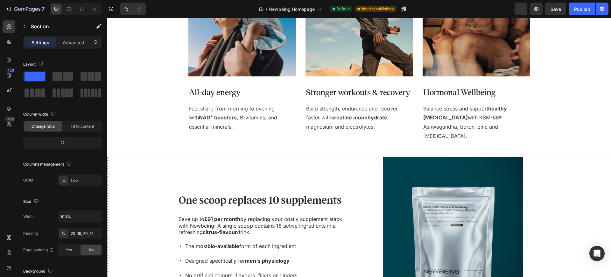
scroll to position [266, 0]
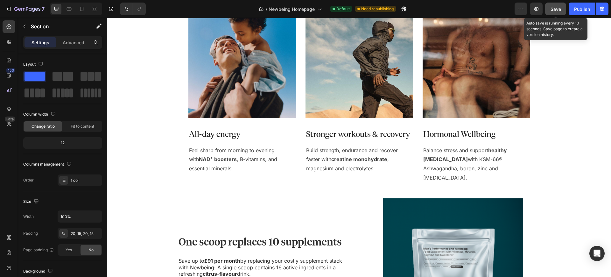
click at [561, 12] on button "Save" at bounding box center [555, 9] width 21 height 13
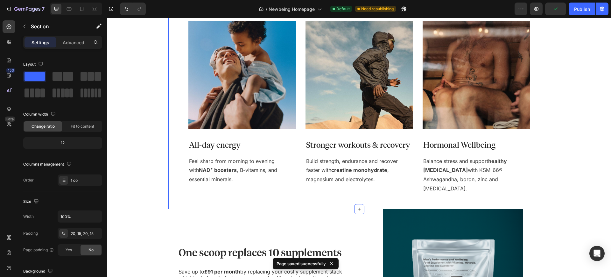
scroll to position [255, 0]
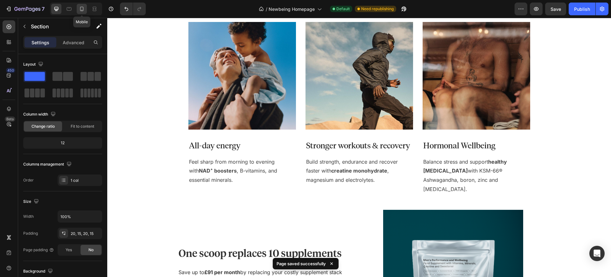
click at [84, 9] on icon at bounding box center [82, 9] width 6 height 6
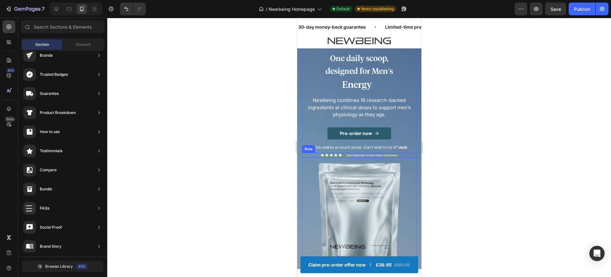
scroll to position [52, 0]
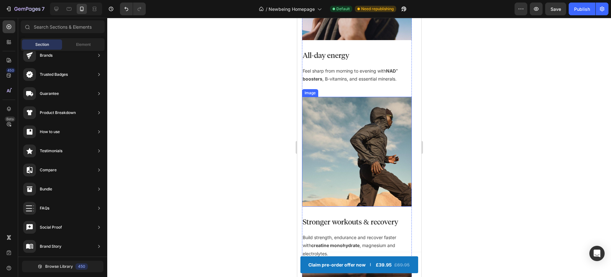
scroll to position [411, 0]
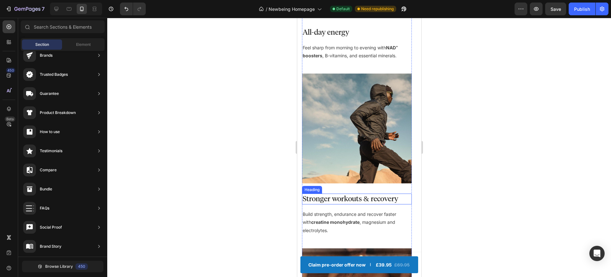
click at [389, 195] on h3 "Stronger workouts & recovery" at bounding box center [357, 199] width 110 height 11
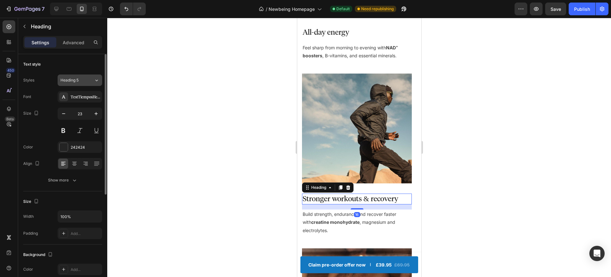
click at [83, 82] on div "Heading 5" at bounding box center [73, 80] width 26 height 6
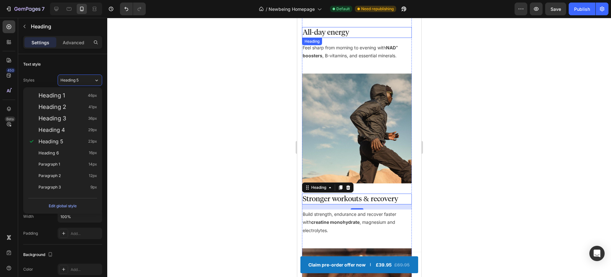
click at [335, 36] on h3 "All-day energy" at bounding box center [357, 32] width 110 height 11
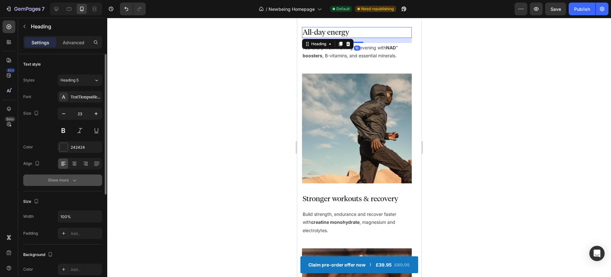
click at [62, 177] on div "Show more" at bounding box center [63, 180] width 30 height 6
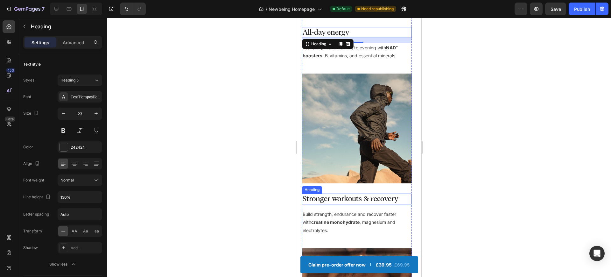
click at [328, 203] on h3 "Stronger workouts & recovery" at bounding box center [357, 199] width 110 height 11
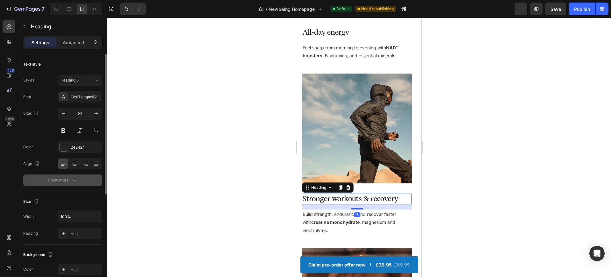
click at [59, 180] on div "Show more" at bounding box center [63, 180] width 30 height 6
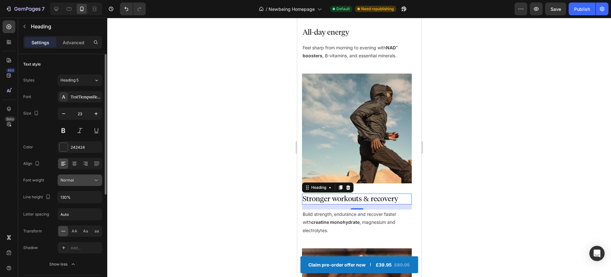
click at [89, 179] on div "Normal" at bounding box center [76, 180] width 32 height 6
click at [81, 203] on div "Medium" at bounding box center [73, 208] width 52 height 12
click at [253, 209] on div at bounding box center [359, 147] width 504 height 259
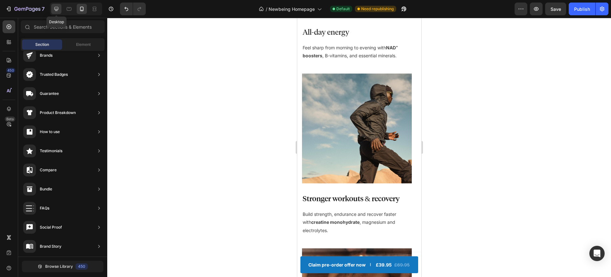
click at [53, 11] on div at bounding box center [56, 9] width 10 height 10
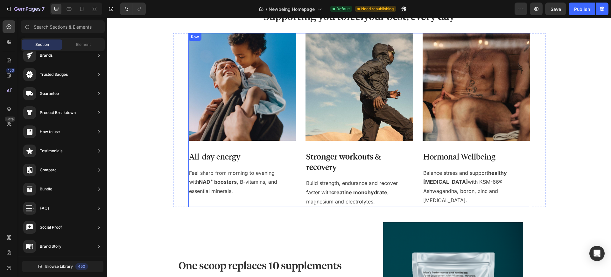
scroll to position [266, 0]
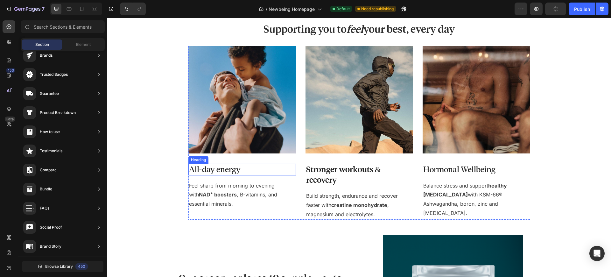
click at [213, 168] on h3 "All-day energy" at bounding box center [242, 170] width 108 height 12
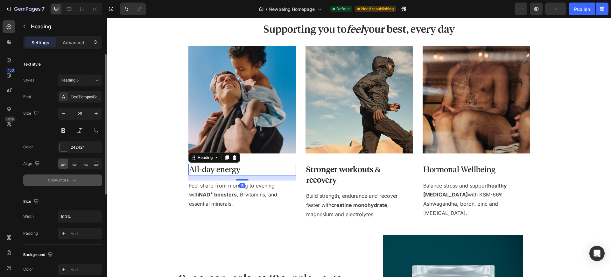
click at [63, 179] on div "Show more" at bounding box center [63, 180] width 30 height 6
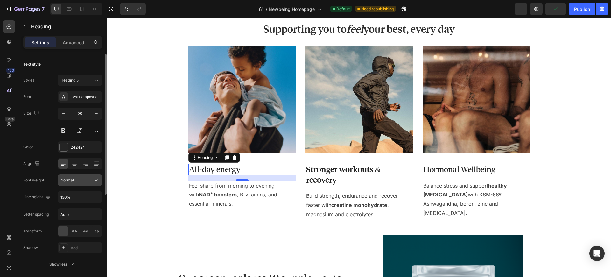
click at [87, 180] on div "Normal" at bounding box center [76, 180] width 32 height 6
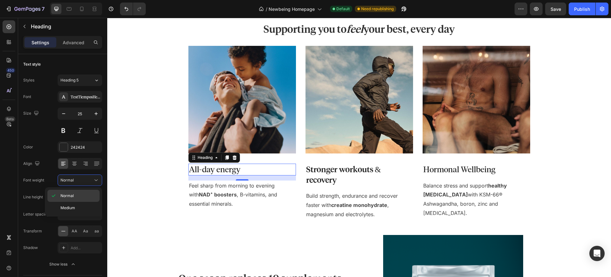
click at [83, 202] on div "Medium" at bounding box center [73, 208] width 52 height 12
click at [446, 171] on h3 "Hormonal Wellbeing" at bounding box center [477, 170] width 108 height 12
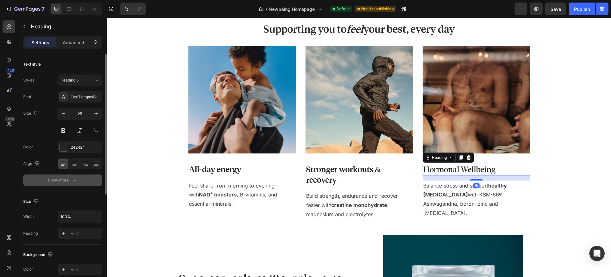
click at [72, 179] on icon "button" at bounding box center [74, 180] width 6 height 6
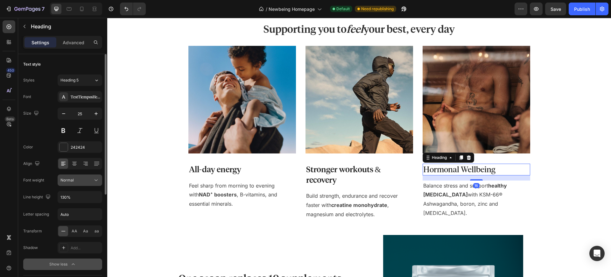
click at [80, 183] on div "Normal" at bounding box center [76, 180] width 32 height 6
click at [77, 208] on p "Medium" at bounding box center [78, 208] width 36 height 6
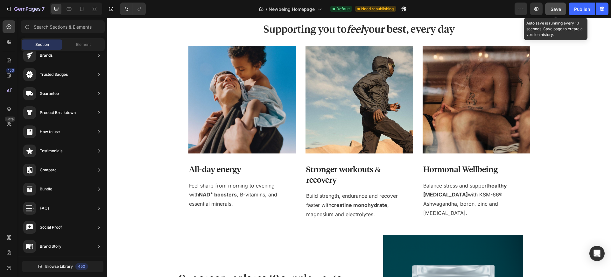
click at [558, 11] on span "Save" at bounding box center [556, 8] width 11 height 5
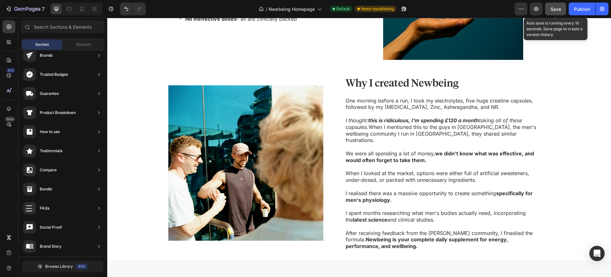
scroll to position [583, 0]
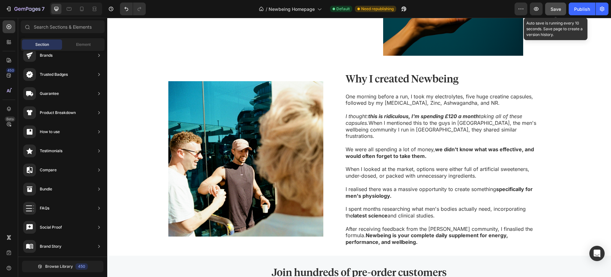
click at [560, 10] on span "Save" at bounding box center [556, 8] width 11 height 5
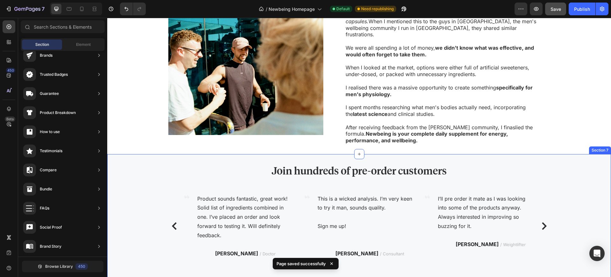
scroll to position [690, 0]
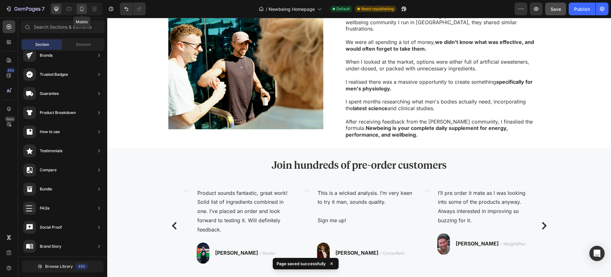
click at [82, 10] on icon at bounding box center [82, 9] width 4 height 4
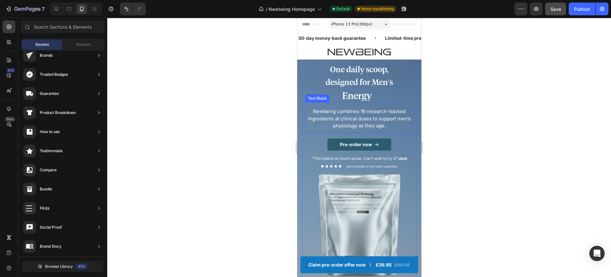
click at [369, 104] on div "Newbeing combines 16 research-backed ingredients at clinical doses to support m…" at bounding box center [359, 117] width 108 height 31
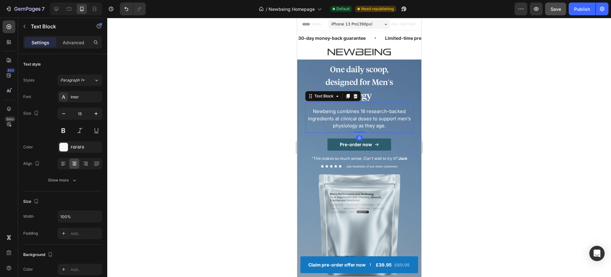
click at [369, 104] on div "Newbeing combines 16 research-backed ingredients at clinical doses to support m…" at bounding box center [359, 117] width 108 height 31
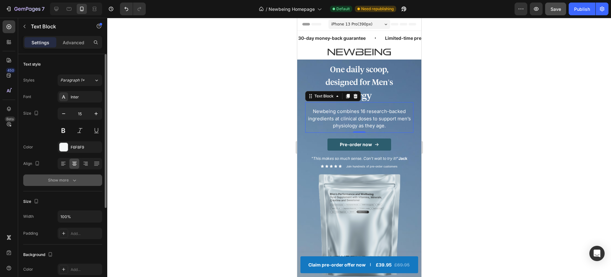
click at [59, 180] on div "Show more" at bounding box center [63, 180] width 30 height 6
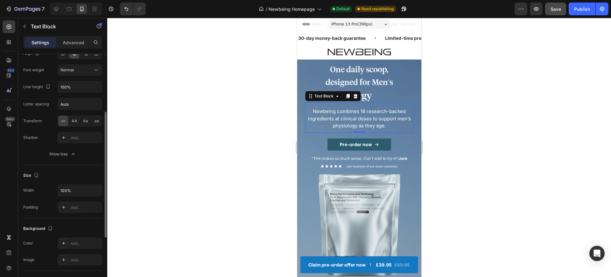
scroll to position [220, 0]
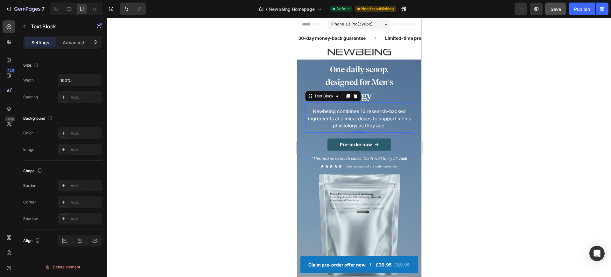
click at [181, 159] on div at bounding box center [359, 147] width 504 height 259
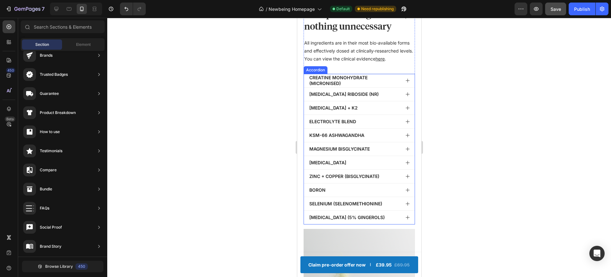
scroll to position [1559, 0]
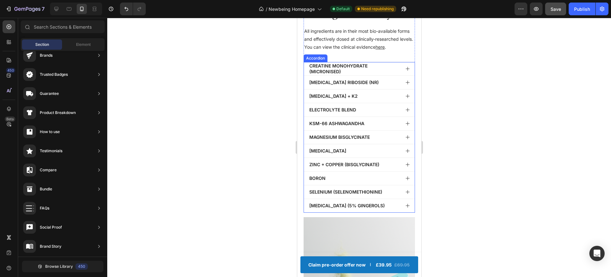
click at [405, 126] on icon at bounding box center [407, 123] width 5 height 5
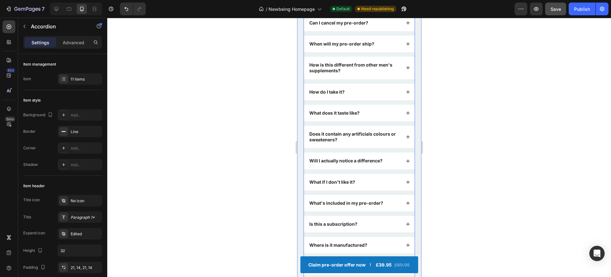
scroll to position [2799, 0]
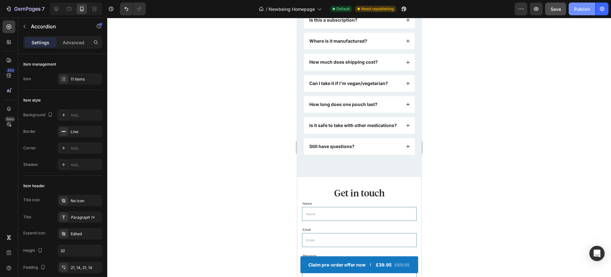
click at [574, 10] on button "Publish" at bounding box center [582, 9] width 27 height 13
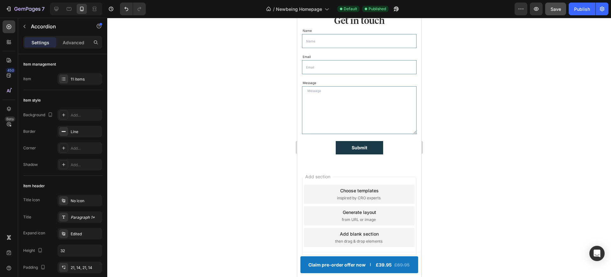
scroll to position [2962, 0]
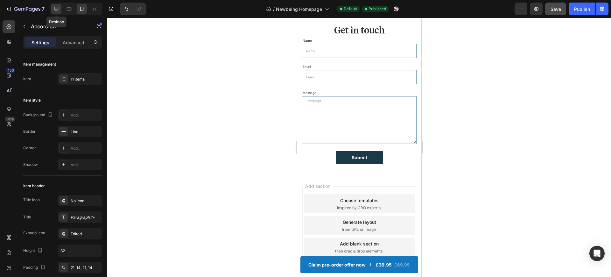
drag, startPoint x: 59, startPoint y: 13, endPoint x: 46, endPoint y: 105, distance: 92.5
click at [59, 13] on div at bounding box center [56, 9] width 10 height 10
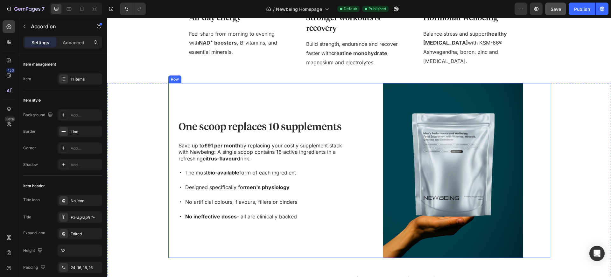
scroll to position [417, 0]
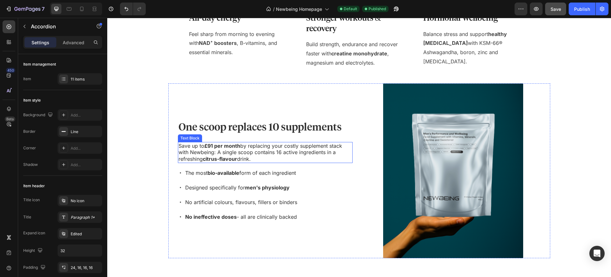
click at [191, 150] on p "Save up to £91 per month by replacing your costly supplement stack with Newbein…" at bounding box center [265, 153] width 173 height 20
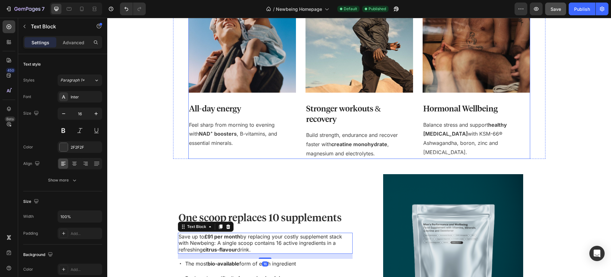
scroll to position [239, 0]
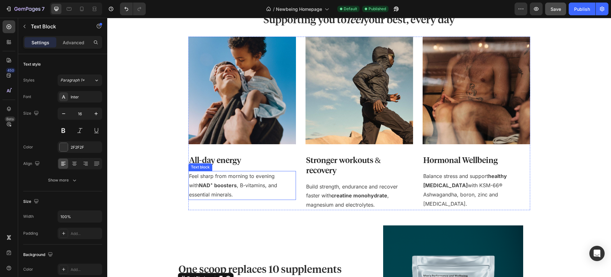
click at [208, 177] on p "Feel sharp from morning to evening with NAD⁺ boosters , B-vitamins, and essenti…" at bounding box center [242, 185] width 106 height 27
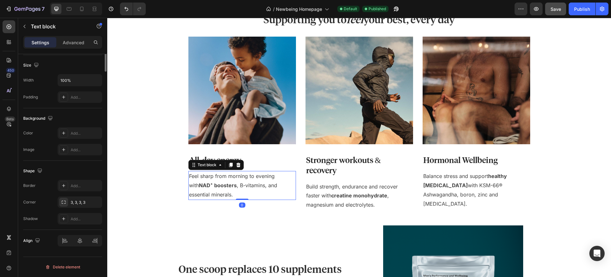
scroll to position [0, 0]
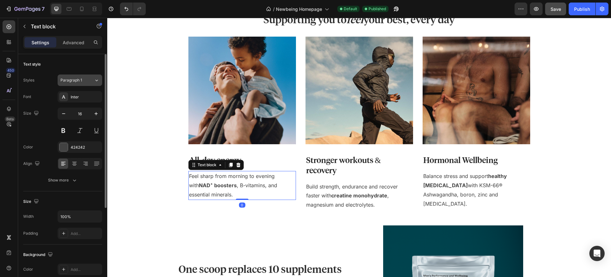
click at [88, 81] on div "Paragraph 1" at bounding box center [76, 80] width 33 height 6
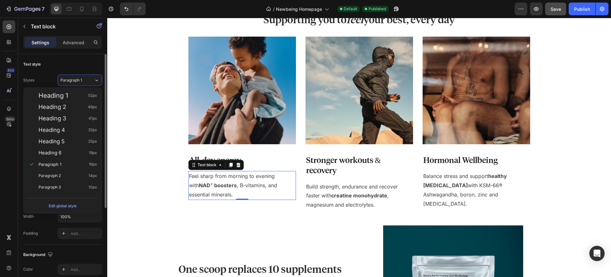
click at [80, 64] on div "Text style" at bounding box center [62, 64] width 79 height 10
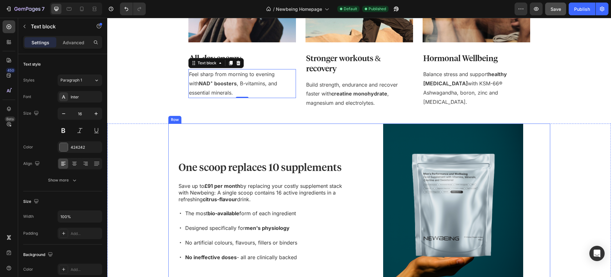
scroll to position [349, 0]
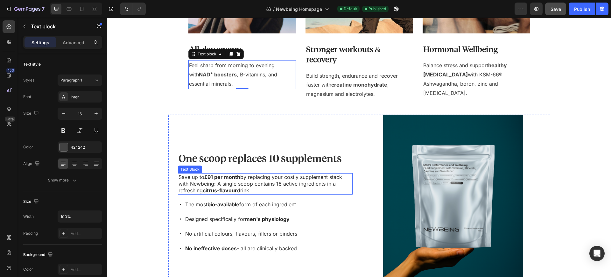
click at [228, 189] on strong "citrus-flavour" at bounding box center [220, 190] width 34 height 6
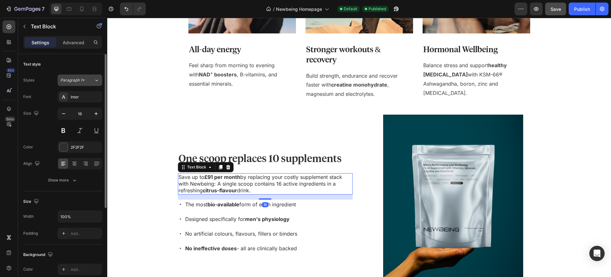
click at [63, 79] on span "Paragraph 1*" at bounding box center [72, 80] width 24 height 6
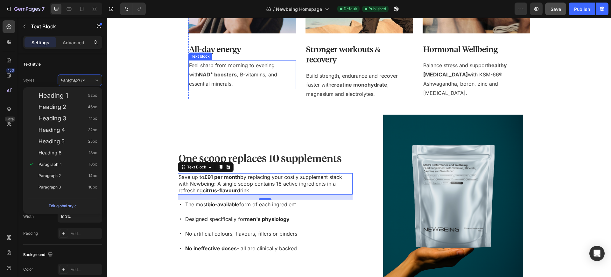
click at [218, 74] on strong "NAD⁺ boosters" at bounding box center [218, 74] width 38 height 6
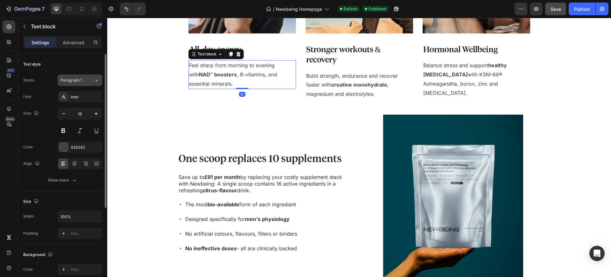
click at [81, 82] on span "Paragraph 1" at bounding box center [71, 80] width 22 height 6
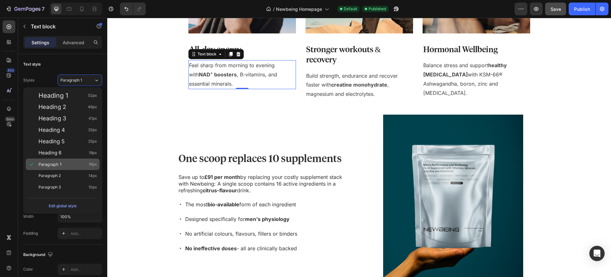
click at [60, 166] on span "Paragraph 1" at bounding box center [50, 164] width 23 height 6
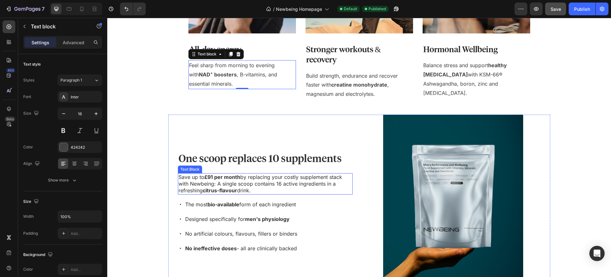
click at [191, 190] on p "Save up to £91 per month by replacing your costly supplement stack with Newbein…" at bounding box center [265, 184] width 173 height 20
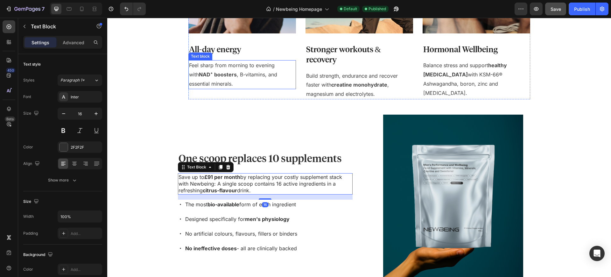
click at [199, 75] on strong "NAD⁺ boosters" at bounding box center [218, 74] width 38 height 6
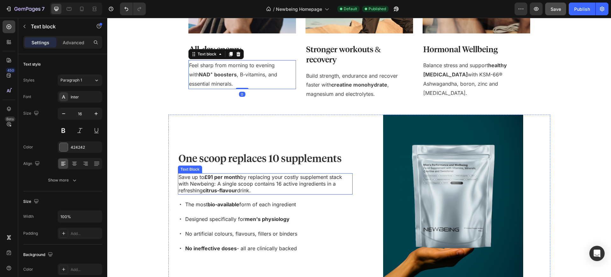
click at [198, 174] on p "Save up to £91 per month by replacing your costly supplement stack with Newbein…" at bounding box center [265, 184] width 173 height 20
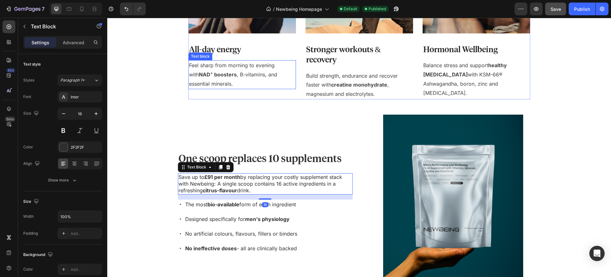
click at [216, 67] on p "Feel sharp from morning to evening with NAD⁺ boosters , B-vitamins, and essenti…" at bounding box center [242, 74] width 106 height 27
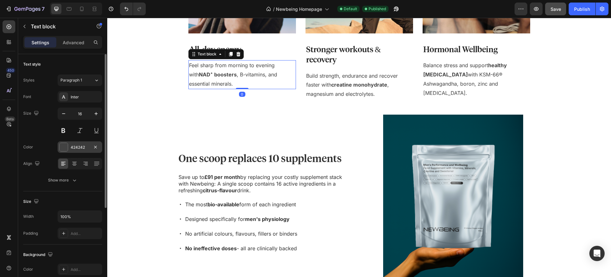
click at [64, 145] on div at bounding box center [64, 147] width 8 height 8
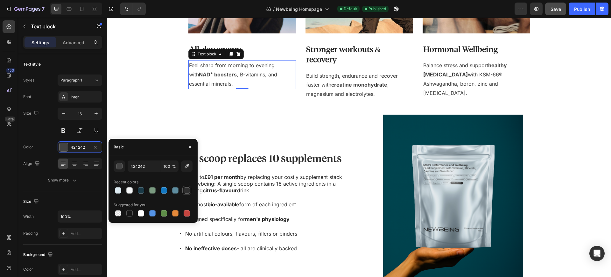
click at [187, 189] on div at bounding box center [187, 190] width 6 height 6
type input "2F2F2F"
click at [331, 84] on strong "creatine monohydrate" at bounding box center [359, 84] width 56 height 6
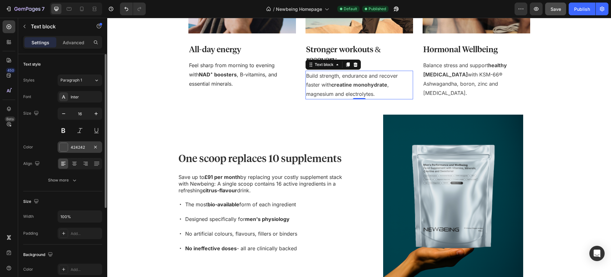
click at [82, 149] on div "424242" at bounding box center [80, 147] width 18 height 6
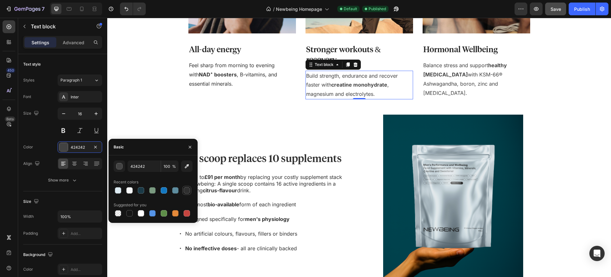
click at [186, 190] on div at bounding box center [187, 190] width 6 height 6
type input "2F2F2F"
click at [454, 78] on p "Balance stress and support healthy testosterone with KSM-66® Ashwagandha, boron…" at bounding box center [476, 79] width 106 height 37
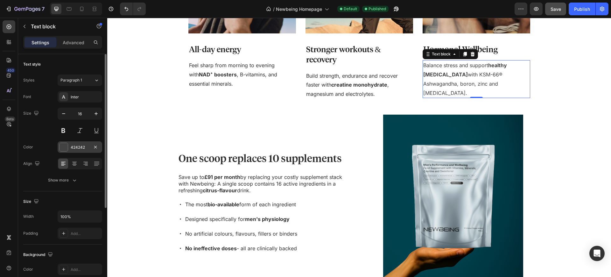
click at [66, 145] on div at bounding box center [64, 147] width 8 height 8
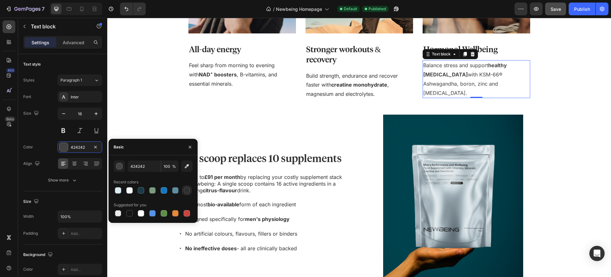
click at [190, 190] on div at bounding box center [187, 190] width 6 height 6
type input "2F2F2F"
click at [212, 49] on h3 "All-day energy" at bounding box center [242, 50] width 108 height 12
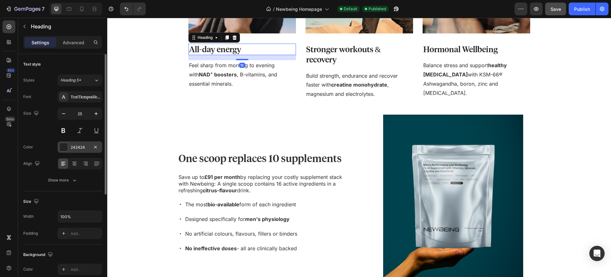
click at [79, 147] on div "242424" at bounding box center [80, 147] width 18 height 6
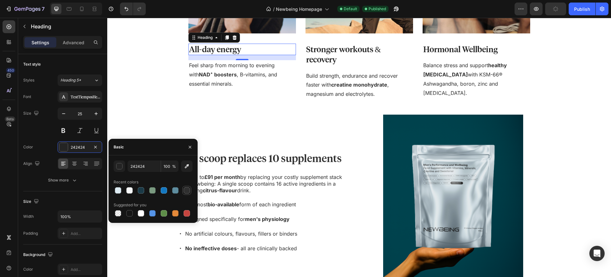
click at [185, 190] on div at bounding box center [187, 190] width 6 height 6
type input "2F2F2F"
click at [329, 56] on h3 "Stronger workouts & recovery" at bounding box center [360, 55] width 108 height 22
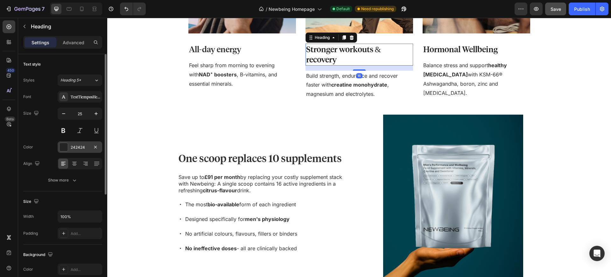
click at [83, 150] on div "242424" at bounding box center [80, 147] width 18 height 6
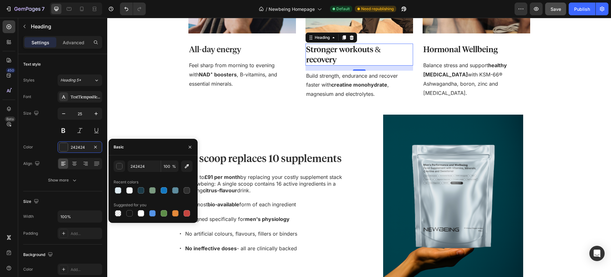
click at [184, 190] on div at bounding box center [187, 190] width 6 height 6
type input "2F2F2F"
click at [472, 50] on h3 "Hormonal Wellbeing" at bounding box center [477, 50] width 108 height 12
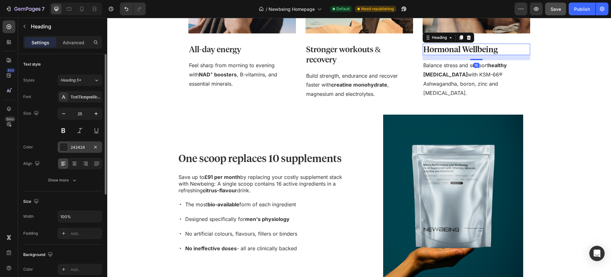
click at [67, 146] on div at bounding box center [64, 147] width 8 height 8
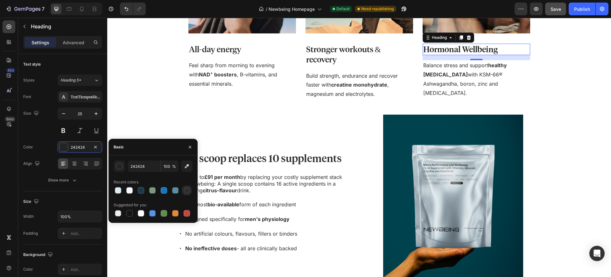
click at [188, 192] on div at bounding box center [187, 190] width 6 height 6
type input "2F2F2F"
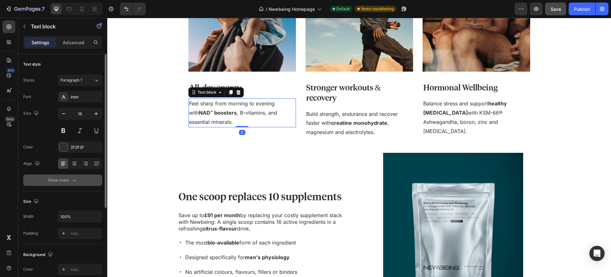
scroll to position [12, 0]
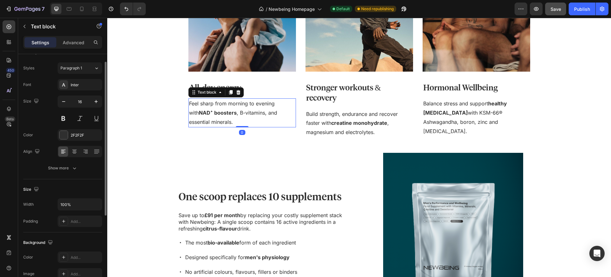
click at [63, 232] on div "Text style Styles Paragraph 1 Font Inter Size 16 Color 2F2F2F Align Show more" at bounding box center [62, 258] width 79 height 53
click at [74, 153] on icon at bounding box center [74, 151] width 6 height 6
click at [62, 153] on icon at bounding box center [62, 153] width 3 height 1
click at [62, 168] on div "Show more" at bounding box center [63, 168] width 30 height 6
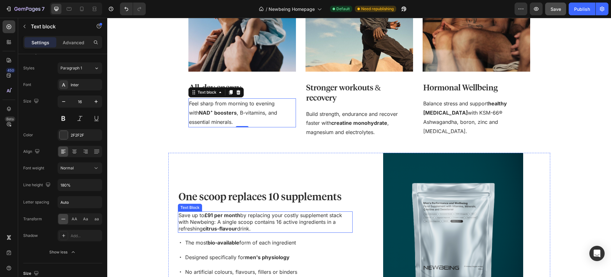
click at [228, 224] on p "Save up to £91 per month by replacing your costly supplement stack with Newbein…" at bounding box center [265, 222] width 173 height 20
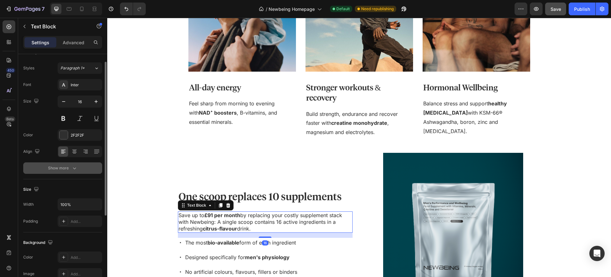
click at [72, 168] on icon "button" at bounding box center [74, 168] width 6 height 6
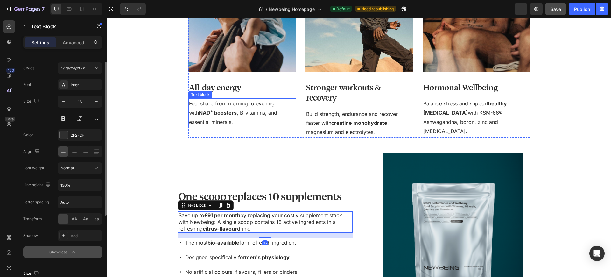
click at [207, 102] on p "Feel sharp from morning to evening with NAD⁺ boosters , B-vitamins, and essenti…" at bounding box center [242, 112] width 106 height 27
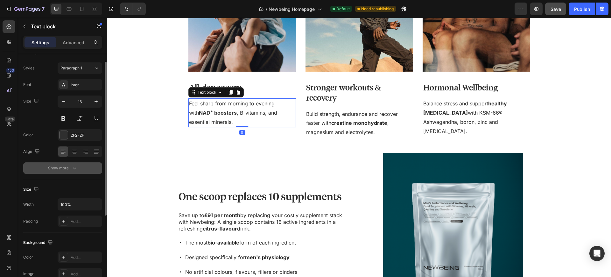
click at [72, 171] on button "Show more" at bounding box center [62, 167] width 79 height 11
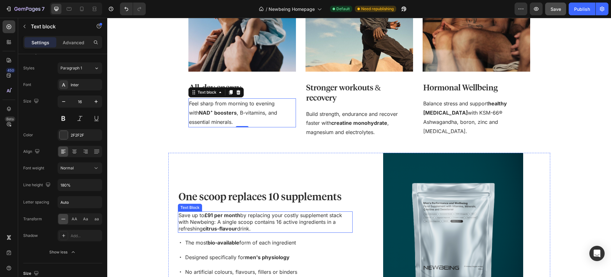
click at [252, 229] on p "Save up to £91 per month by replacing your costly supplement stack with Newbein…" at bounding box center [265, 222] width 173 height 20
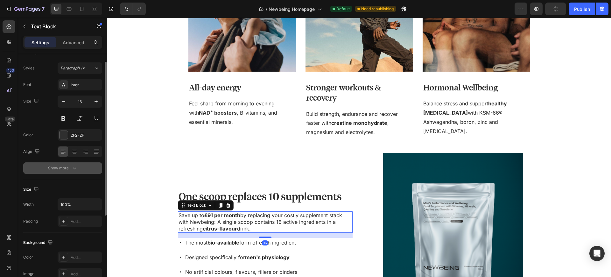
click at [60, 163] on button "Show more" at bounding box center [62, 167] width 79 height 11
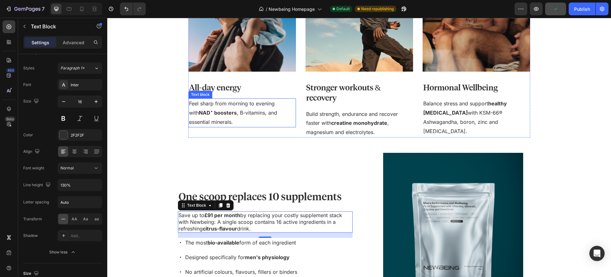
click at [215, 118] on p "Feel sharp from morning to evening with NAD⁺ boosters , B-vitamins, and essenti…" at bounding box center [242, 112] width 106 height 27
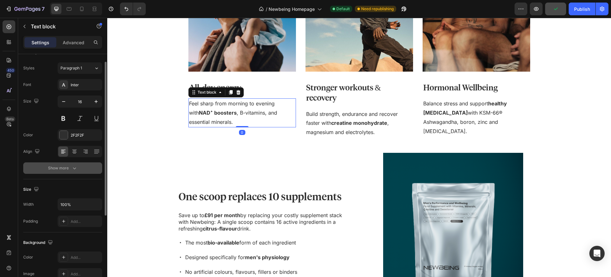
click at [73, 169] on icon "button" at bounding box center [74, 168] width 6 height 6
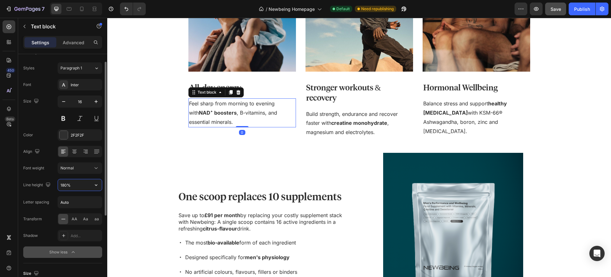
click at [66, 188] on input "180%" at bounding box center [80, 184] width 44 height 11
click at [78, 186] on input "180%" at bounding box center [80, 184] width 44 height 11
click at [97, 187] on icon "button" at bounding box center [96, 185] width 6 height 6
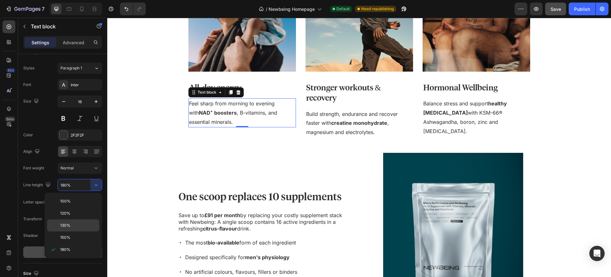
click at [79, 222] on p "130%" at bounding box center [78, 225] width 36 height 6
type input "130%"
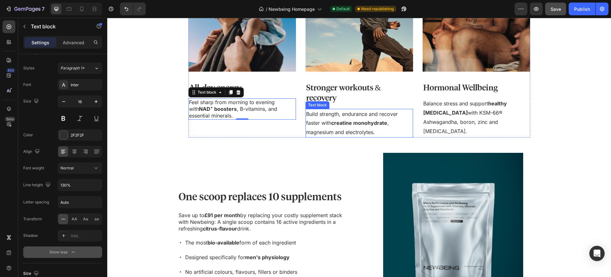
click at [311, 123] on p "Build strength, endurance and recover faster with creatine monohydrate , magnes…" at bounding box center [359, 122] width 106 height 27
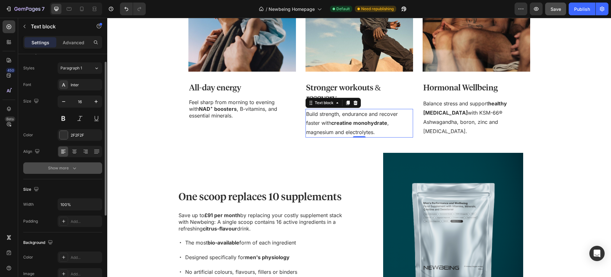
click at [84, 165] on button "Show more" at bounding box center [62, 167] width 79 height 11
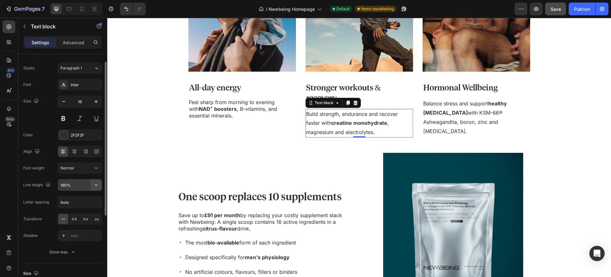
click at [93, 188] on icon "button" at bounding box center [96, 185] width 6 height 6
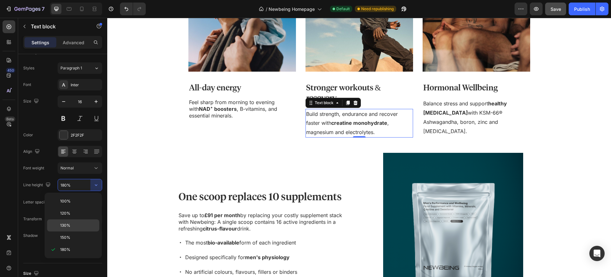
click at [76, 224] on p "130%" at bounding box center [78, 225] width 36 height 6
type input "130%"
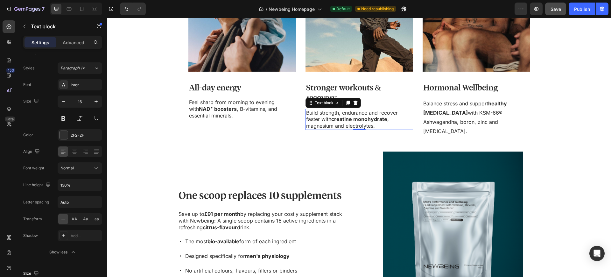
scroll to position [307, 0]
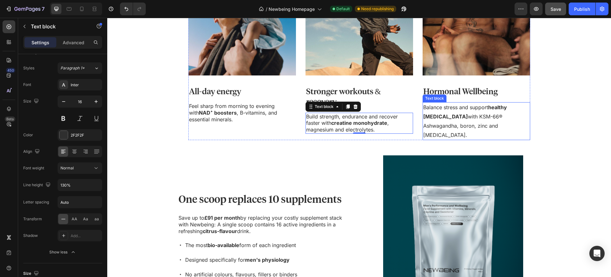
click at [473, 126] on p "Balance stress and support healthy testosterone with KSM-66® Ashwagandha, boron…" at bounding box center [476, 121] width 106 height 37
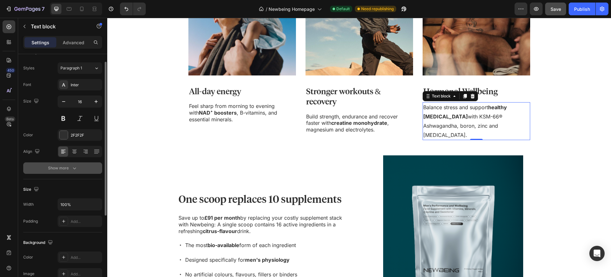
click at [57, 170] on div "Show more" at bounding box center [63, 168] width 30 height 6
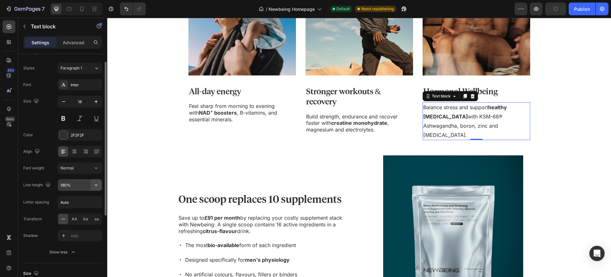
click at [93, 184] on icon "button" at bounding box center [96, 185] width 6 height 6
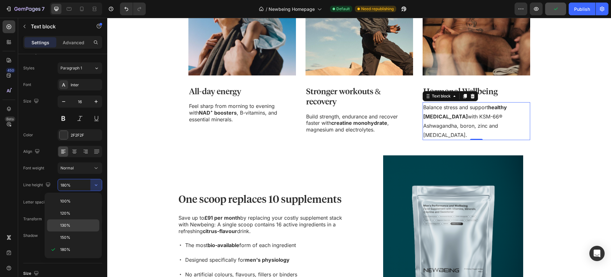
click at [76, 227] on p "130%" at bounding box center [78, 225] width 36 height 6
type input "130%"
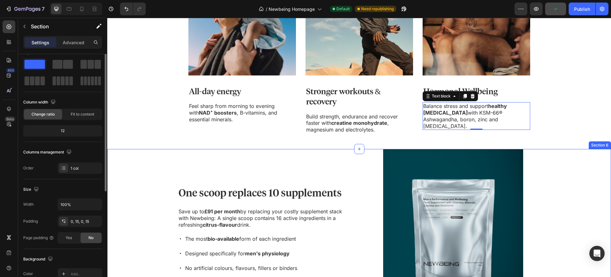
scroll to position [0, 0]
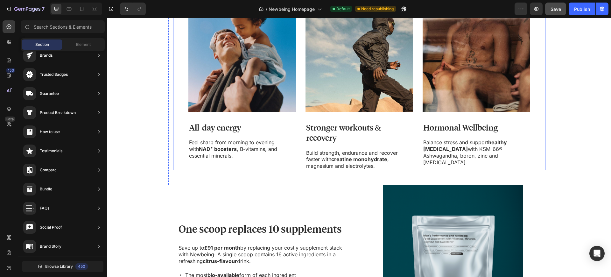
scroll to position [271, 0]
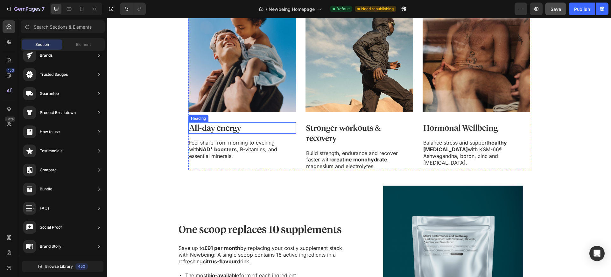
click at [243, 129] on h3 "All-day energy" at bounding box center [242, 128] width 108 height 12
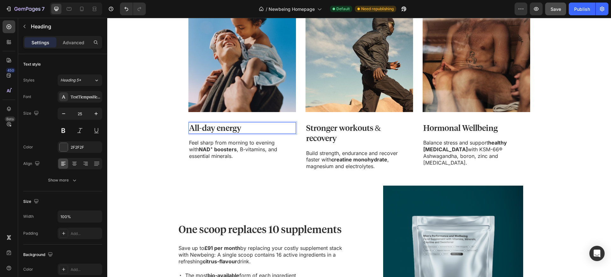
click at [245, 131] on h3 "All-day energy" at bounding box center [242, 128] width 108 height 12
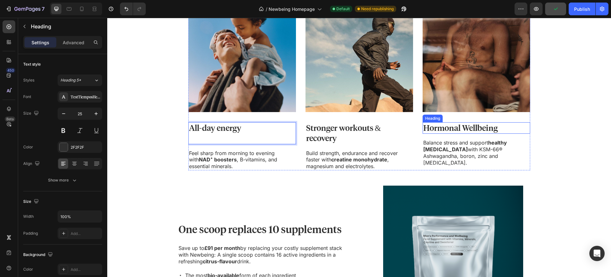
click at [508, 133] on h3 "Hormonal Wellbeing" at bounding box center [477, 128] width 108 height 12
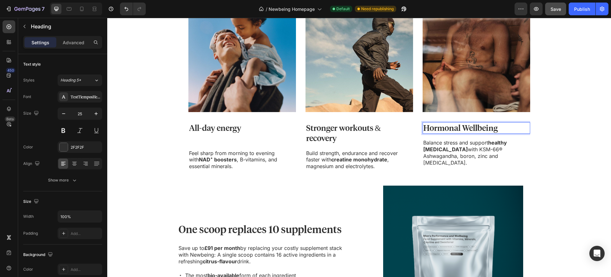
scroll to position [268, 0]
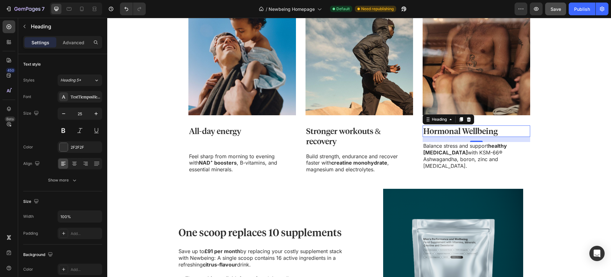
click at [507, 130] on p "Hormonal Wellbeing" at bounding box center [476, 131] width 106 height 11
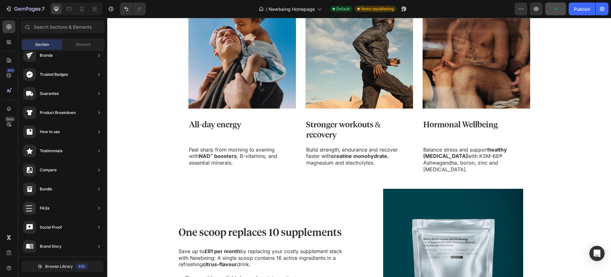
scroll to position [223, 0]
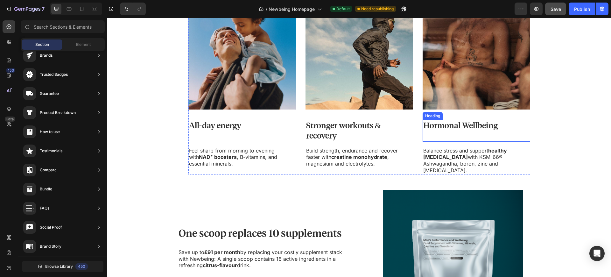
click at [469, 133] on p "Hormonal Wellbeing" at bounding box center [476, 130] width 106 height 21
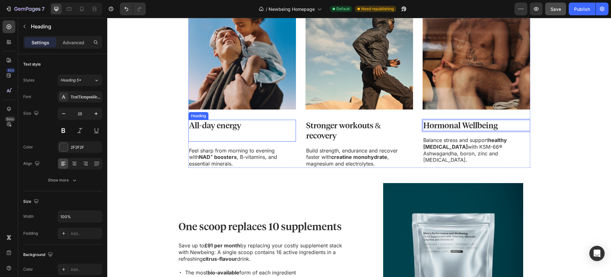
click at [218, 139] on p "All-day energy" at bounding box center [242, 130] width 106 height 21
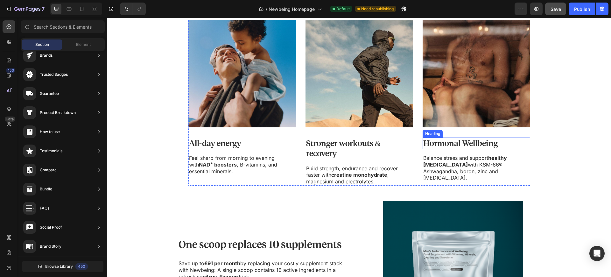
scroll to position [208, 0]
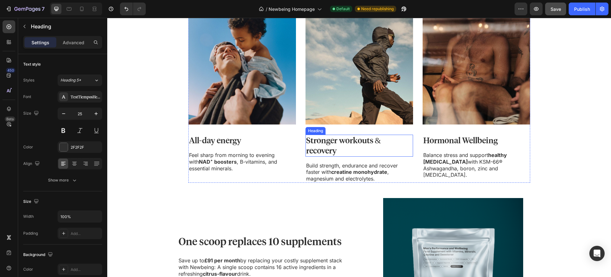
click at [330, 157] on h3 "Stronger workouts & recovery" at bounding box center [360, 146] width 108 height 22
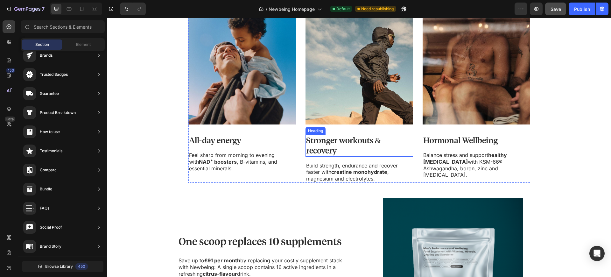
click at [319, 156] on p "Stronger workouts & recovery" at bounding box center [359, 145] width 106 height 21
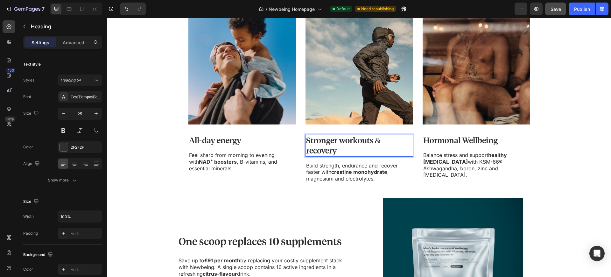
click at [319, 156] on p "Stronger workouts & recovery" at bounding box center [359, 145] width 106 height 21
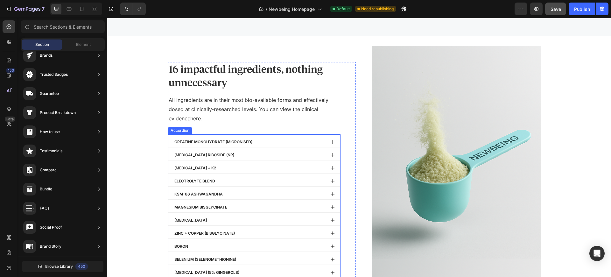
scroll to position [921, 0]
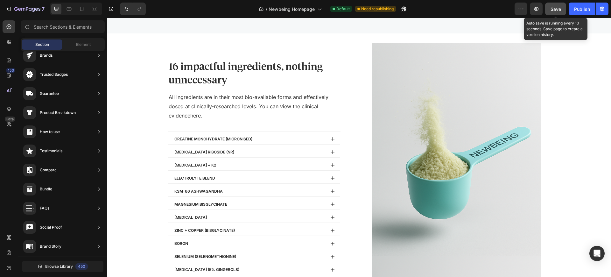
click at [554, 10] on span "Save" at bounding box center [556, 8] width 11 height 5
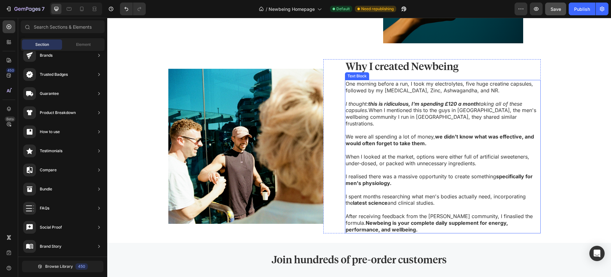
scroll to position [586, 0]
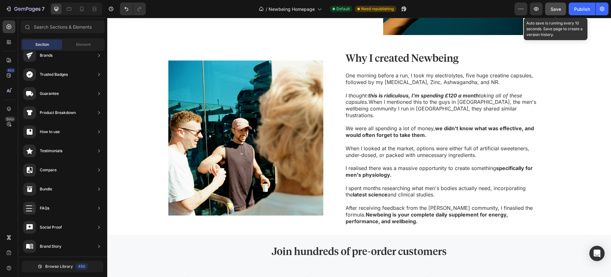
click at [557, 8] on span "Save" at bounding box center [556, 8] width 11 height 5
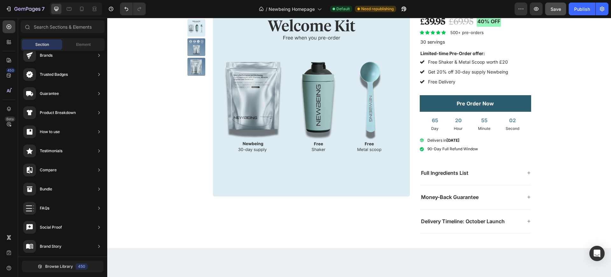
scroll to position [1496, 0]
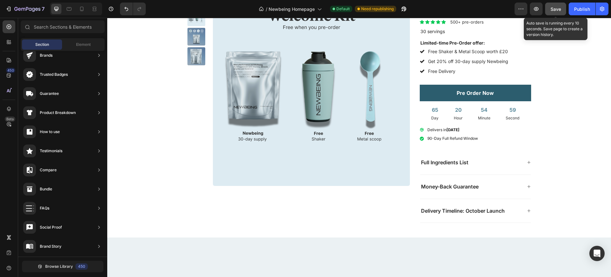
click at [559, 8] on span "Save" at bounding box center [556, 8] width 11 height 5
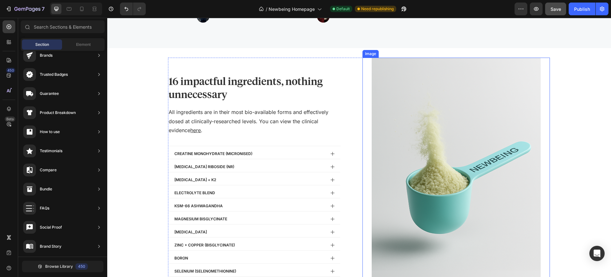
scroll to position [909, 0]
click at [414, 118] on img at bounding box center [456, 183] width 169 height 253
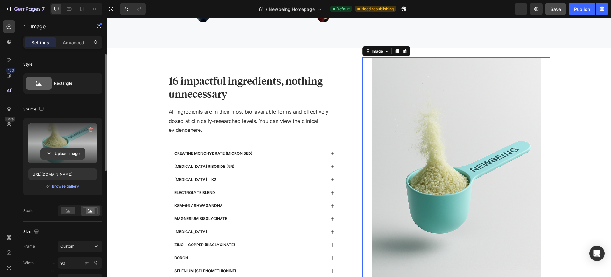
click at [69, 154] on input "file" at bounding box center [63, 153] width 44 height 11
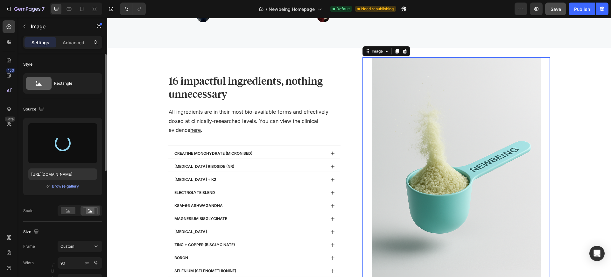
type input "https://cdn.shopify.com/s/files/1/0950/1753/3785/files/gempages_575562608287941…"
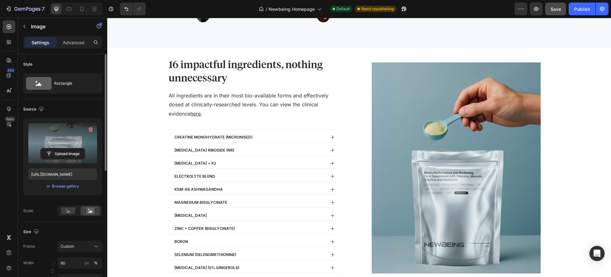
click at [586, 146] on section "16 impactful ingredients, nothing unnecessary Heading All ingredients are in th…" at bounding box center [359, 170] width 464 height 226
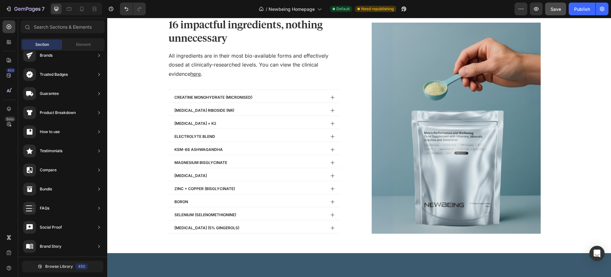
scroll to position [919, 0]
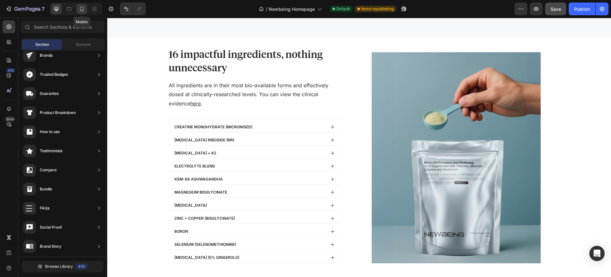
click at [82, 12] on icon at bounding box center [82, 9] width 6 height 6
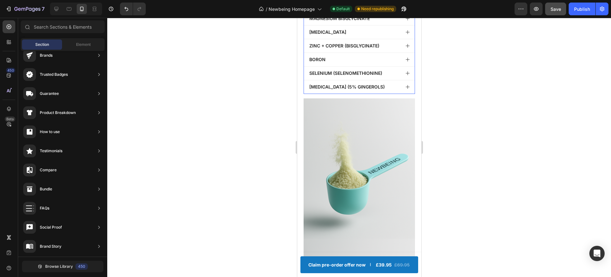
scroll to position [1092, 0]
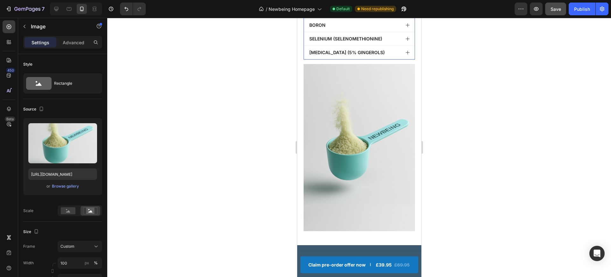
click at [374, 188] on img at bounding box center [358, 147] width 111 height 167
click at [72, 185] on div "Browse gallery" at bounding box center [65, 186] width 27 height 6
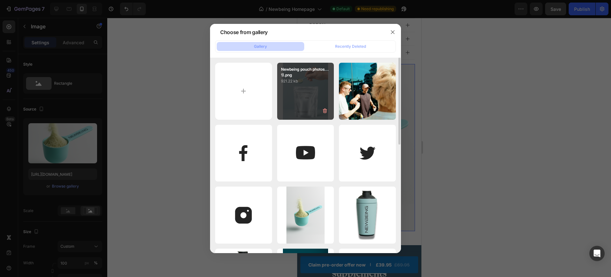
click at [306, 79] on p "921.22 kb" at bounding box center [305, 81] width 49 height 6
type input "https://cdn.shopify.com/s/files/1/0950/1753/3785/files/gempages_575562608287941…"
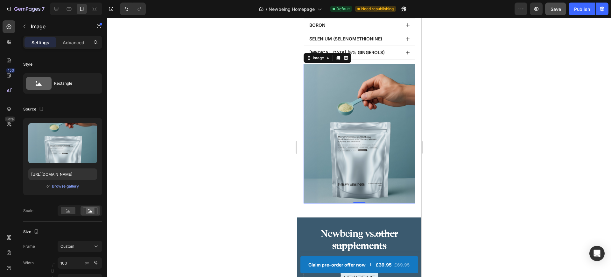
click at [496, 161] on div at bounding box center [359, 147] width 504 height 259
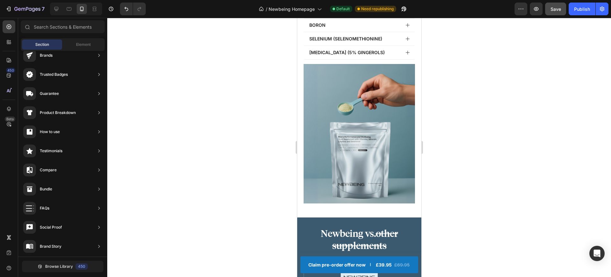
click at [488, 193] on div at bounding box center [359, 147] width 504 height 259
click at [390, 122] on img at bounding box center [358, 133] width 111 height 139
click at [386, 214] on div "Product Images Newbeing Welcome Kit Product Title £39.95 Product Price Product …" at bounding box center [359, 119] width 124 height 2360
click at [386, 213] on div "Product Images Newbeing Welcome Kit Product Title £39.95 Product Price Product …" at bounding box center [359, 119] width 124 height 2360
click at [388, 206] on div "16 impactful ingredients, nothing unnecessary Heading All ingredients are in th…" at bounding box center [358, 25] width 111 height 365
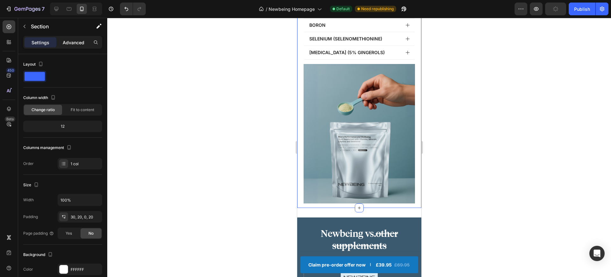
click at [71, 45] on p "Advanced" at bounding box center [74, 42] width 22 height 7
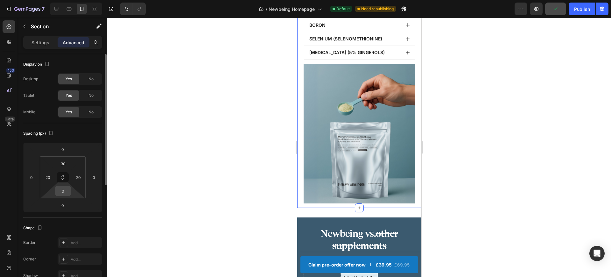
click at [60, 190] on input "0" at bounding box center [63, 191] width 13 height 10
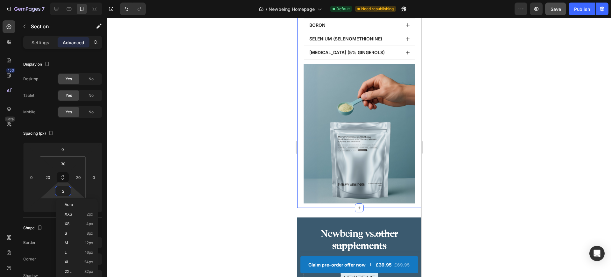
type input "20"
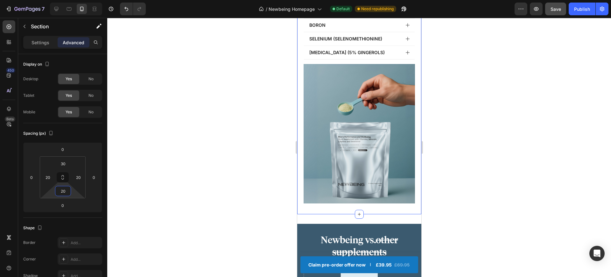
click at [510, 194] on div at bounding box center [359, 147] width 504 height 259
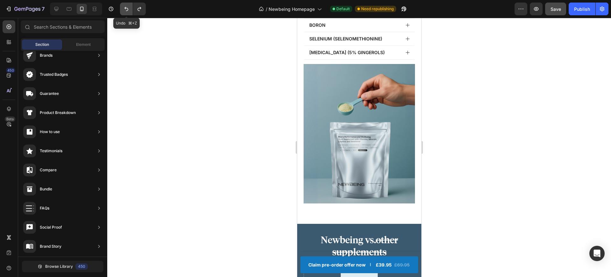
click at [123, 12] on button "Undo/Redo" at bounding box center [126, 9] width 13 height 13
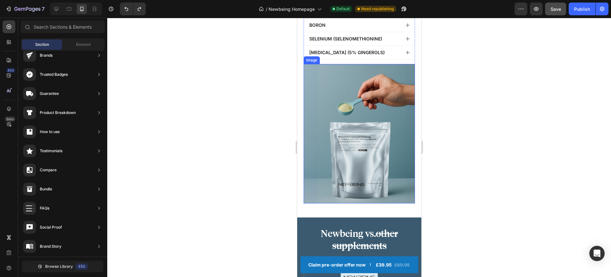
click at [361, 92] on img at bounding box center [358, 133] width 111 height 139
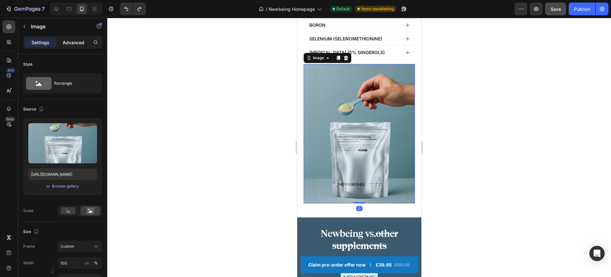
click at [71, 43] on p "Advanced" at bounding box center [74, 42] width 22 height 7
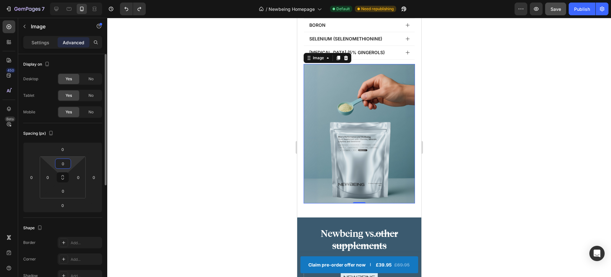
click at [67, 164] on input "0" at bounding box center [63, 164] width 13 height 10
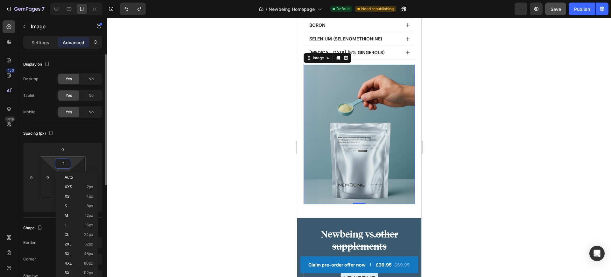
type input "20"
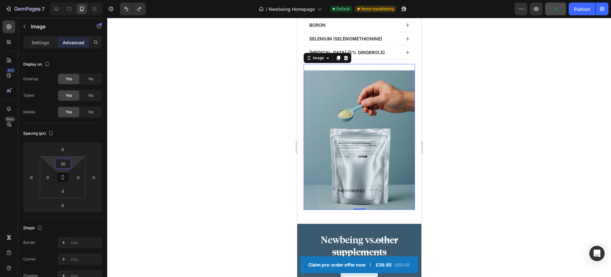
click at [213, 86] on div at bounding box center [359, 147] width 504 height 259
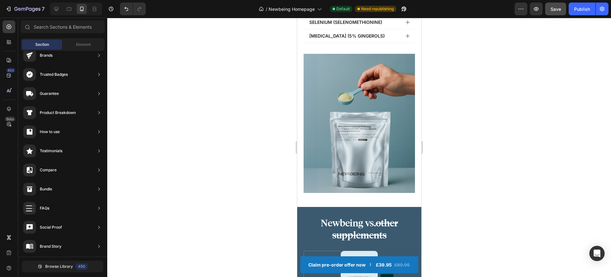
scroll to position [1349, 0]
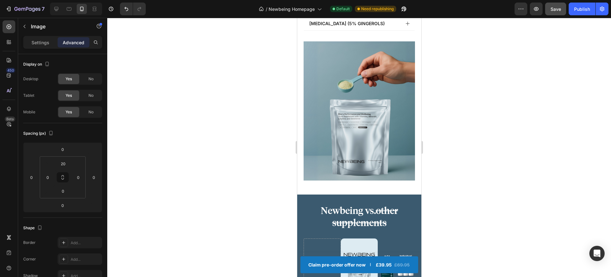
click at [345, 120] on img at bounding box center [358, 110] width 111 height 139
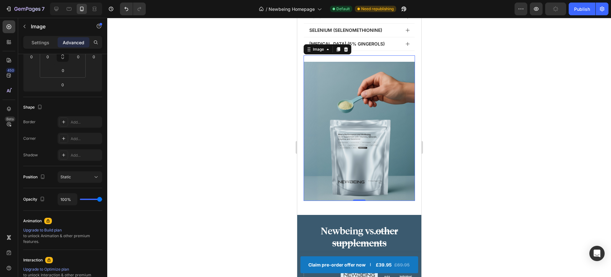
scroll to position [1290, 0]
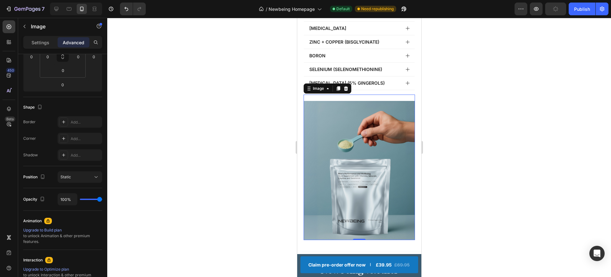
click at [482, 115] on div at bounding box center [359, 147] width 504 height 259
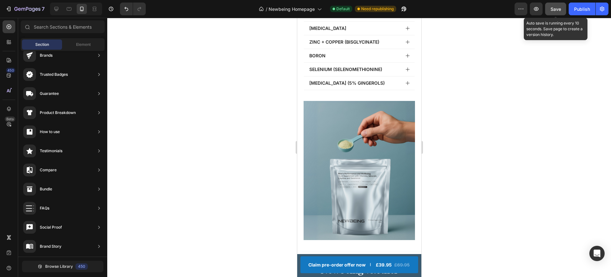
click at [557, 3] on button "Save" at bounding box center [555, 9] width 21 height 13
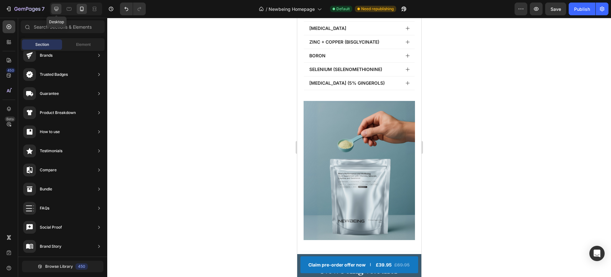
click at [60, 8] on div at bounding box center [56, 9] width 10 height 10
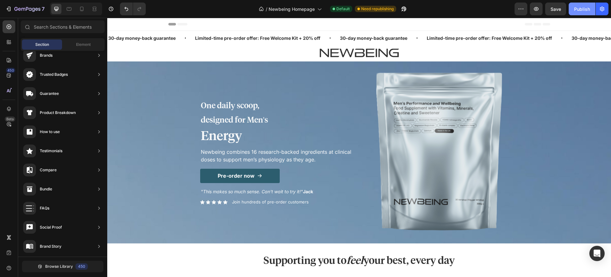
click at [578, 10] on div "Publish" at bounding box center [582, 9] width 16 height 7
click at [591, 13] on button "Publish" at bounding box center [582, 9] width 27 height 13
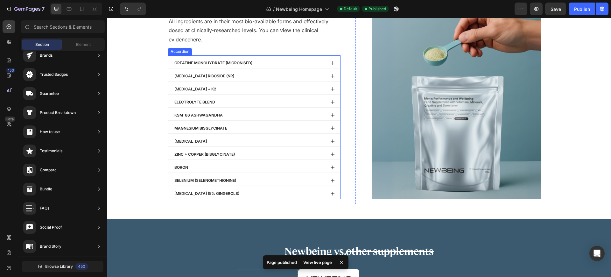
scroll to position [995, 0]
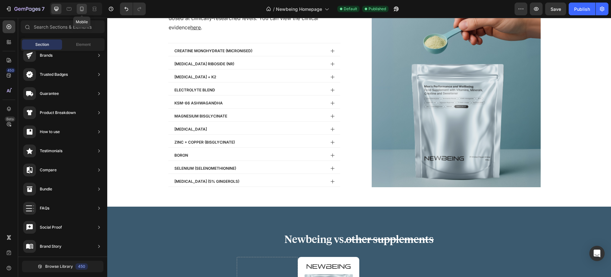
click at [84, 10] on icon at bounding box center [82, 9] width 6 height 6
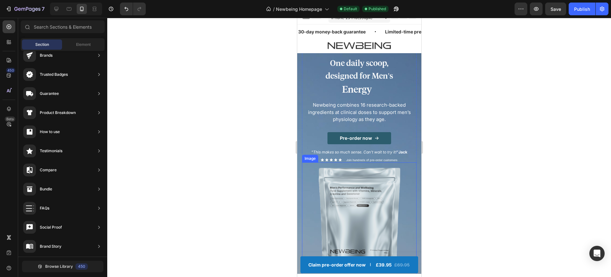
scroll to position [11, 0]
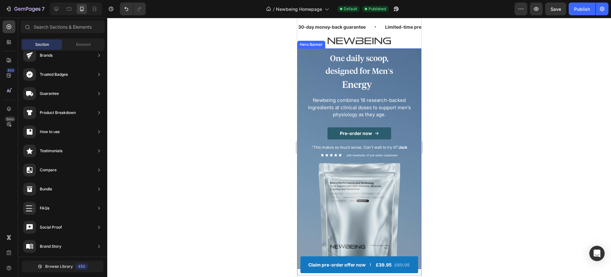
click at [299, 57] on div "One daily scoop, designed for Men's Heading Energy Heading Physical Performance…" at bounding box center [359, 158] width 124 height 277
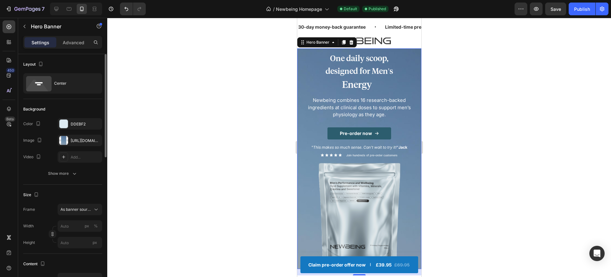
scroll to position [54, 0]
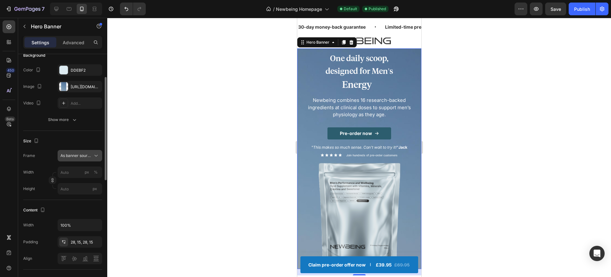
click at [71, 156] on span "As banner source" at bounding box center [75, 156] width 31 height 6
click at [71, 144] on div "Size" at bounding box center [62, 141] width 79 height 10
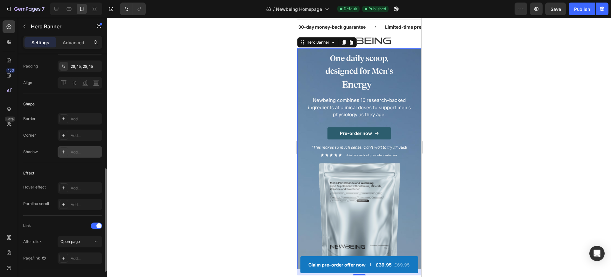
scroll to position [312, 0]
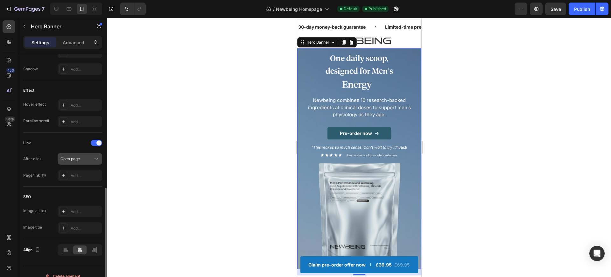
click at [72, 158] on span "Open page" at bounding box center [69, 158] width 19 height 5
click at [63, 143] on div "Link" at bounding box center [62, 143] width 79 height 10
click at [300, 58] on div "One daily scoop, designed for Men's Heading Energy Heading Physical Performance…" at bounding box center [359, 158] width 124 height 277
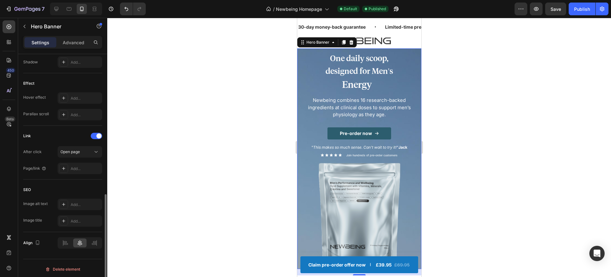
scroll to position [321, 0]
click at [96, 132] on div at bounding box center [96, 133] width 11 height 6
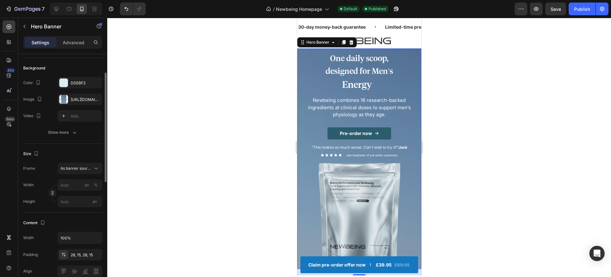
scroll to position [0, 0]
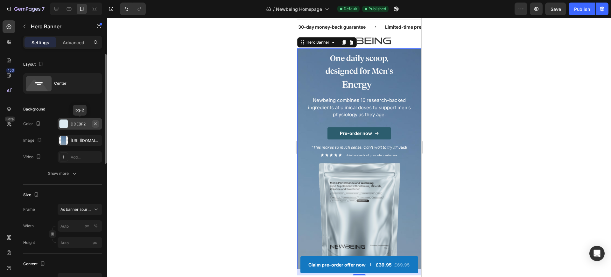
click at [95, 124] on icon "button" at bounding box center [95, 123] width 5 height 5
click at [67, 47] on div "Advanced" at bounding box center [74, 42] width 32 height 10
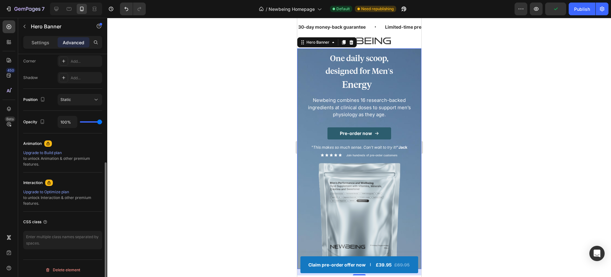
scroll to position [201, 0]
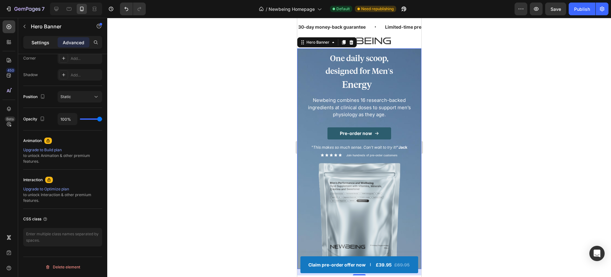
click at [41, 41] on p "Settings" at bounding box center [41, 42] width 18 height 7
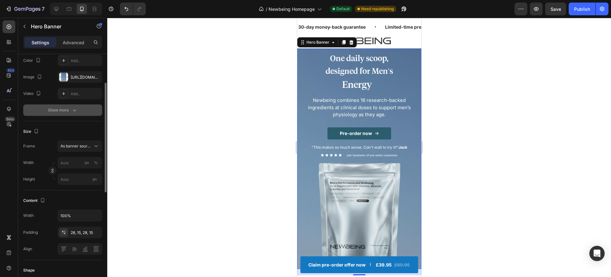
scroll to position [21, 0]
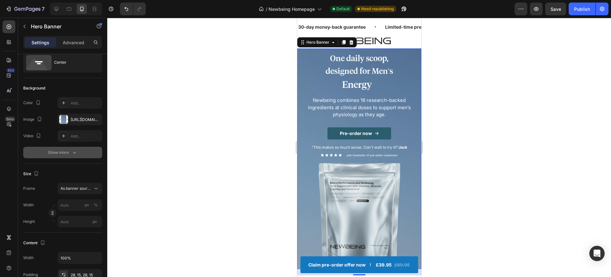
click at [69, 150] on div "Show more" at bounding box center [63, 152] width 30 height 6
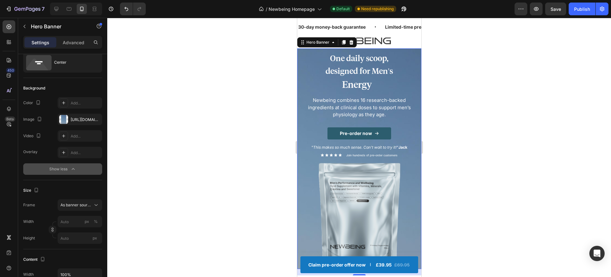
scroll to position [0, 0]
